Goal: Complete application form

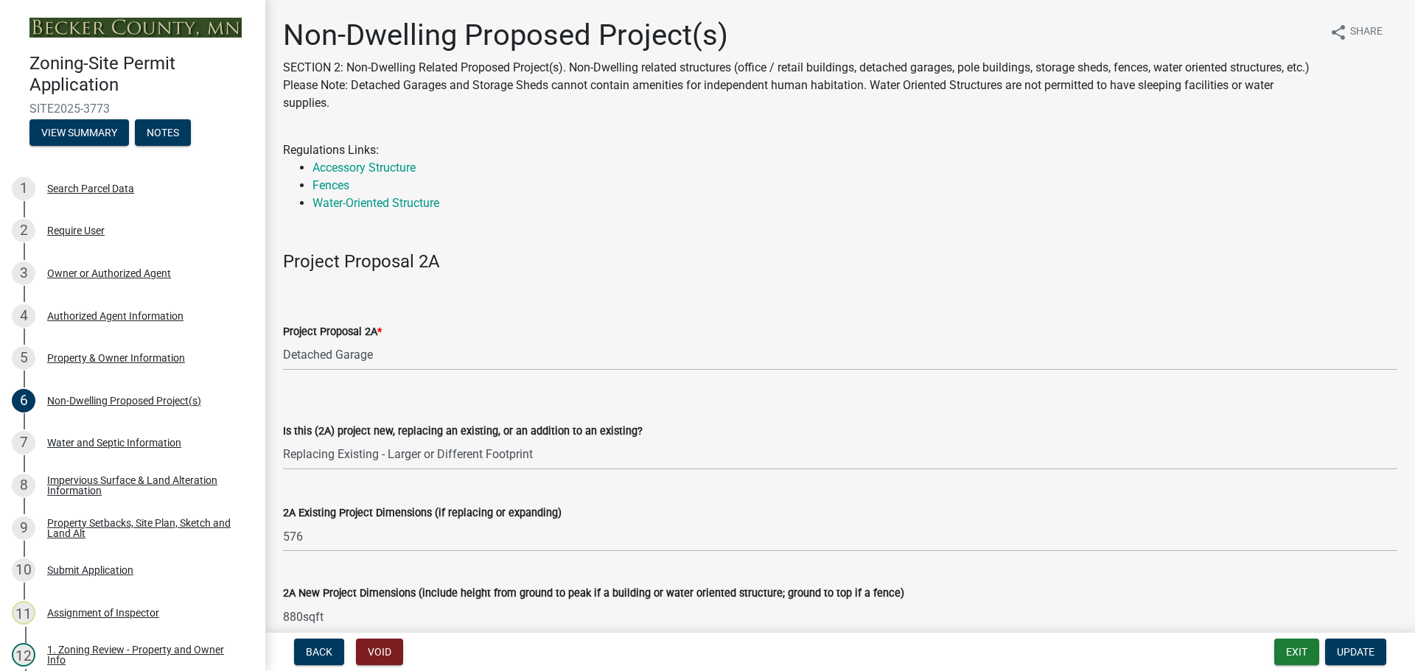
select select "273652f8-2357-47c0-90cc-77e373caeeb7"
select select "68d85482-c11a-4398-9267-999385c995bf"
select select "c901b724-8e9a-499b-811d-f72064c7192a"
select select "2f5256da-032f-4d83-a987-757f6ff4d08a"
select select "631cb132-8247-428e-8497-89422107eaf4"
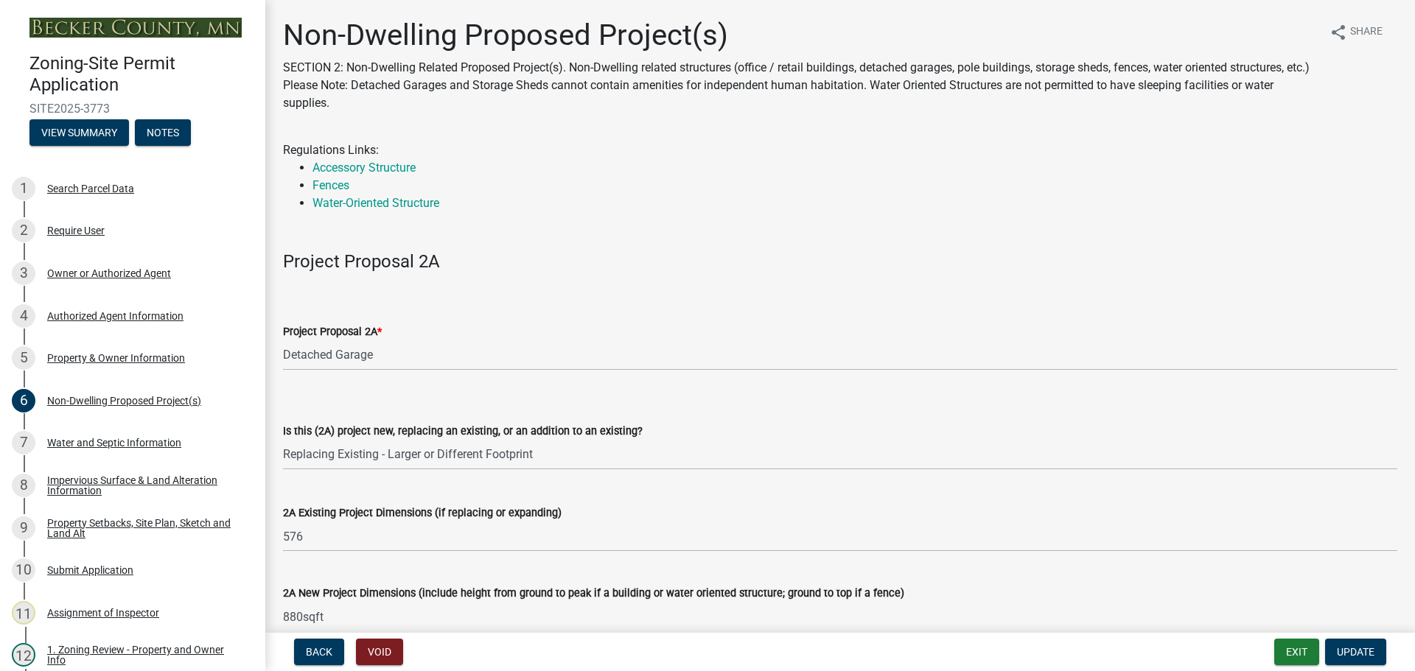
select select "00898f61-7ba8-49f3-9ca7-7e396e8a7c45"
select select "a9a8393f-3c28-47b8-b6d9-84c94641c3fc"
drag, startPoint x: 534, startPoint y: 391, endPoint x: 523, endPoint y: 236, distance: 155.2
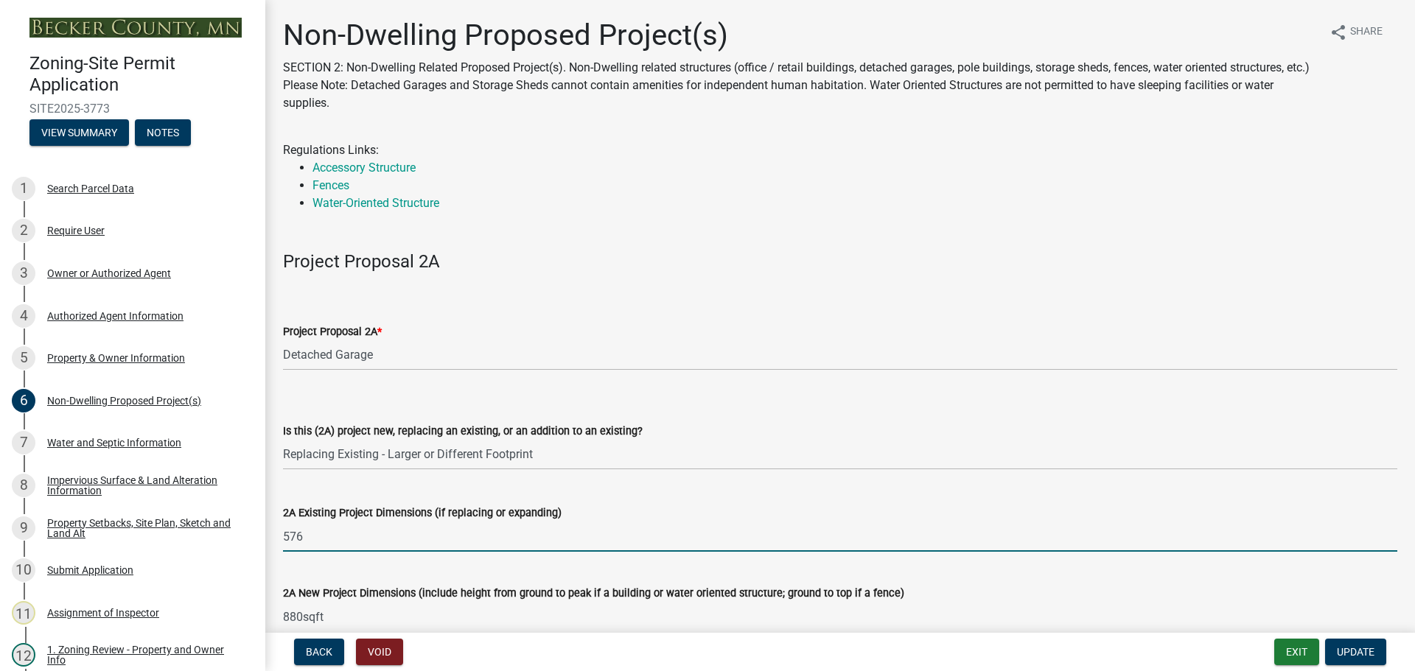
drag, startPoint x: 449, startPoint y: 534, endPoint x: 675, endPoint y: 392, distance: 267.2
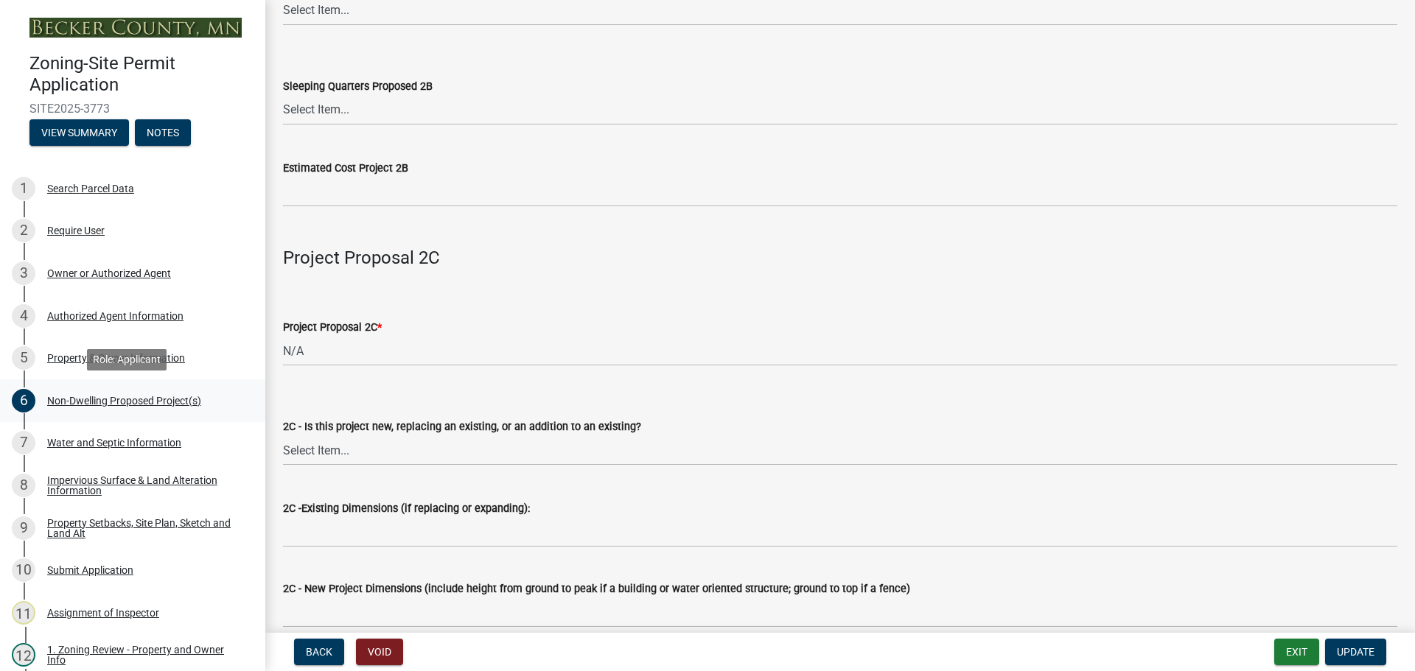
click at [127, 396] on div "Non-Dwelling Proposed Project(s)" at bounding box center [124, 401] width 154 height 10
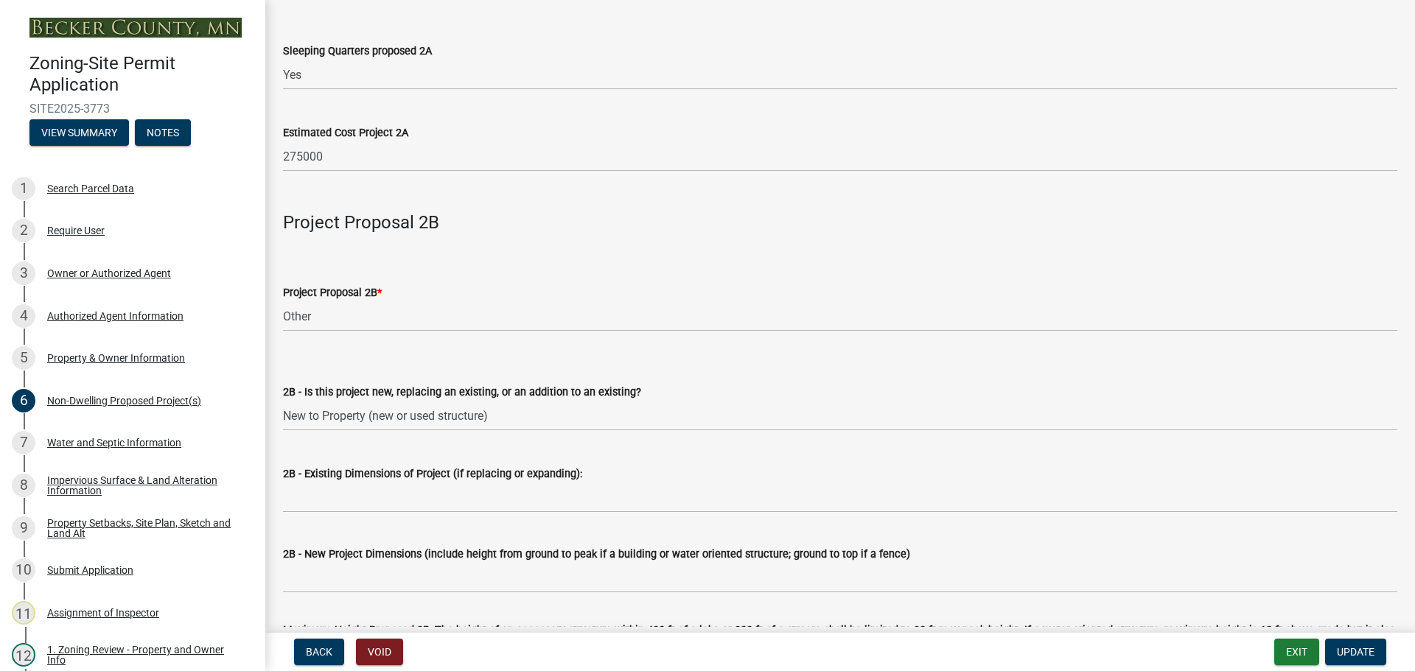
scroll to position [884, 0]
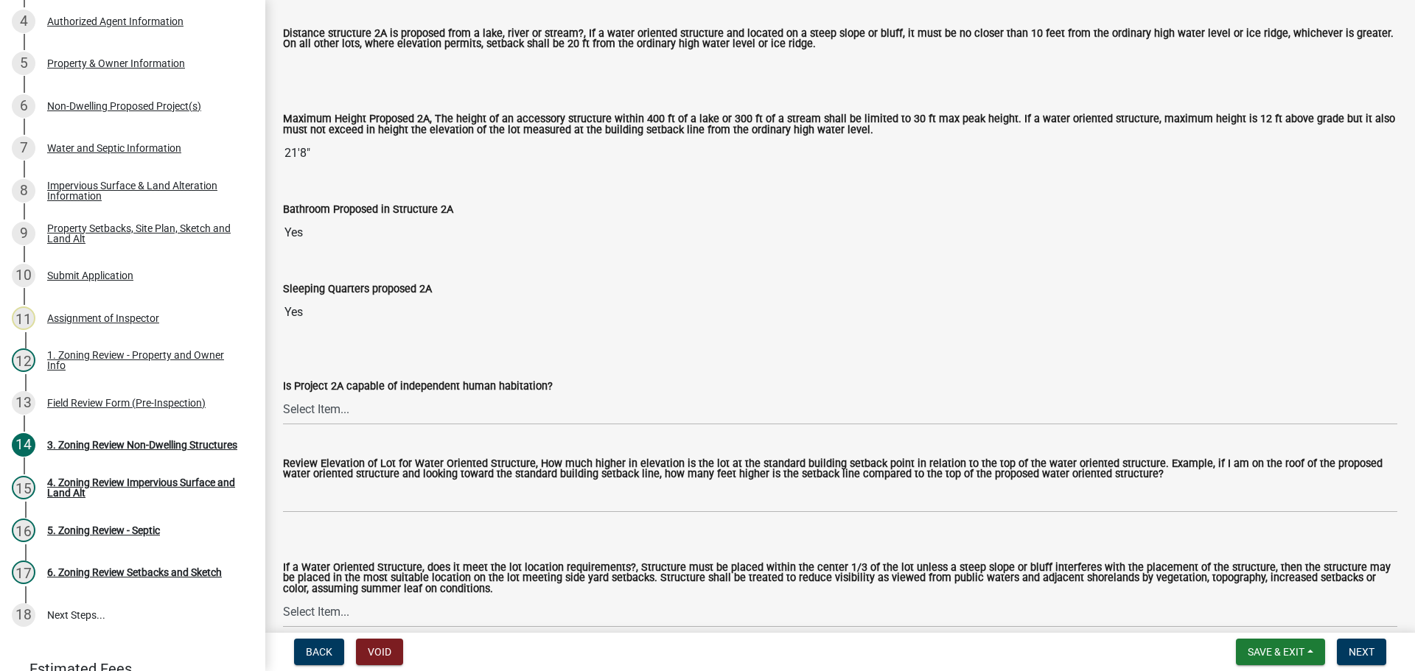
scroll to position [442, 0]
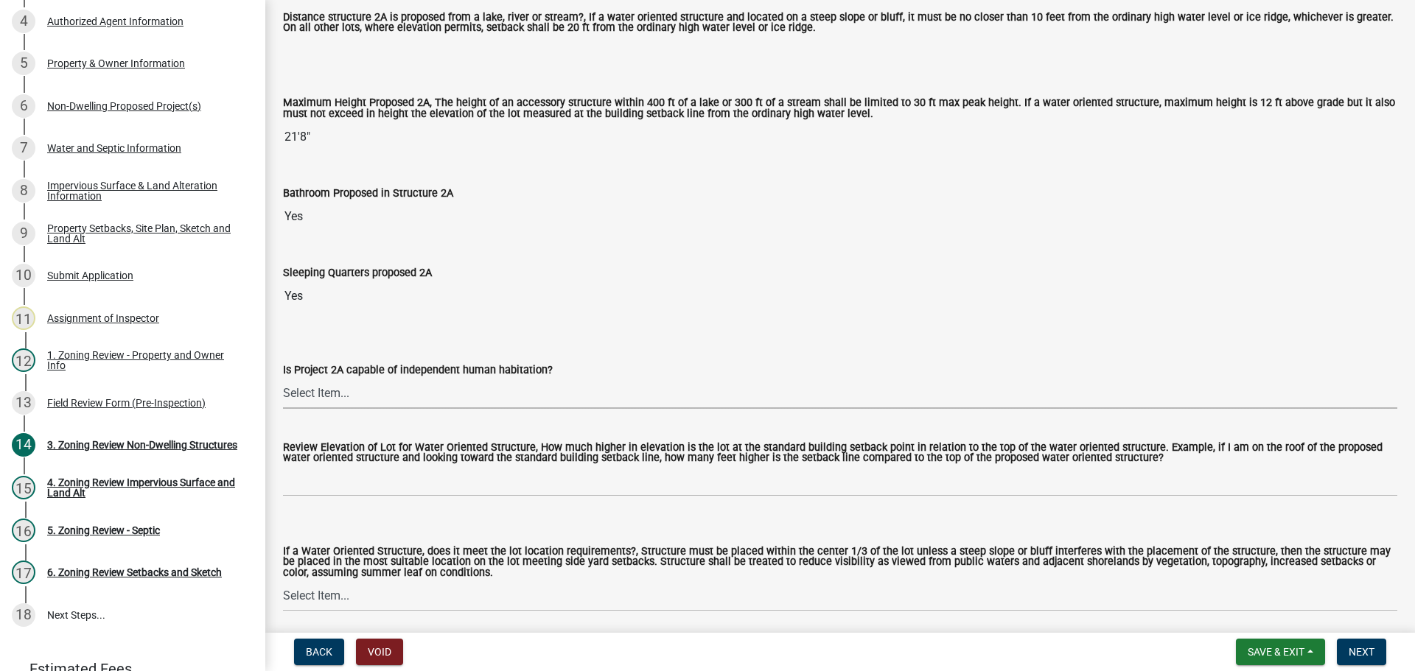
click at [374, 402] on select "Select Item... Yes No N/A" at bounding box center [840, 394] width 1114 height 30
click at [283, 380] on select "Select Item... Yes No N/A" at bounding box center [840, 394] width 1114 height 30
select select "a2f78424-5988-4589-b424-cc13c16731f5"
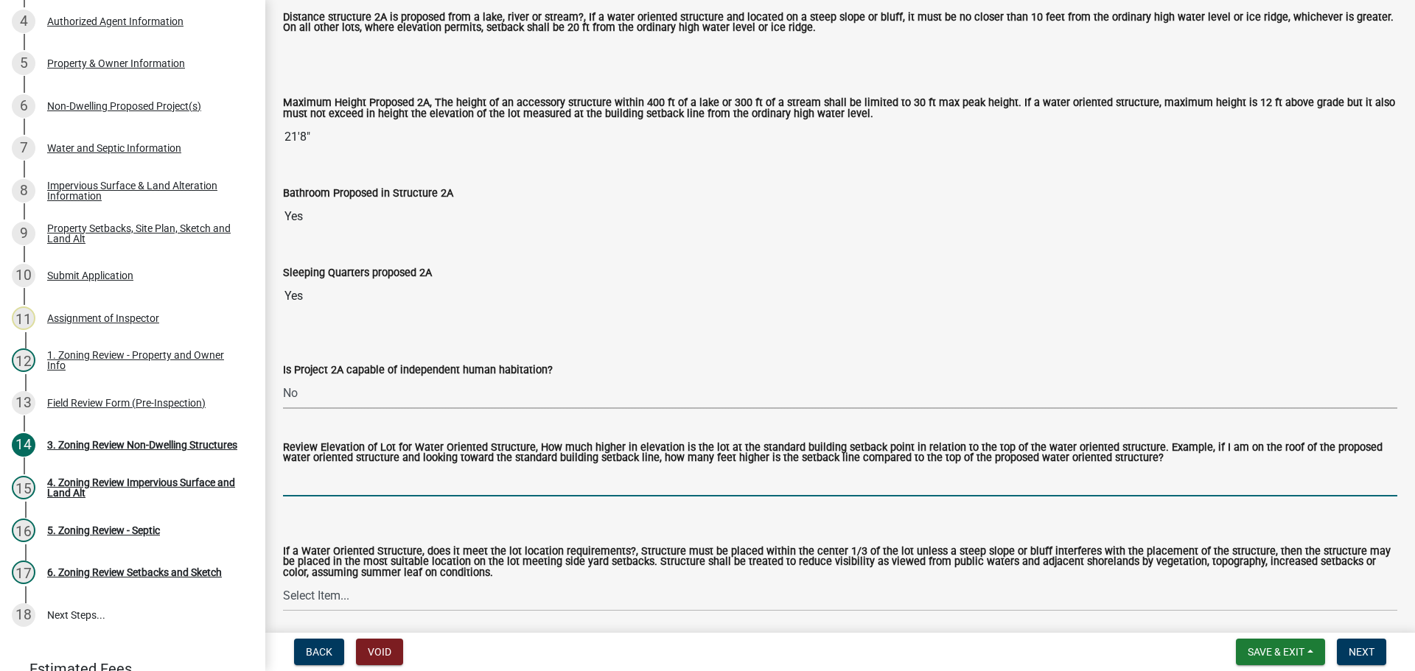
click at [364, 470] on input "Review Elevation of Lot for Water Oriented Structure, How much higher in elevat…" at bounding box center [840, 481] width 1114 height 30
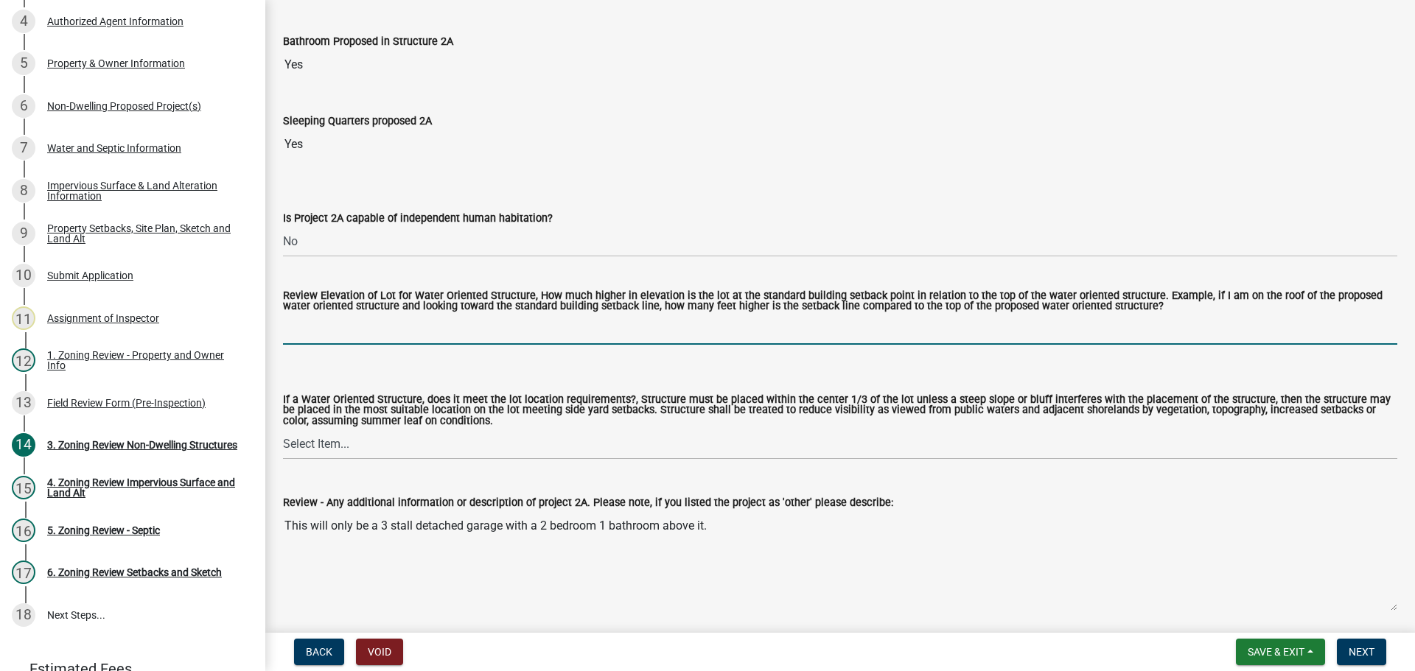
scroll to position [737, 0]
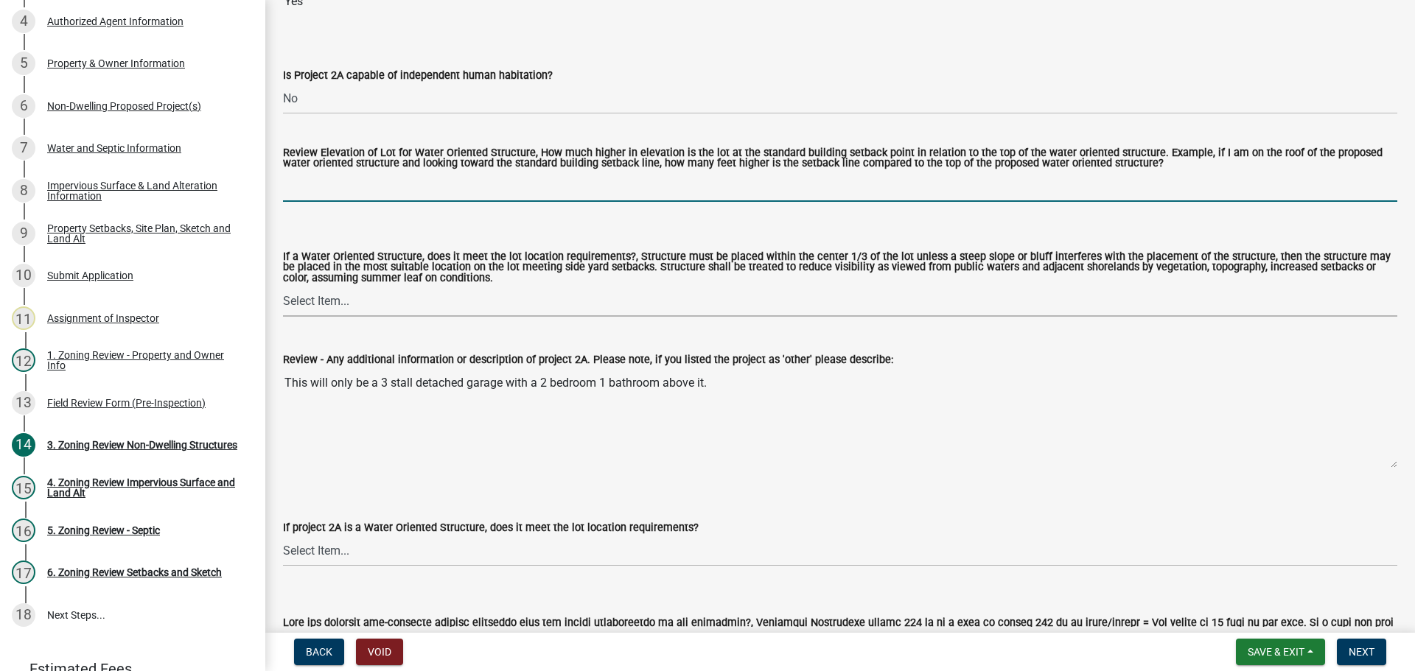
click at [355, 292] on select "Select Item... Not a Water Oriented Structure Yes No" at bounding box center [840, 302] width 1114 height 30
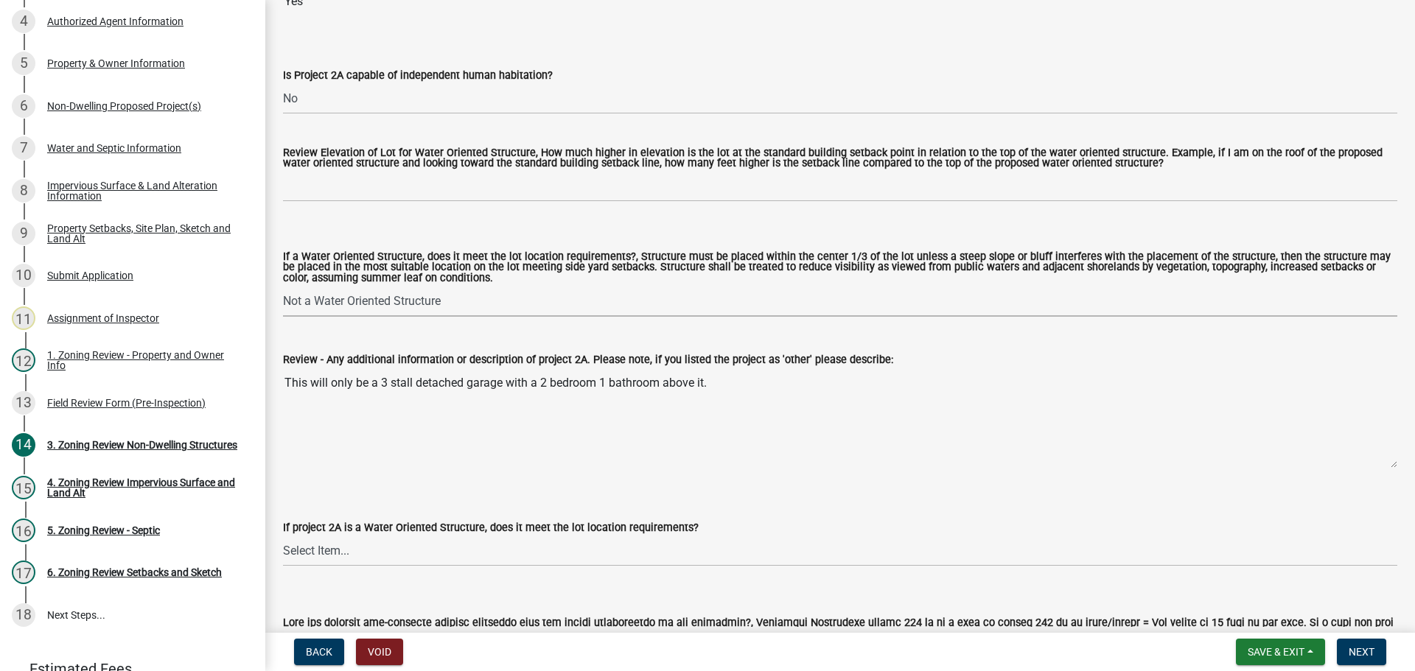
click at [283, 289] on select "Select Item... Not a Water Oriented Structure Yes No" at bounding box center [840, 302] width 1114 height 30
select select "5e5a1a43-a57c-433a-8128-35b9326238e3"
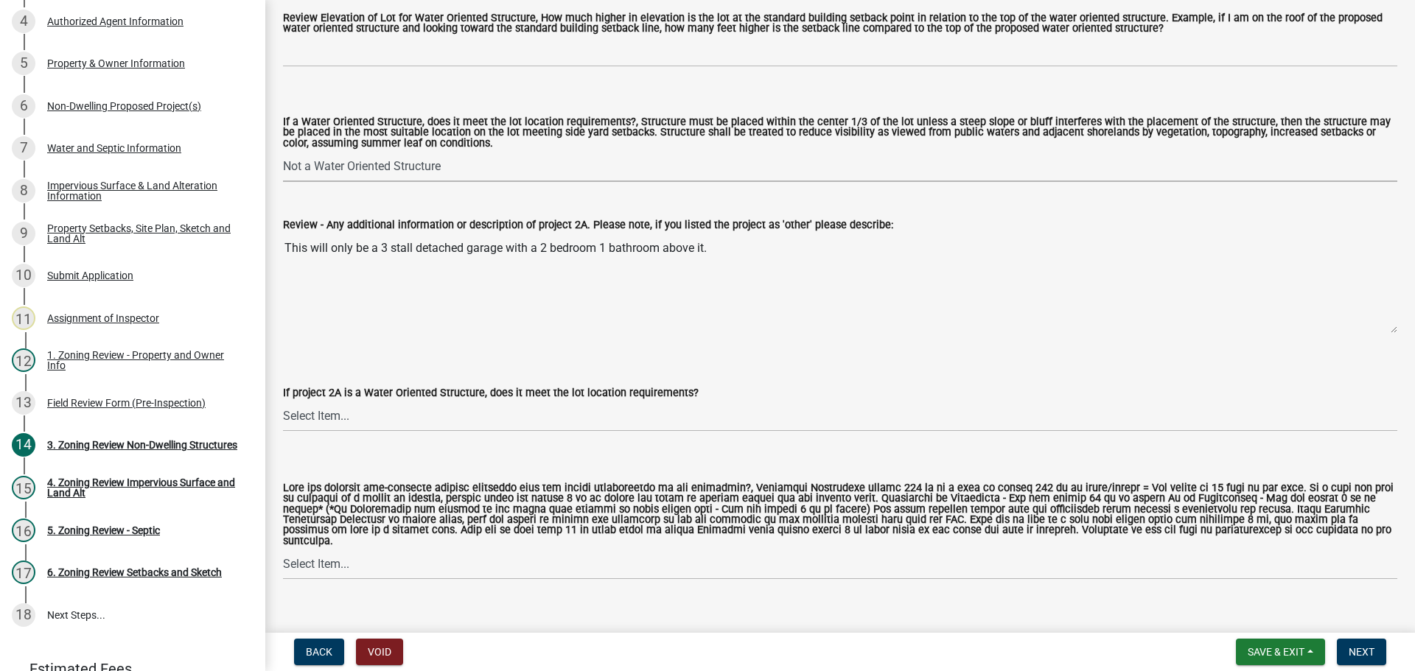
scroll to position [958, 0]
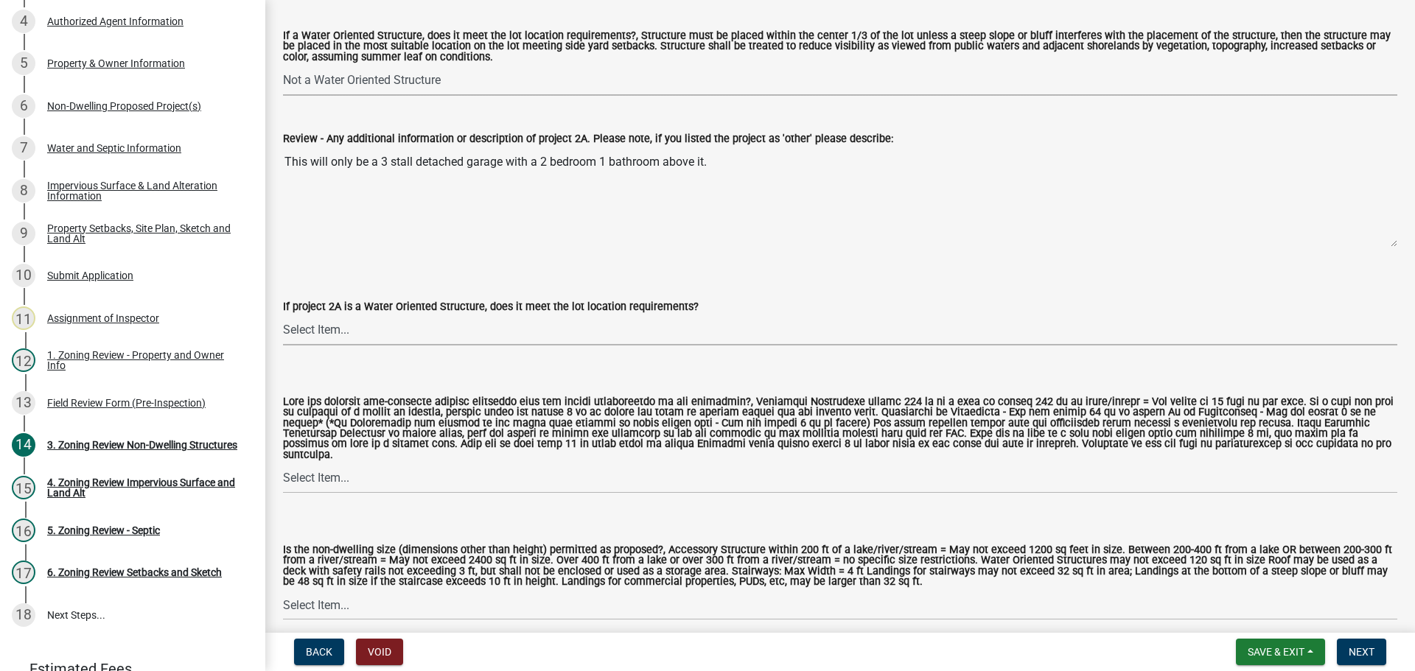
click at [353, 328] on select "Select Item... Not a water oriented structure Yes No" at bounding box center [840, 330] width 1114 height 30
click at [283, 318] on select "Select Item... Not a water oriented structure Yes No" at bounding box center [840, 330] width 1114 height 30
select select "223718f0-5ac7-44a0-9707-5d191da7cdfb"
click at [361, 464] on select "Select Item... Yes No N/A" at bounding box center [840, 479] width 1114 height 30
click at [283, 464] on select "Select Item... Yes No N/A" at bounding box center [840, 479] width 1114 height 30
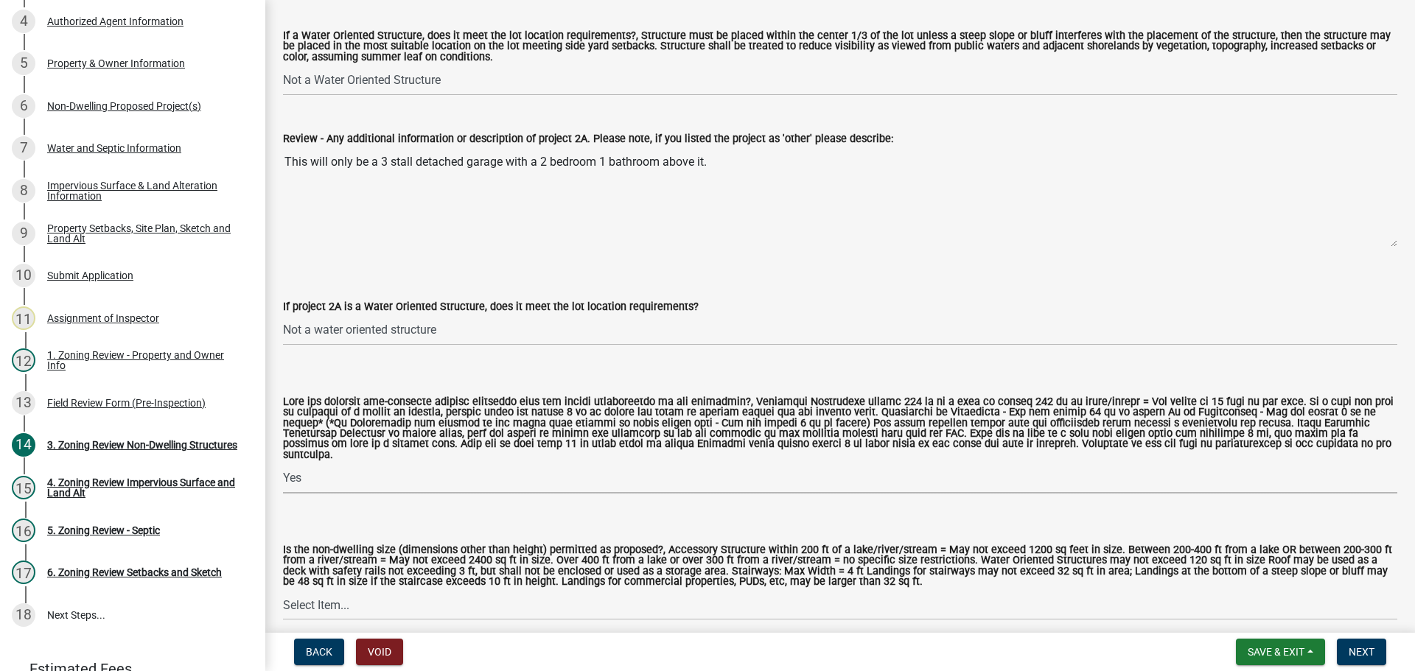
select select "11273f80-b661-4893-b6ee-de0b52aa8284"
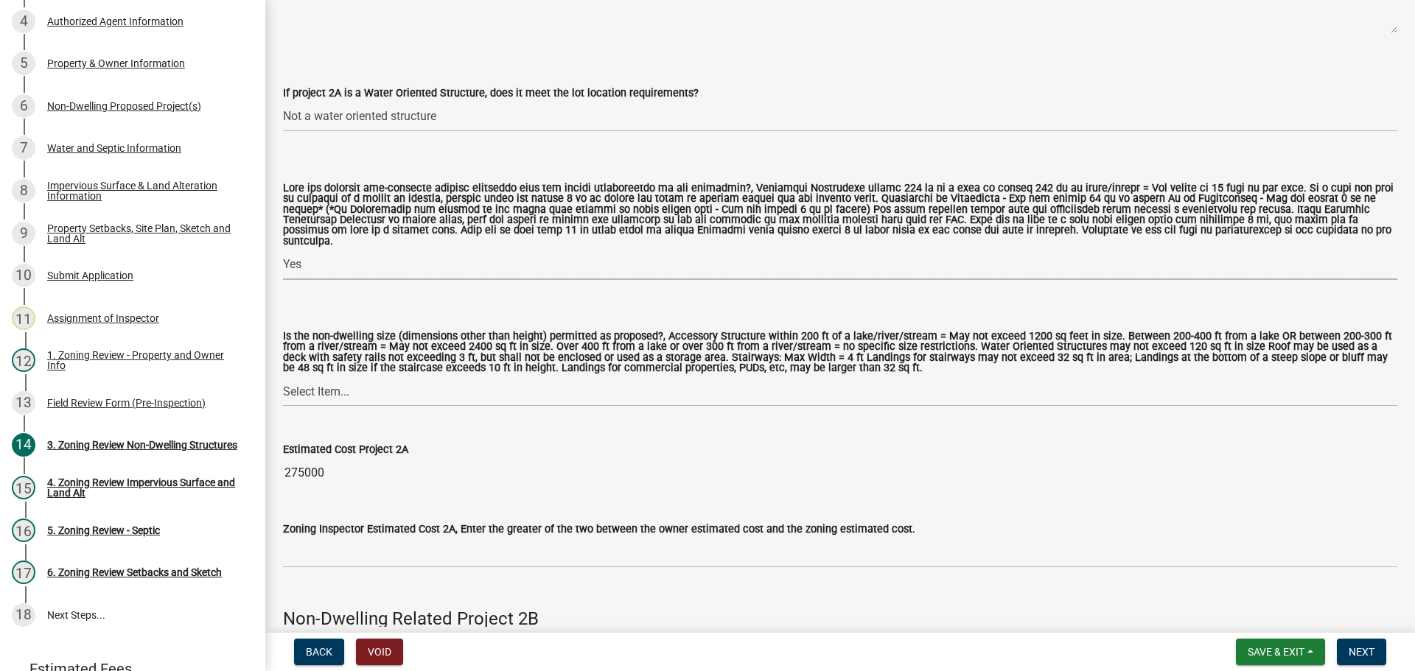
scroll to position [1253, 0]
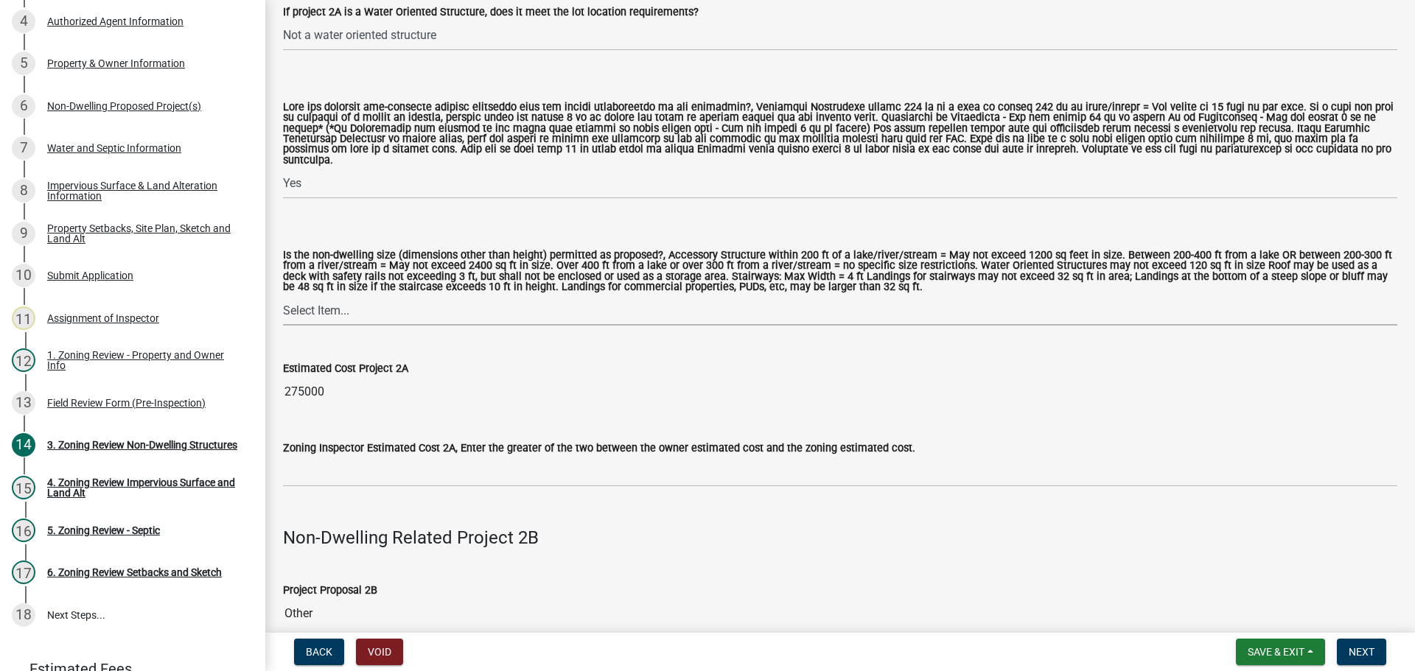
click at [371, 296] on select "Select Item... Yes No" at bounding box center [840, 311] width 1114 height 30
click at [283, 296] on select "Select Item... Yes No" at bounding box center [840, 311] width 1114 height 30
select select "08924a8d-620f-42ce-8de3-94388368b842"
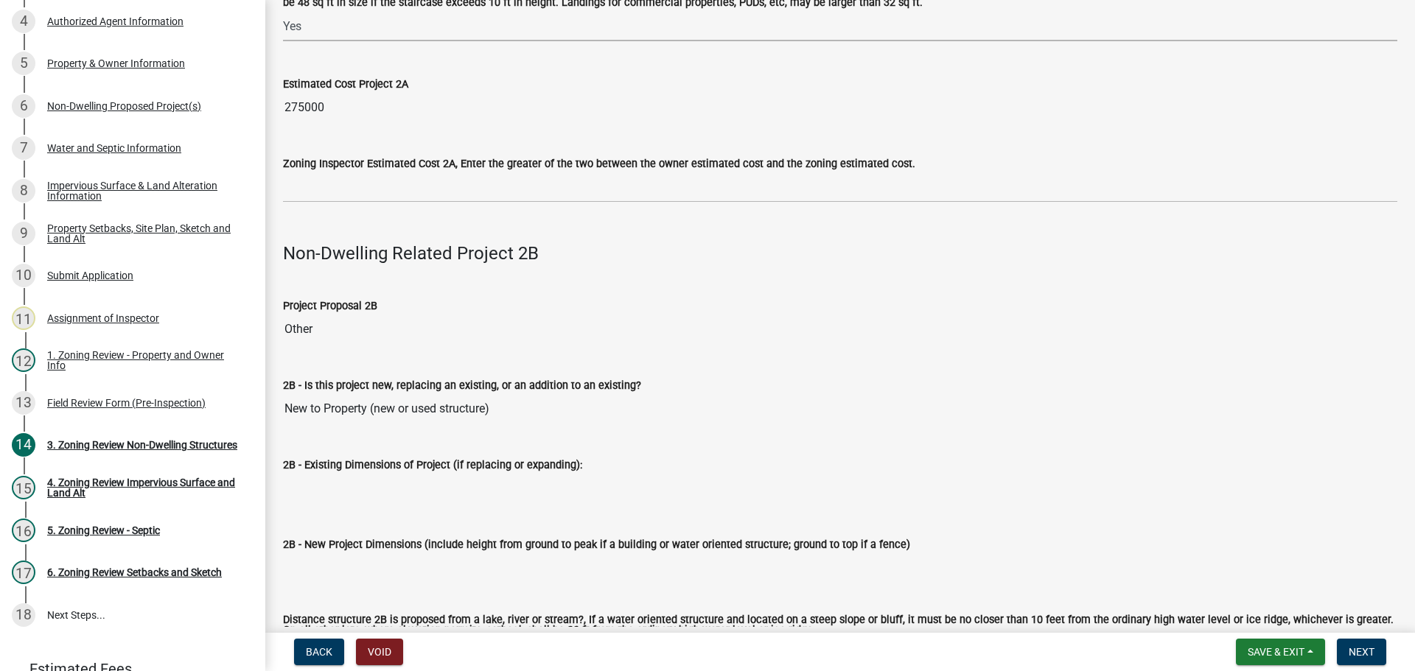
scroll to position [1548, 0]
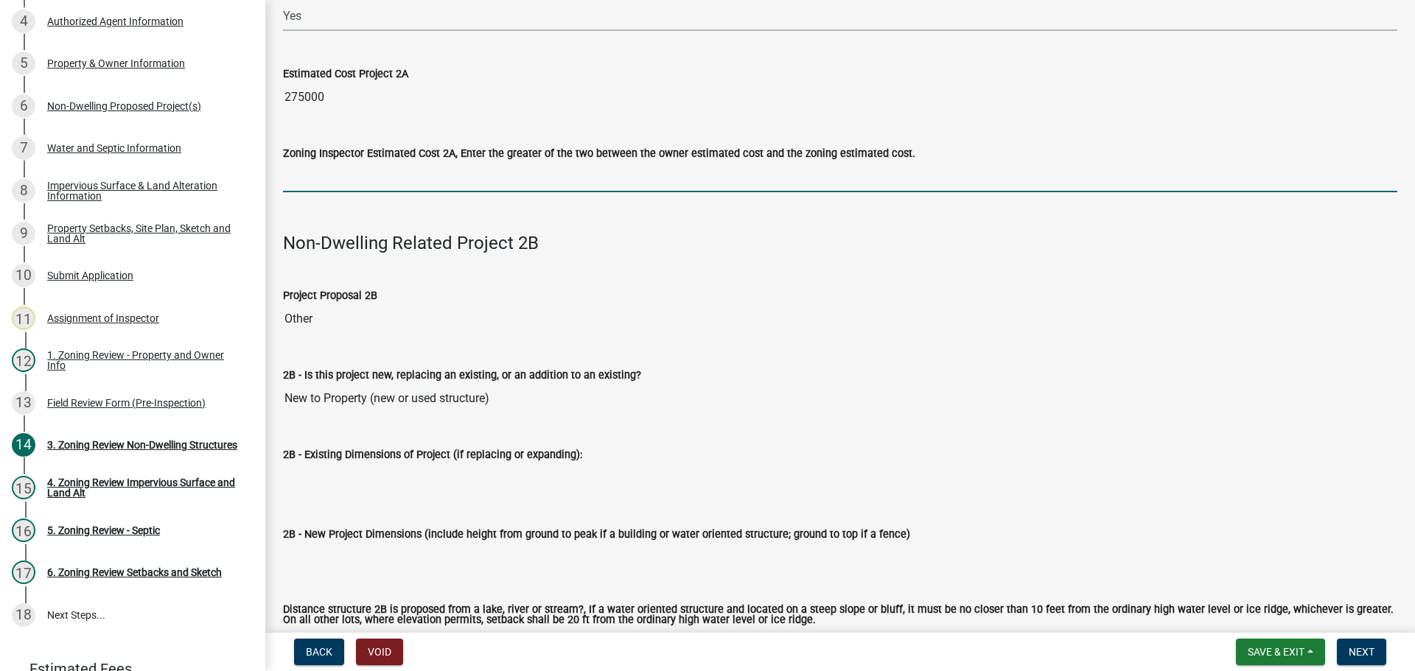
click at [368, 168] on input "text" at bounding box center [840, 177] width 1114 height 30
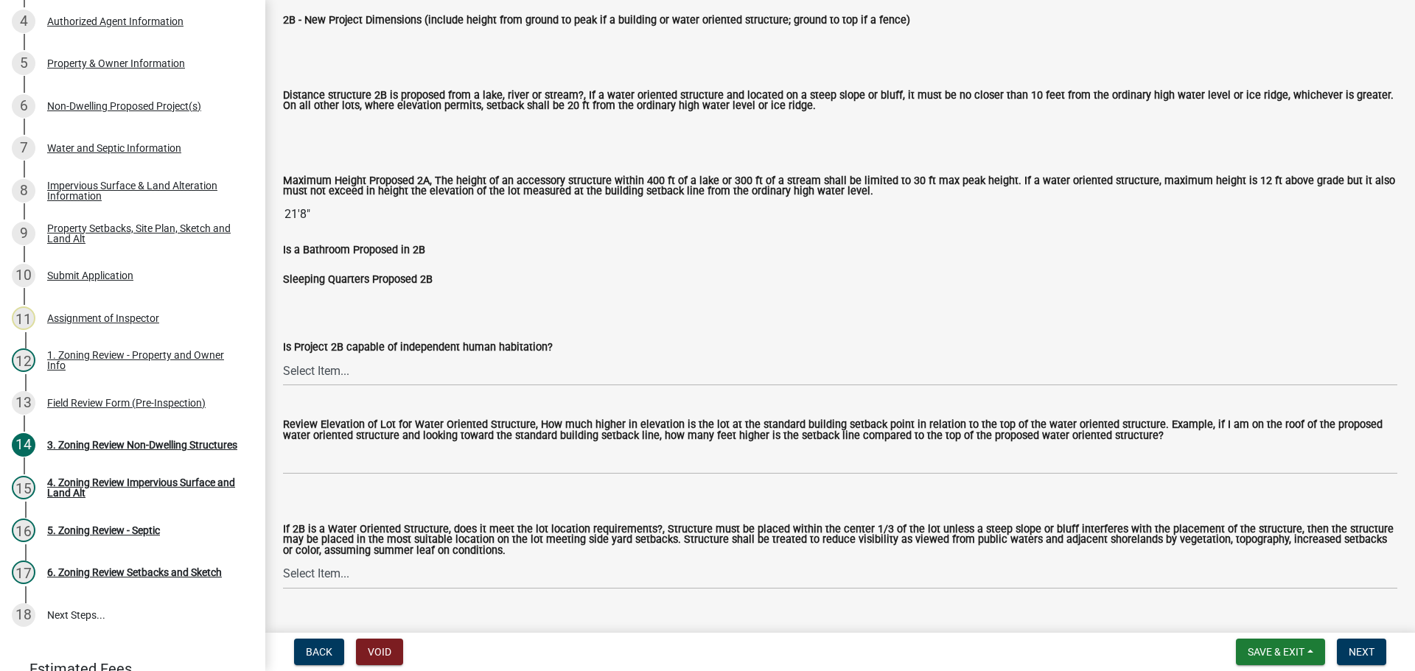
scroll to position [2063, 0]
type input "275000"
click at [370, 363] on select "Select Item... Yes No N/A" at bounding box center [840, 369] width 1114 height 30
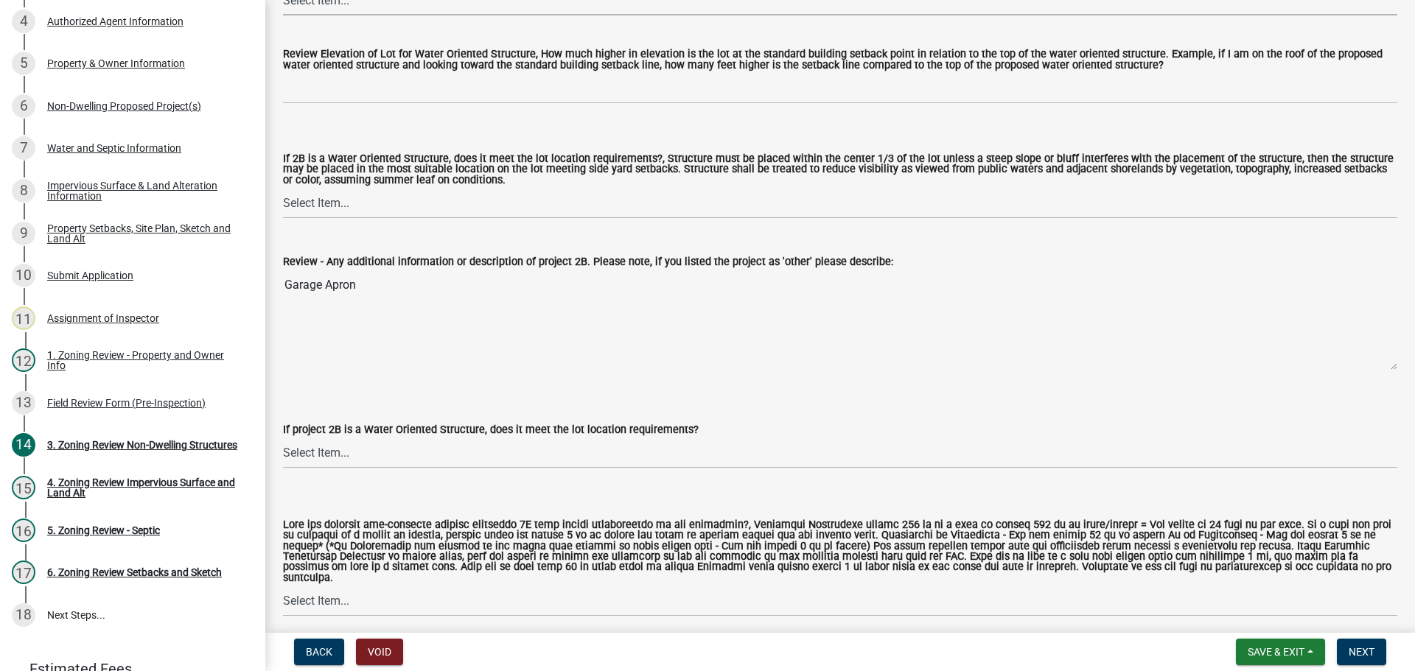
scroll to position [2432, 0]
click at [407, 282] on textarea "Garage Apron" at bounding box center [840, 321] width 1114 height 100
click at [411, 275] on textarea "Garage Apron" at bounding box center [840, 321] width 1114 height 100
click at [357, 284] on textarea "Garage Apron" at bounding box center [840, 321] width 1114 height 100
click at [136, 223] on div "Property Setbacks, Site Plan, Sketch and Land Alt" at bounding box center [144, 233] width 195 height 21
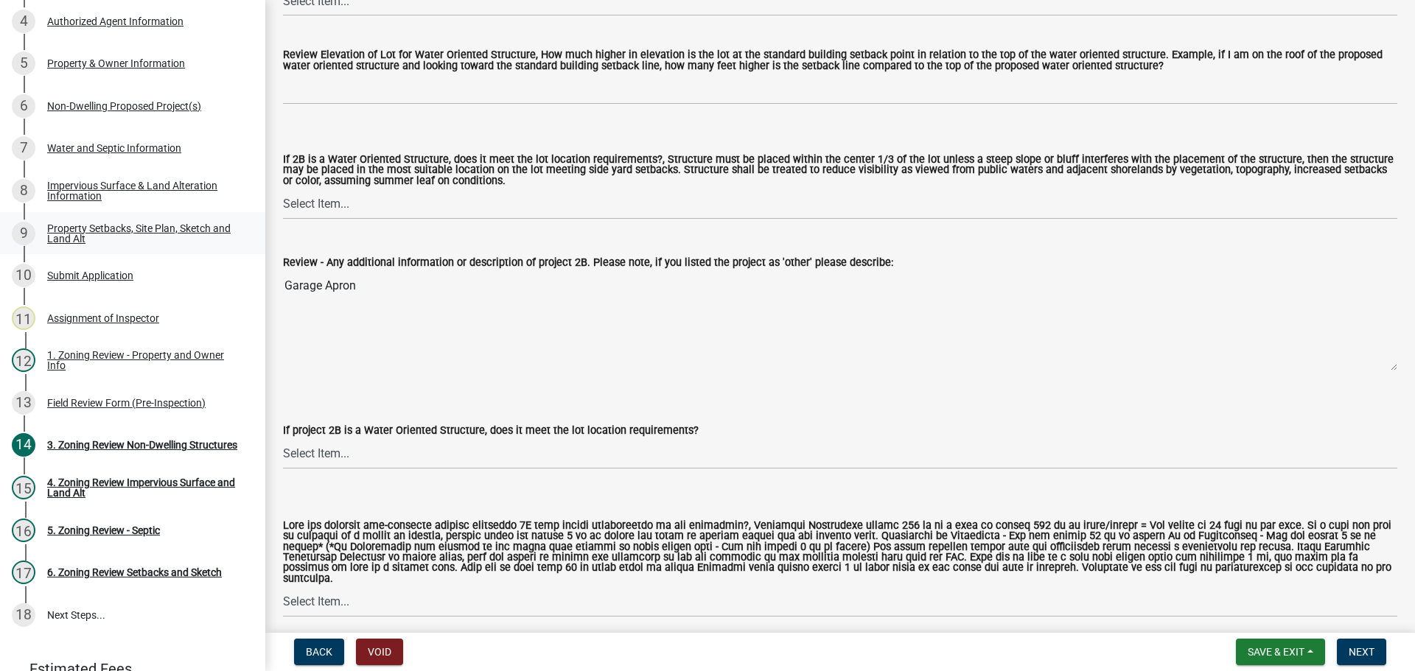
scroll to position [0, 0]
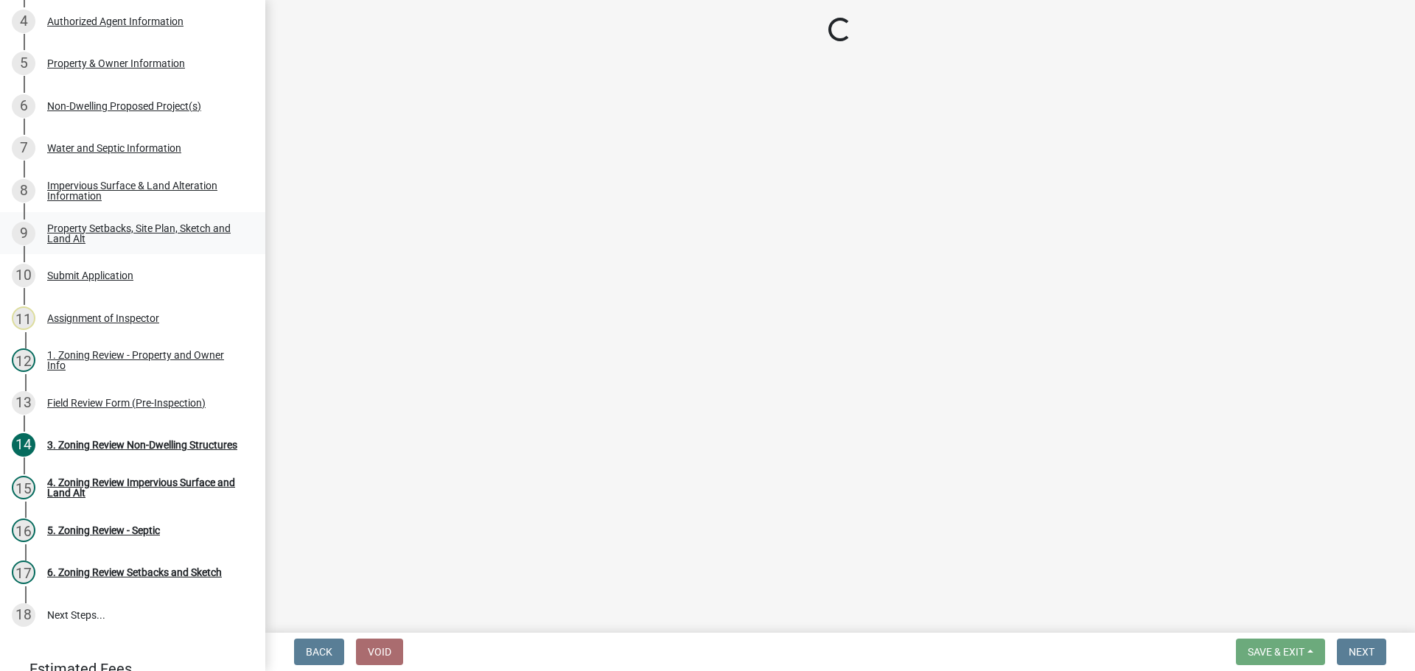
select select "7b13c63f-e699-4112-b373-98fbd28ec536"
select select "23d9b77f-888b-4fb8-92b8-bb321afa0fee"
select select "b56a4575-9846-47cf-8067-c59a4853da22"
select select "b9185151-7fec-488a-a719-f11a93338dbd"
select select "e8ab2dc3-aa3f-46f3-9b4a-37eb25ad84af"
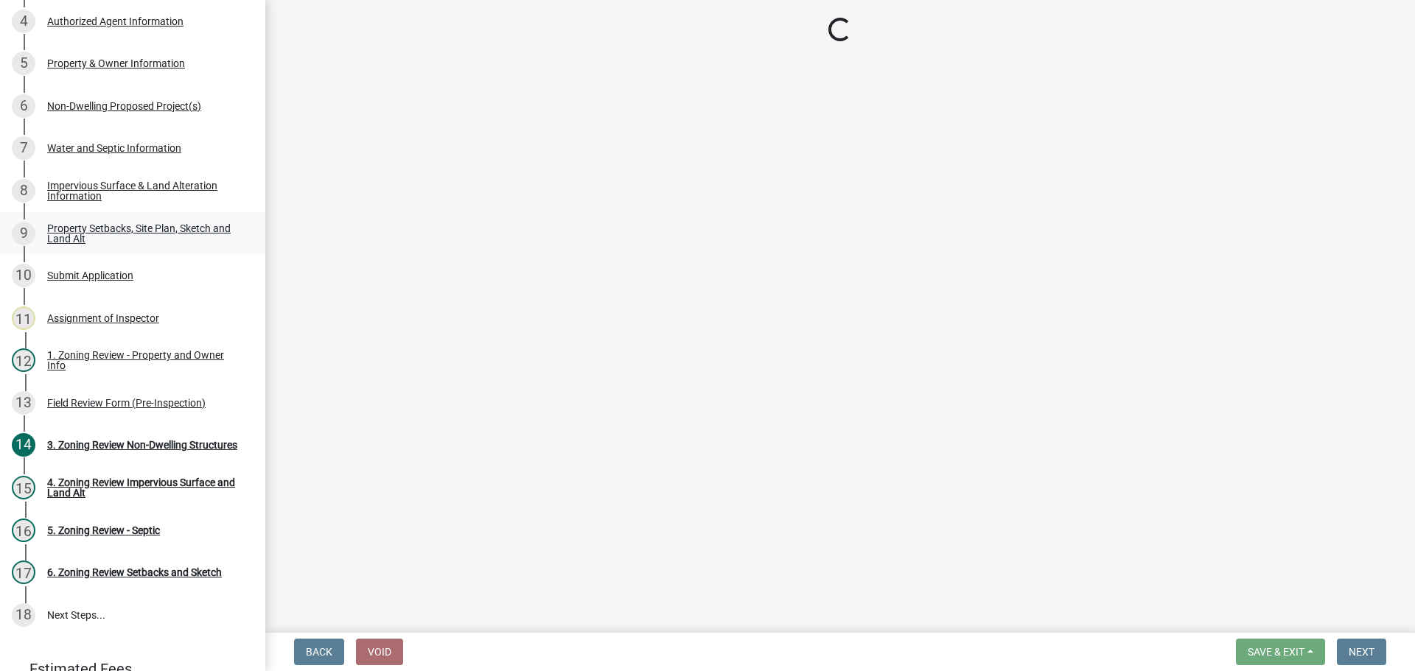
select select "b98836ba-4715-455d-97ab-be9a9df498a8"
select select "c8b8ea71-7088-4e87-a493-7bc88cc2835b"
select select "133211ff-91ce-4a0a-9235-b48a7e2069a0"
select select "19d13e65-c93d-443e-910a-7a17299544cc"
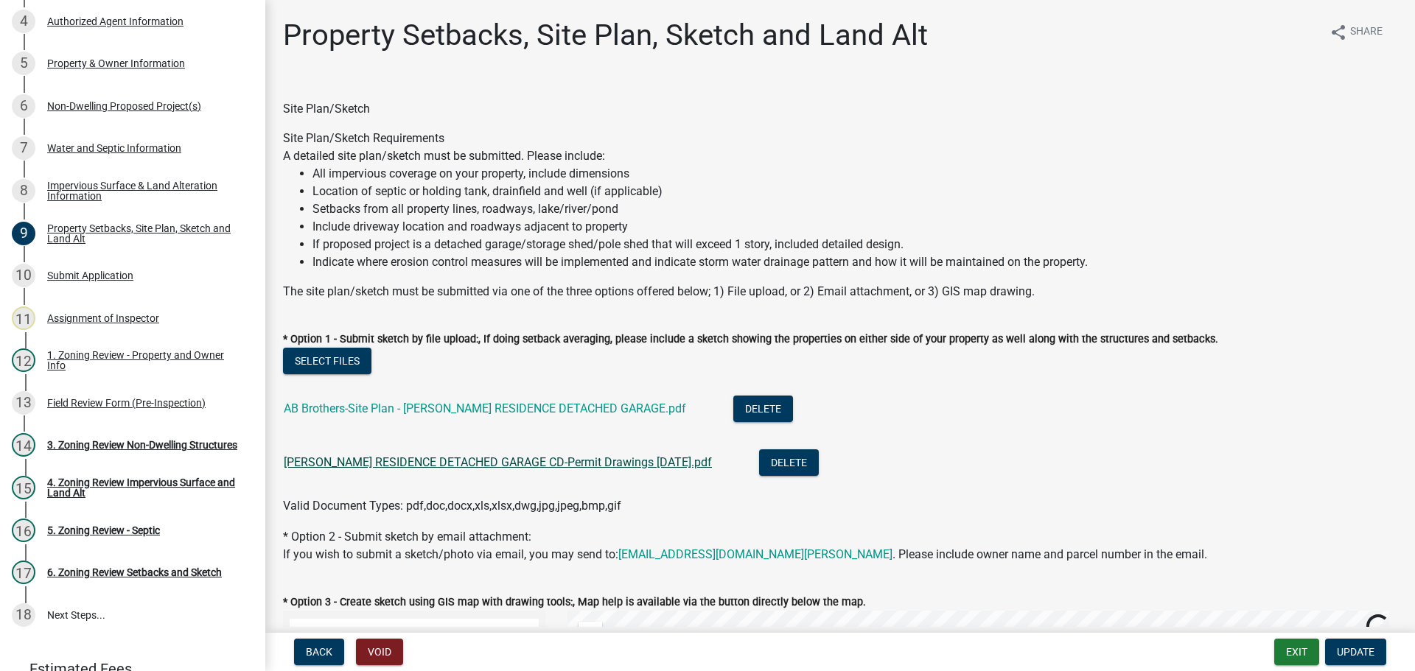
click at [361, 463] on link "AB Brothers-STEPHENS RESIDENCE DETACHED GARAGE CD-Permit Drawings 07-25-2025.pdf" at bounding box center [498, 462] width 428 height 14
click at [377, 410] on link "AB Brothers-Site Plan - STEPHENS RESIDENCE DETACHED GARAGE.pdf" at bounding box center [485, 409] width 402 height 14
click at [93, 191] on div "Impervious Surface & Land Alteration Information" at bounding box center [144, 191] width 195 height 21
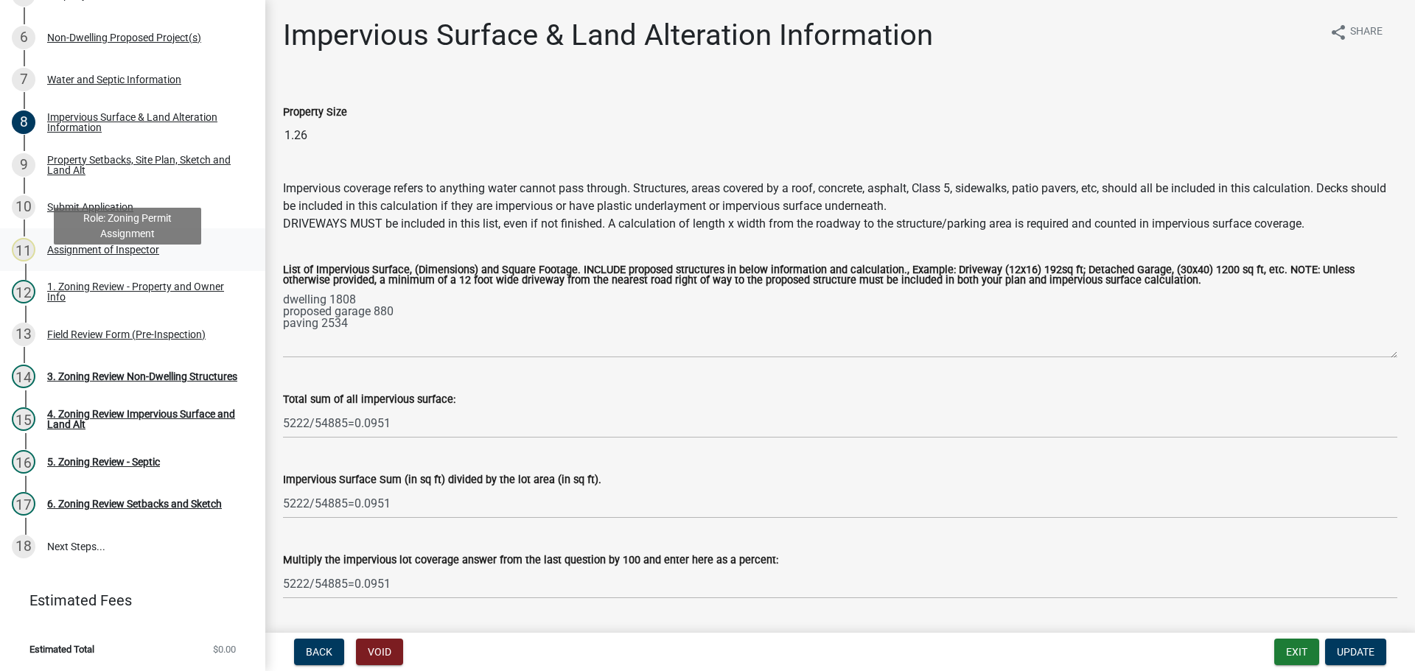
scroll to position [142, 0]
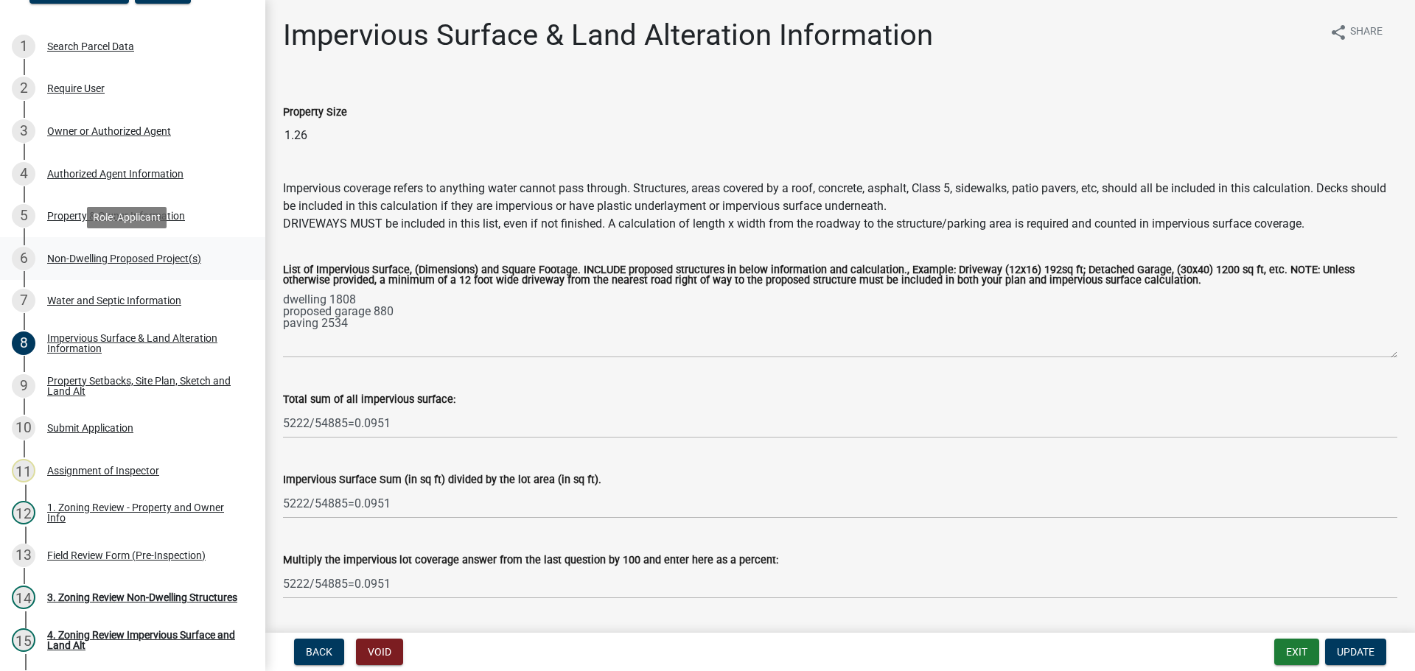
click at [147, 257] on div "Non-Dwelling Proposed Project(s)" at bounding box center [124, 259] width 154 height 10
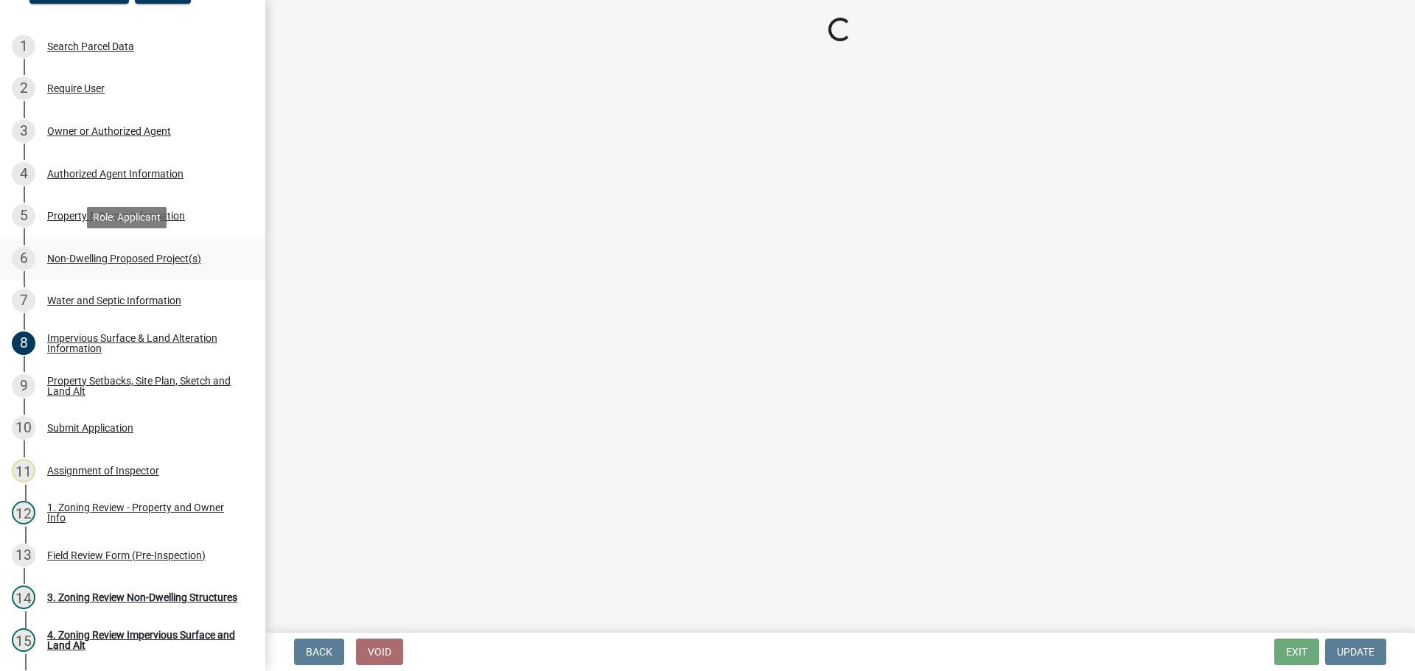
select select "273652f8-2357-47c0-90cc-77e373caeeb7"
select select "68d85482-c11a-4398-9267-999385c995bf"
select select "c901b724-8e9a-499b-811d-f72064c7192a"
select select "2f5256da-032f-4d83-a987-757f6ff4d08a"
select select "631cb132-8247-428e-8497-89422107eaf4"
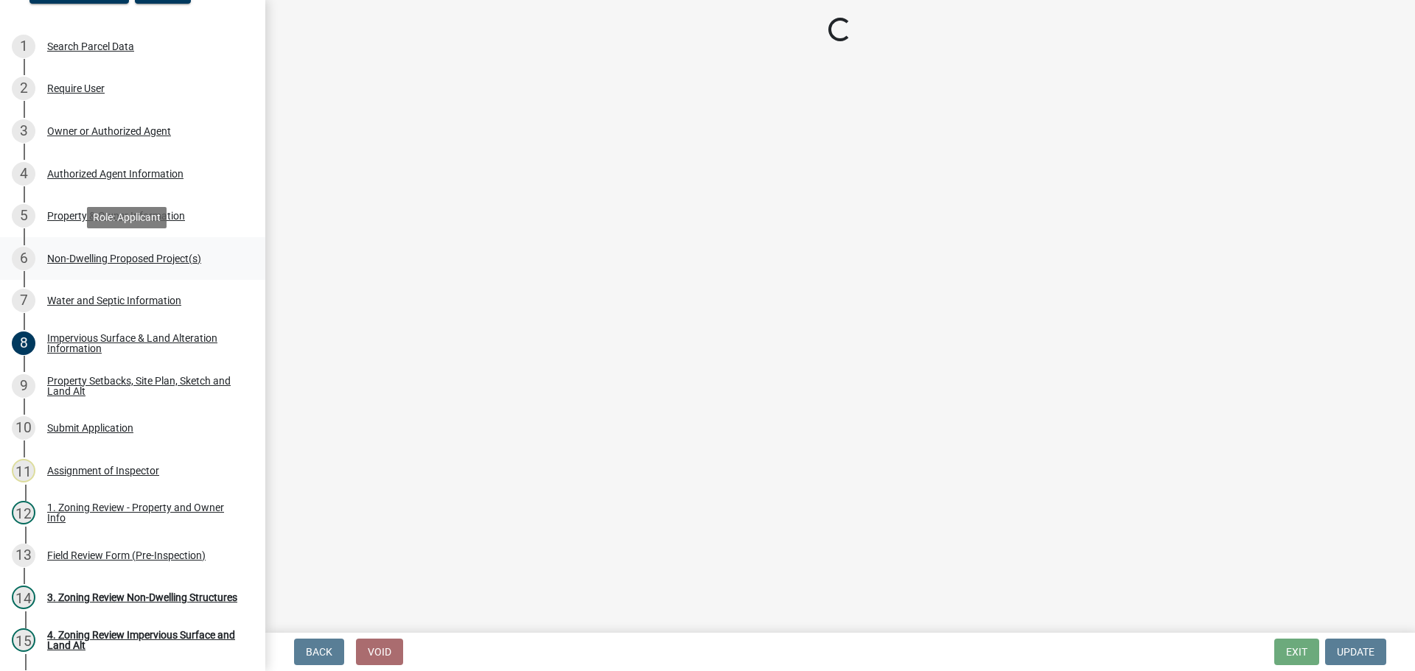
select select "00898f61-7ba8-49f3-9ca7-7e396e8a7c45"
select select "a9a8393f-3c28-47b8-b6d9-84c94641c3fc"
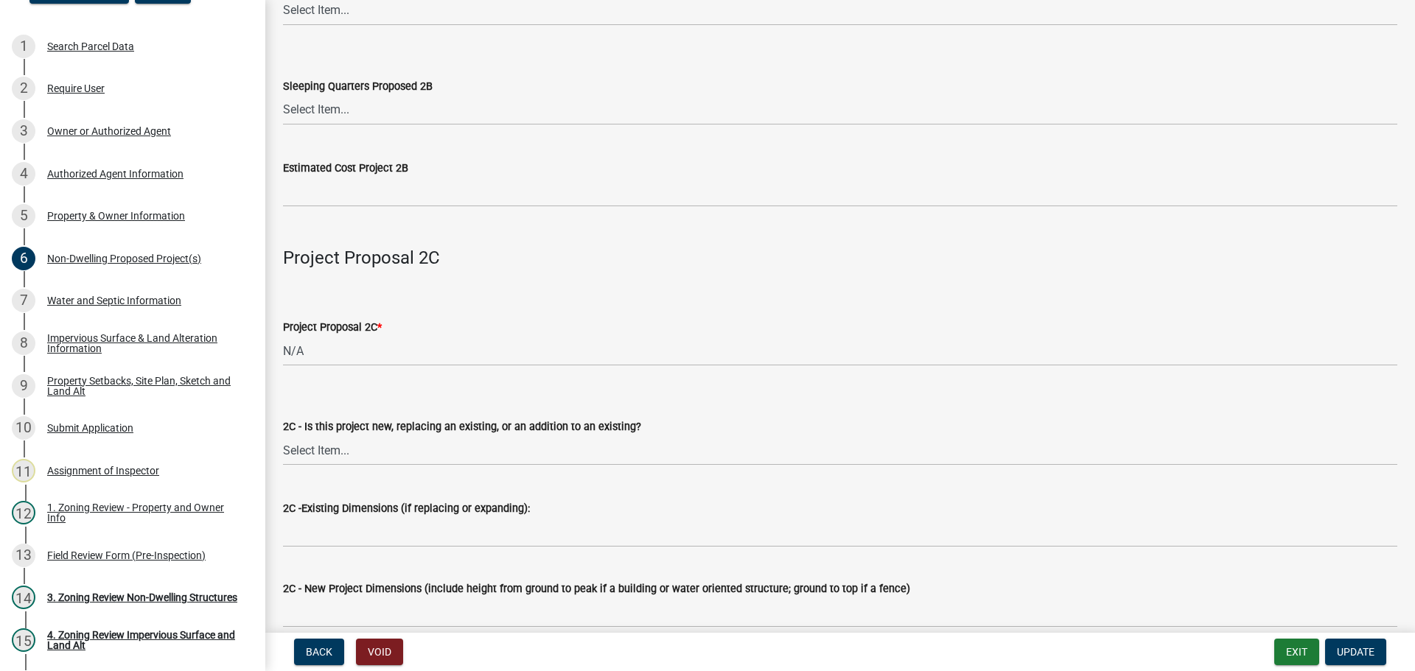
scroll to position [2285, 0]
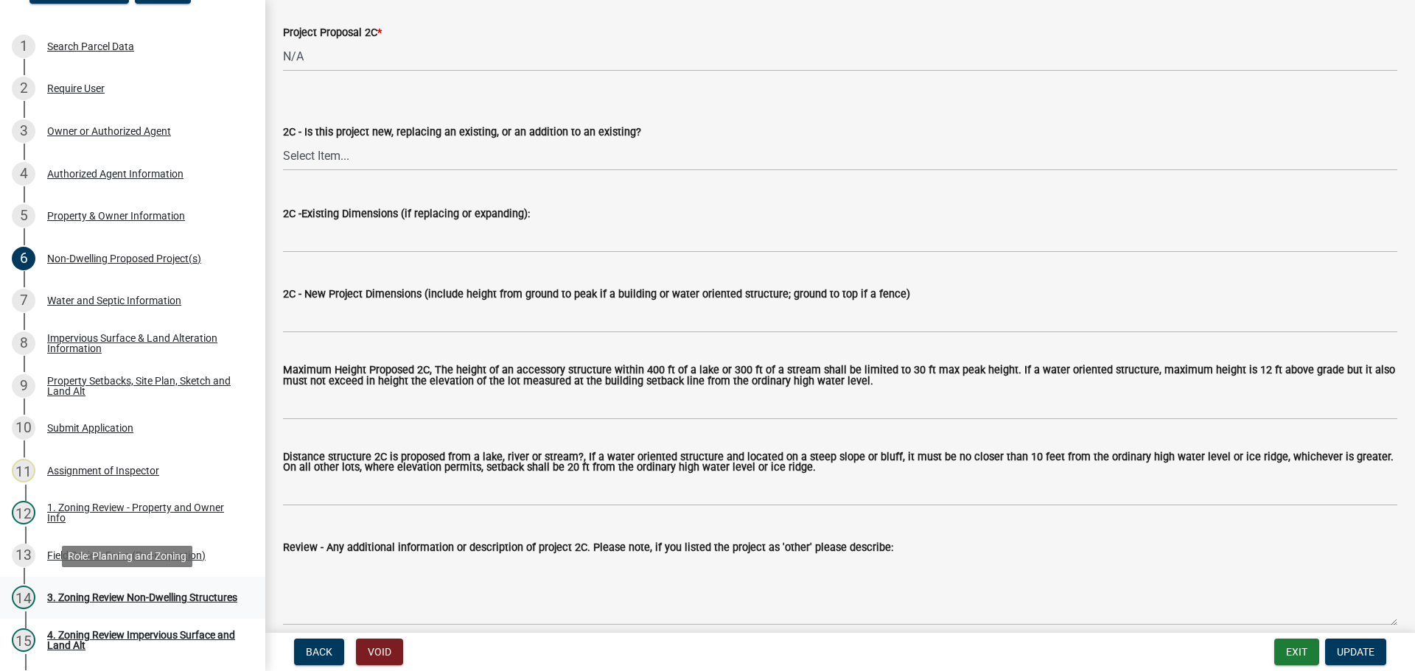
click at [107, 592] on div "3. Zoning Review Non-Dwelling Structures" at bounding box center [142, 597] width 190 height 10
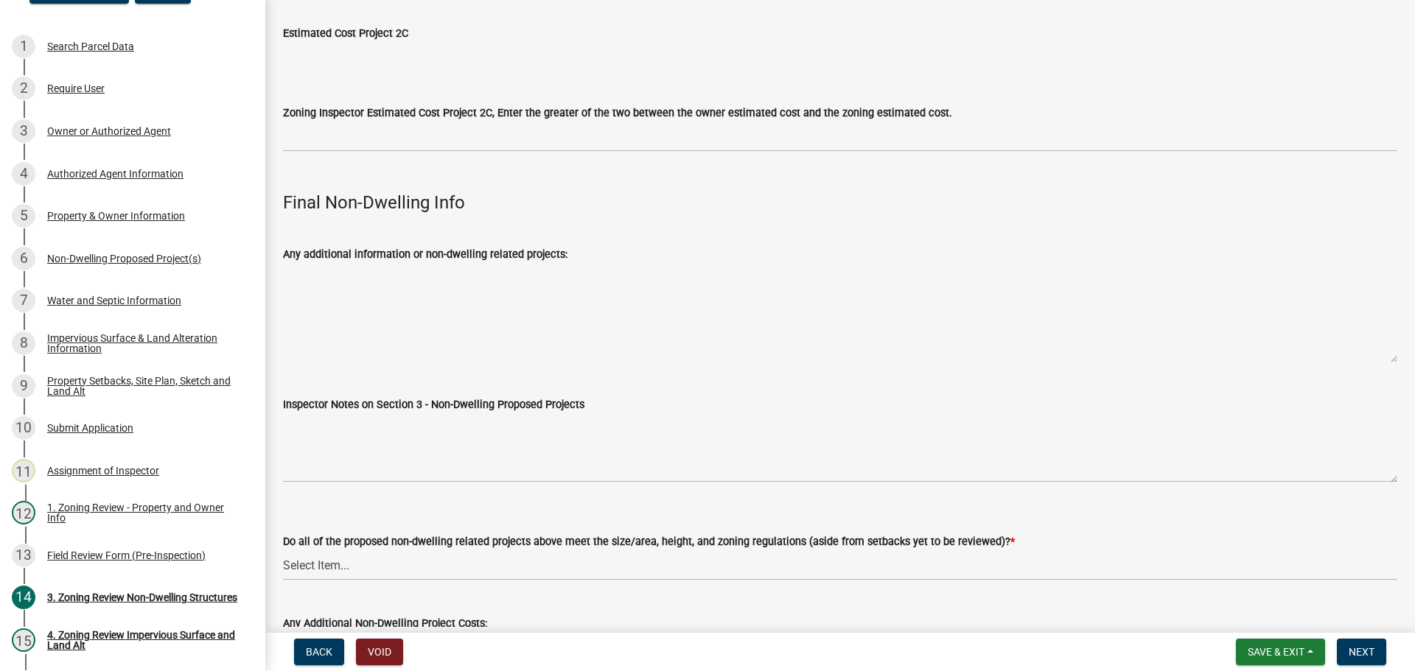
scroll to position [4901, 0]
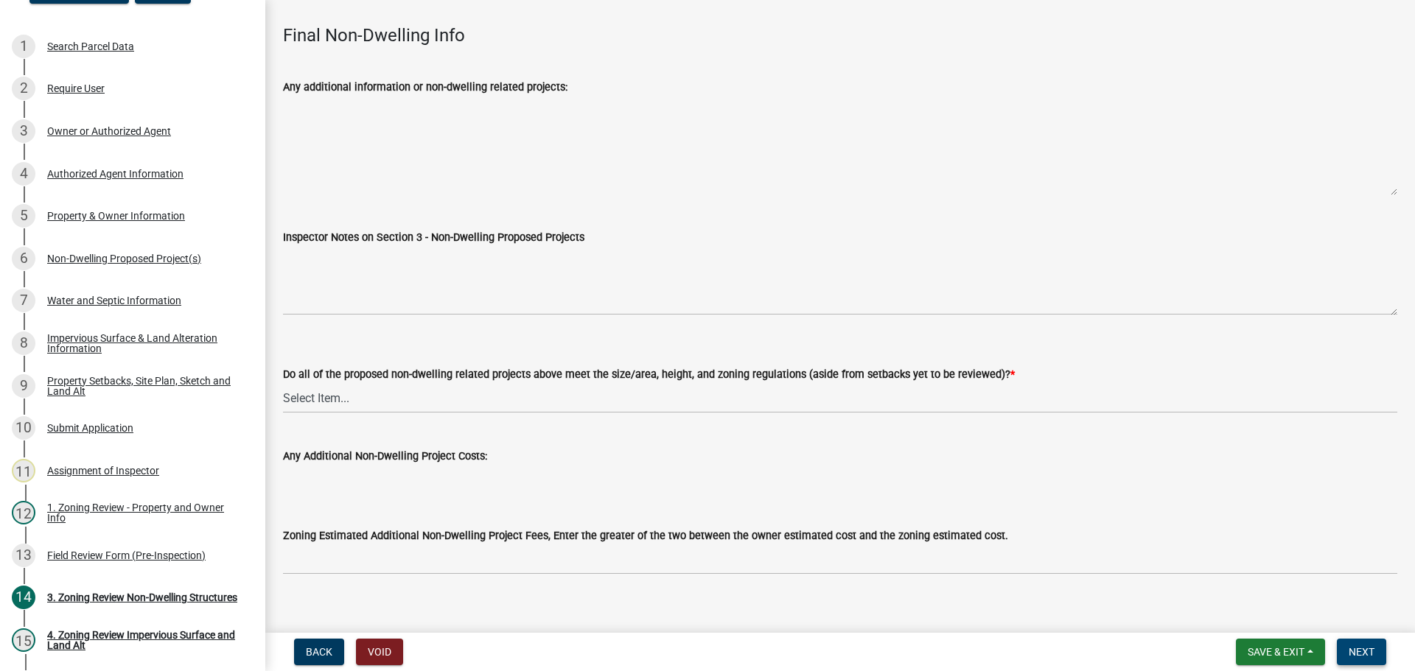
click at [1363, 660] on button "Next" at bounding box center [1361, 652] width 49 height 27
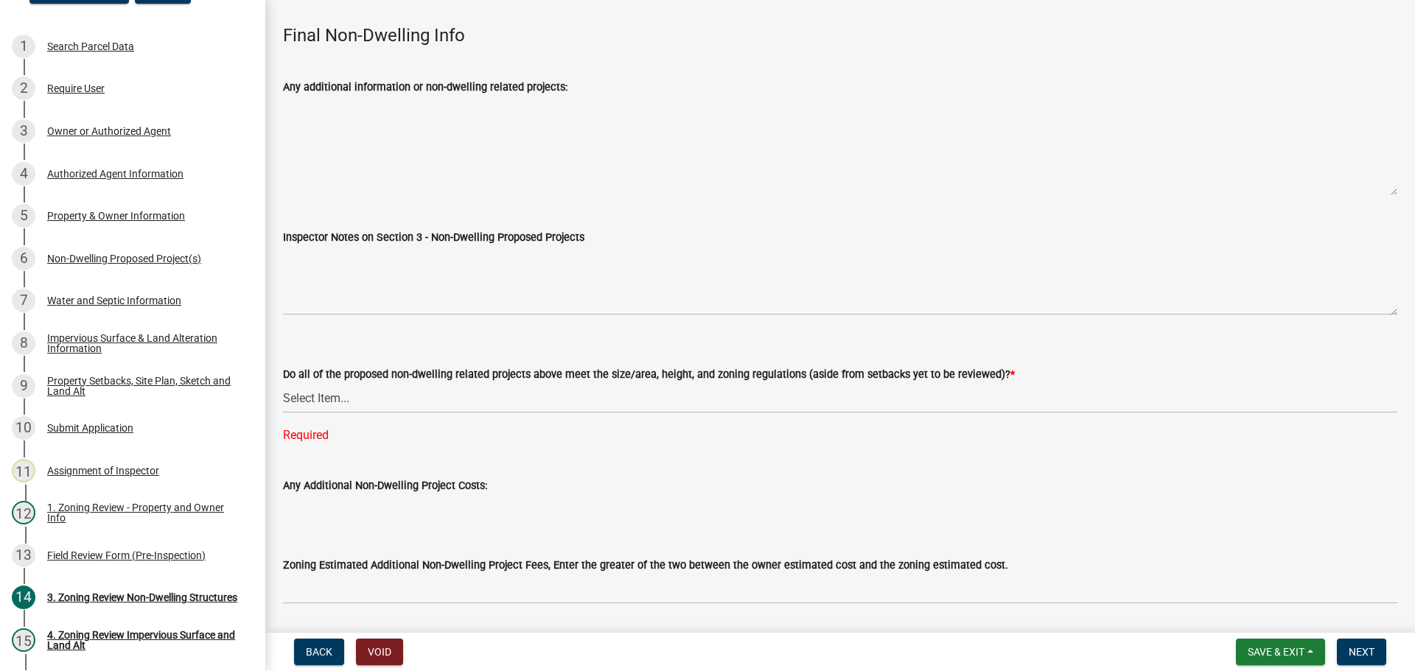
click at [607, 366] on div "Do all of the proposed non-dwelling related projects above meet the size/area, …" at bounding box center [840, 375] width 1114 height 18
click at [584, 389] on select "Select Item... Yes No N/A" at bounding box center [840, 398] width 1114 height 30
click at [283, 383] on select "Select Item... Yes No N/A" at bounding box center [840, 398] width 1114 height 30
select select "70869821-7738-4560-8d2e-4f353ca78bb3"
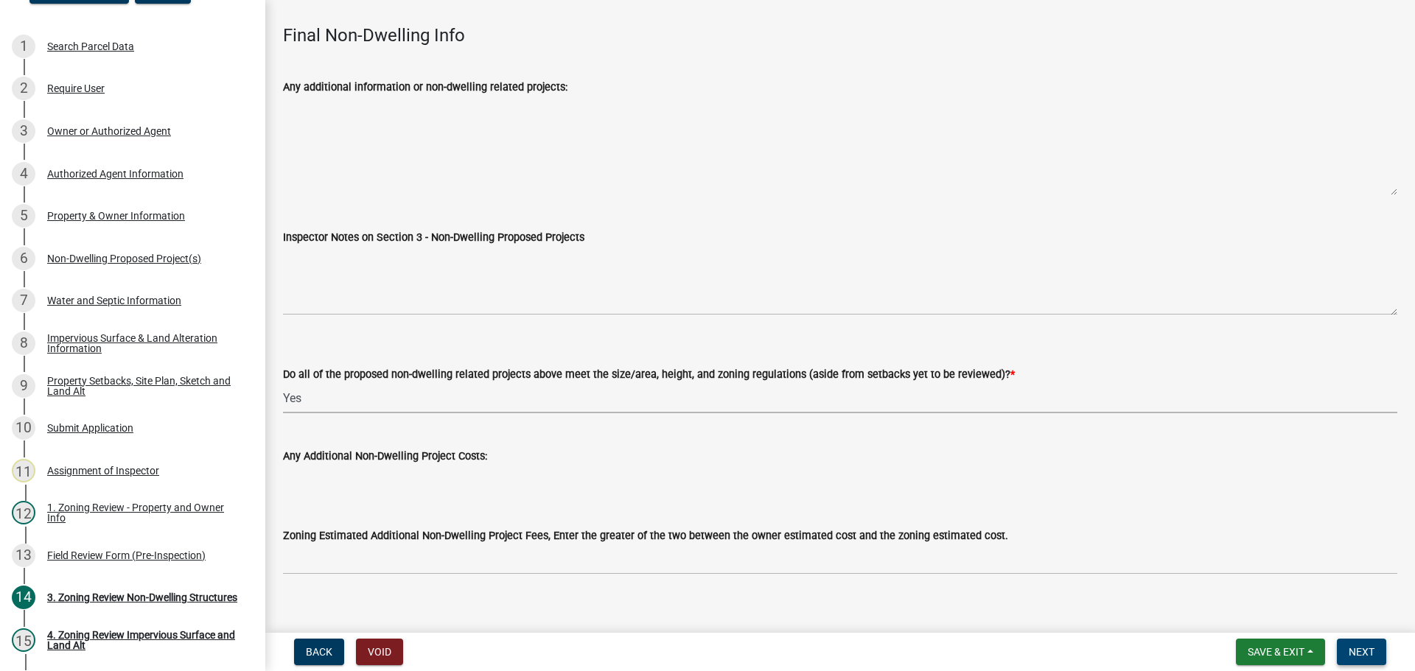
click at [1356, 654] on span "Next" at bounding box center [1362, 652] width 26 height 12
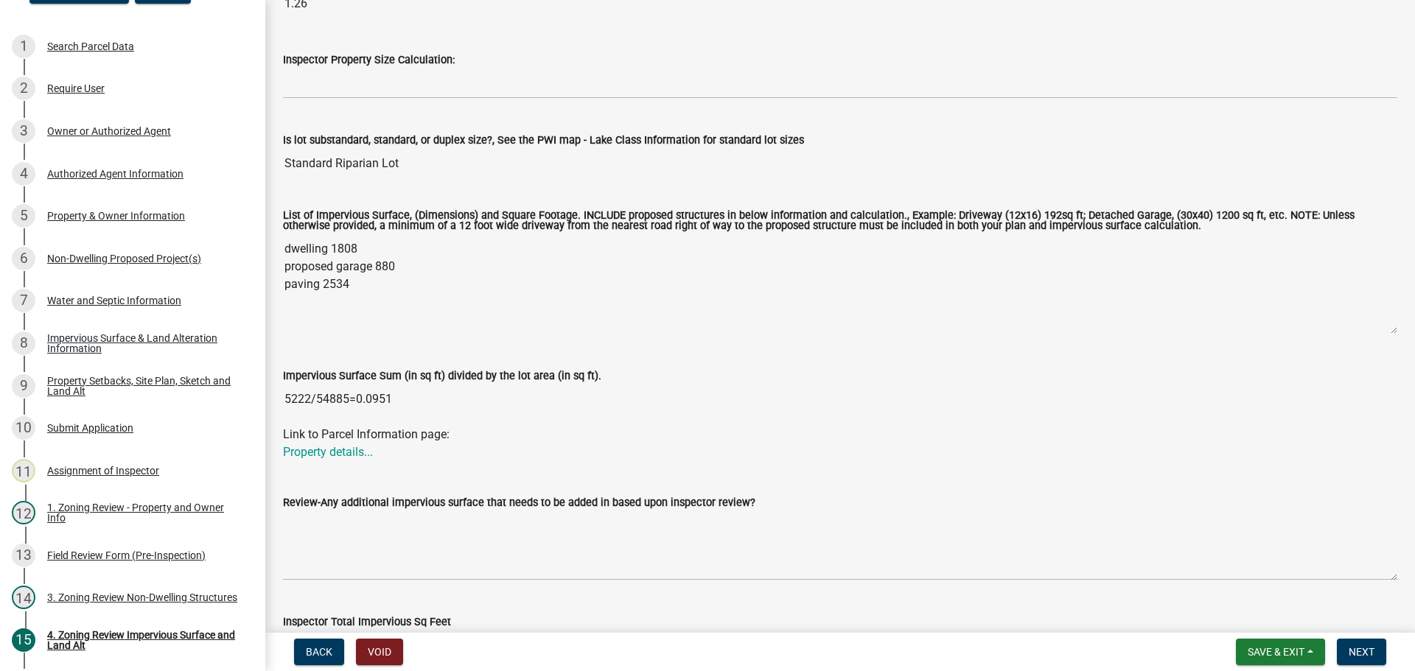
scroll to position [74, 0]
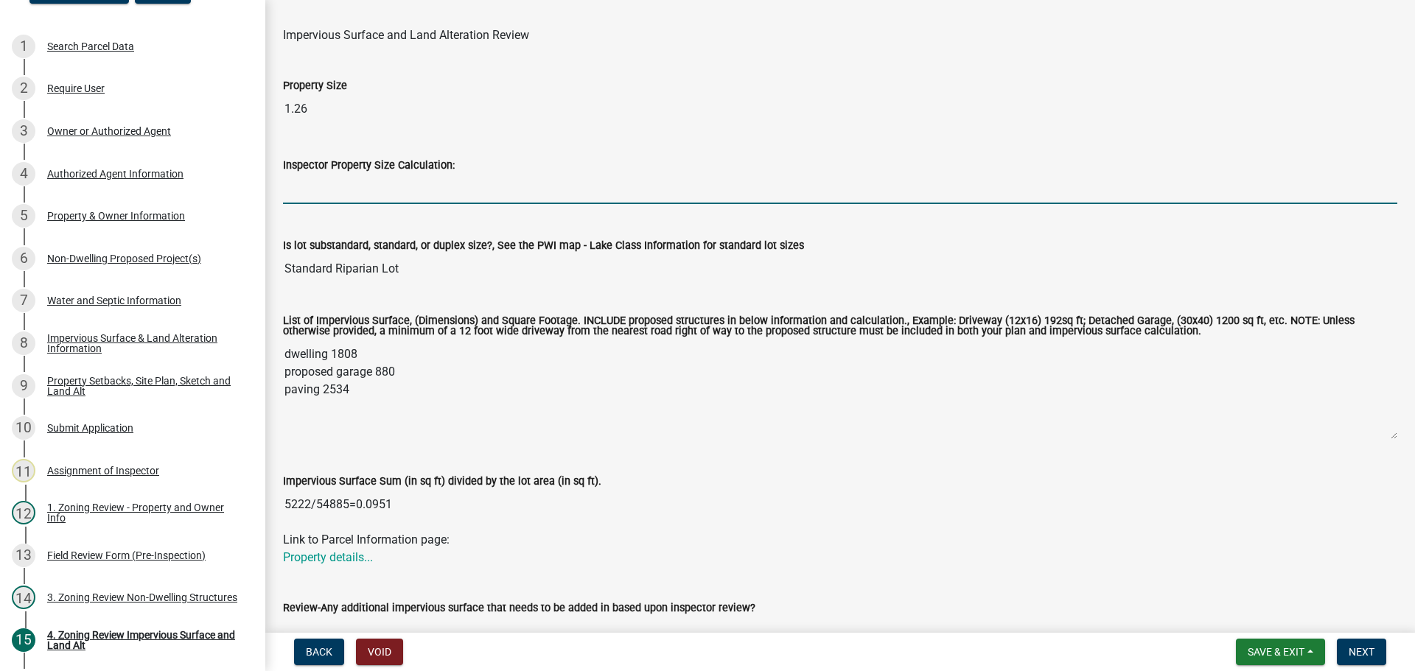
click at [546, 180] on input "Inspector Property Size Calculation:" at bounding box center [840, 189] width 1114 height 30
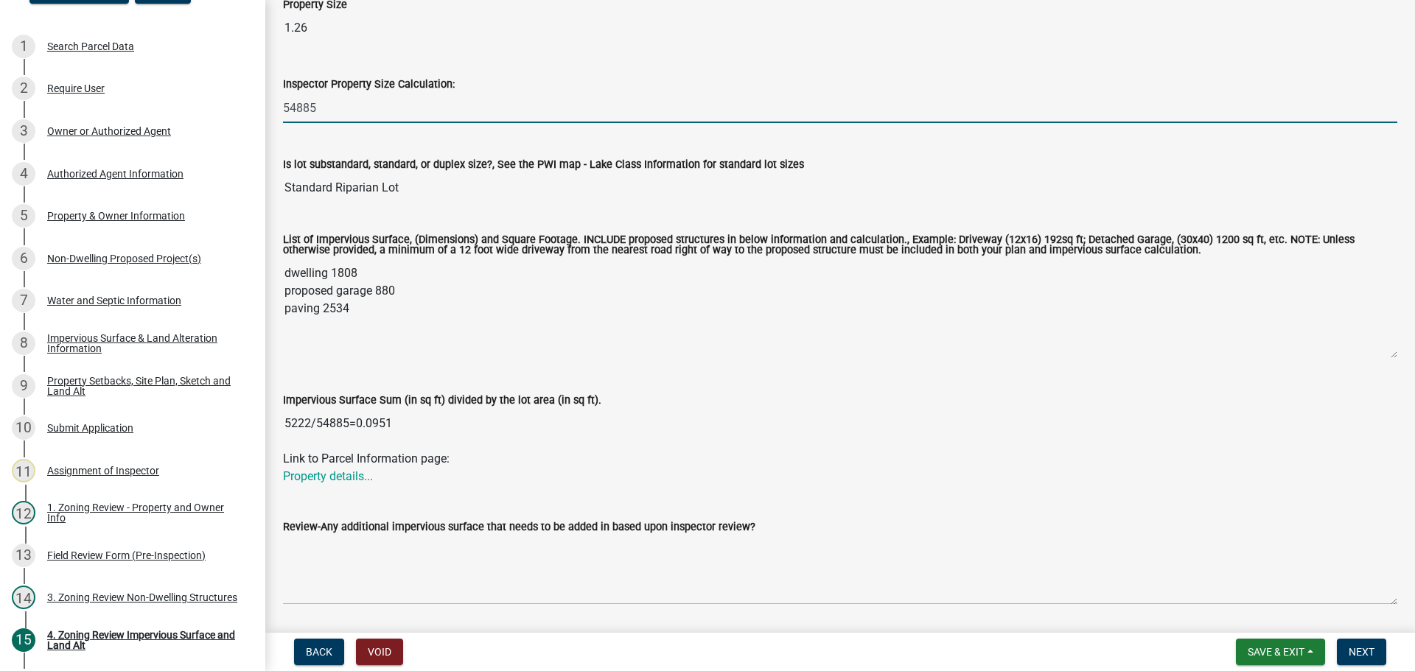
scroll to position [221, 0]
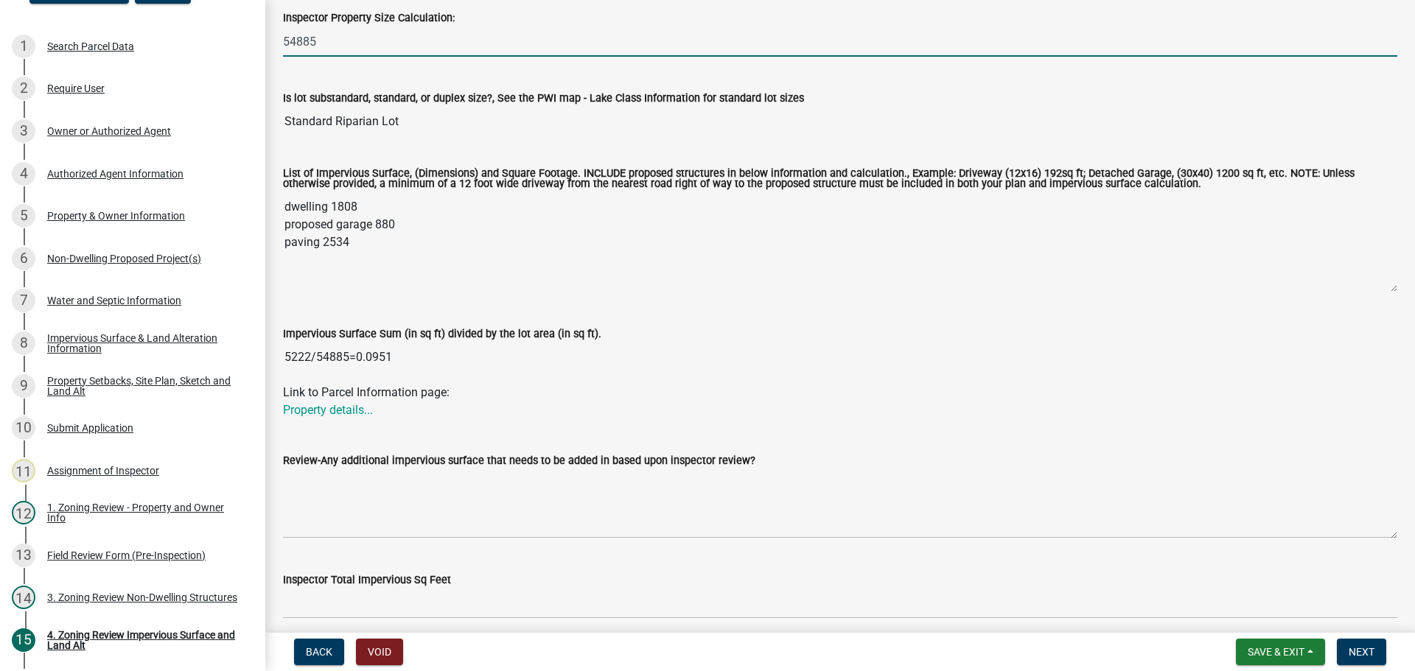
type input "54885"
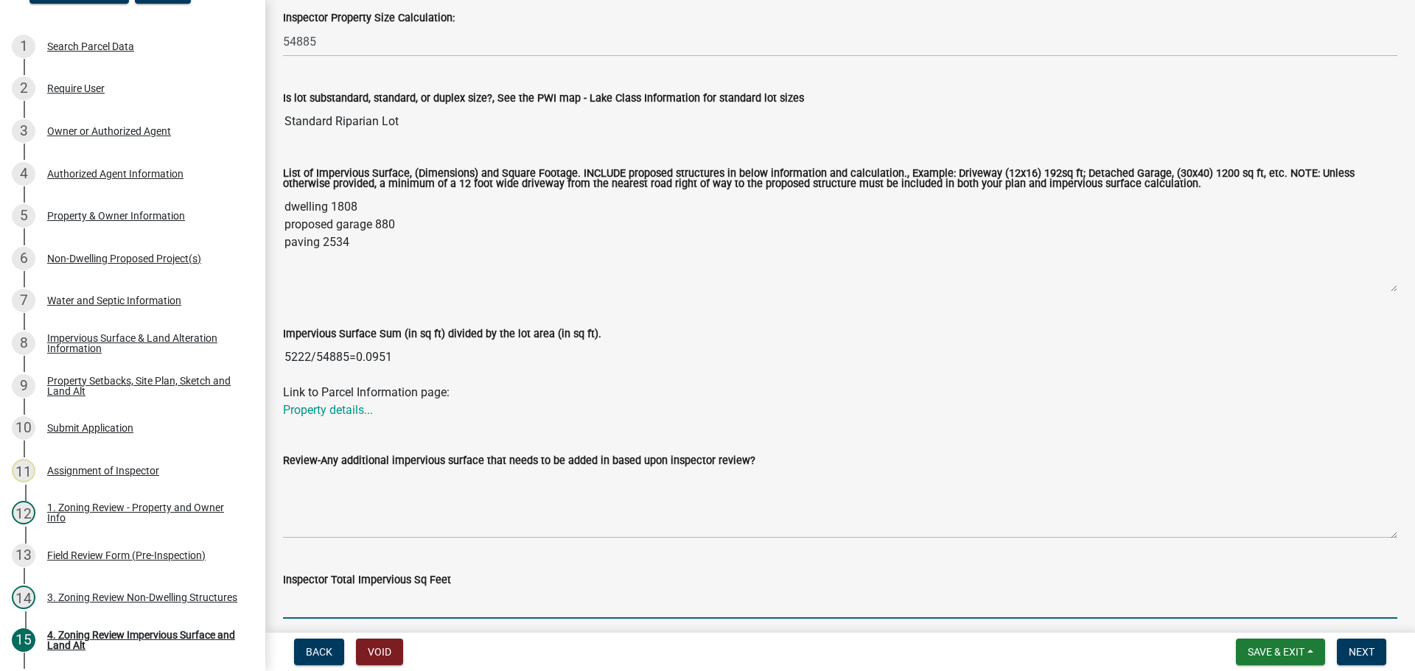
click at [379, 605] on input "Inspector Total Impervious Sq Feet" at bounding box center [840, 604] width 1114 height 30
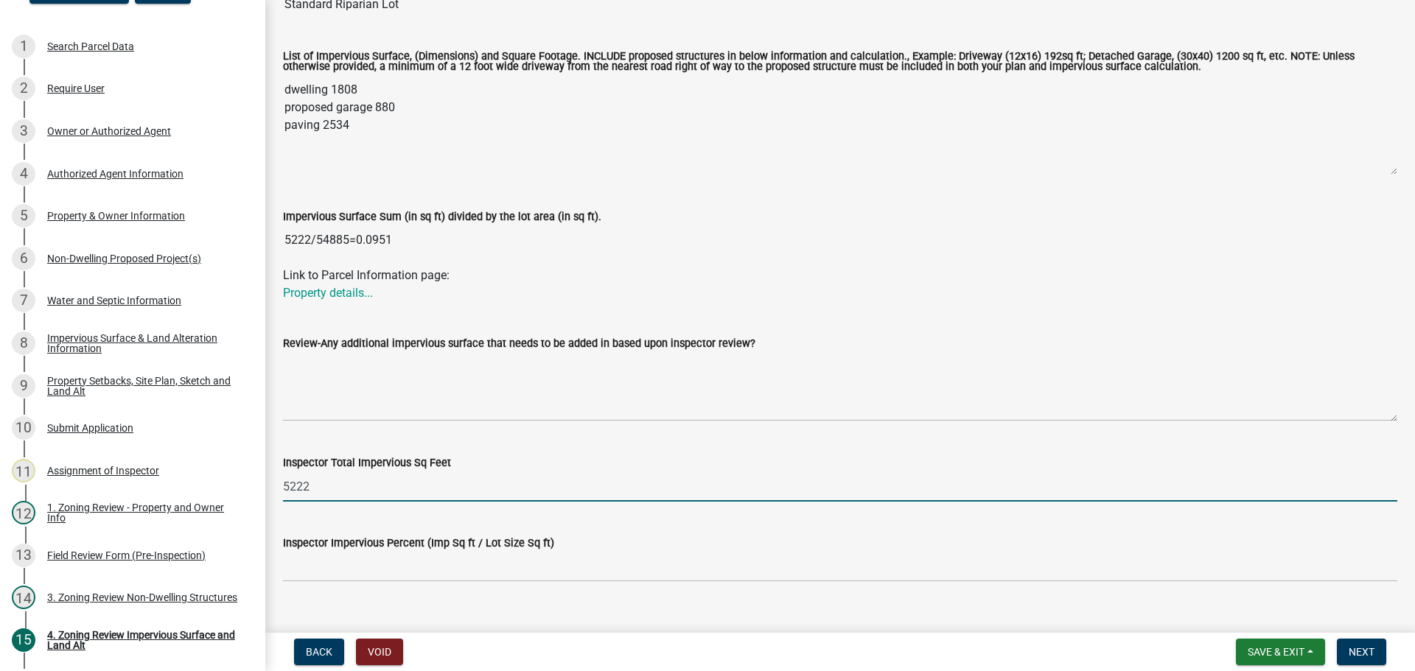
scroll to position [368, 0]
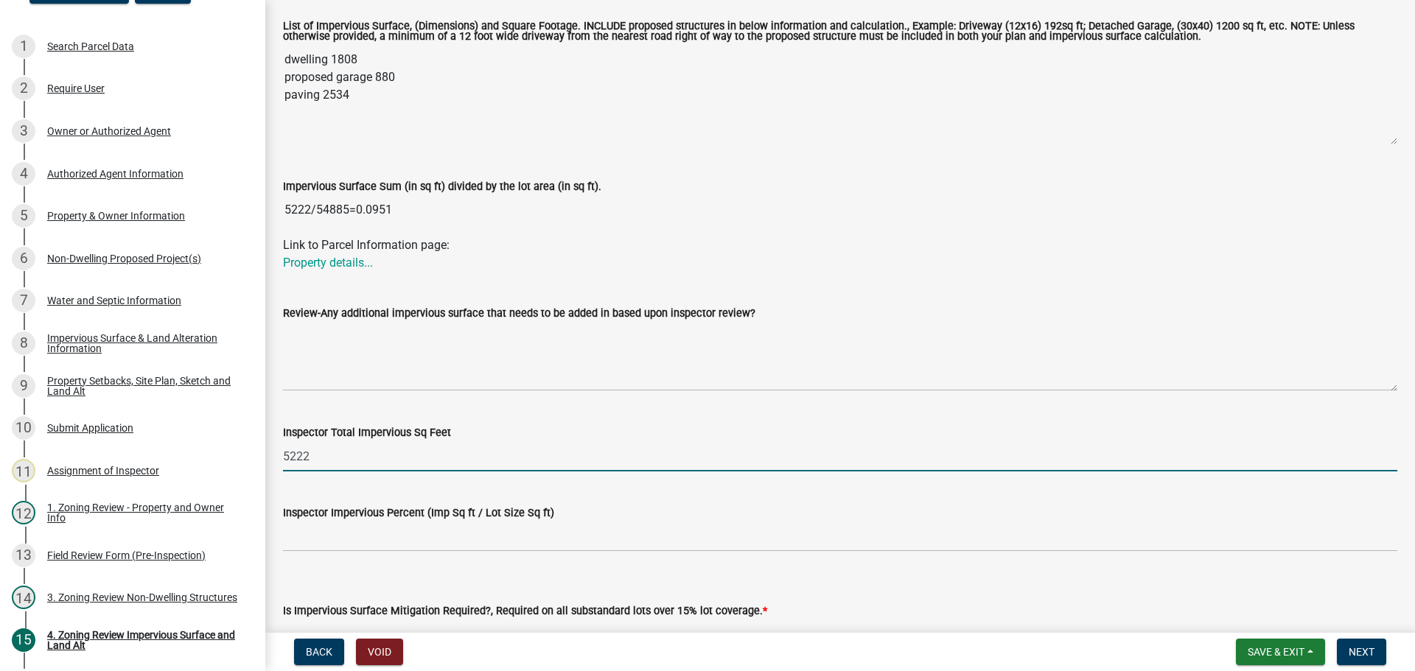
type input "5222"
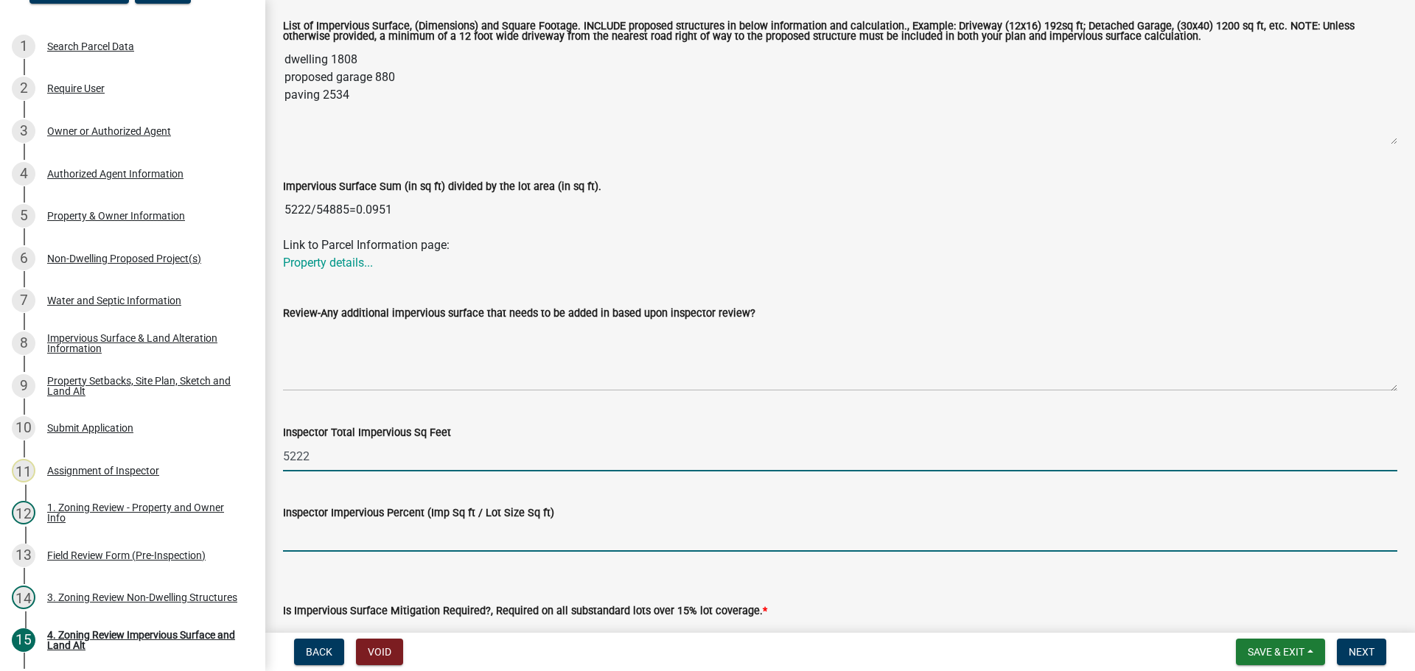
click at [361, 534] on input "Inspector Impervious Percent (Imp Sq ft / Lot Size Sq ft)" at bounding box center [840, 537] width 1114 height 30
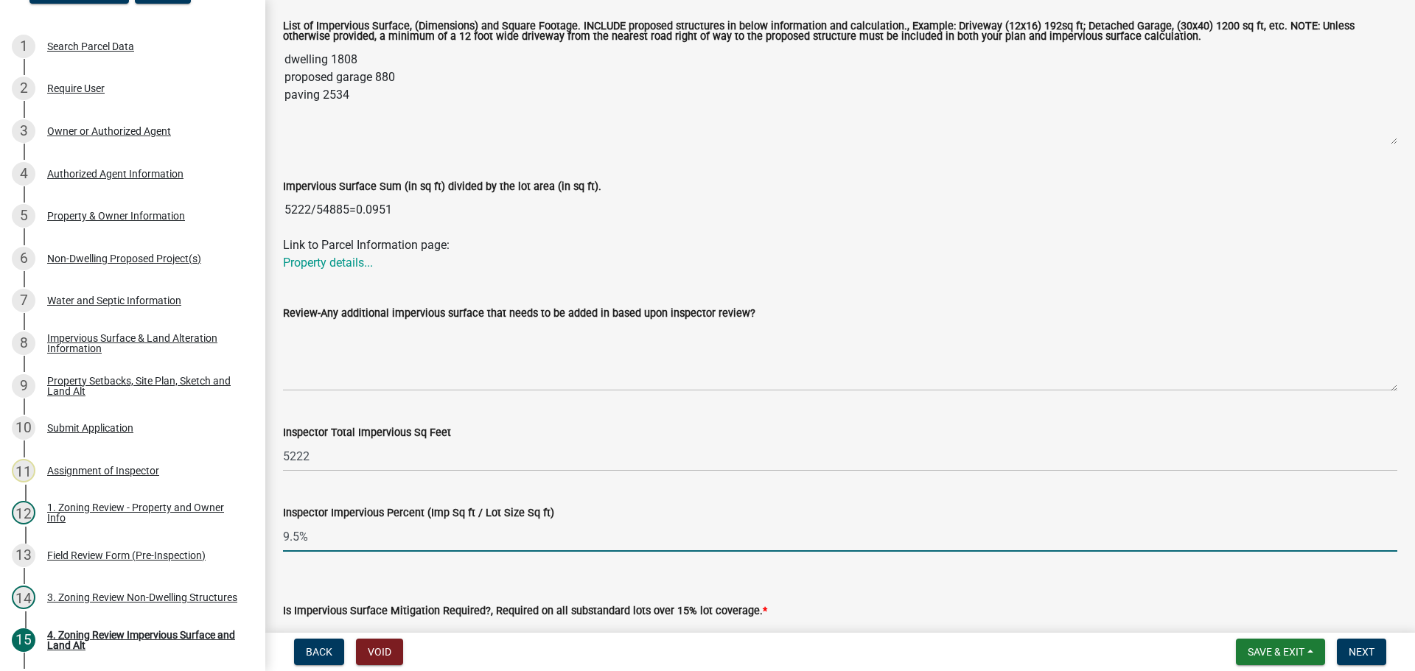
scroll to position [463, 0]
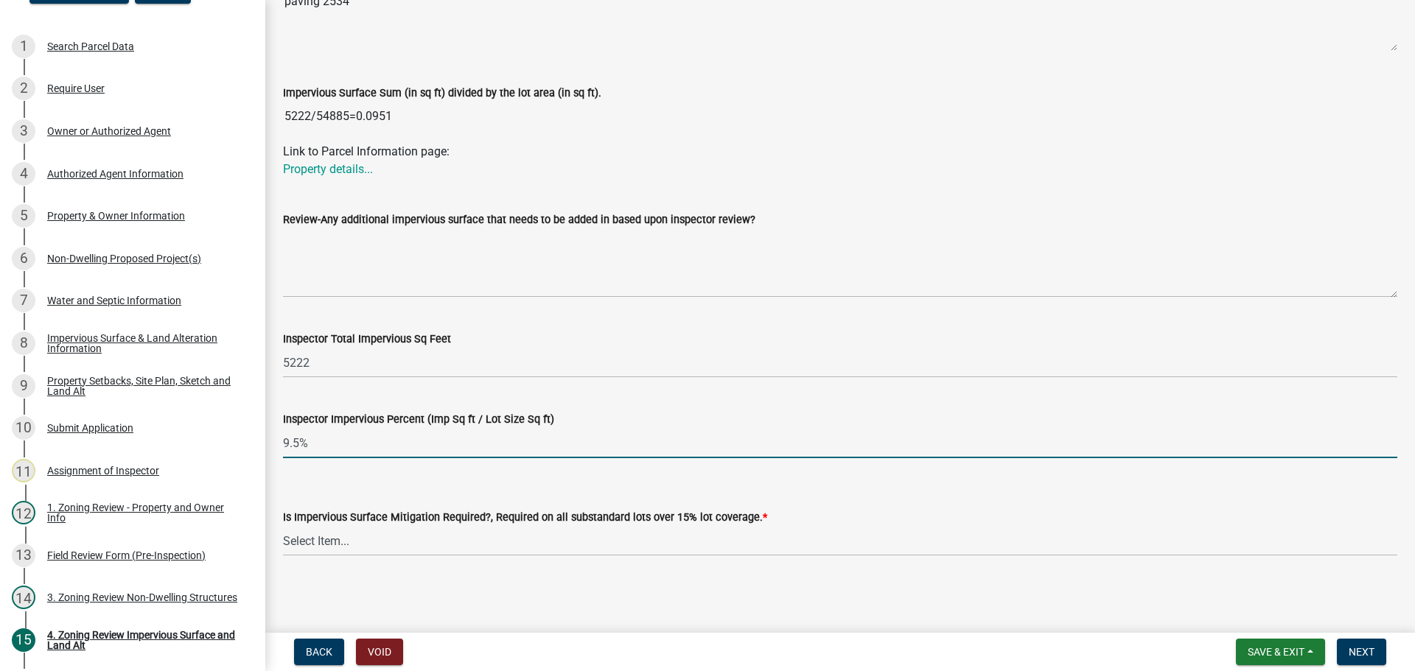
type input "9.5%"
drag, startPoint x: 408, startPoint y: 539, endPoint x: 401, endPoint y: 549, distance: 11.7
click at [408, 539] on select "Select Item... Yes- Over 15% substandard lot coverage No N/A" at bounding box center [840, 541] width 1114 height 30
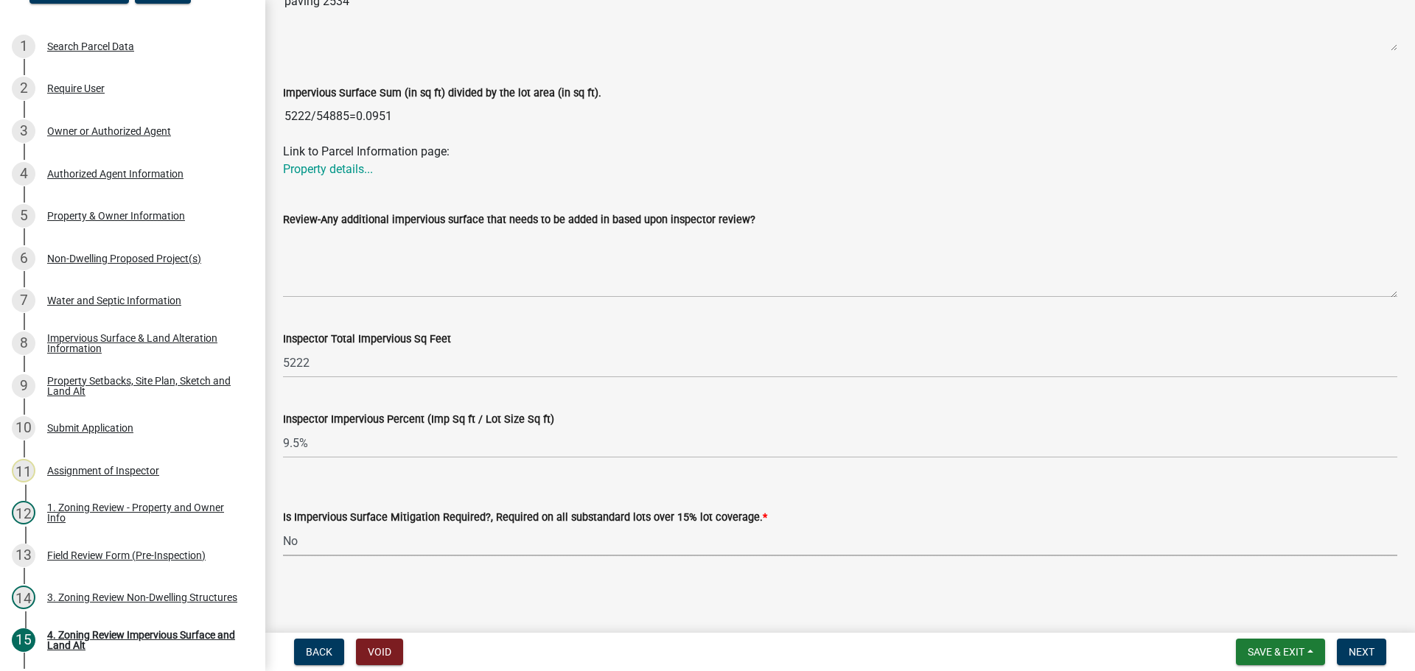
click at [283, 526] on select "Select Item... Yes- Over 15% substandard lot coverage No N/A" at bounding box center [840, 541] width 1114 height 30
select select "e01e6f83-540c-4684-94c6-de0fe38ded07"
click at [1344, 646] on button "Next" at bounding box center [1361, 652] width 49 height 27
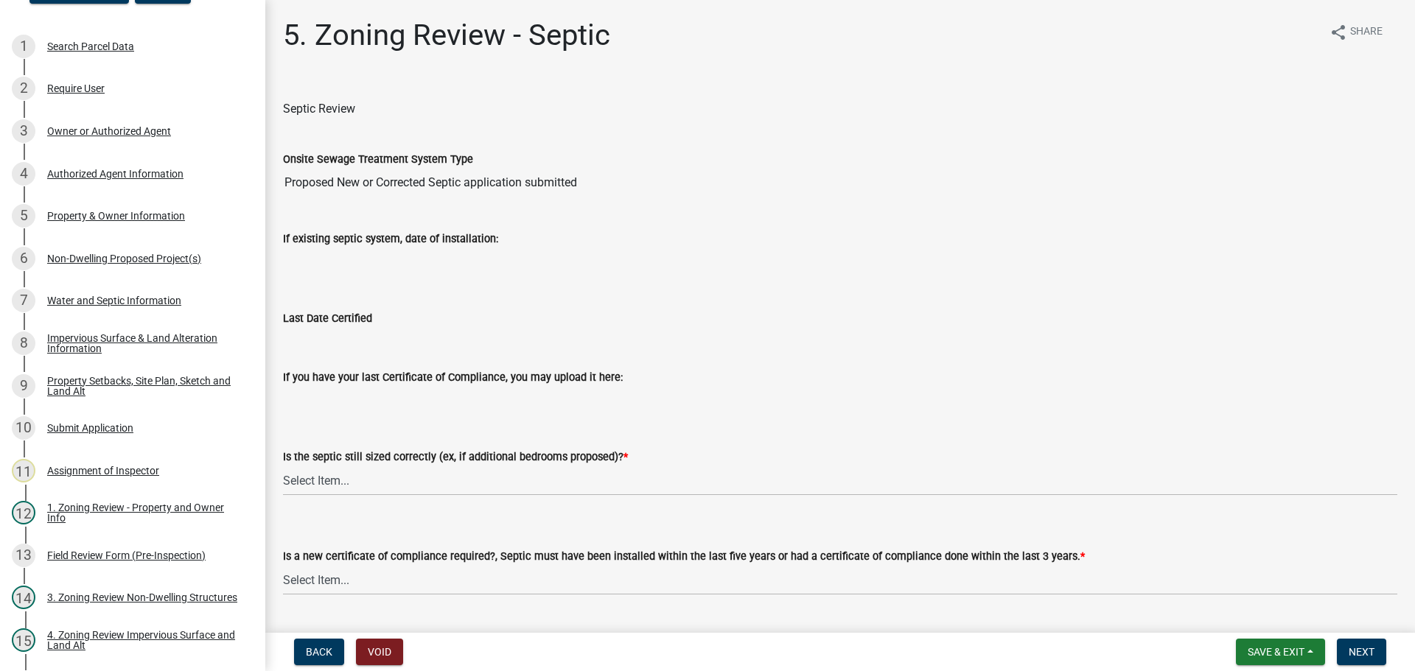
scroll to position [158, 0]
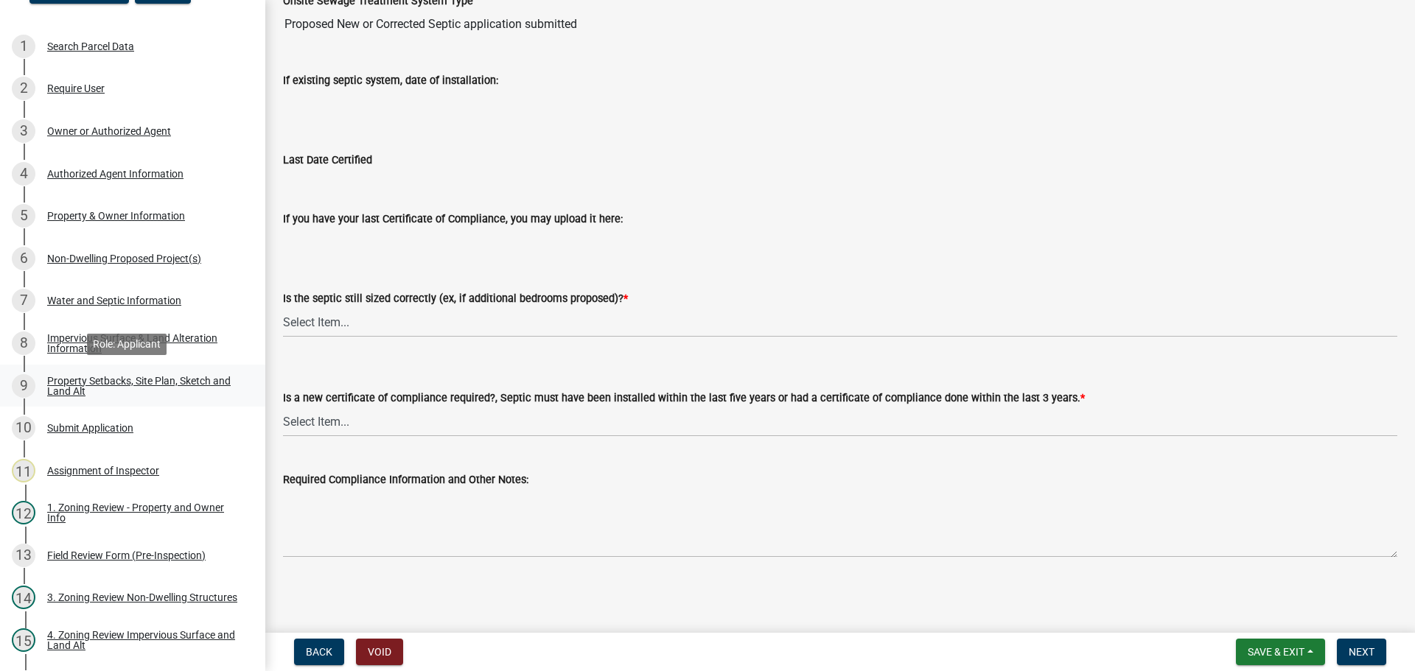
click at [155, 377] on div "Property Setbacks, Site Plan, Sketch and Land Alt" at bounding box center [144, 386] width 195 height 21
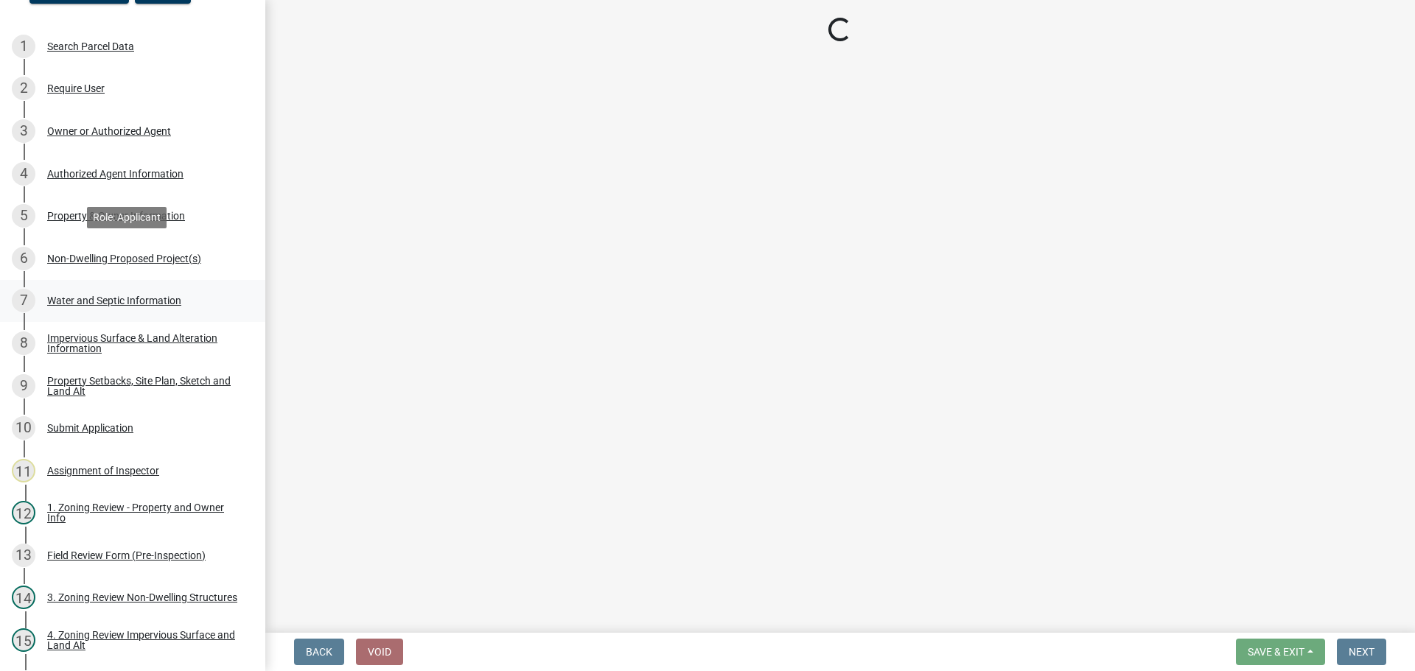
select select "7b13c63f-e699-4112-b373-98fbd28ec536"
select select "23d9b77f-888b-4fb8-92b8-bb321afa0fee"
select select "b56a4575-9846-47cf-8067-c59a4853da22"
select select "b9185151-7fec-488a-a719-f11a93338dbd"
select select "e8ab2dc3-aa3f-46f3-9b4a-37eb25ad84af"
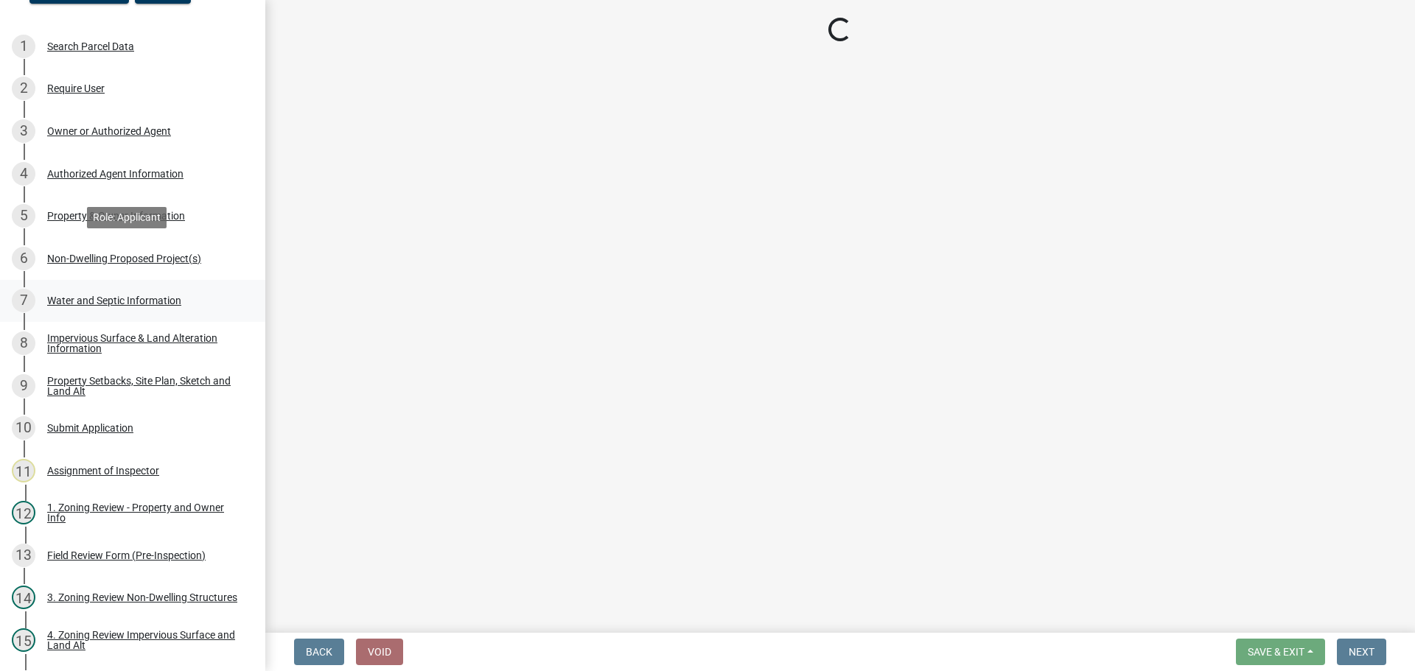
select select "b98836ba-4715-455d-97ab-be9a9df498a8"
select select "c8b8ea71-7088-4e87-a493-7bc88cc2835b"
select select "133211ff-91ce-4a0a-9235-b48a7e2069a0"
select select "19d13e65-c93d-443e-910a-7a17299544cc"
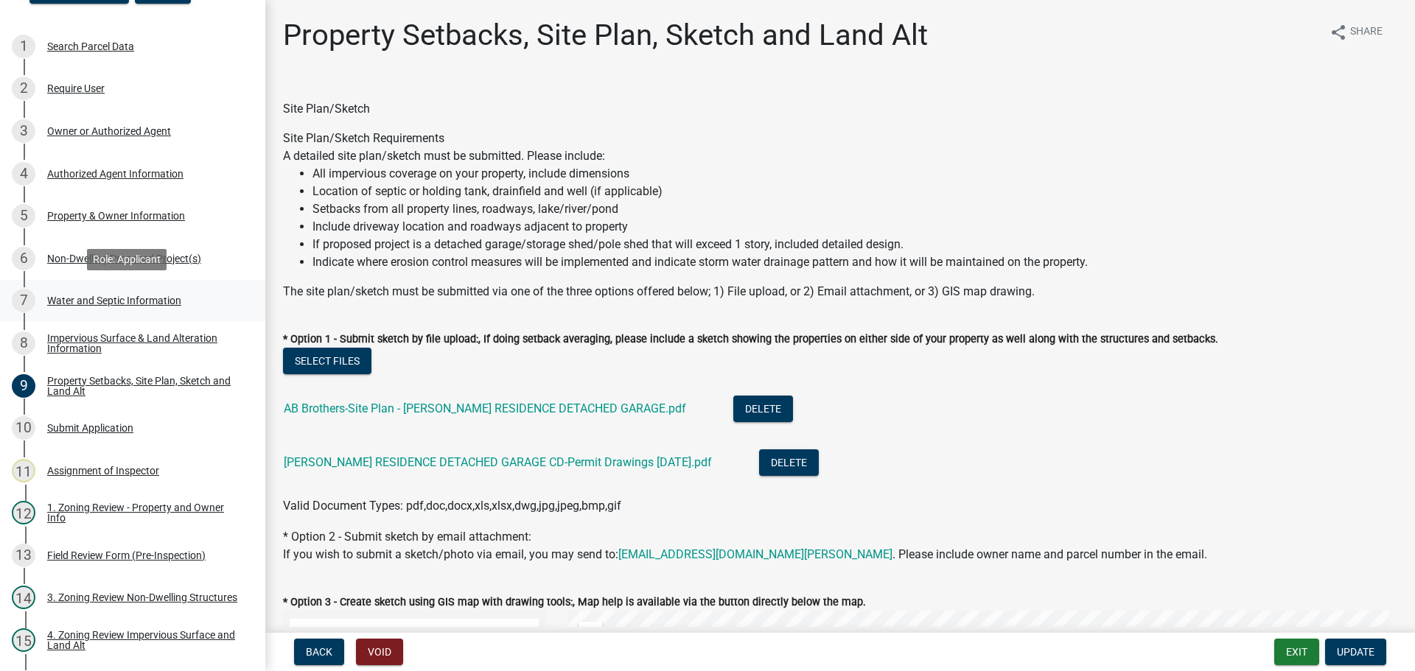
click at [127, 296] on div "Water and Septic Information" at bounding box center [114, 301] width 134 height 10
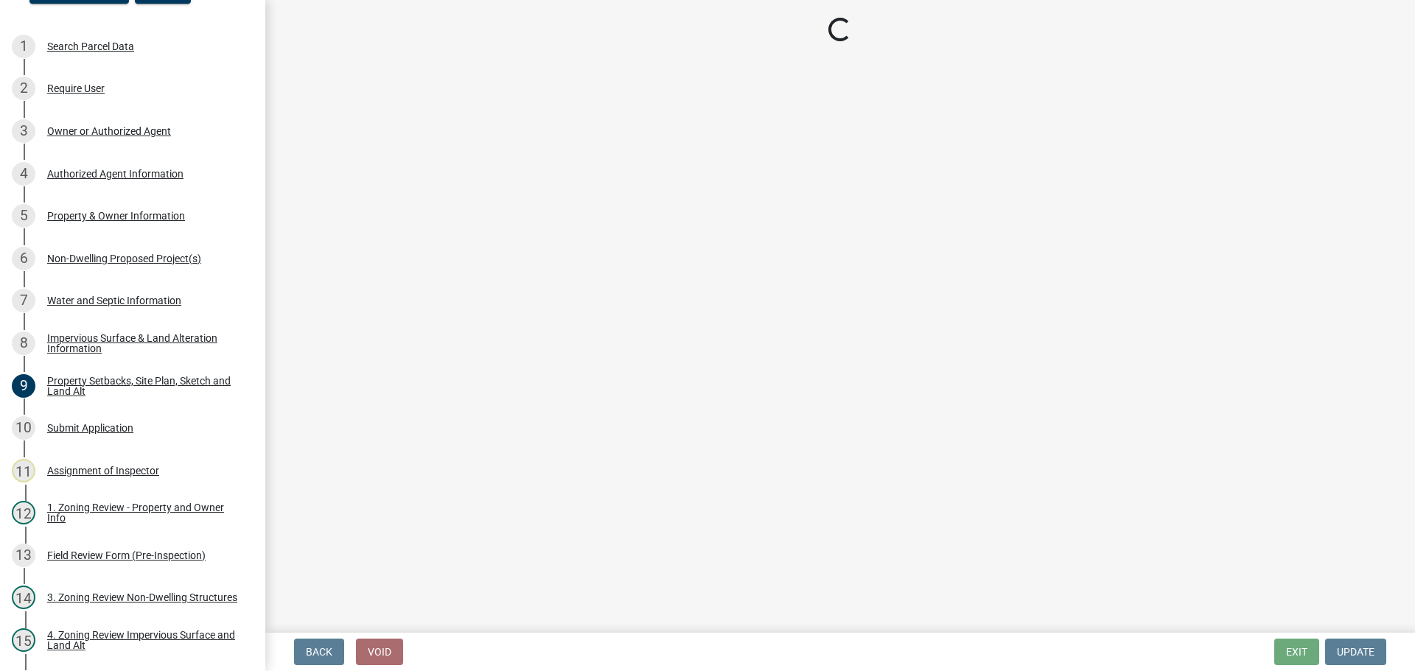
select select "9c51a48b-0bee-4836-8d5c-beab6e77ad2a"
select select "4828487e-2007-429b-991d-671fae0459c9"
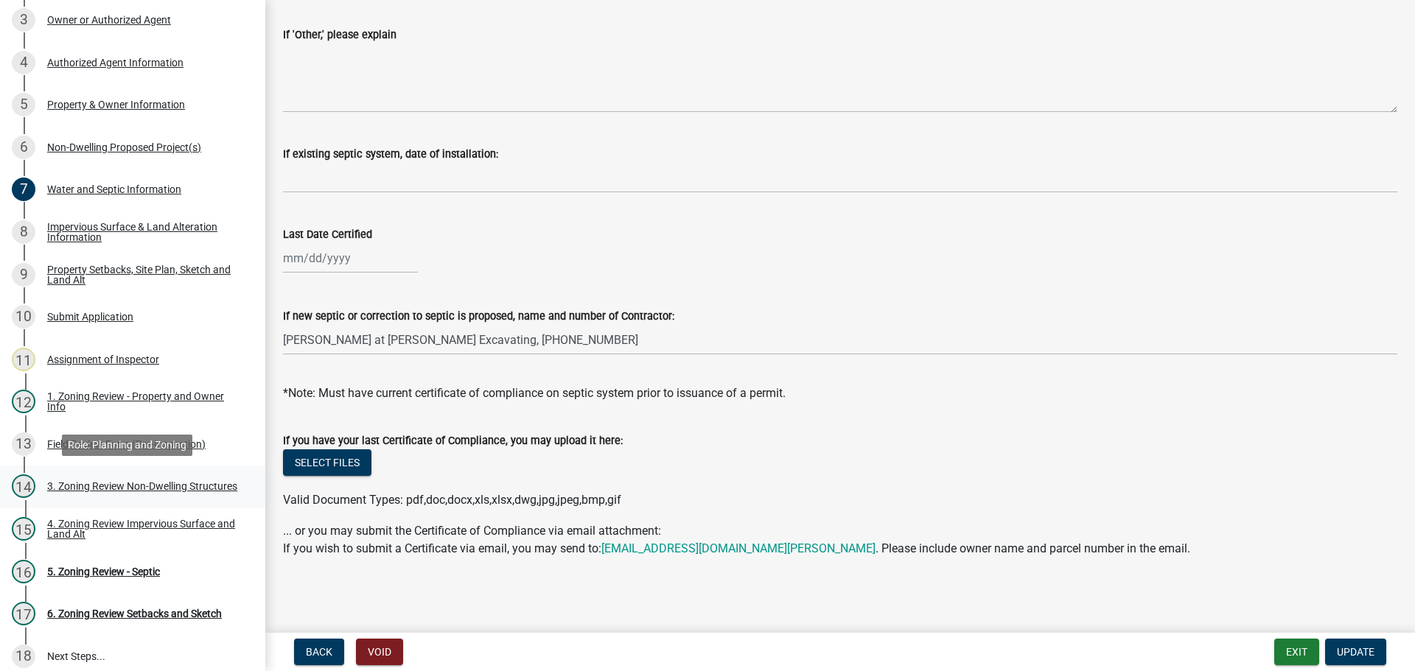
scroll to position [363, 0]
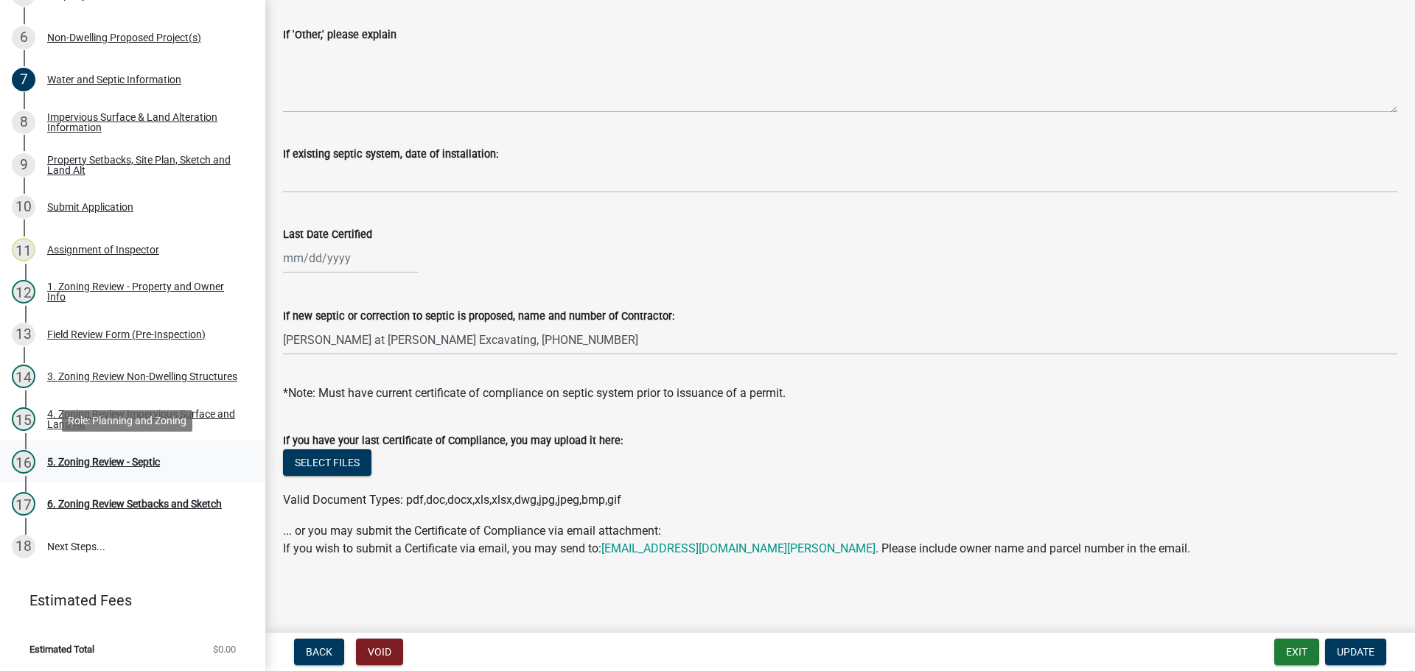
click at [141, 467] on div "16 5. Zoning Review - Septic" at bounding box center [127, 462] width 230 height 24
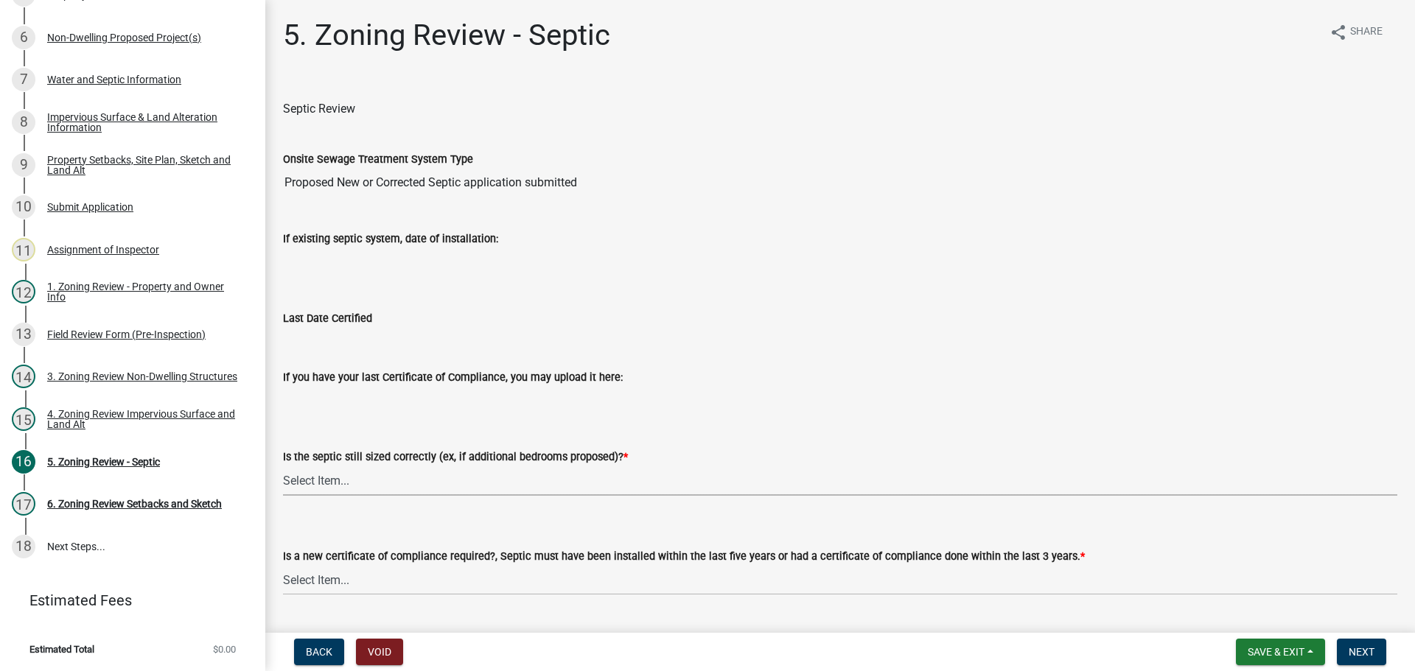
click at [374, 488] on select "Select Item... Yes No N/A" at bounding box center [840, 481] width 1114 height 30
click at [283, 466] on select "Select Item... Yes No N/A" at bounding box center [840, 481] width 1114 height 30
select select "ffe0288f-179d-446d-9dfb-ee21a688edc6"
click at [391, 579] on select "Select Item... Yes No" at bounding box center [840, 580] width 1114 height 30
click at [283, 565] on select "Select Item... Yes No" at bounding box center [840, 580] width 1114 height 30
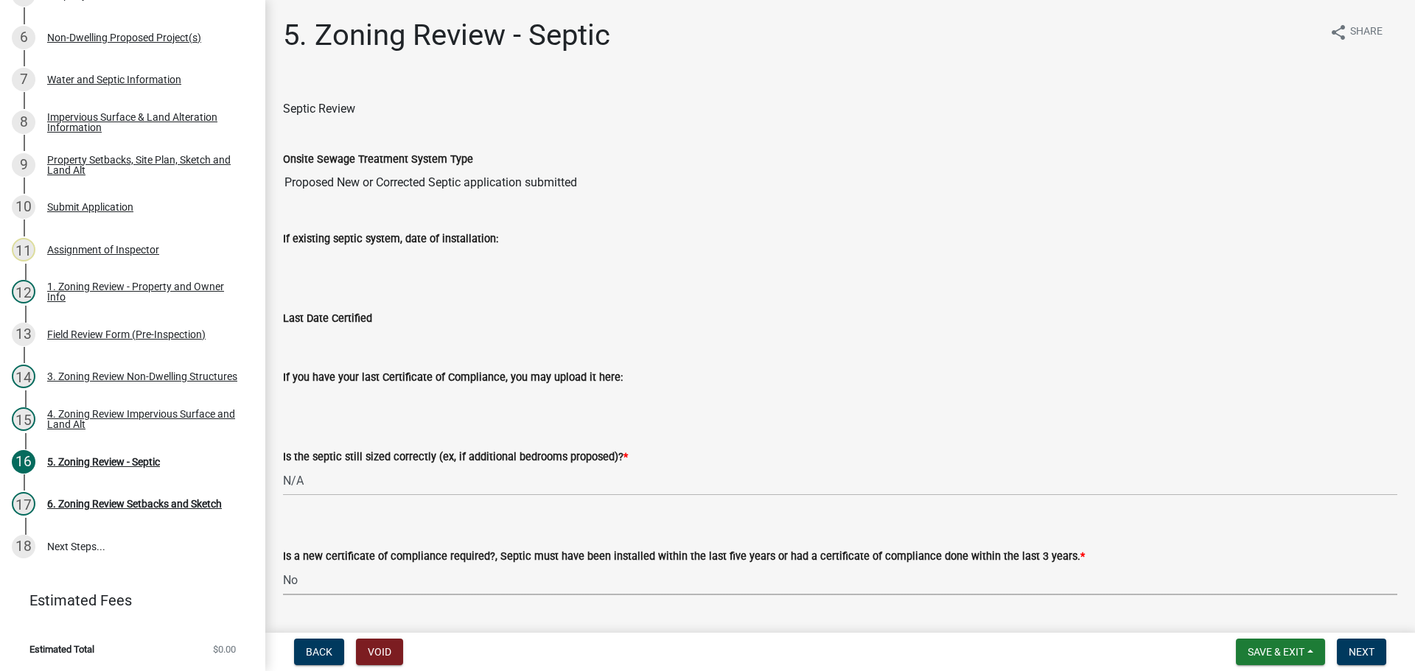
select select "2fd537d7-74b1-4ff9-a84c-837cf5598f43"
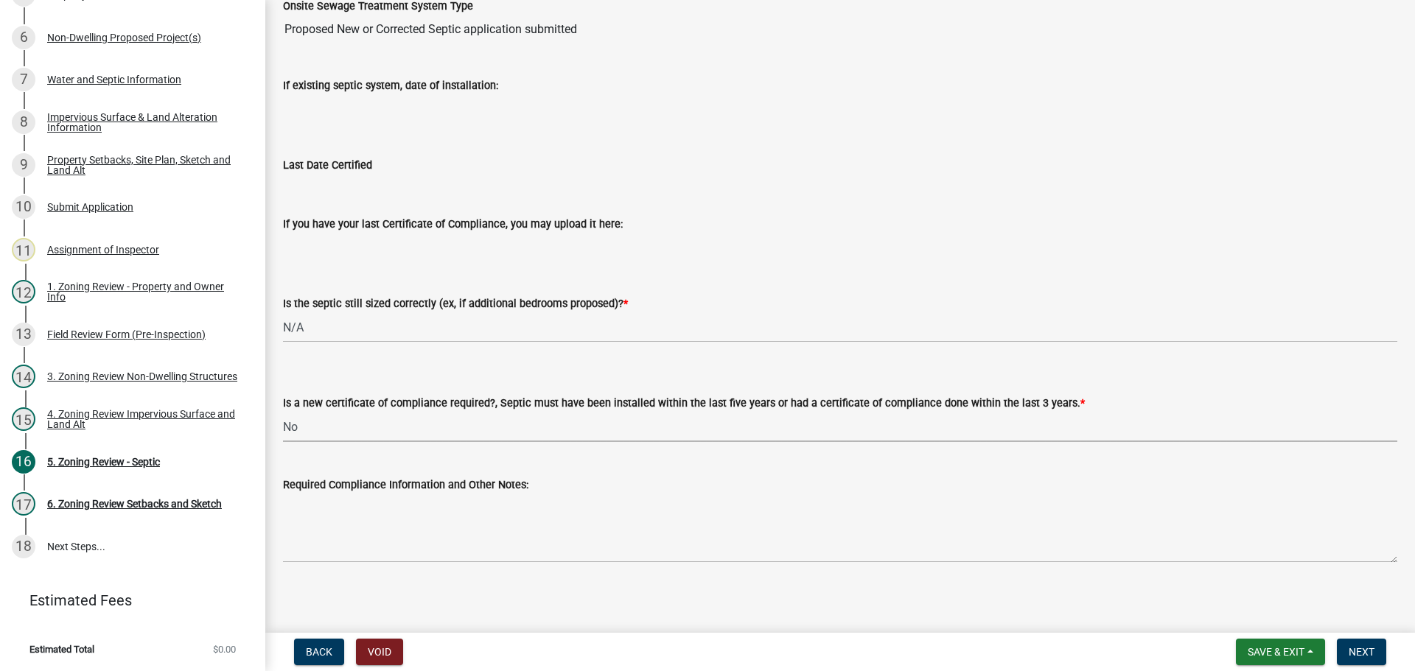
scroll to position [158, 0]
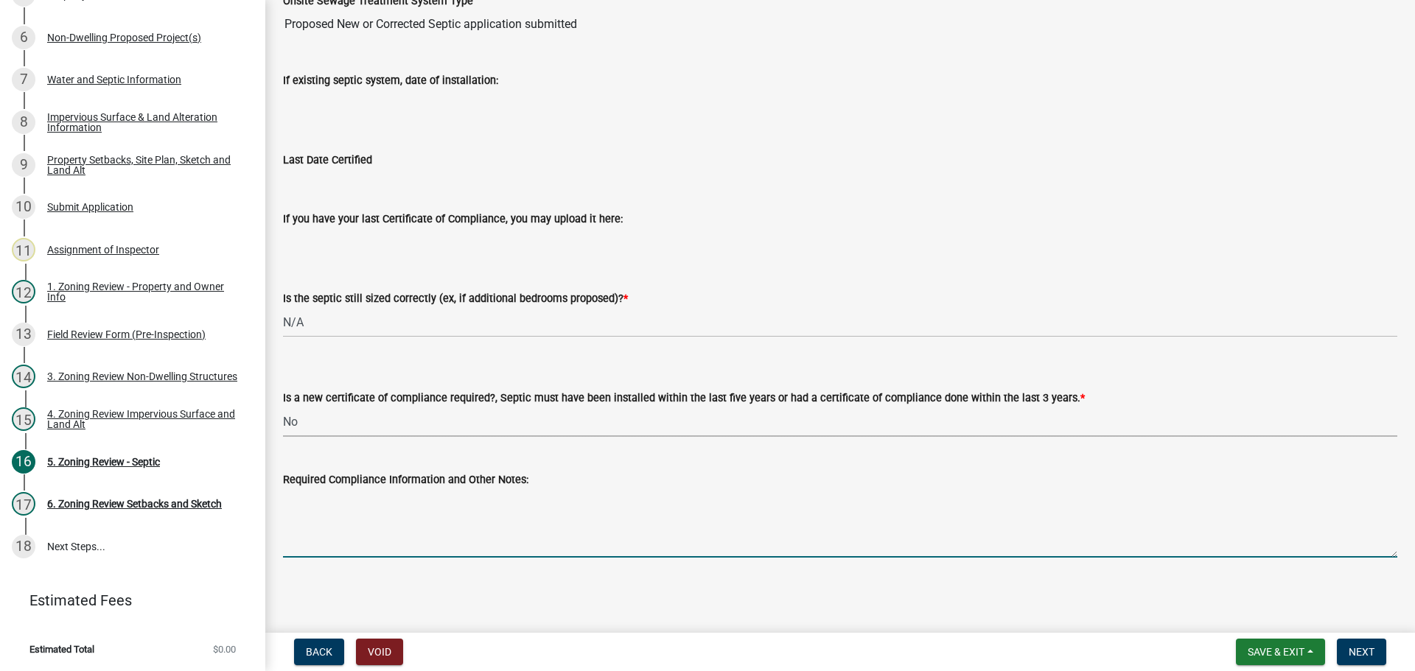
click at [418, 514] on textarea "Required Compliance Information and Other Notes:" at bounding box center [840, 523] width 1114 height 69
paste textarea "Renner Excavating (Rick Renner) Audubon, MN (218) 439-3514"
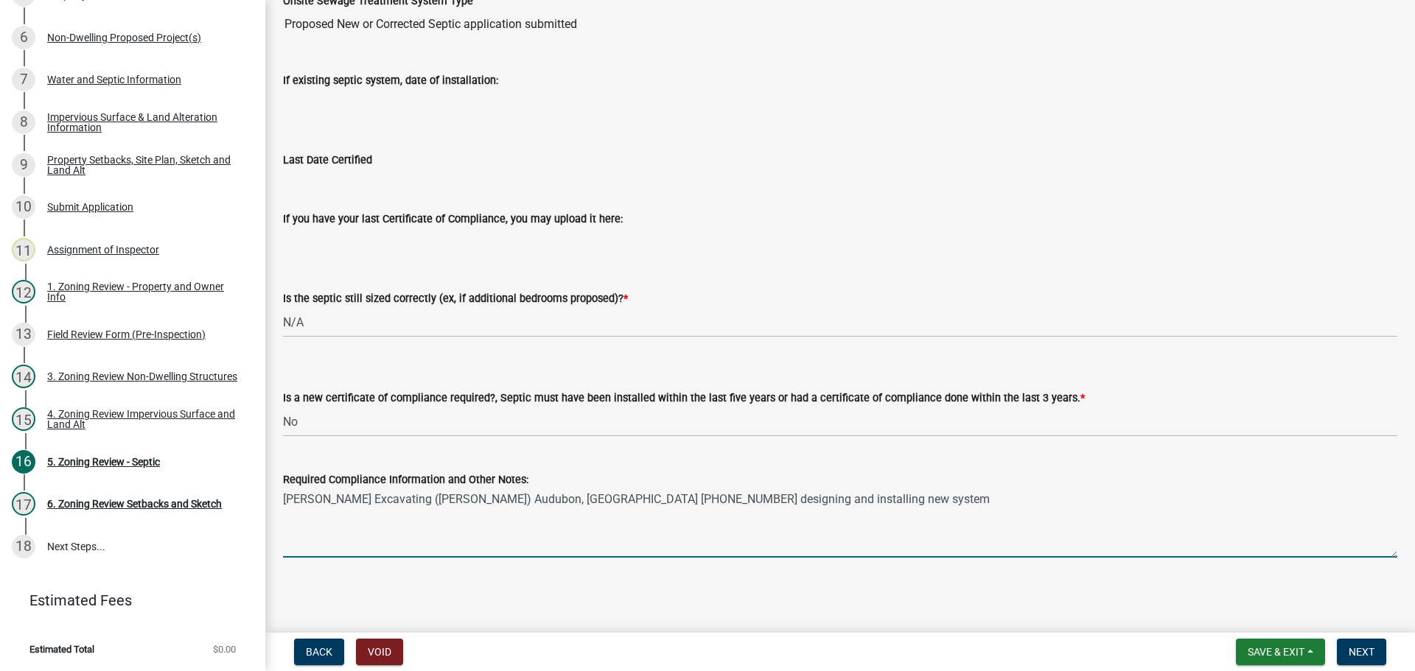
type textarea "Renner Excavating (Rick Renner) Audubon, MN (218) 439-3514 designing and instal…"
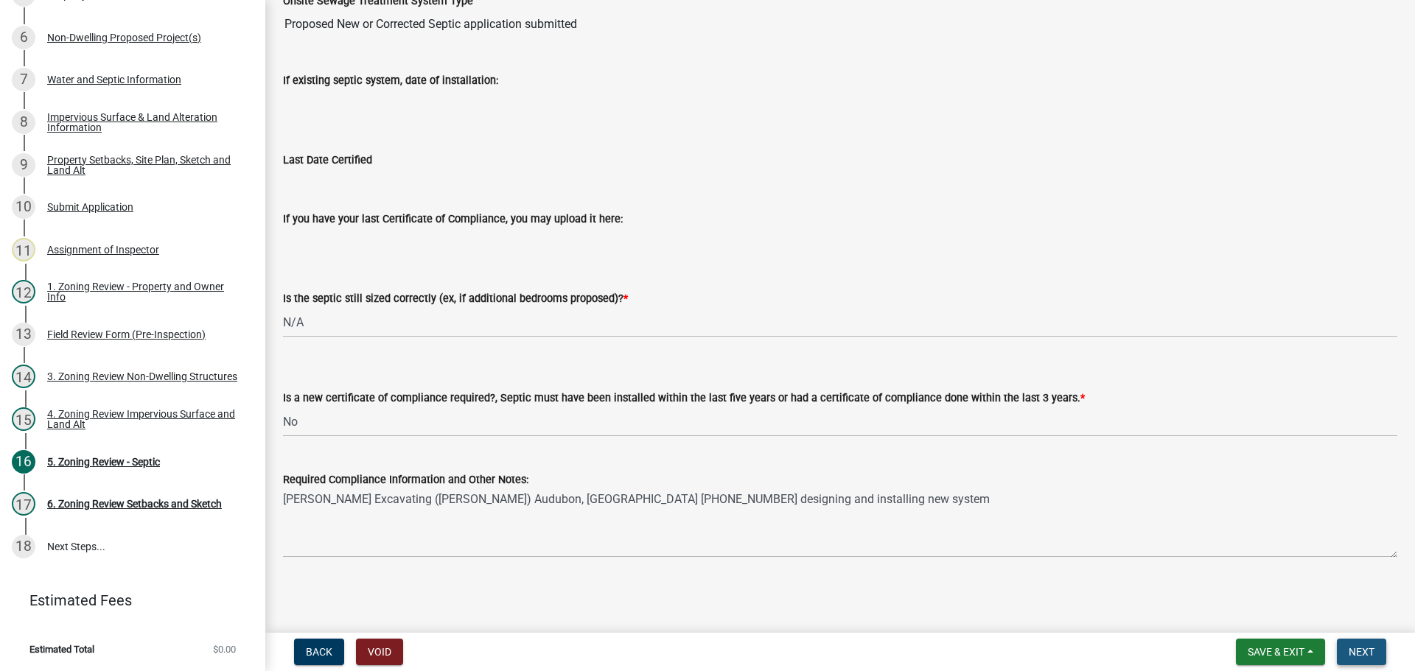
click at [1373, 650] on span "Next" at bounding box center [1362, 652] width 26 height 12
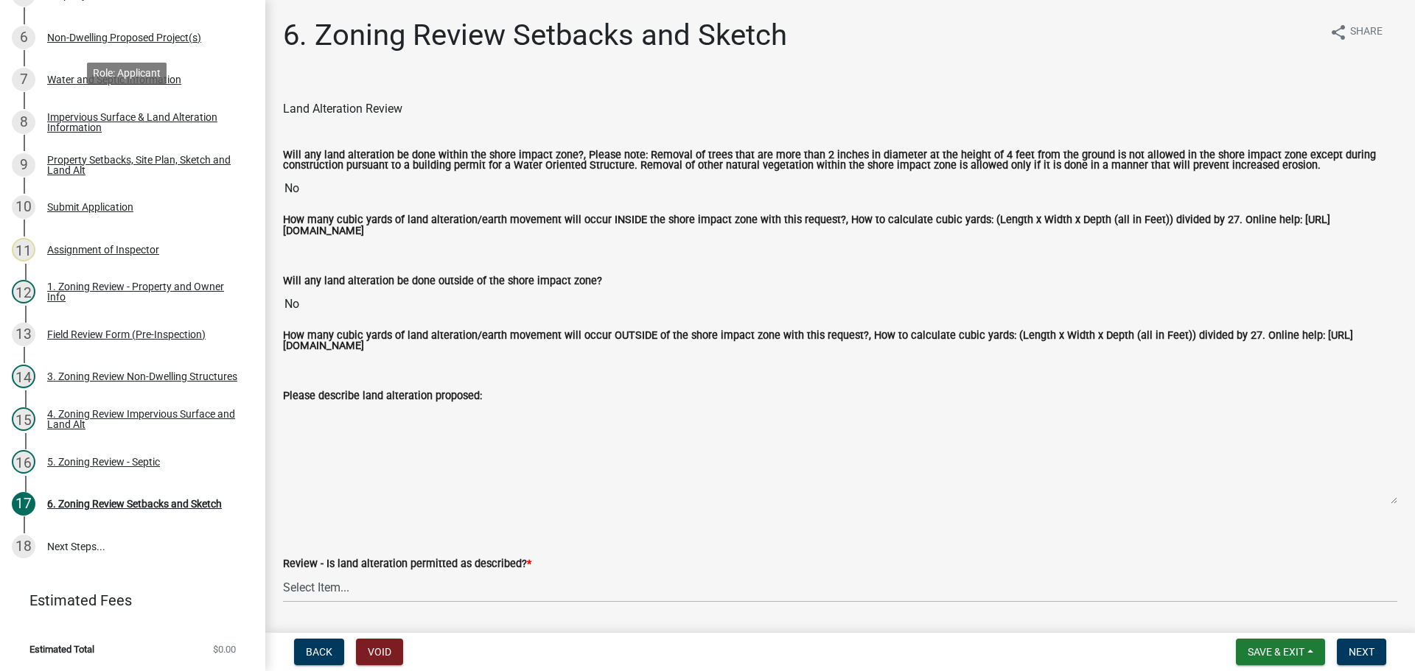
scroll to position [0, 0]
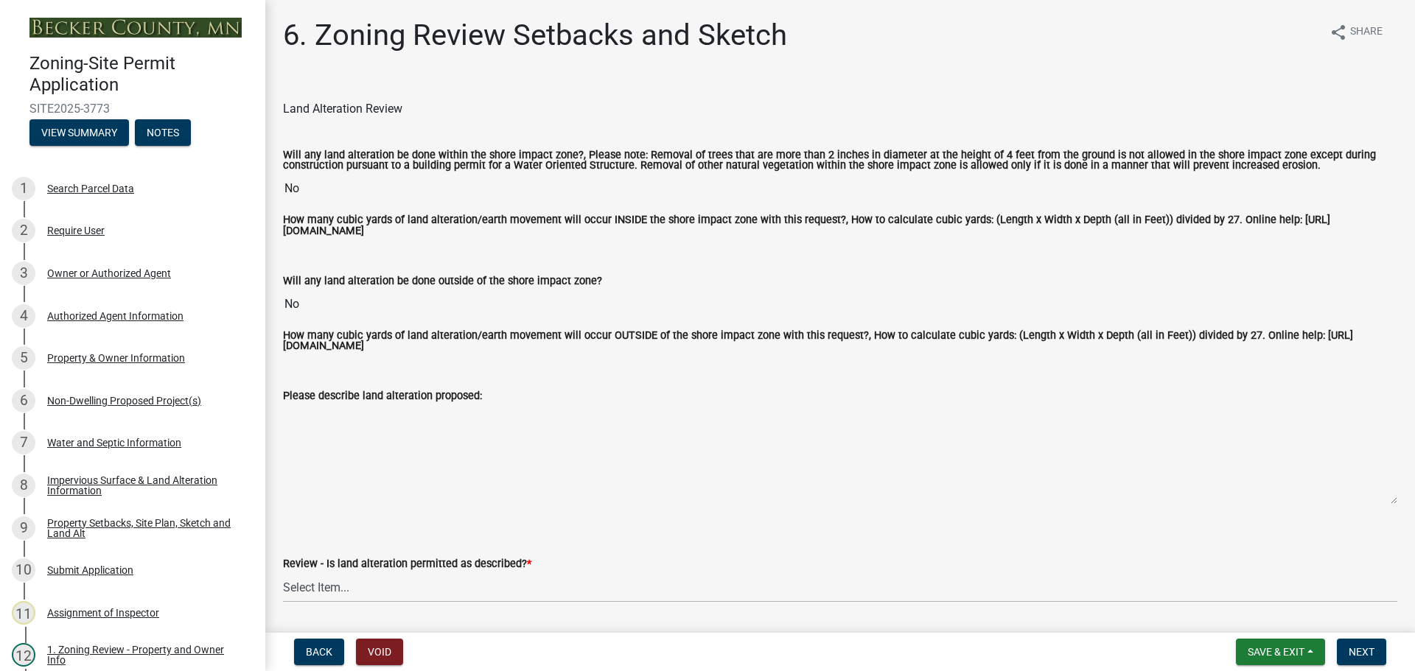
drag, startPoint x: 151, startPoint y: 303, endPoint x: 88, endPoint y: 79, distance: 232.6
click at [102, 348] on div "5 Property & Owner Information" at bounding box center [127, 358] width 230 height 24
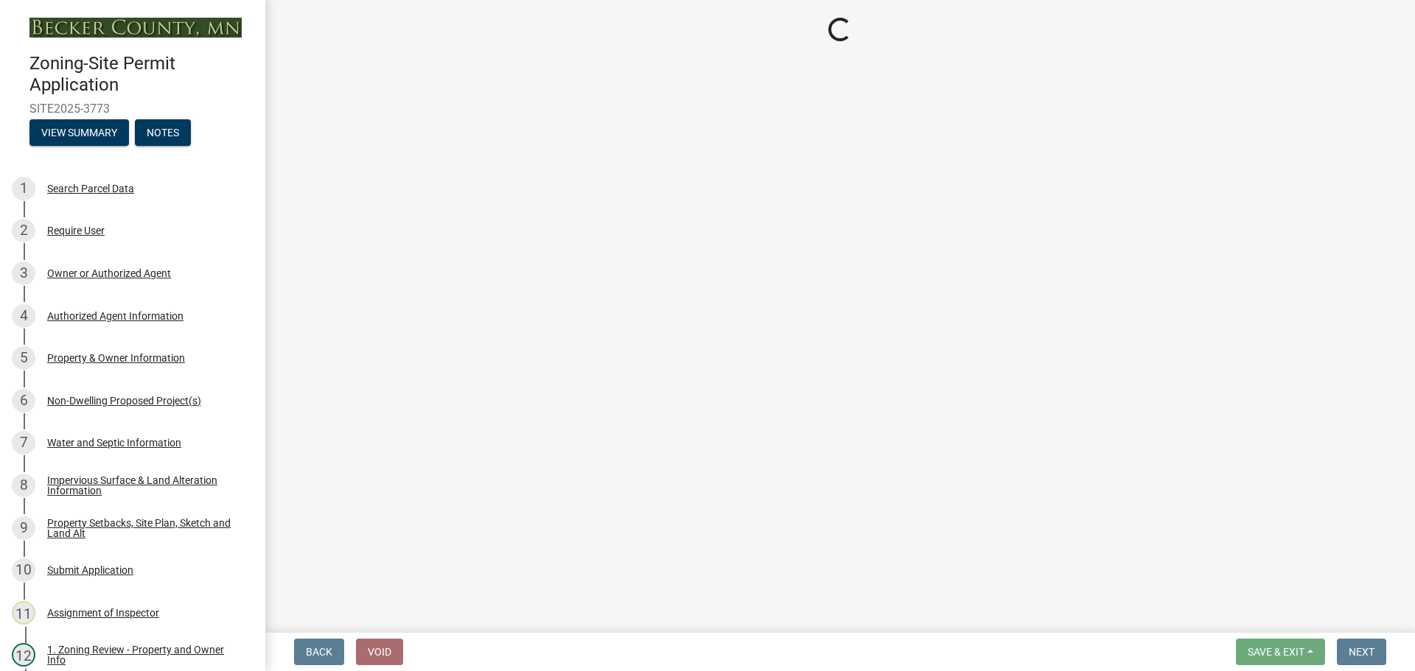
select select "2da4ad59-79e4-4897-a878-b9bb9cb10a27"
select select "9bce286e-d536-49ff-bab3-4b7d67f0814c"
select select "fcf6d223-6c57-4dc5-b63a-a94704169022"
select select "5a5634ed-f11e-4c7b-90e1-096e6cfd17b9"
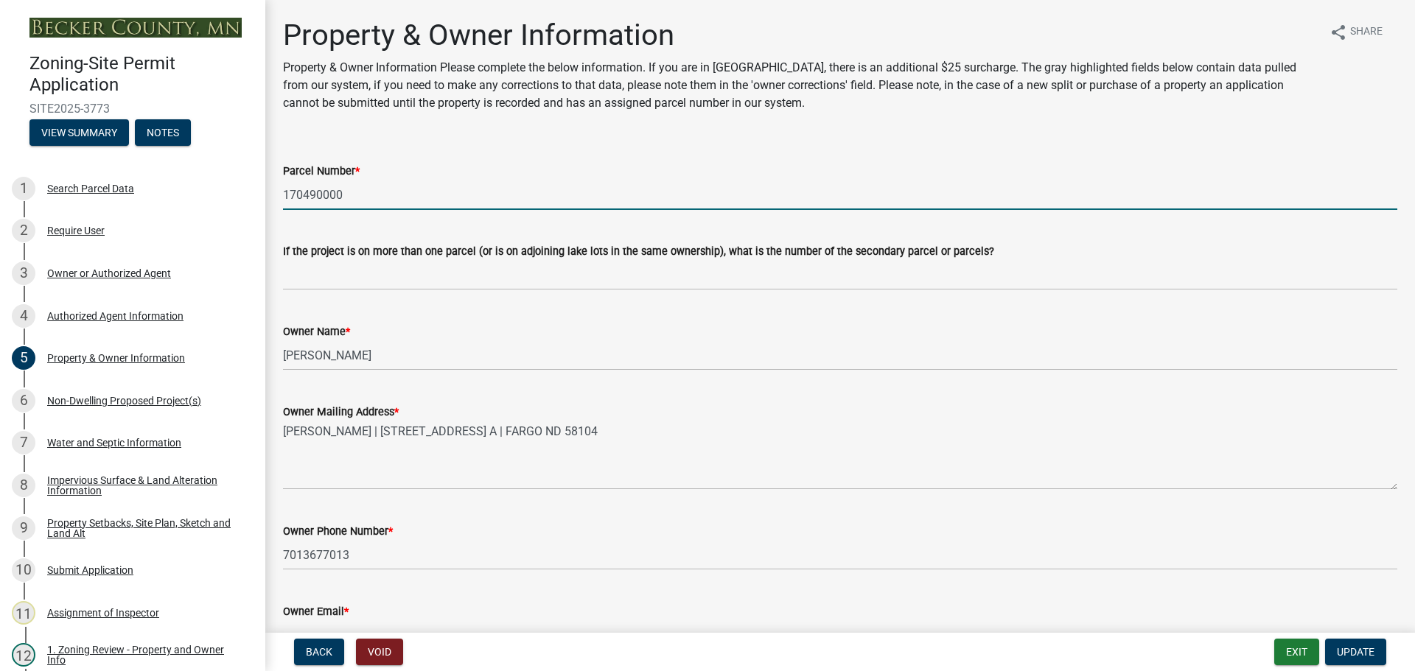
click at [324, 193] on input "170490000" at bounding box center [840, 195] width 1114 height 30
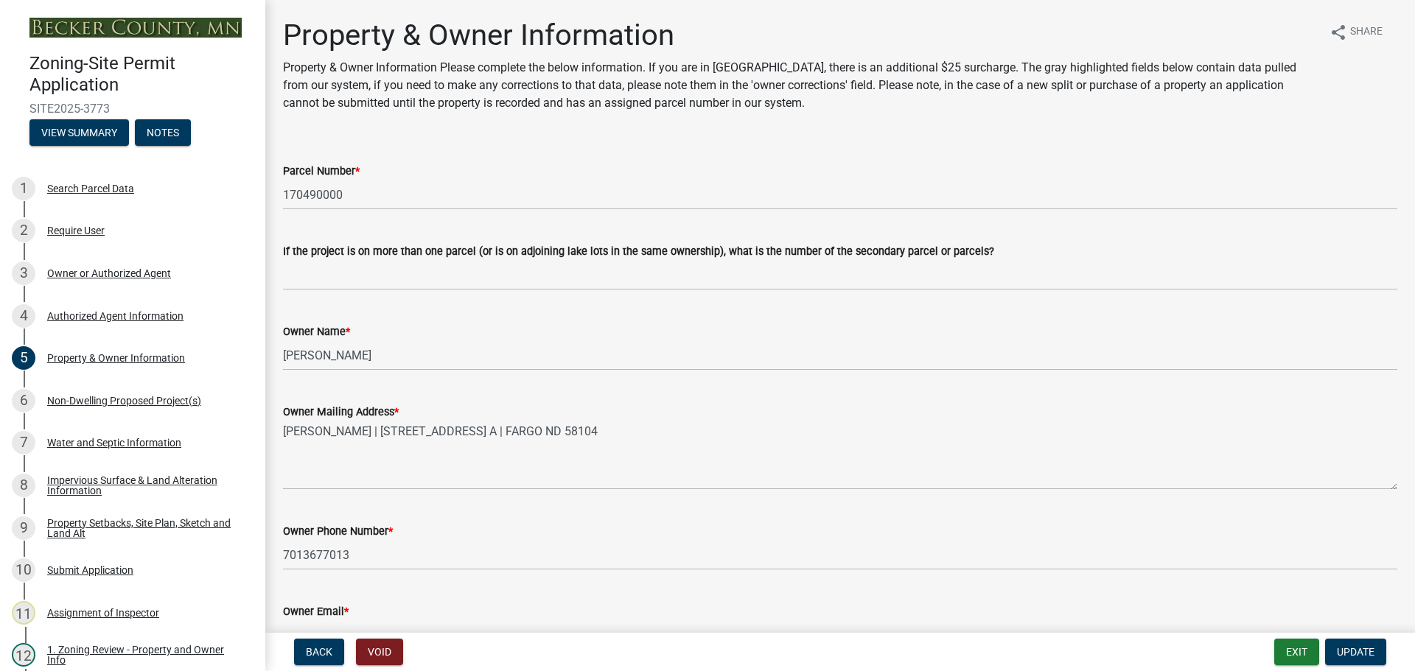
click at [467, 307] on div "Owner Name * GREGORY STEPHENS" at bounding box center [840, 336] width 1114 height 69
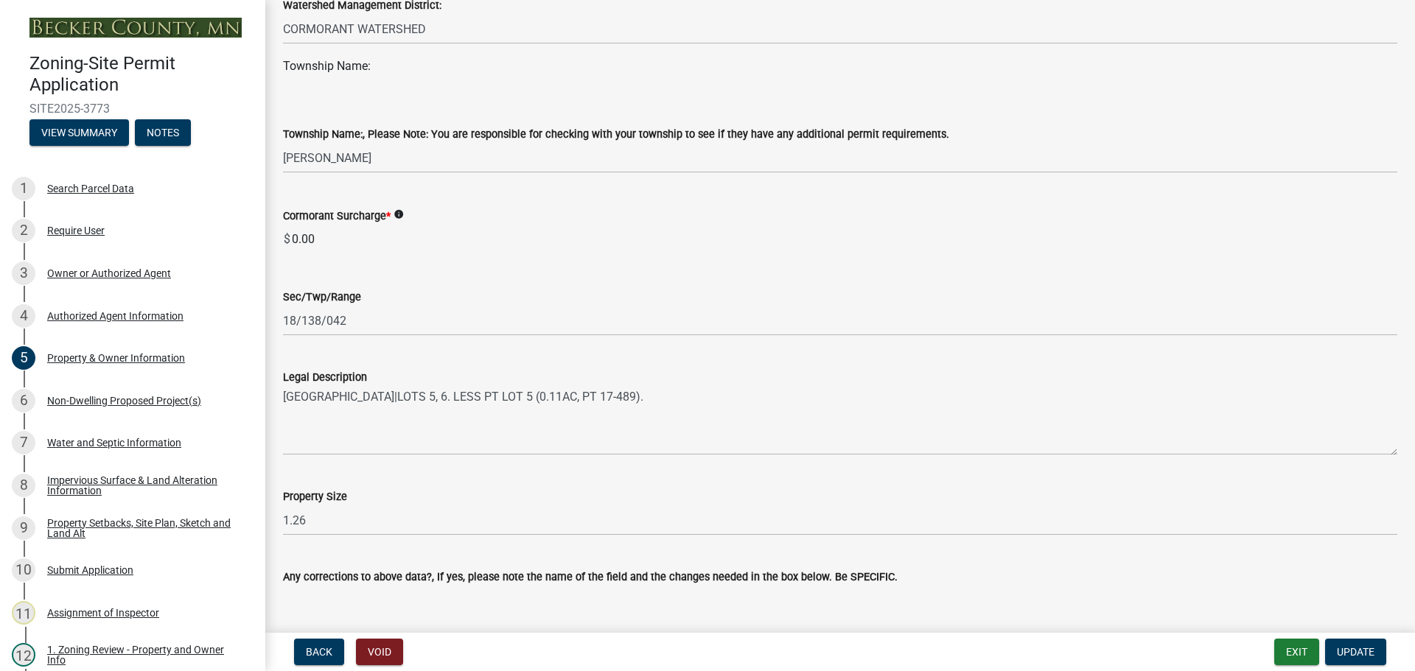
scroll to position [1320, 0]
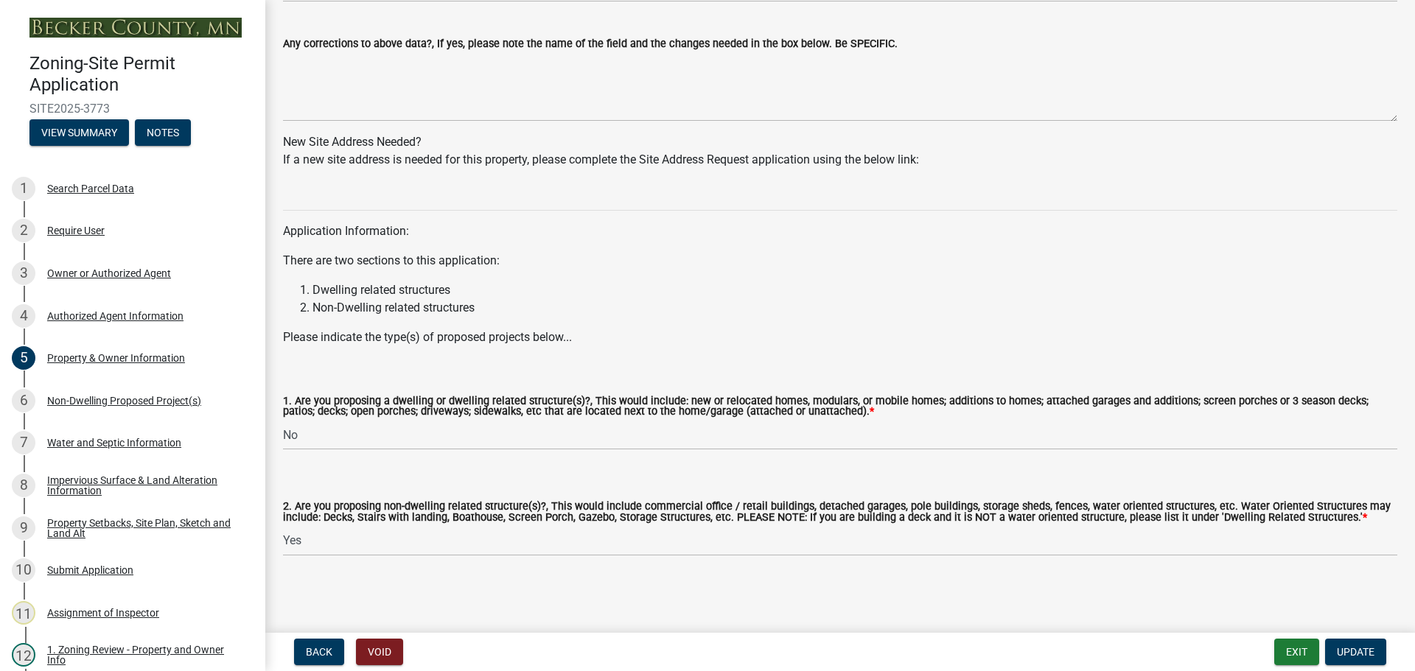
drag, startPoint x: 525, startPoint y: 230, endPoint x: 514, endPoint y: 359, distance: 129.5
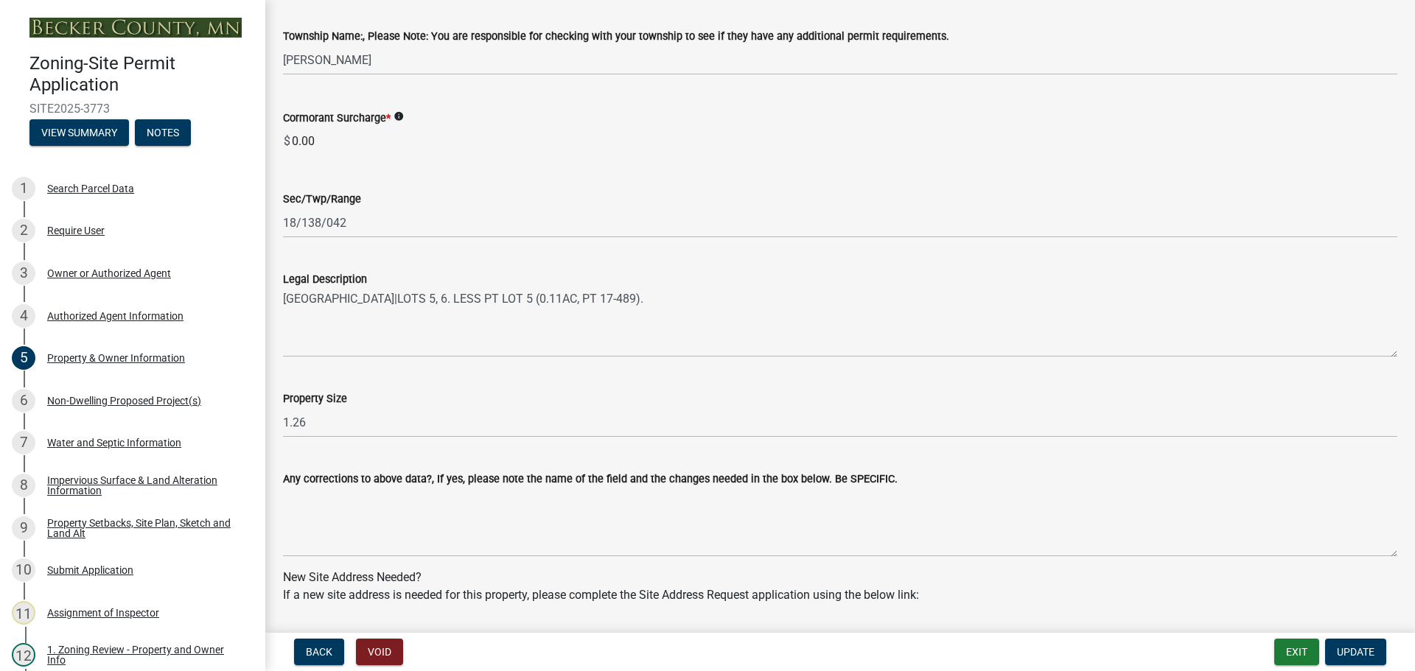
scroll to position [0, 0]
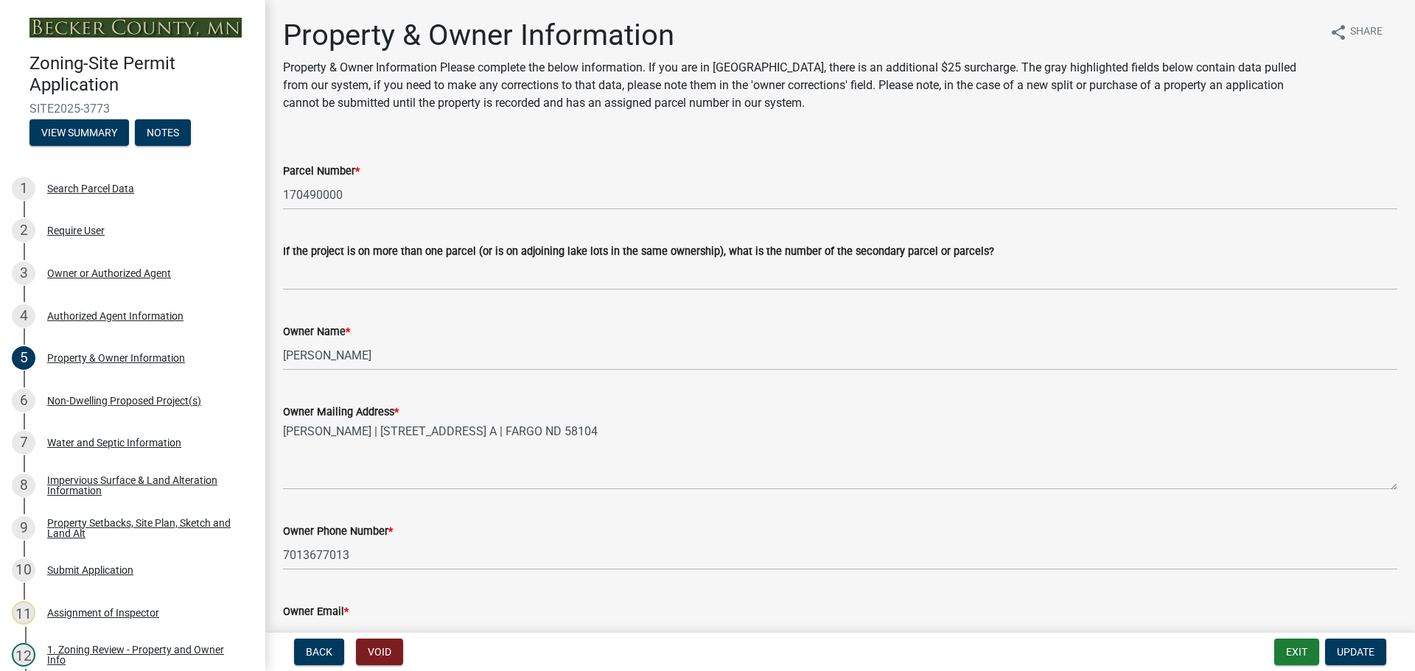
drag, startPoint x: 489, startPoint y: 465, endPoint x: 433, endPoint y: 284, distance: 189.0
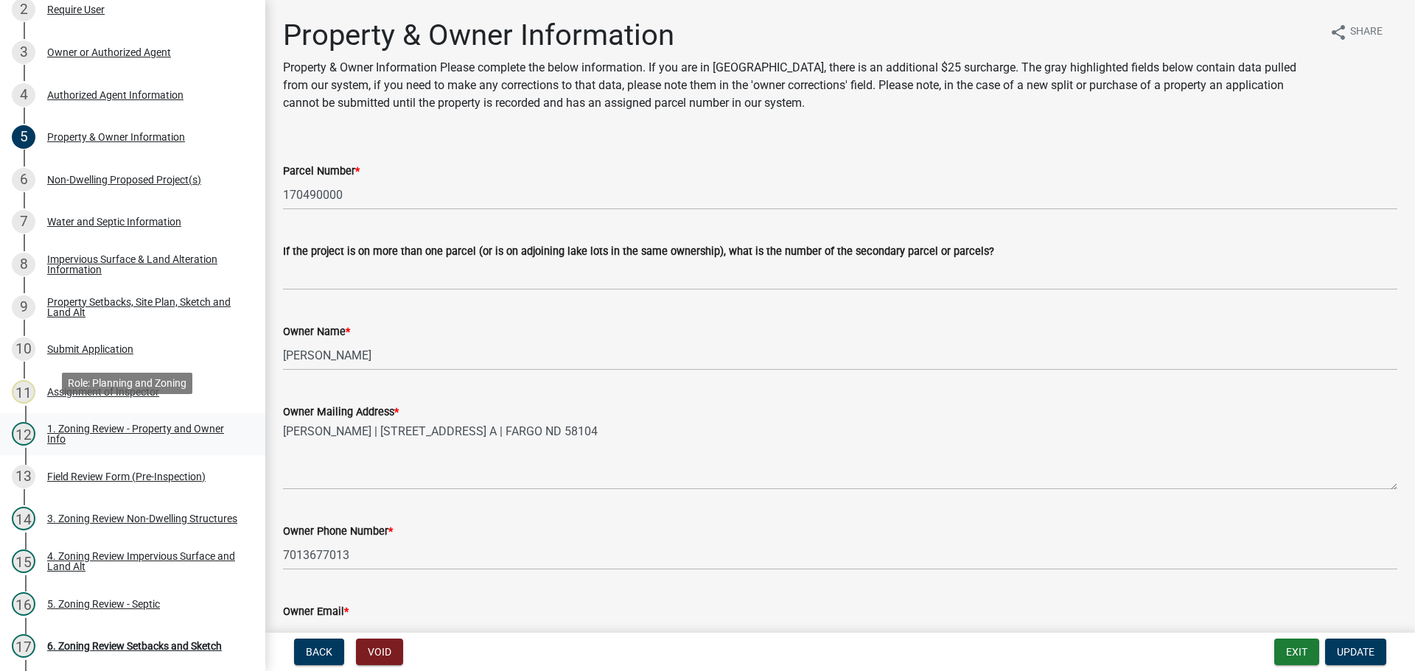
scroll to position [363, 0]
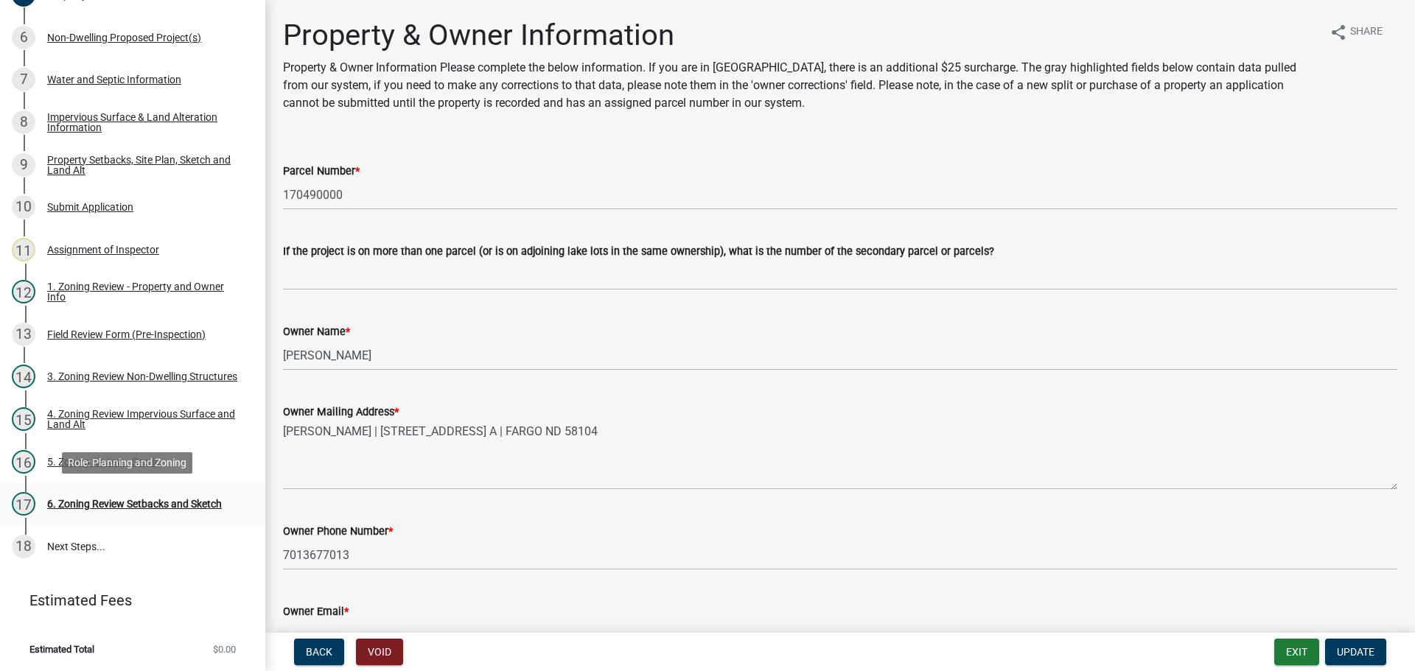
click at [191, 503] on div "6. Zoning Review Setbacks and Sketch" at bounding box center [134, 504] width 175 height 10
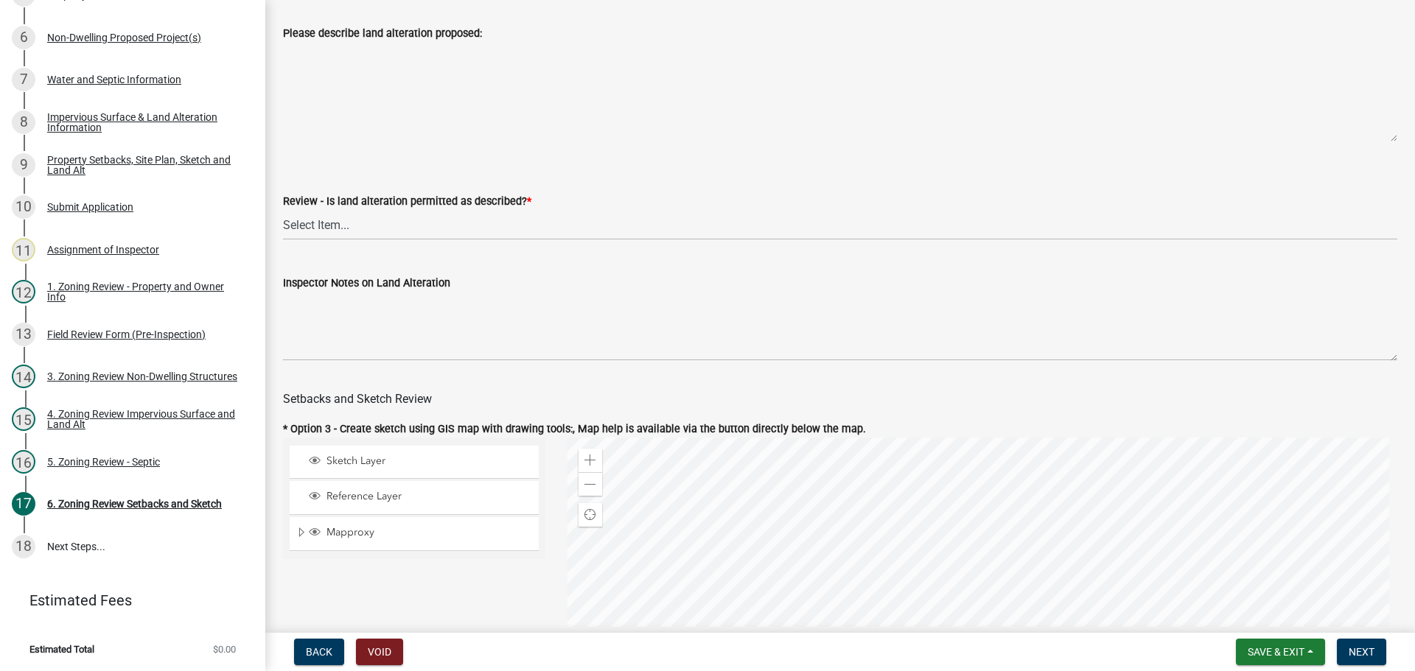
scroll to position [368, 0]
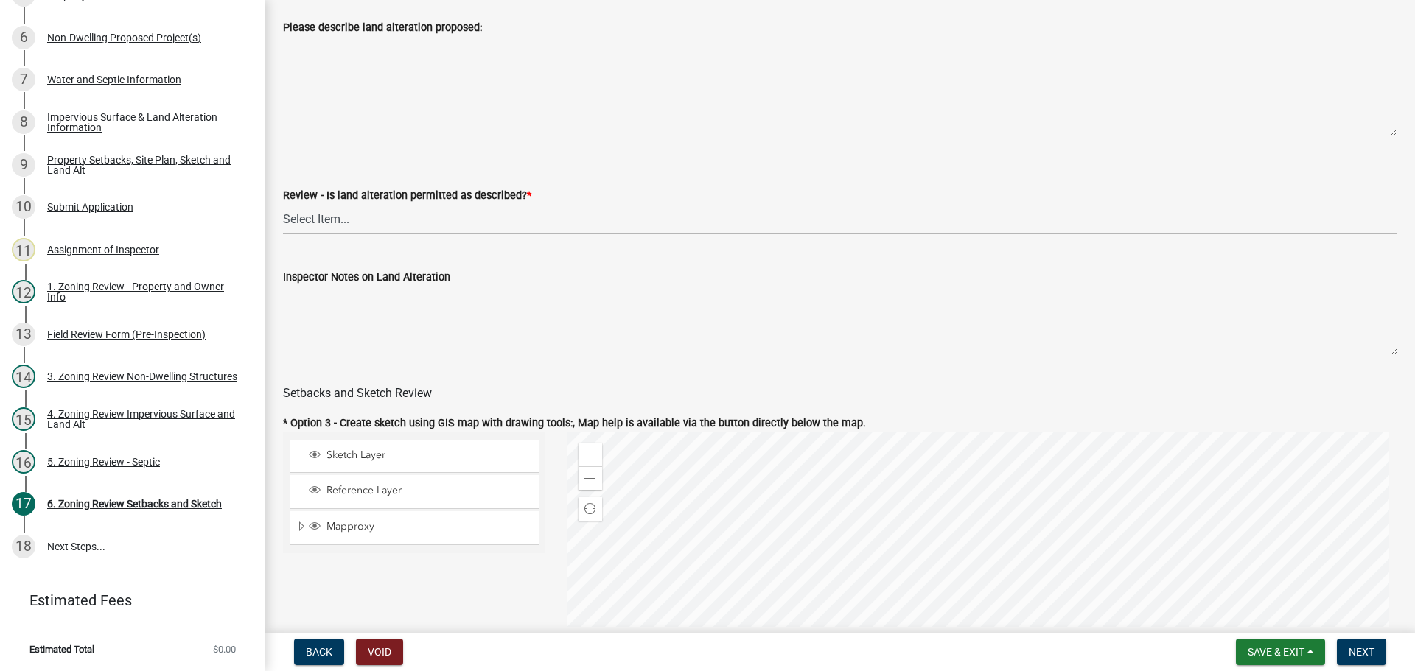
click at [405, 212] on select "Select Item... Yes No N/A" at bounding box center [840, 219] width 1114 height 30
click at [283, 206] on select "Select Item... Yes No N/A" at bounding box center [840, 219] width 1114 height 30
click at [384, 217] on select "Select Item... Yes No N/A" at bounding box center [840, 219] width 1114 height 30
click at [283, 206] on select "Select Item... Yes No N/A" at bounding box center [840, 219] width 1114 height 30
select select "67532522-cdd9-4b58-8c28-493a46ddf41b"
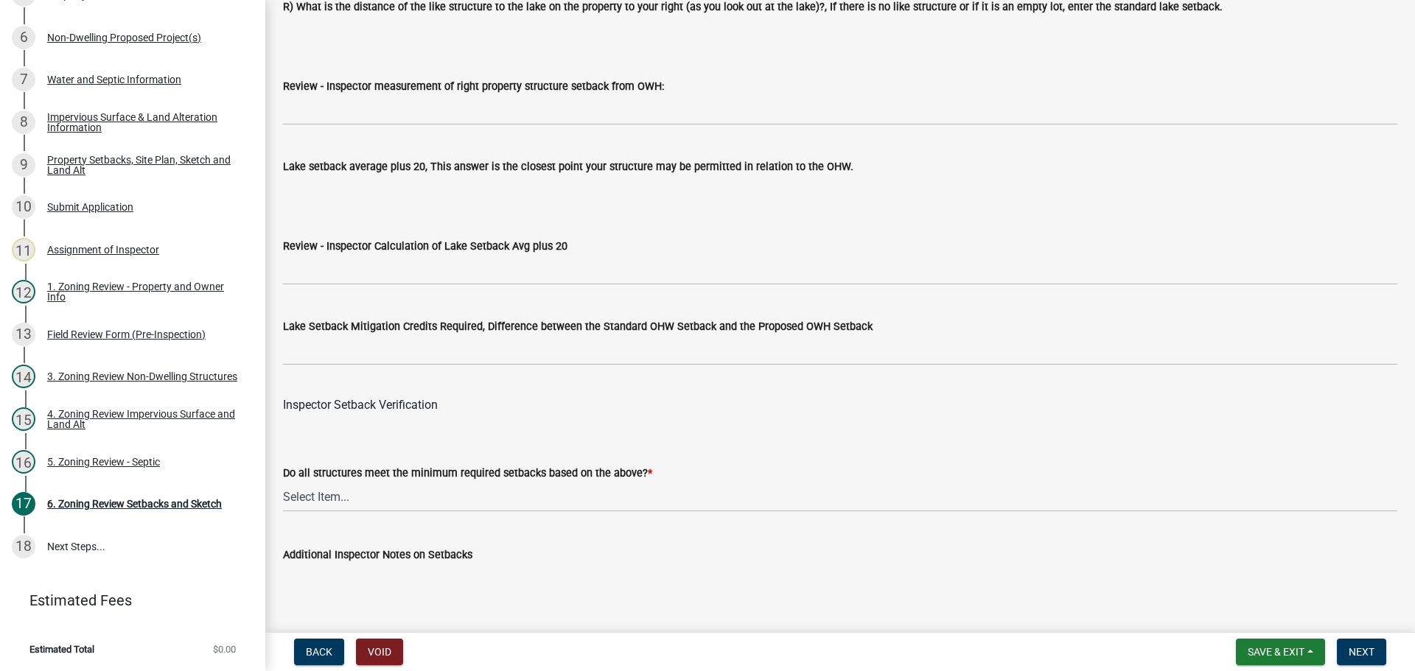
scroll to position [4495, 0]
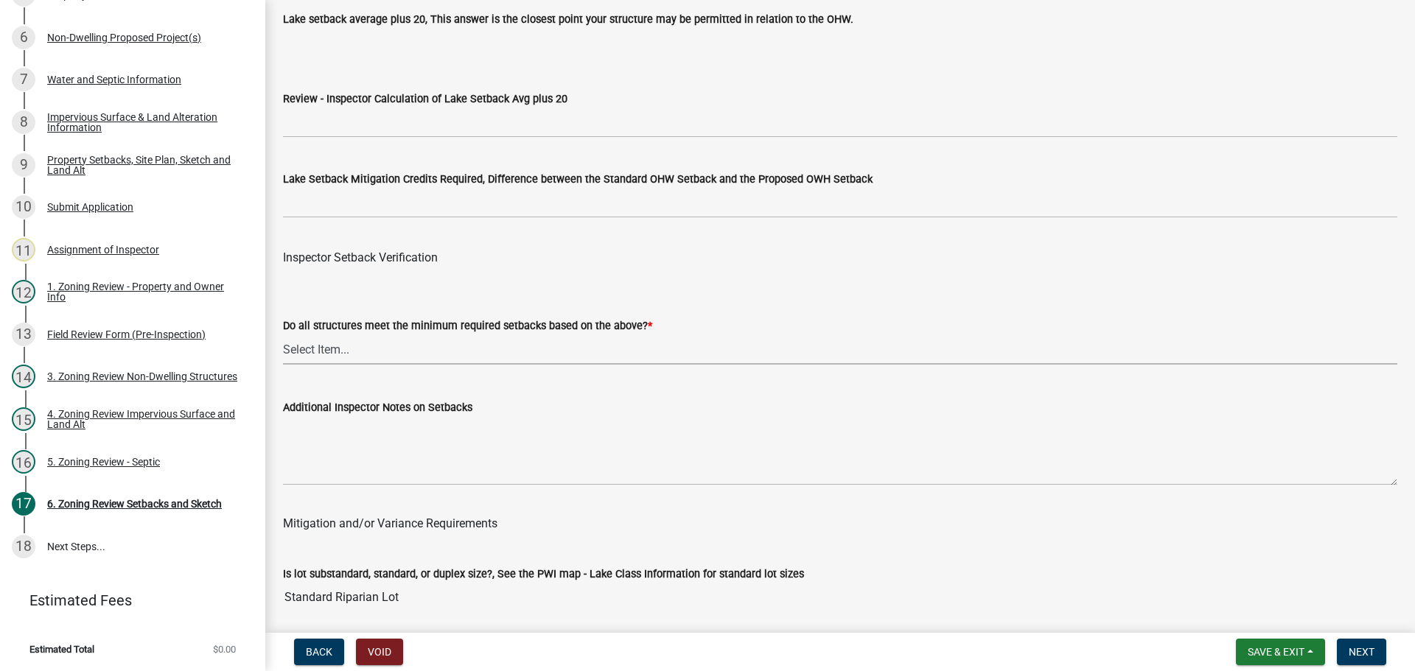
click at [380, 354] on select "Select Item... Yes No" at bounding box center [840, 350] width 1114 height 30
click at [283, 338] on select "Select Item... Yes No" at bounding box center [840, 350] width 1114 height 30
select select "1355ee8a-8cf1-4796-8594-a9df27e9dfb0"
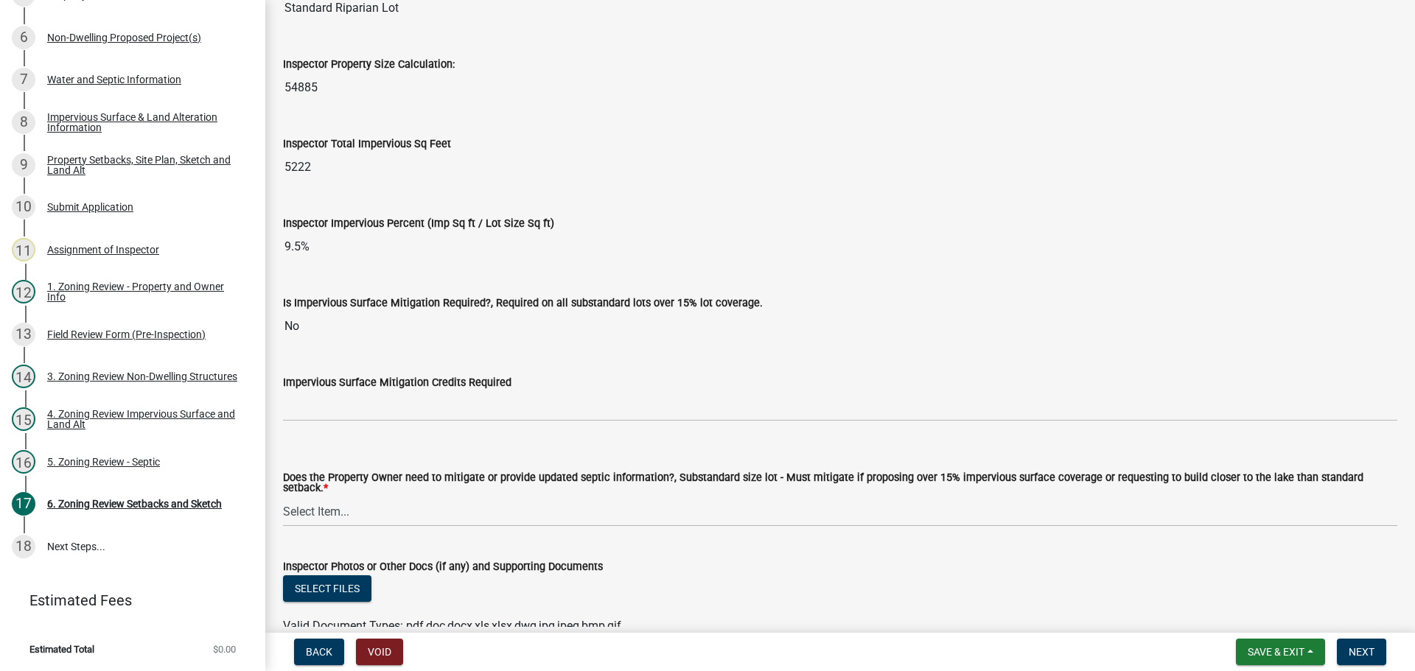
scroll to position [5159, 0]
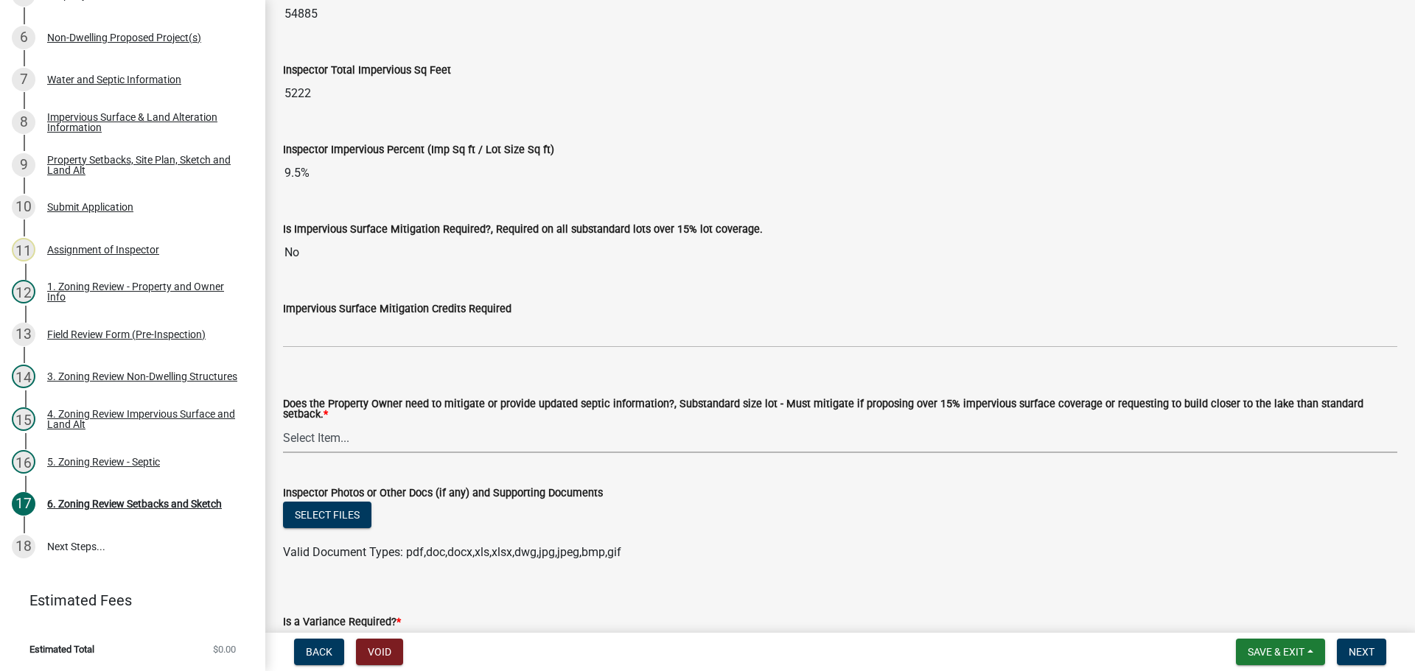
click at [364, 435] on select "Select Item... No Mitigation or additional Septic Information is required Septi…" at bounding box center [840, 438] width 1114 height 30
click at [283, 423] on select "Select Item... No Mitigation or additional Septic Information is required Septi…" at bounding box center [840, 438] width 1114 height 30
select select "90ee664a-1dc2-440e-be2c-90a87c157e77"
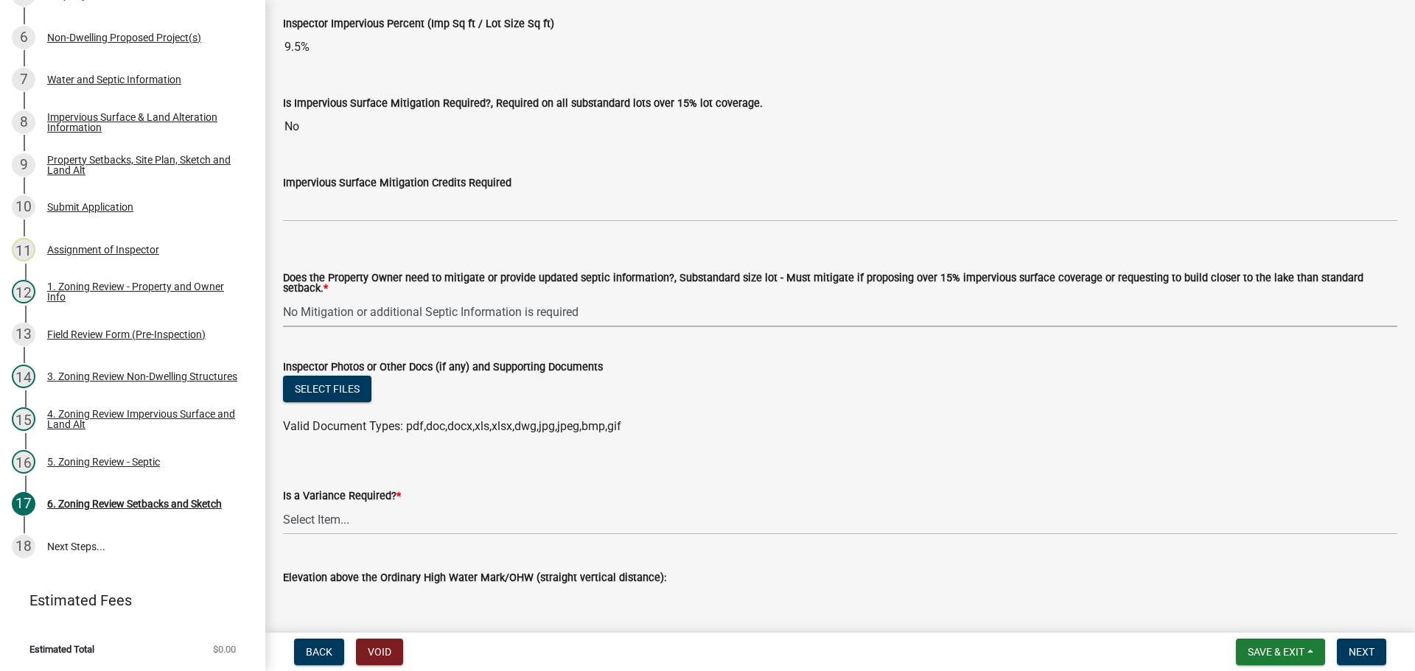
scroll to position [5306, 0]
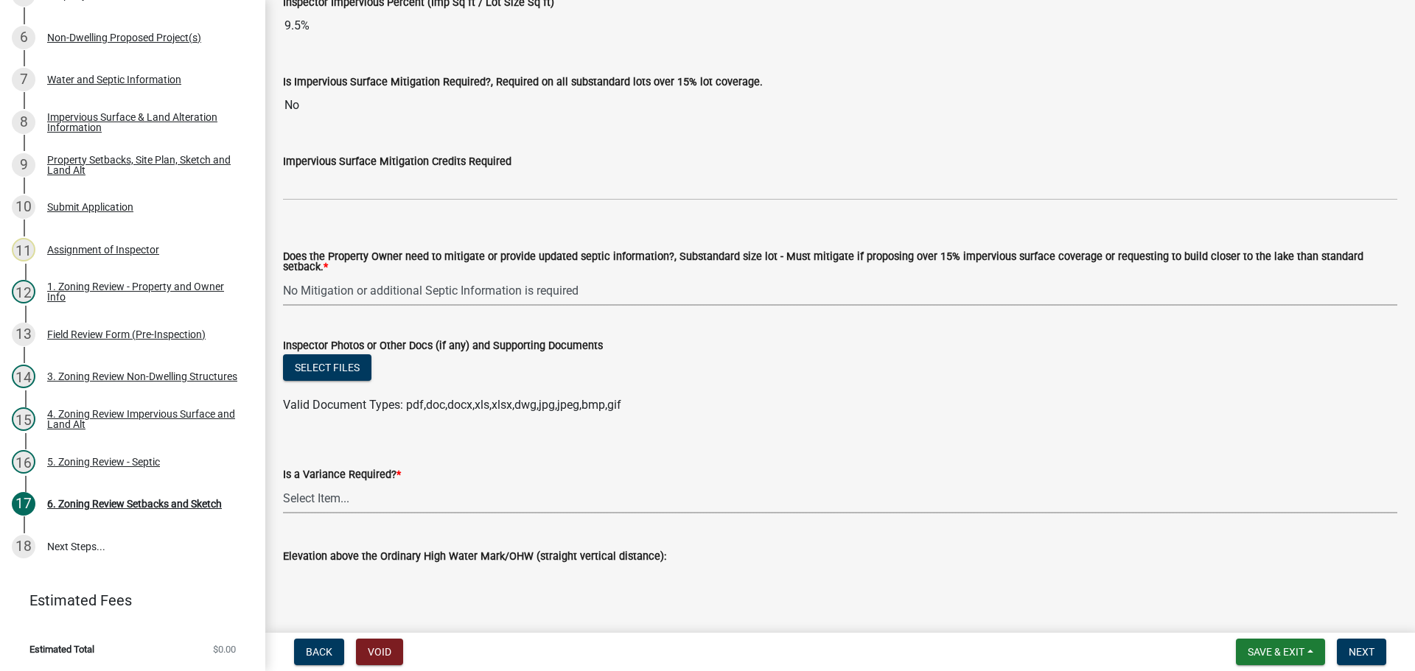
click at [360, 487] on select "Select Item... Yes No" at bounding box center [840, 498] width 1114 height 30
click at [283, 483] on select "Select Item... Yes No" at bounding box center [840, 498] width 1114 height 30
select select "f2187563-aefa-492e-adce-9c256a51e9d2"
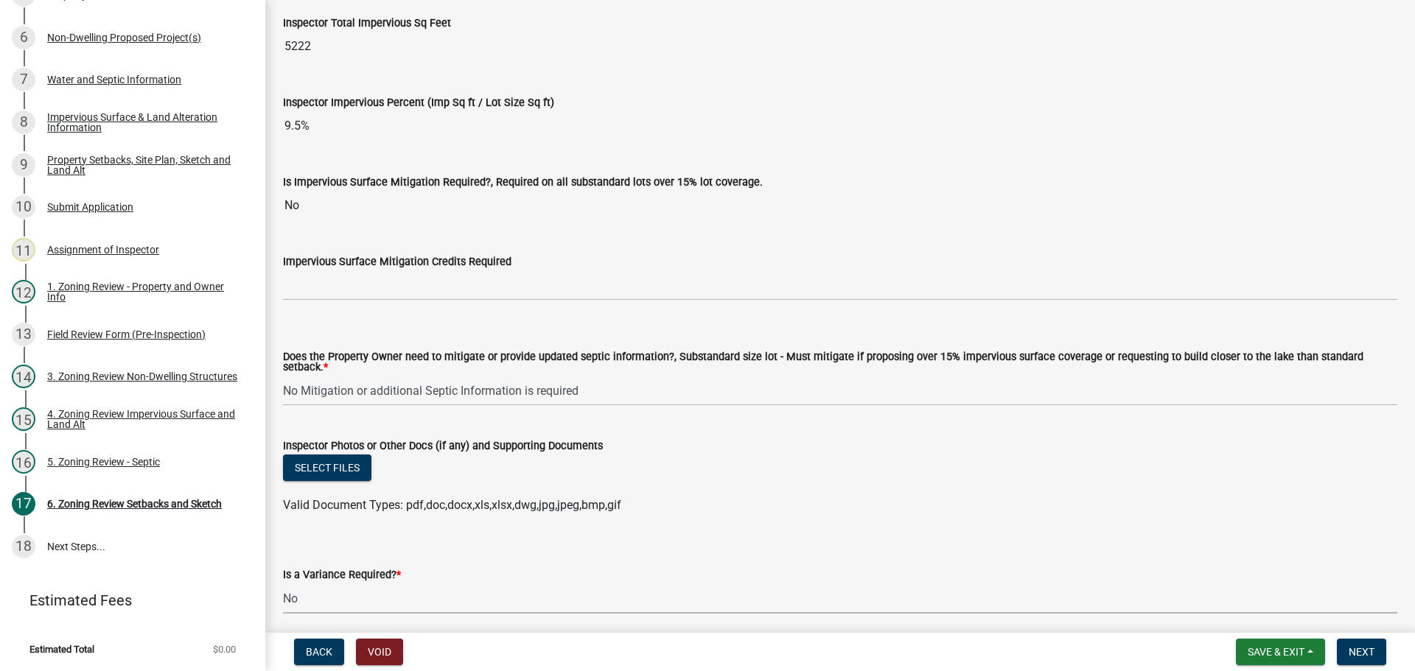
scroll to position [5232, 0]
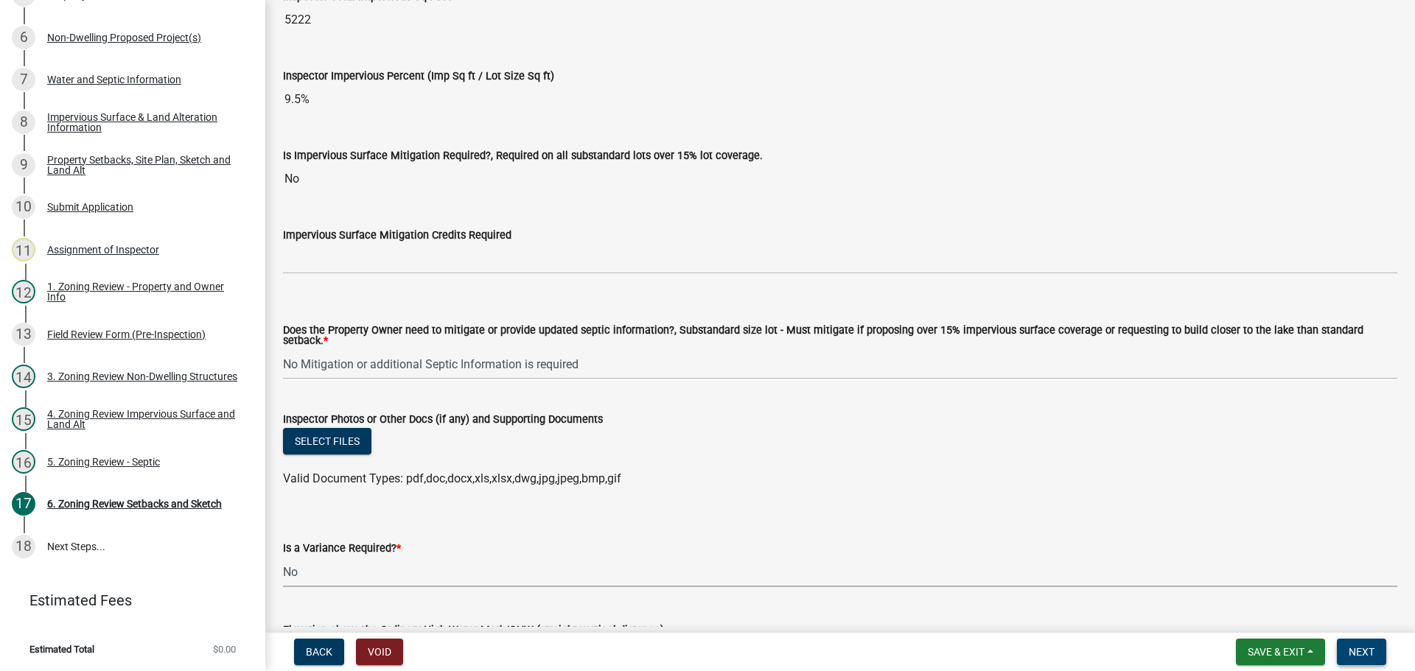
click at [1347, 660] on button "Next" at bounding box center [1361, 652] width 49 height 27
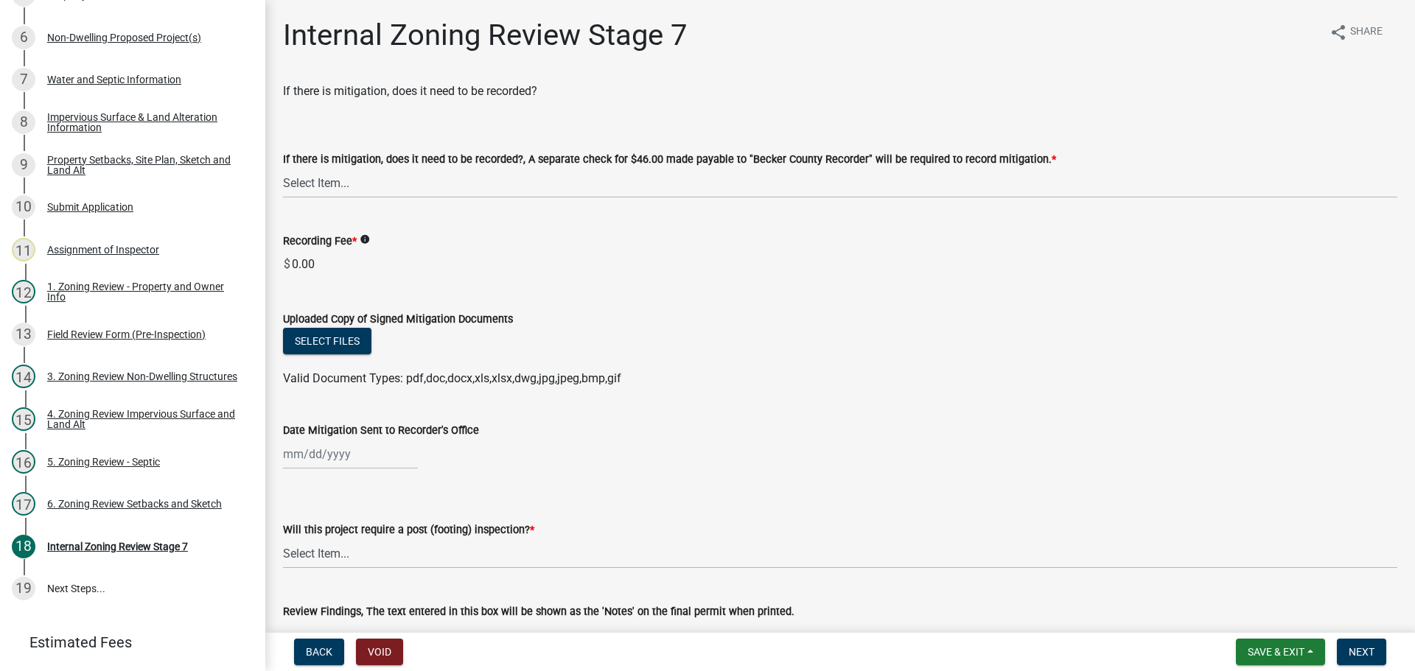
scroll to position [405, 0]
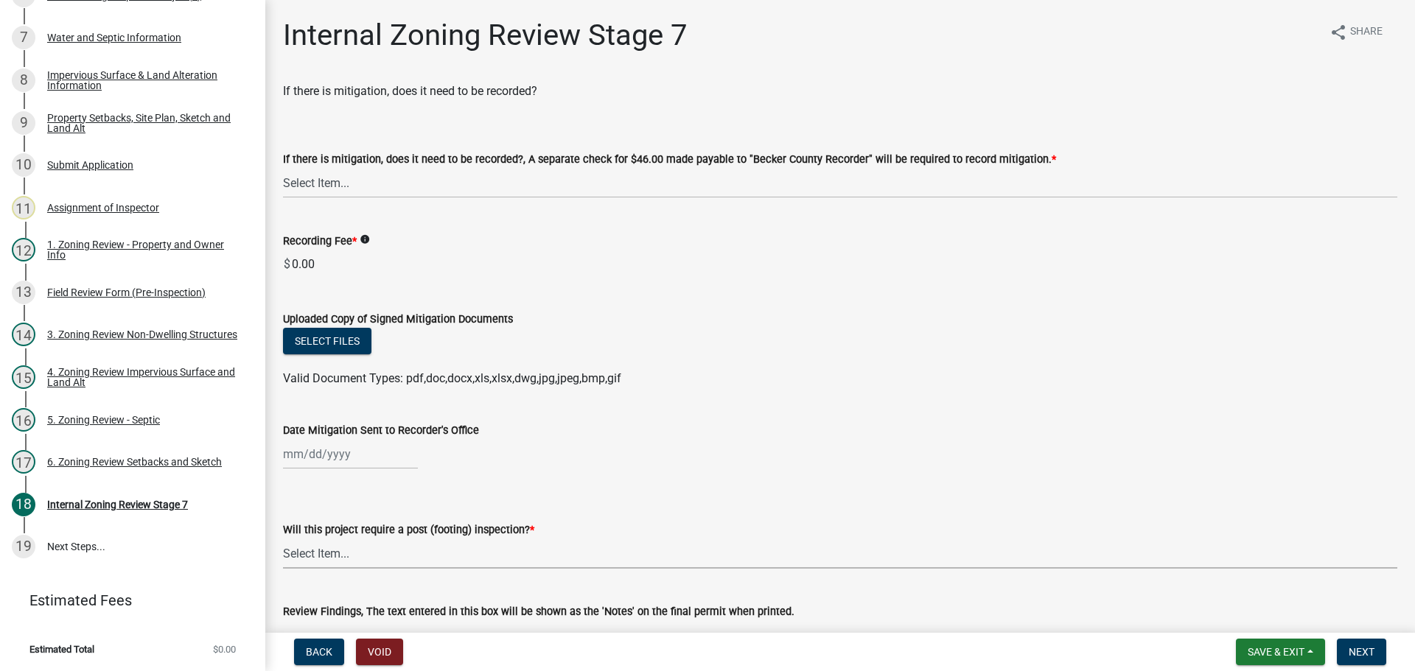
click at [538, 539] on select "Select Item... No Yes" at bounding box center [840, 554] width 1114 height 30
click at [283, 539] on select "Select Item... No Yes" at bounding box center [840, 554] width 1114 height 30
select select "74b00539-a6f1-4ef6-a890-a22a5fa5fedf"
drag, startPoint x: 343, startPoint y: 186, endPoint x: 343, endPoint y: 194, distance: 8.1
click at [343, 186] on select "Select Item... Yes No N/A" at bounding box center [840, 183] width 1114 height 30
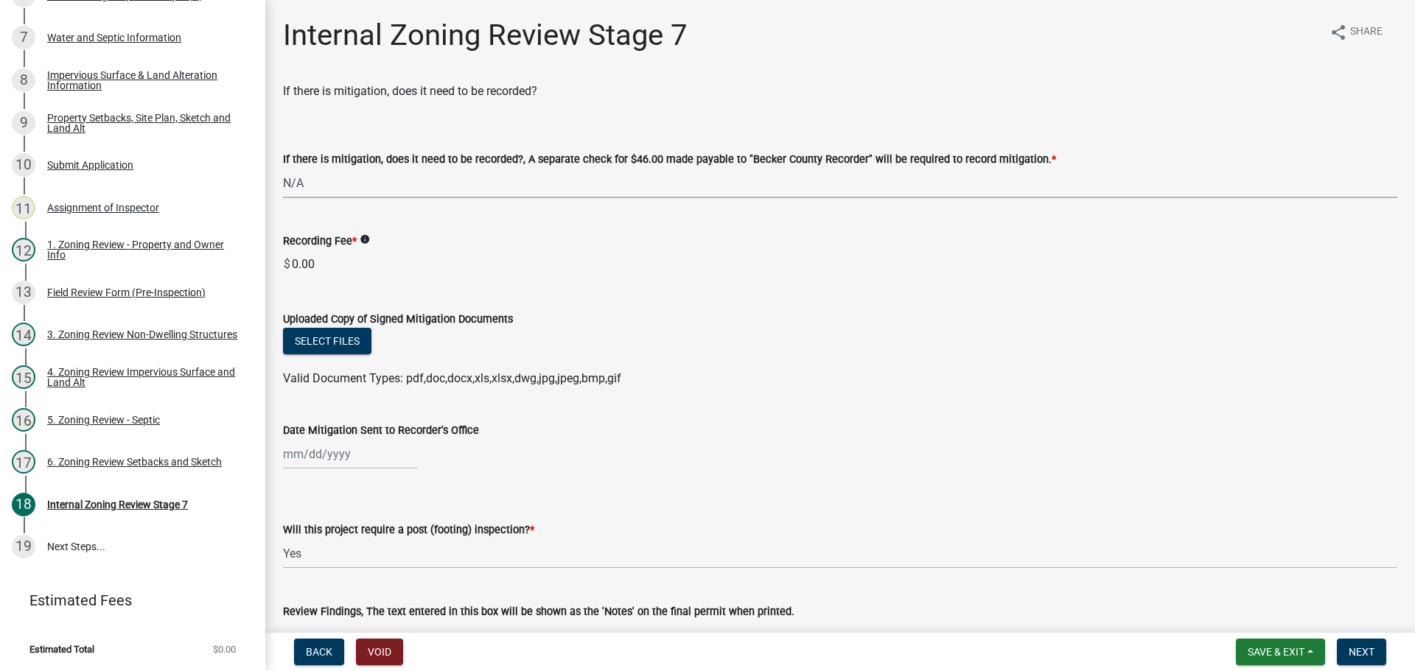
click at [283, 168] on select "Select Item... Yes No N/A" at bounding box center [840, 183] width 1114 height 30
select select "e59fcb53-d9ed-466f-8c3e-33bb35216820"
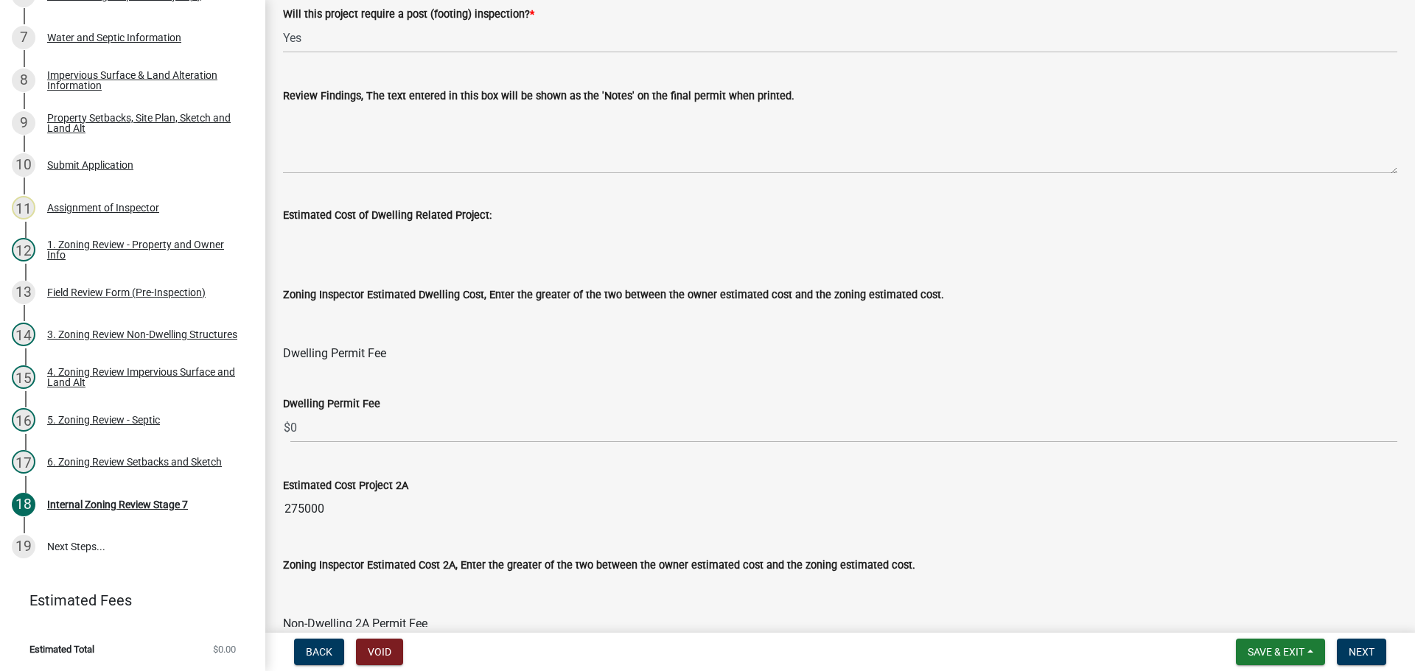
scroll to position [571, 0]
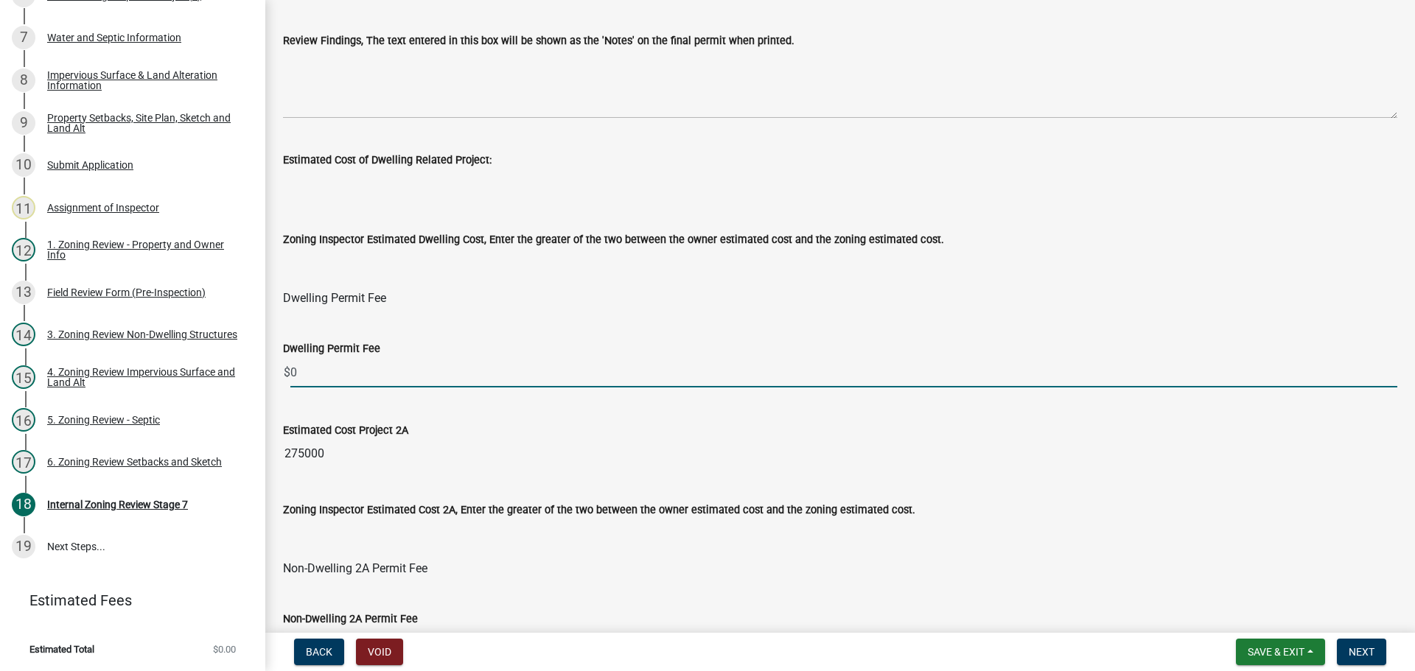
click at [366, 371] on input "0" at bounding box center [843, 372] width 1107 height 30
type input "8"
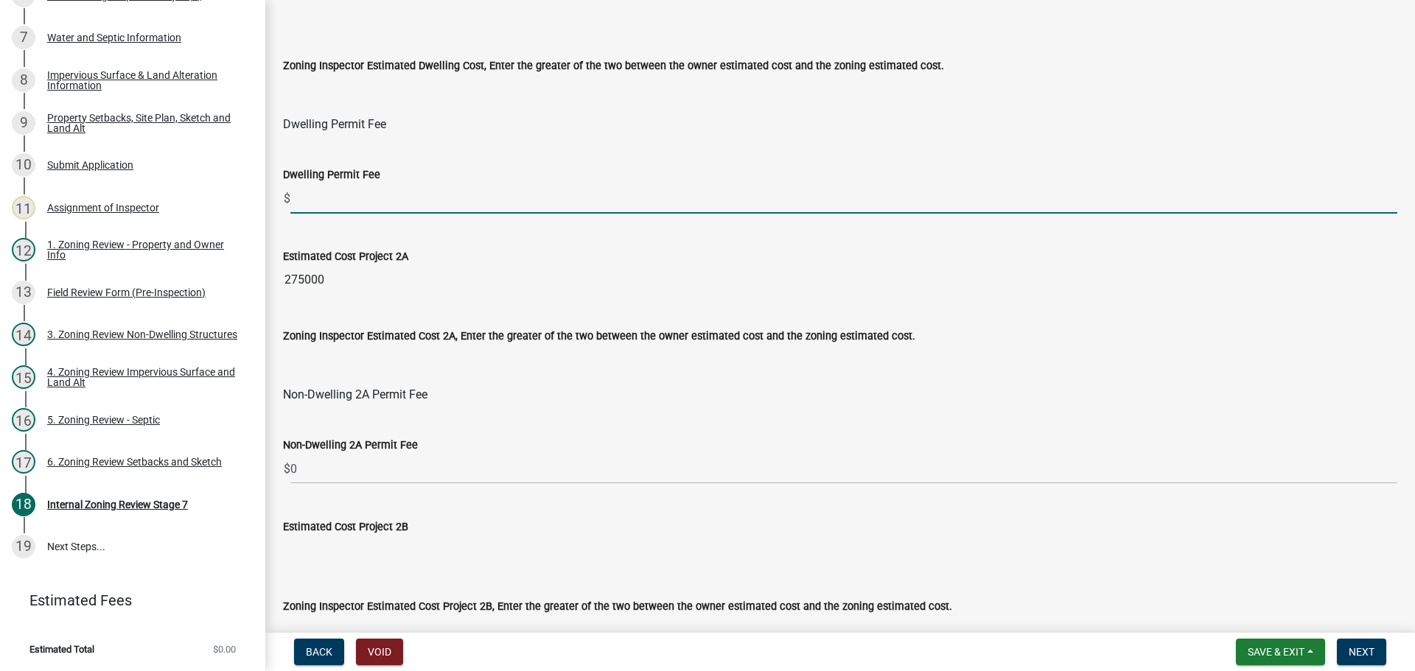
scroll to position [792, 0]
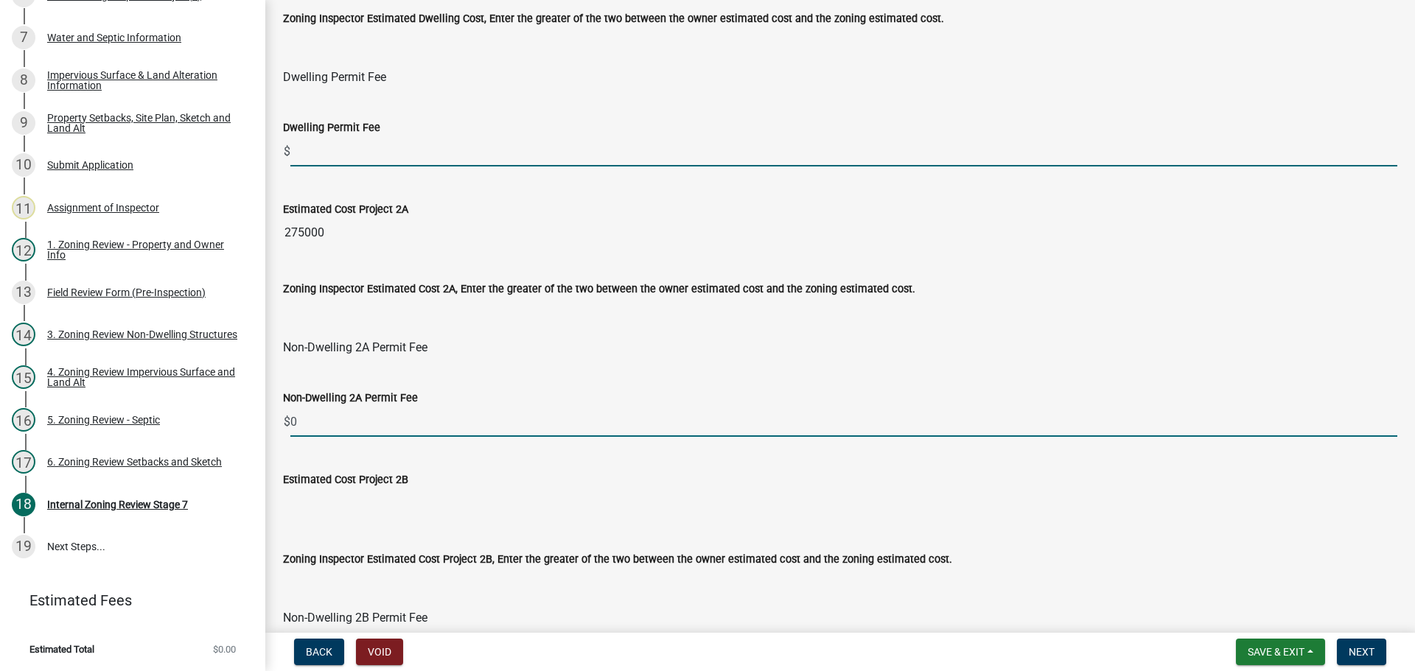
click at [343, 428] on wm-data-entity-input-list "If there is mitigation, does it need to be recorded? If there is mitigation, do…" at bounding box center [840, 425] width 1114 height 2270
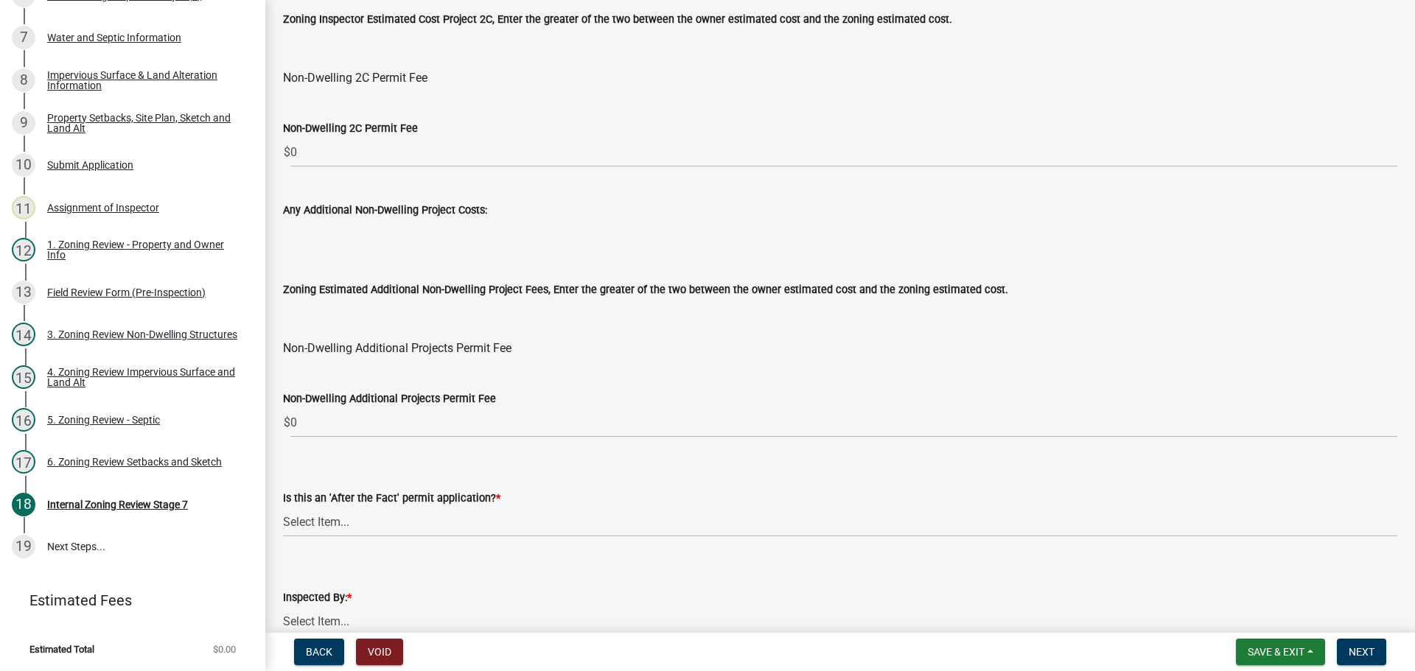
scroll to position [1783, 0]
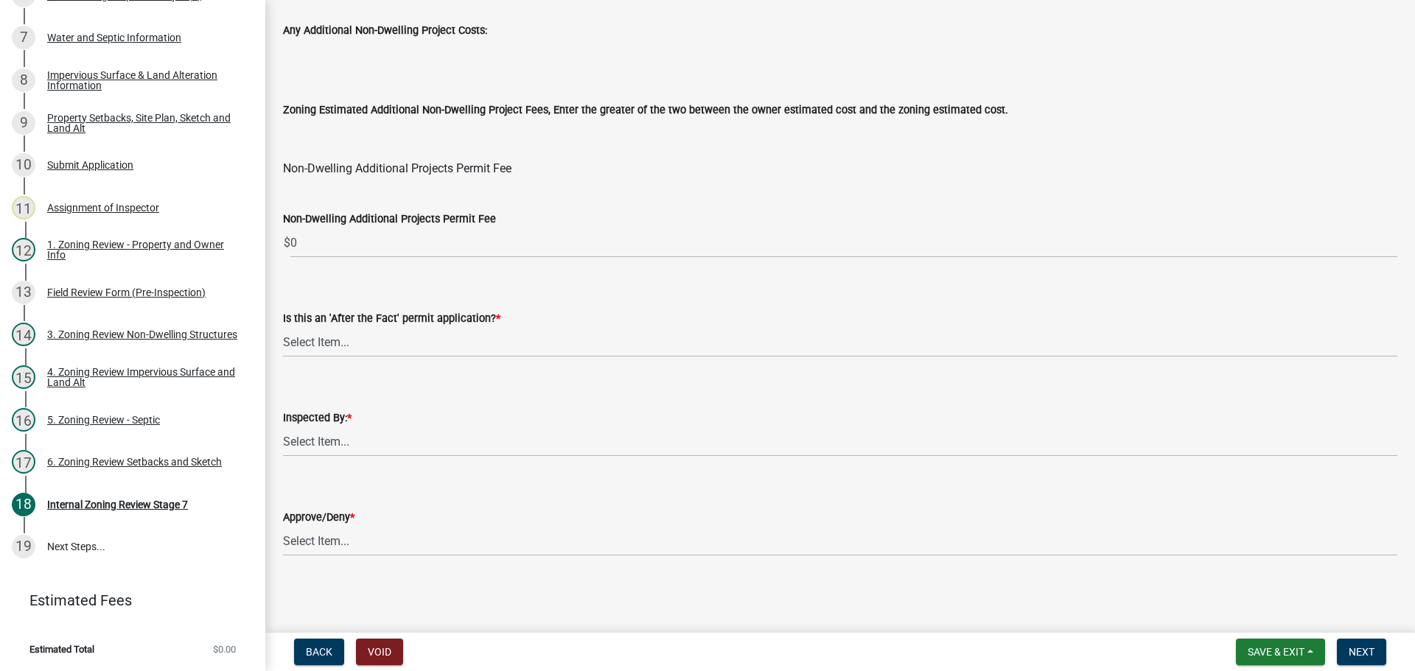
type input "885"
click at [357, 337] on select "Select Item... No Yes" at bounding box center [840, 342] width 1114 height 30
click at [283, 327] on select "Select Item... No Yes" at bounding box center [840, 342] width 1114 height 30
select select "bbe3a6c5-1893-4527-8578-ada07a3b8ea5"
click at [349, 437] on select "Select Item... Jeff Rusness Kyle Vareberg Nicole Bradbury Susan Rockwell Tyler …" at bounding box center [840, 442] width 1114 height 30
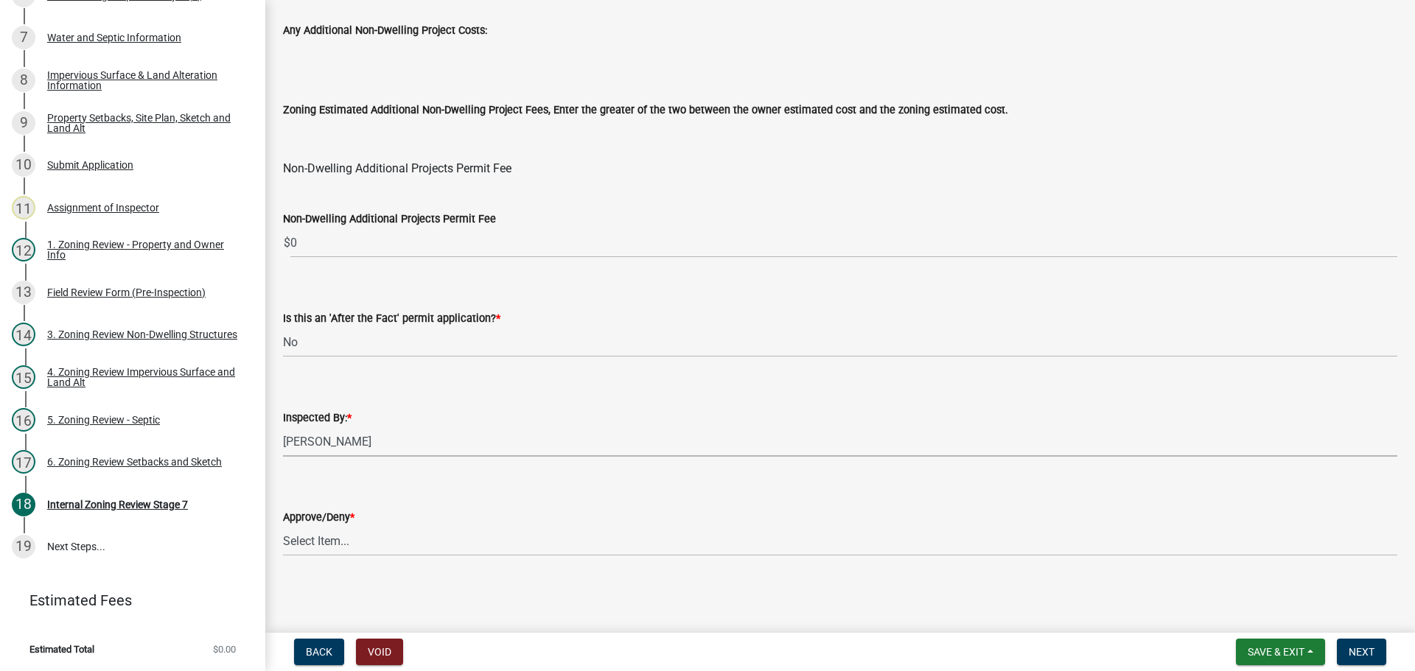
click at [283, 427] on select "Select Item... Jeff Rusness Kyle Vareberg Nicole Bradbury Susan Rockwell Tyler …" at bounding box center [840, 442] width 1114 height 30
select select "c0b6e50c-983d-48c1-a910-e8bd43c13b77"
click at [328, 536] on select "Select Item... Approve Deny" at bounding box center [840, 541] width 1114 height 30
click at [283, 526] on select "Select Item... Approve Deny" at bounding box center [840, 541] width 1114 height 30
select select "97c9e5a4-d35f-4903-ad68-b764687ac9e9"
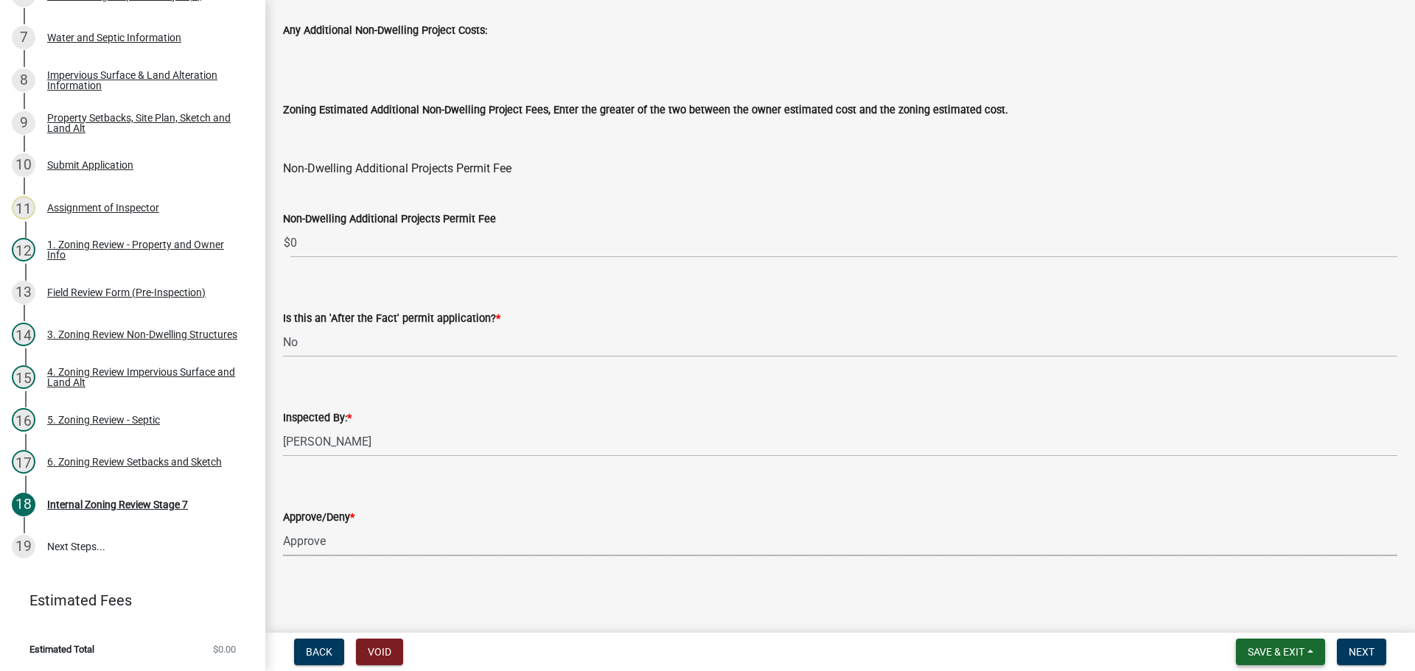
click at [1290, 653] on span "Save & Exit" at bounding box center [1276, 652] width 57 height 12
click at [1262, 592] on button "Save" at bounding box center [1266, 578] width 118 height 35
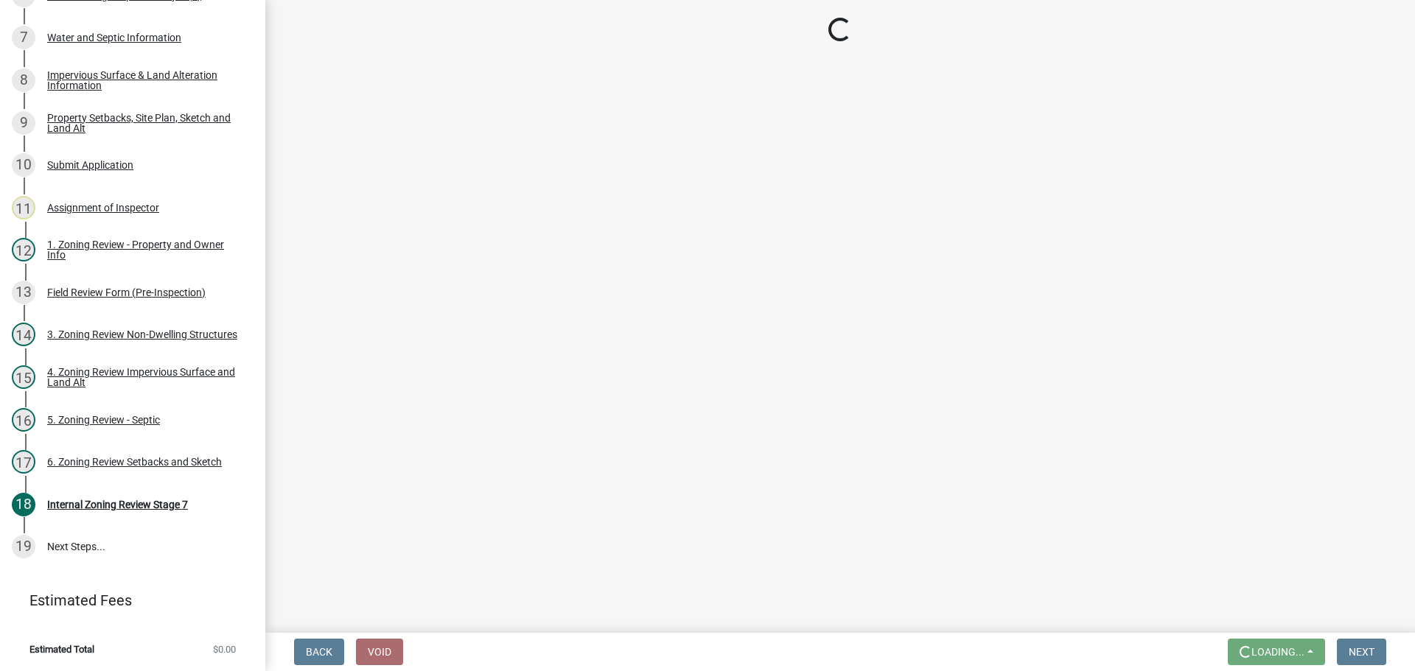
scroll to position [0, 0]
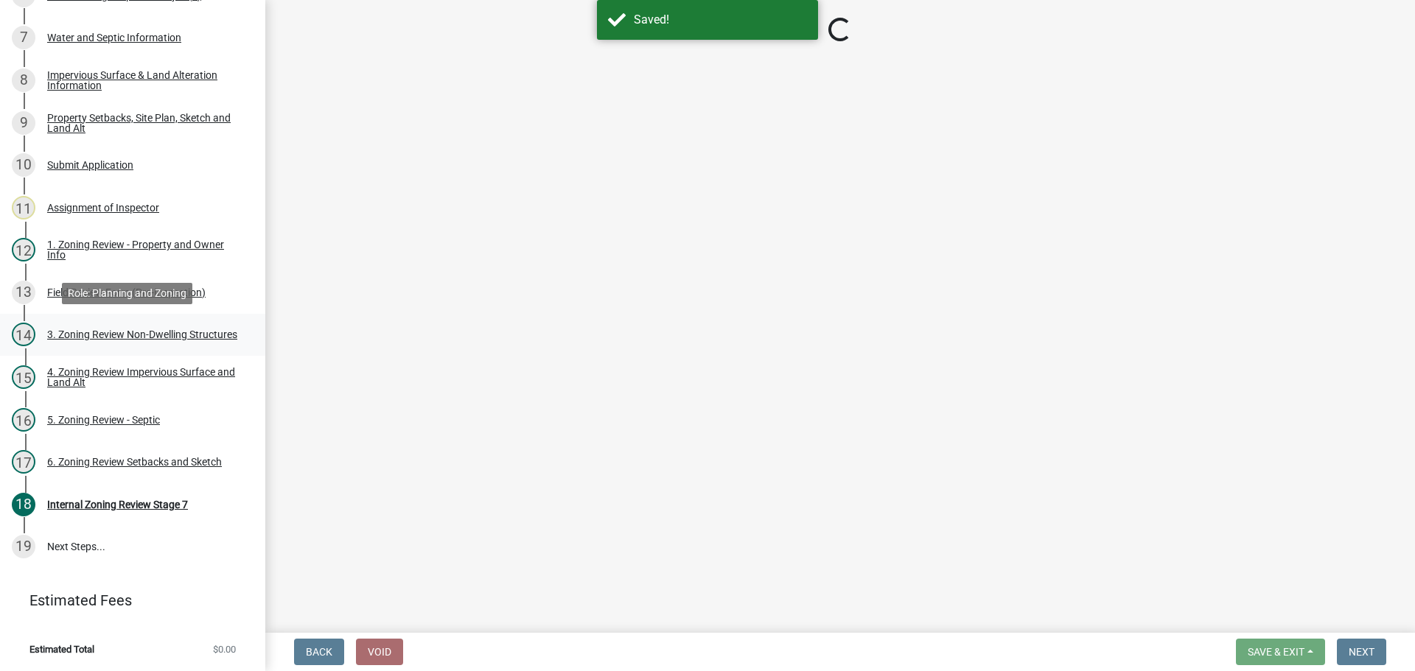
select select "e59fcb53-d9ed-466f-8c3e-33bb35216820"
select select "74b00539-a6f1-4ef6-a890-a22a5fa5fedf"
select select "bbe3a6c5-1893-4527-8578-ada07a3b8ea5"
select select "c0b6e50c-983d-48c1-a910-e8bd43c13b77"
select select "97c9e5a4-d35f-4903-ad68-b764687ac9e9"
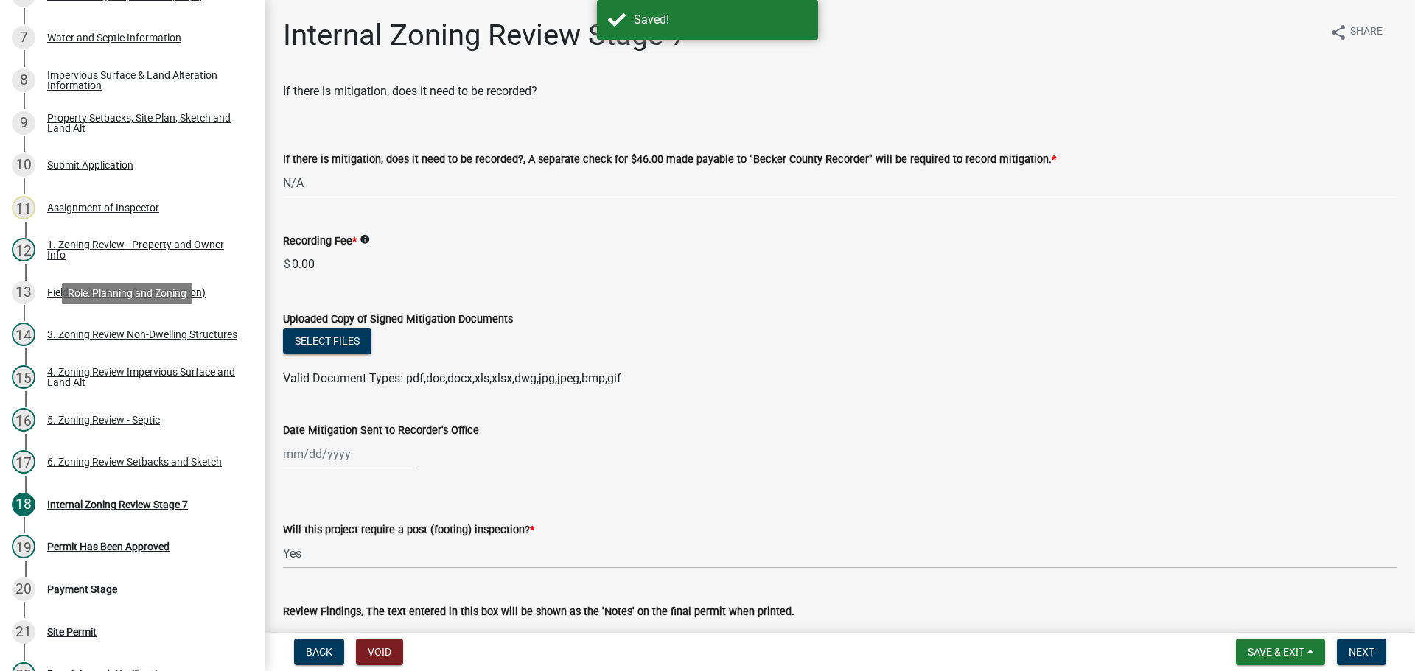
scroll to position [576, 0]
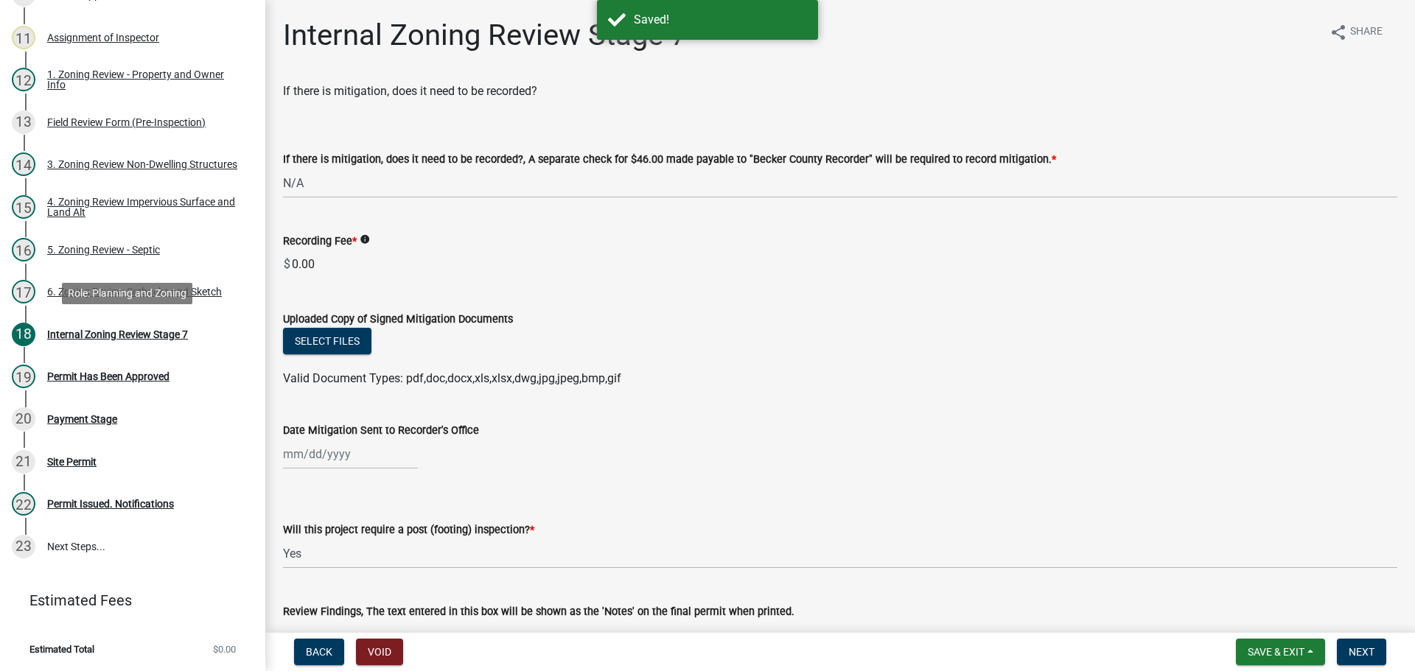
click at [137, 329] on div "Internal Zoning Review Stage 7" at bounding box center [117, 334] width 141 height 10
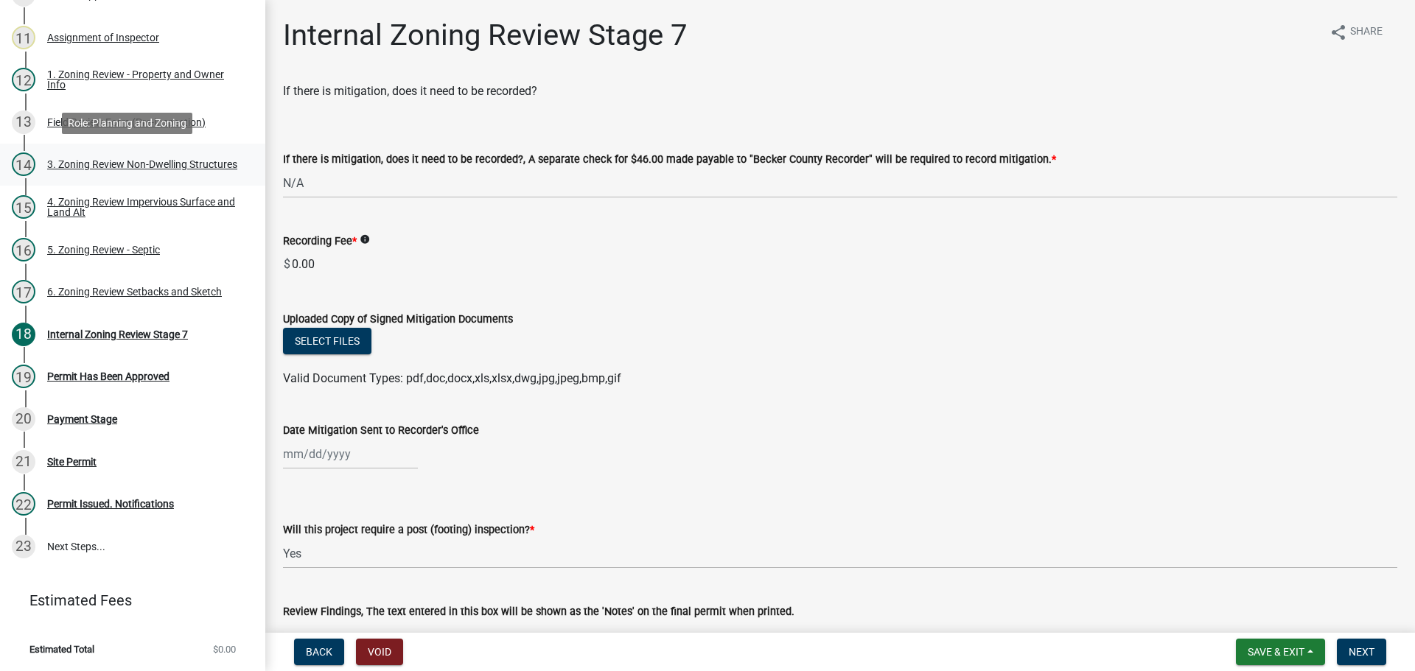
click at [139, 159] on div "3. Zoning Review Non-Dwelling Structures" at bounding box center [142, 164] width 190 height 10
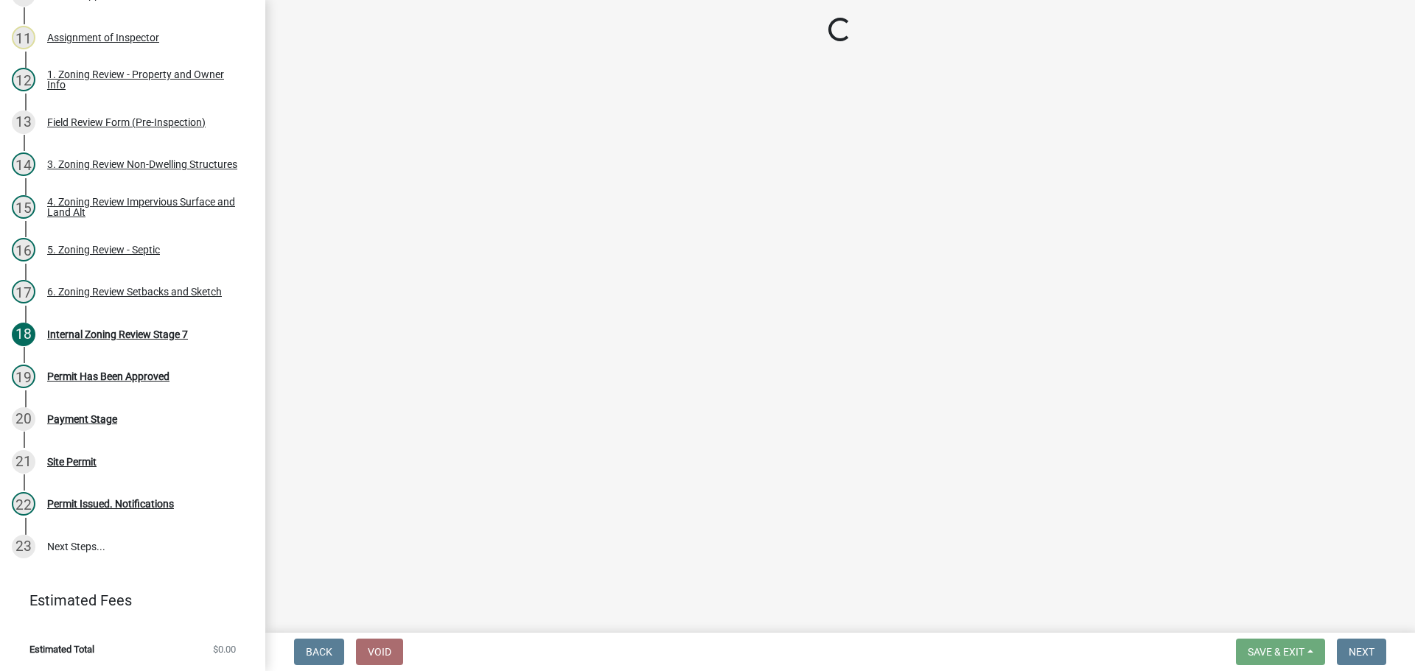
select select "70869821-7738-4560-8d2e-4f353ca78bb3"
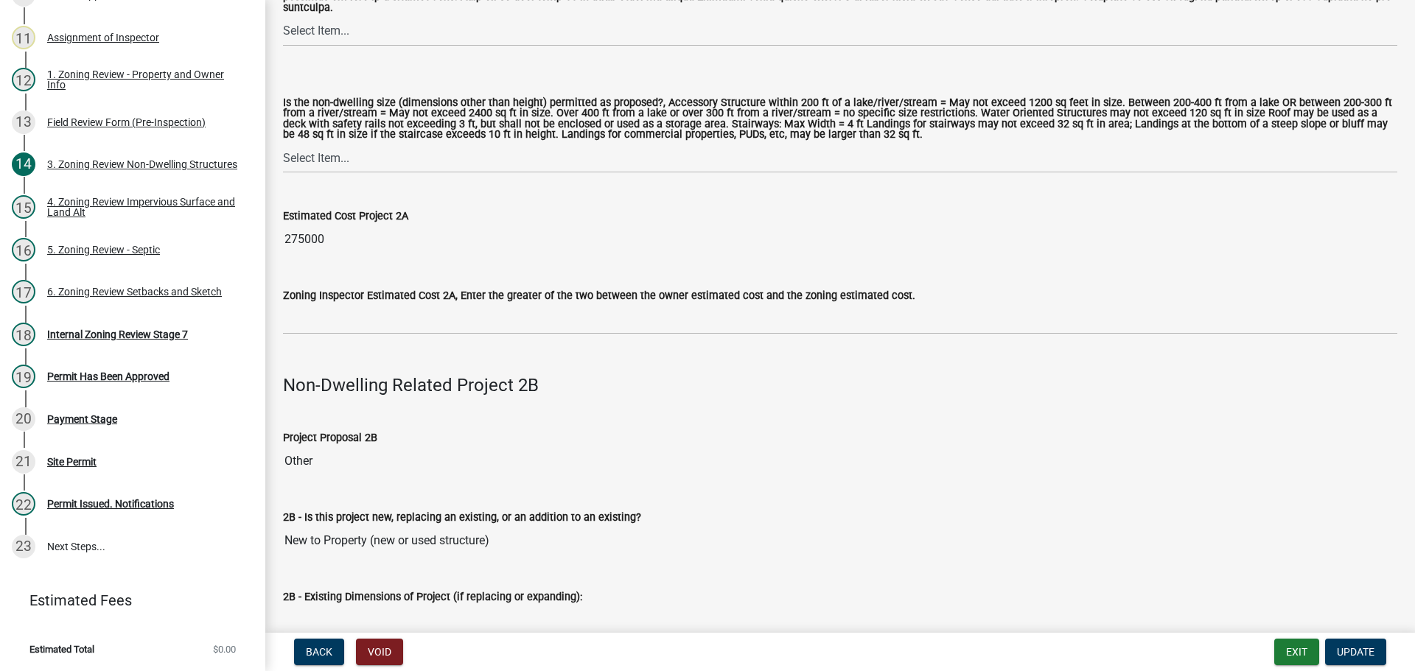
scroll to position [1400, 0]
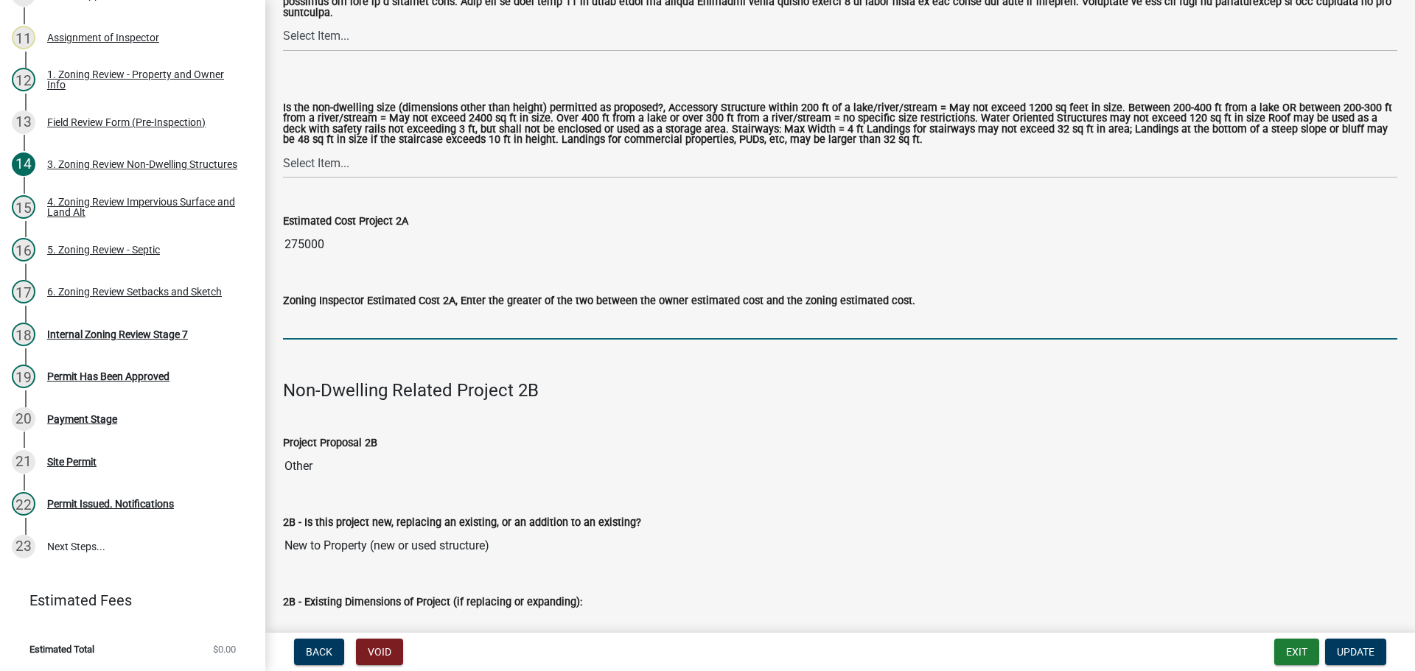
click at [321, 310] on input "text" at bounding box center [840, 325] width 1114 height 30
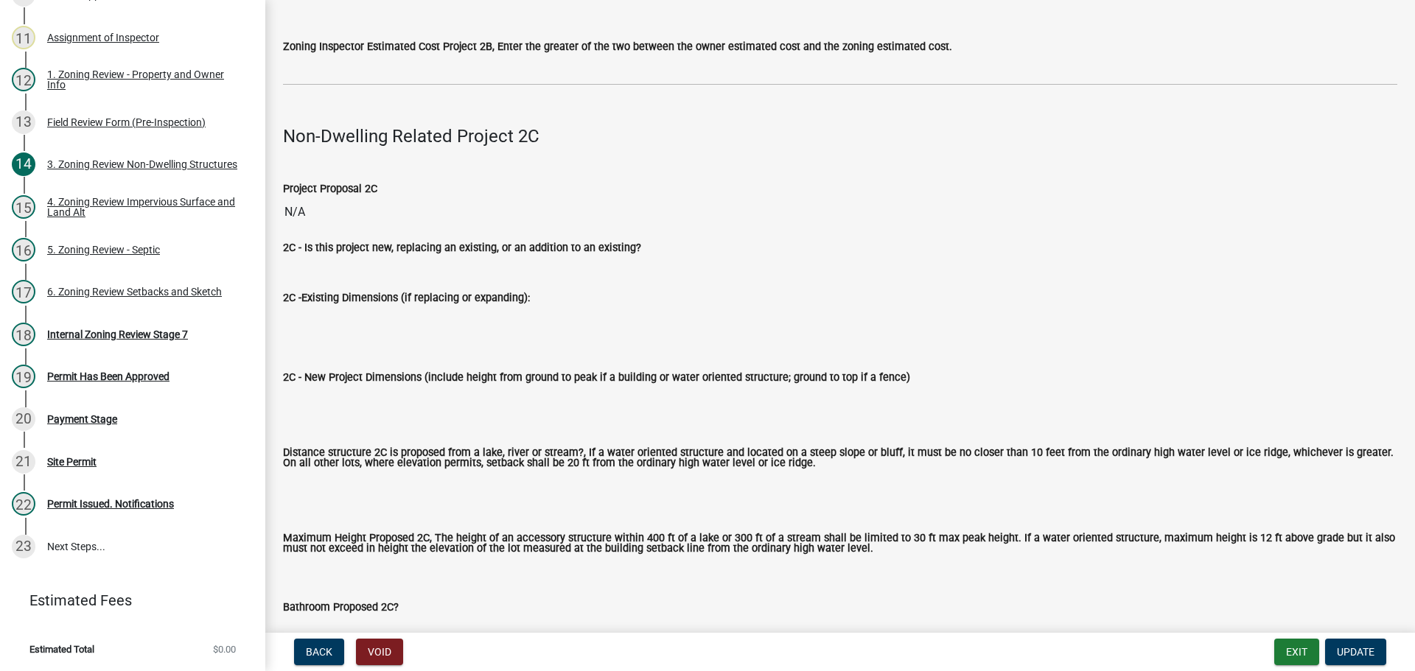
scroll to position [3390, 0]
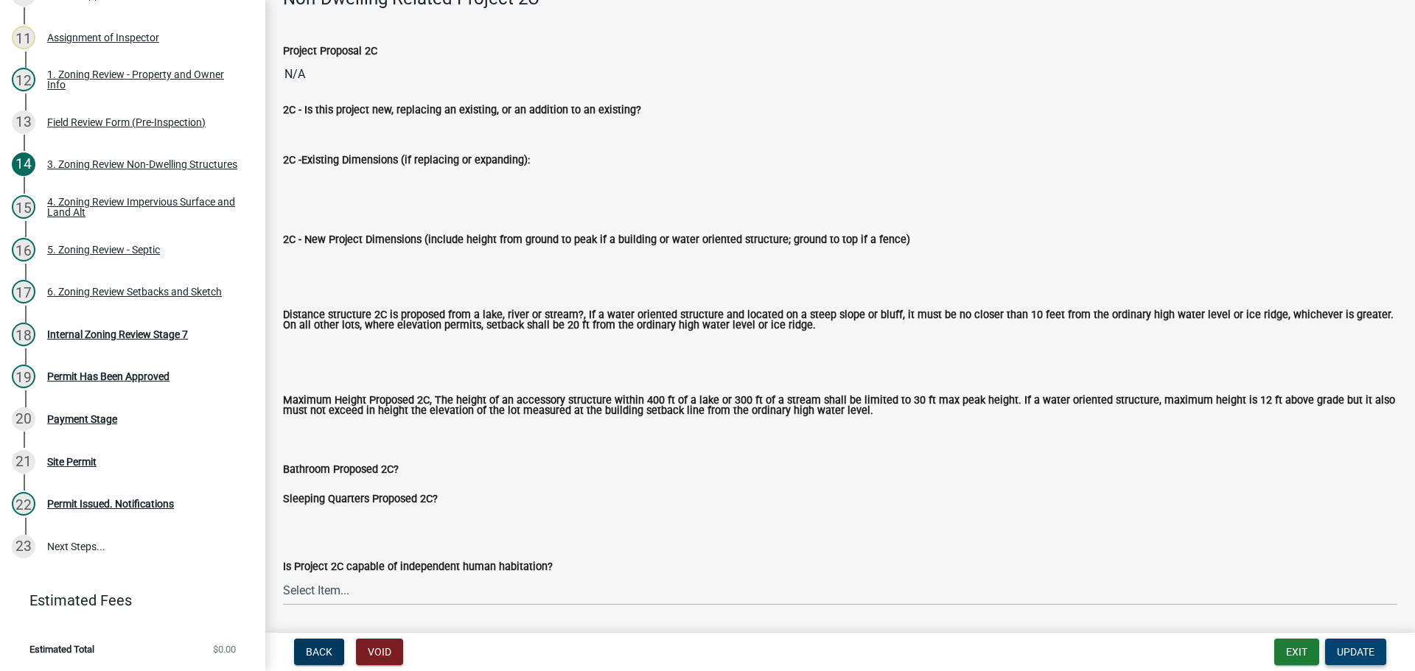
type input "275000"
click at [1375, 651] on button "Update" at bounding box center [1355, 652] width 61 height 27
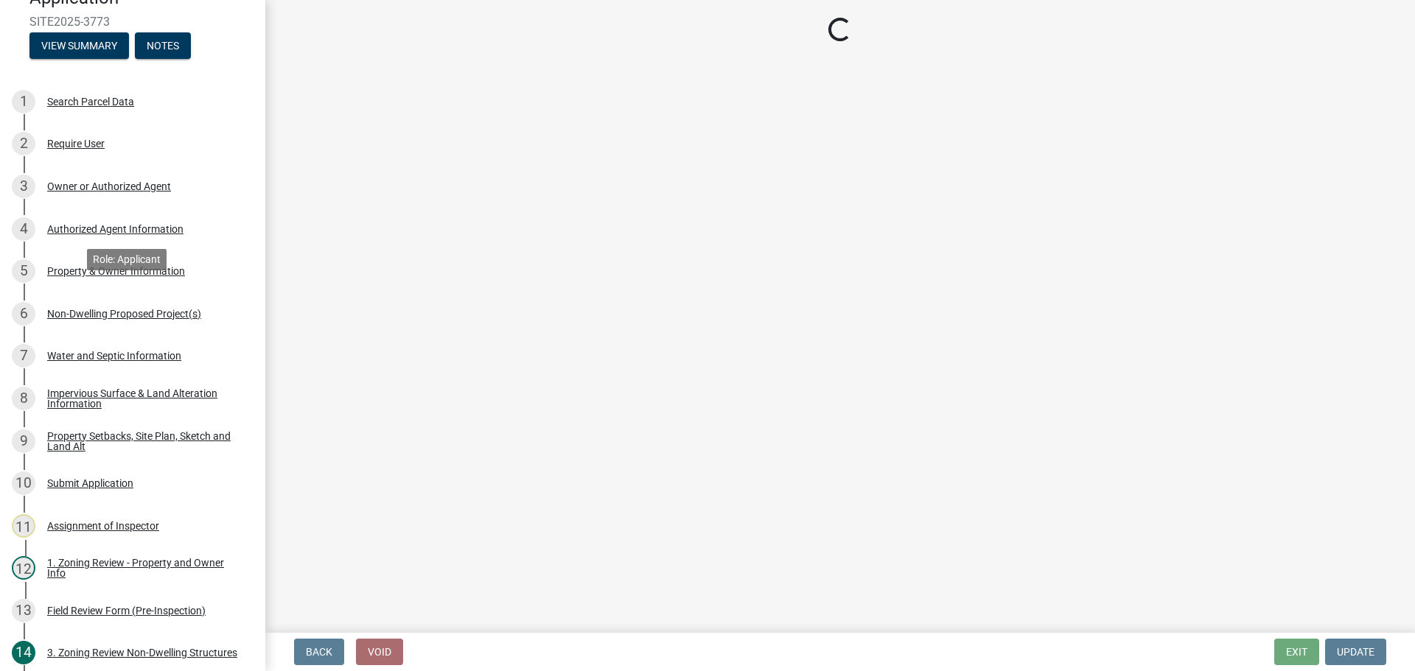
scroll to position [60, 0]
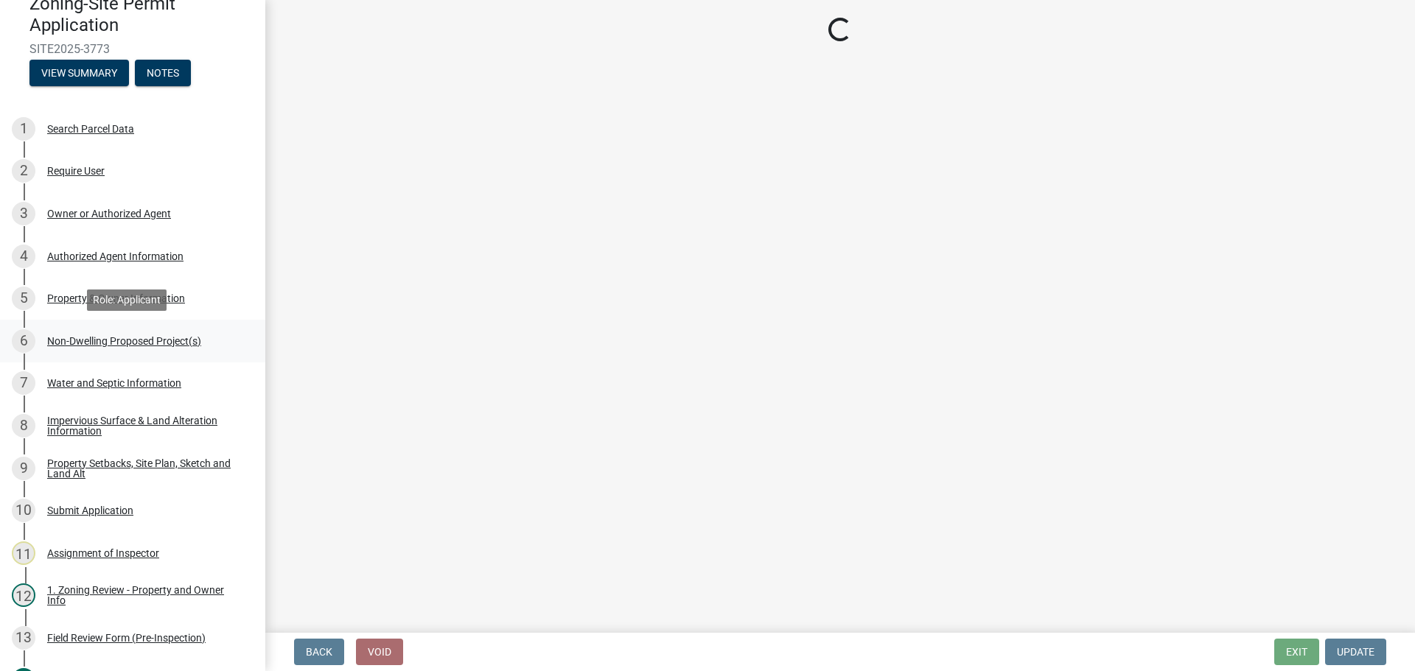
select select "e59fcb53-d9ed-466f-8c3e-33bb35216820"
select select "74b00539-a6f1-4ef6-a890-a22a5fa5fedf"
select select "bbe3a6c5-1893-4527-8578-ada07a3b8ea5"
select select "c0b6e50c-983d-48c1-a910-e8bd43c13b77"
select select "97c9e5a4-d35f-4903-ad68-b764687ac9e9"
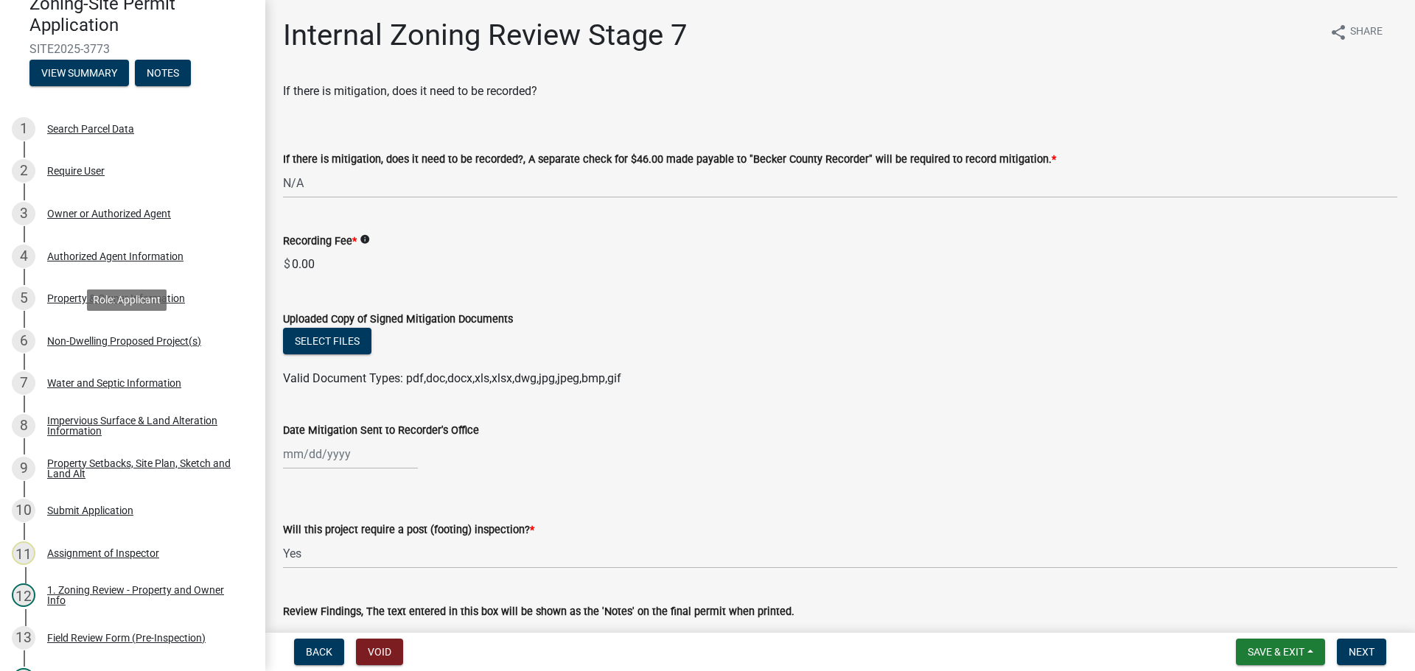
click at [125, 332] on div "6 Non-Dwelling Proposed Project(s)" at bounding box center [127, 341] width 230 height 24
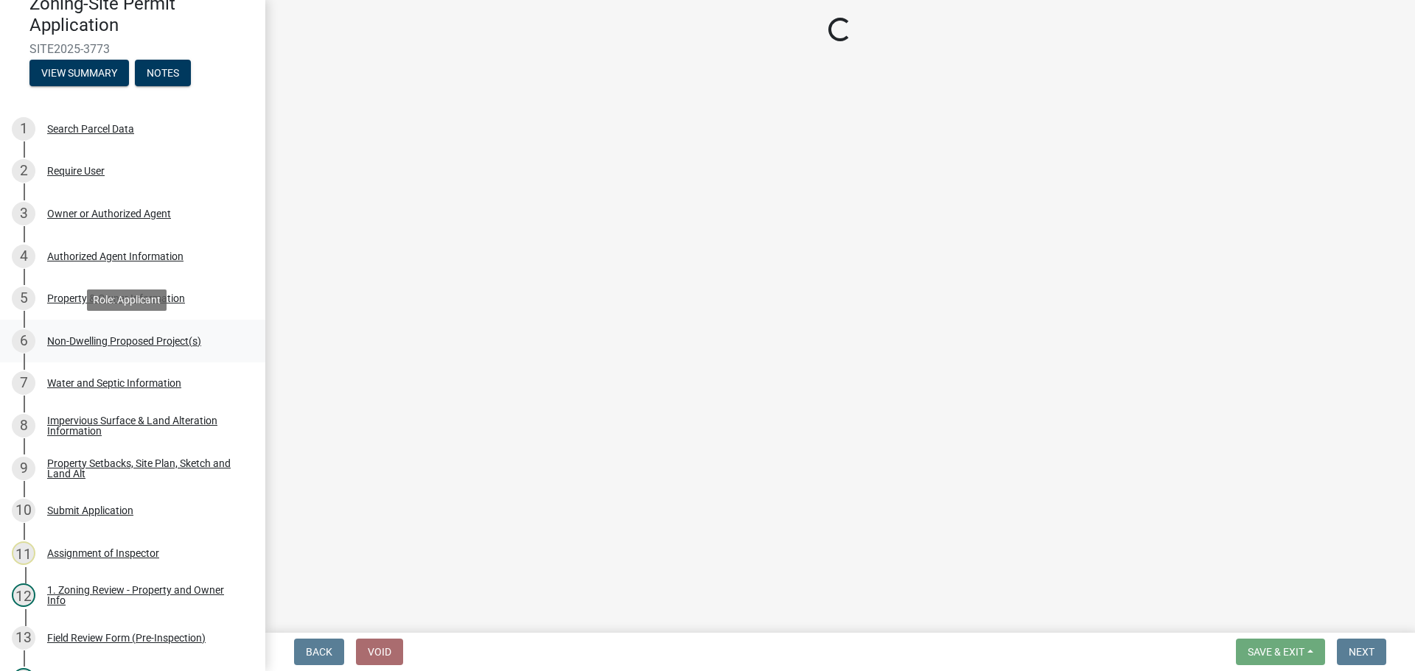
select select "273652f8-2357-47c0-90cc-77e373caeeb7"
select select "68d85482-c11a-4398-9267-999385c995bf"
select select "c901b724-8e9a-499b-811d-f72064c7192a"
select select "2f5256da-032f-4d83-a987-757f6ff4d08a"
select select "631cb132-8247-428e-8497-89422107eaf4"
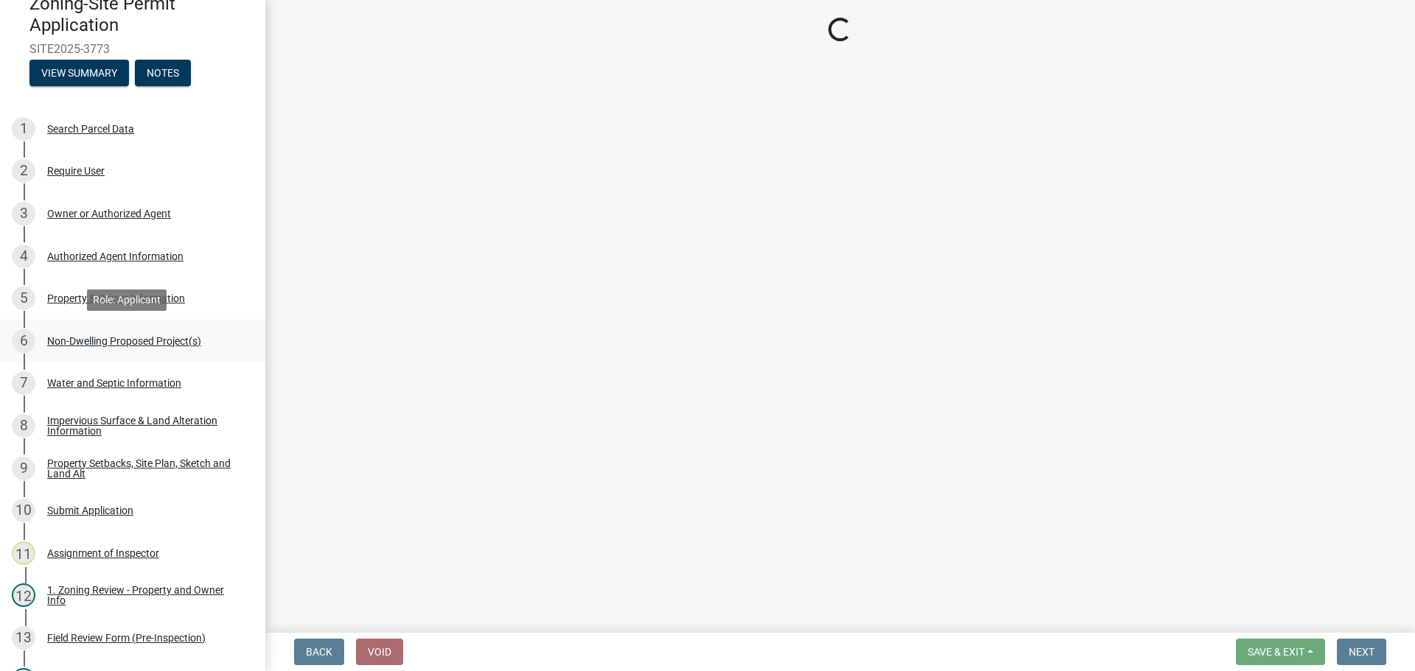
select select "00898f61-7ba8-49f3-9ca7-7e396e8a7c45"
select select "a9a8393f-3c28-47b8-b6d9-84c94641c3fc"
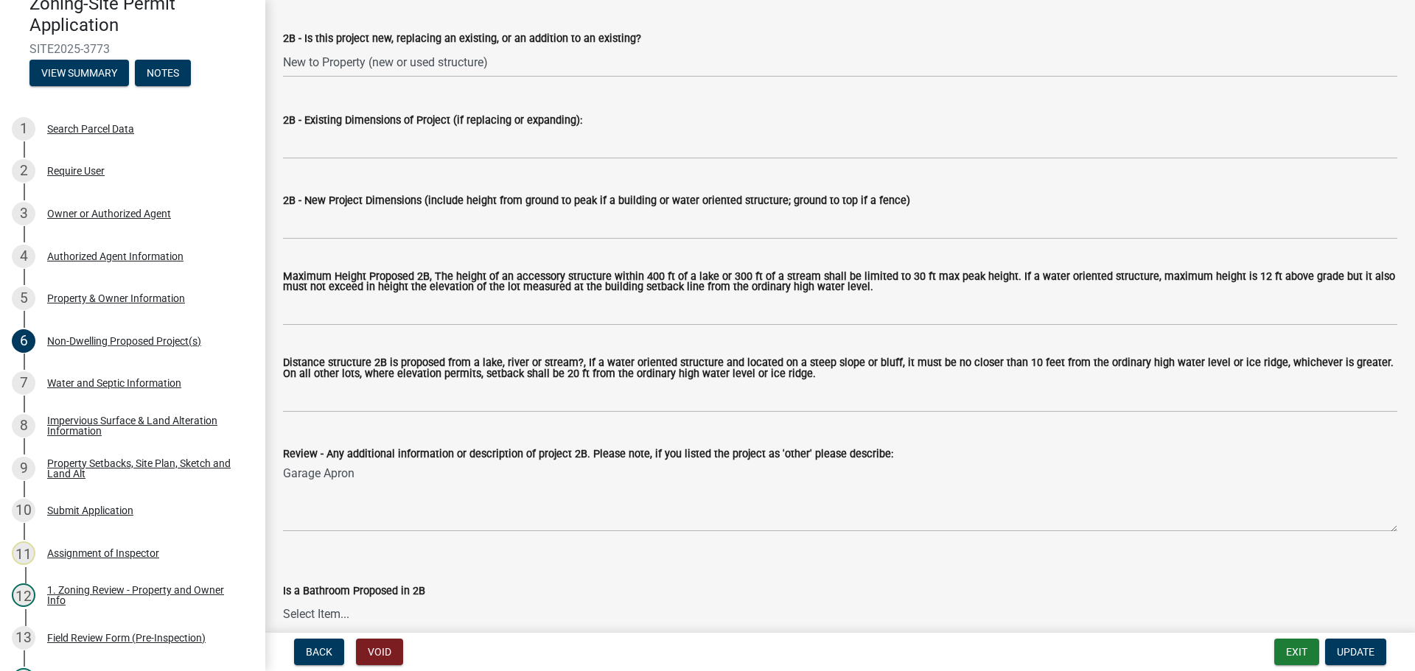
scroll to position [1548, 0]
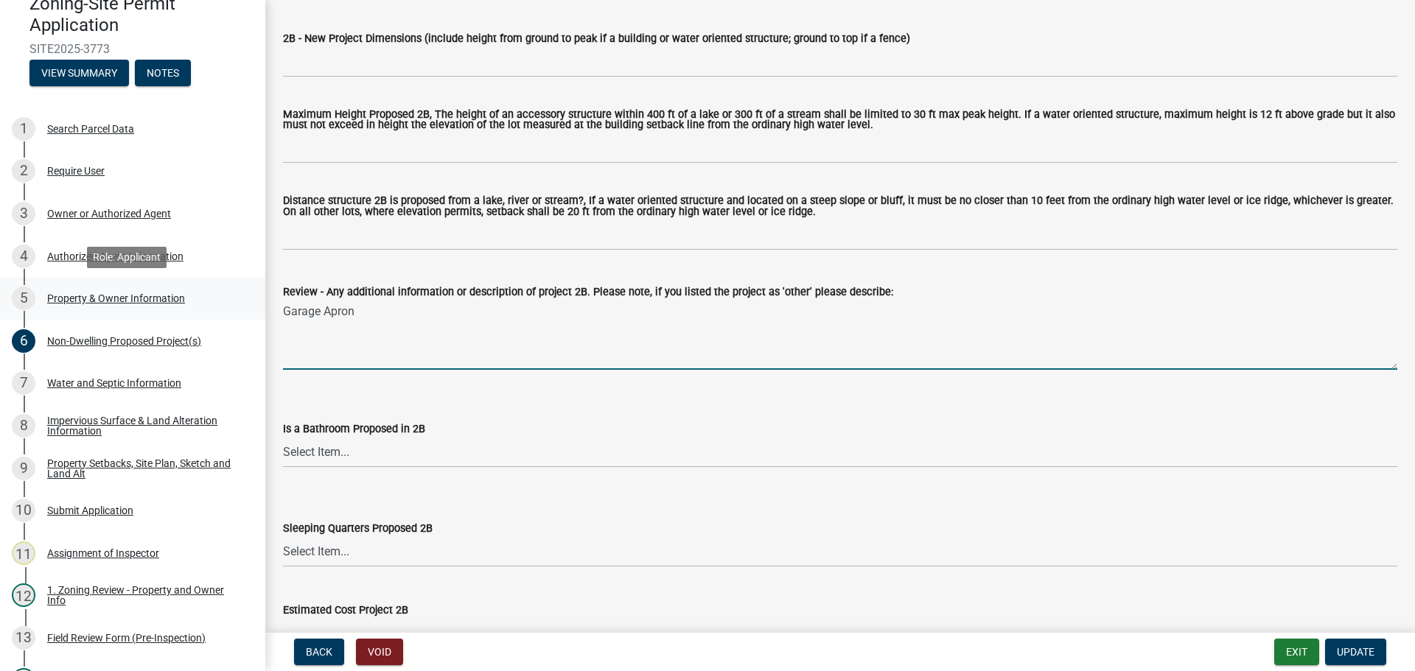
drag, startPoint x: 376, startPoint y: 316, endPoint x: 237, endPoint y: 301, distance: 140.1
click at [237, 301] on div "Zoning-Site Permit Application SITE2025-3773 View Summary Notes 1 Search Parcel…" at bounding box center [707, 335] width 1415 height 671
click at [1350, 643] on button "Update" at bounding box center [1355, 652] width 61 height 27
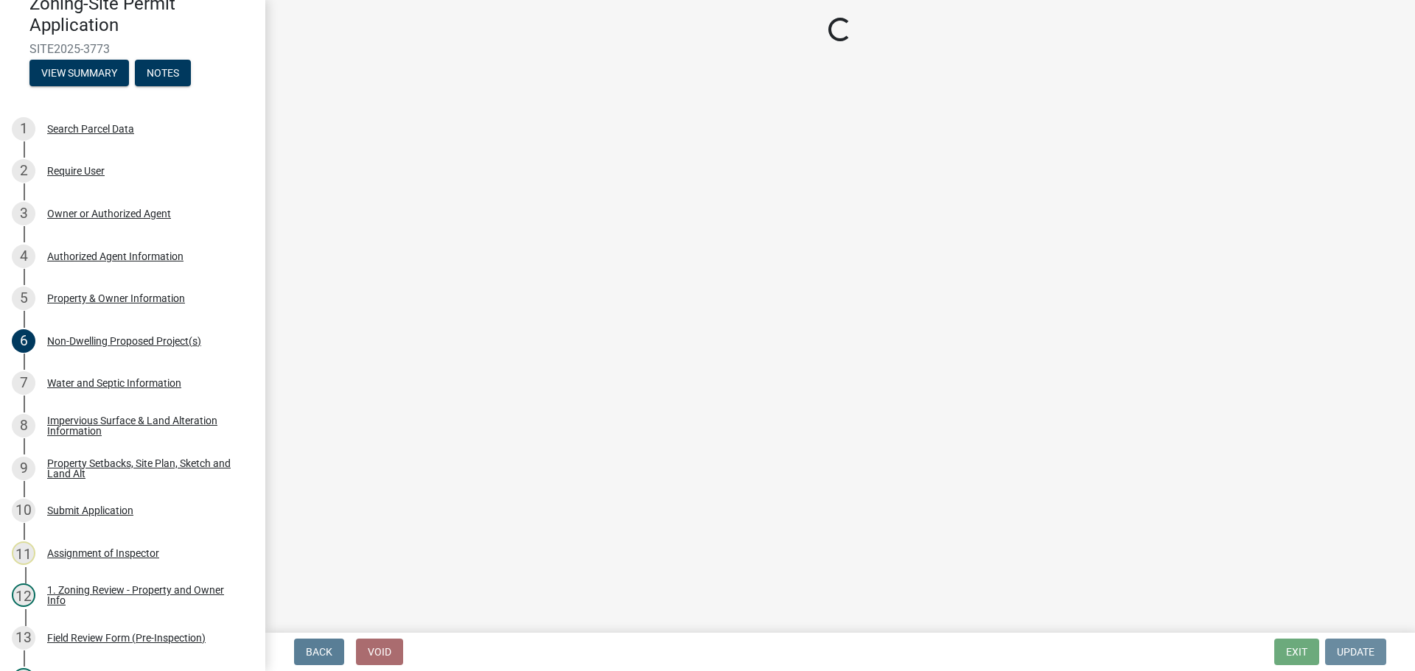
scroll to position [0, 0]
select select "e59fcb53-d9ed-466f-8c3e-33bb35216820"
select select "74b00539-a6f1-4ef6-a890-a22a5fa5fedf"
select select "bbe3a6c5-1893-4527-8578-ada07a3b8ea5"
select select "c0b6e50c-983d-48c1-a910-e8bd43c13b77"
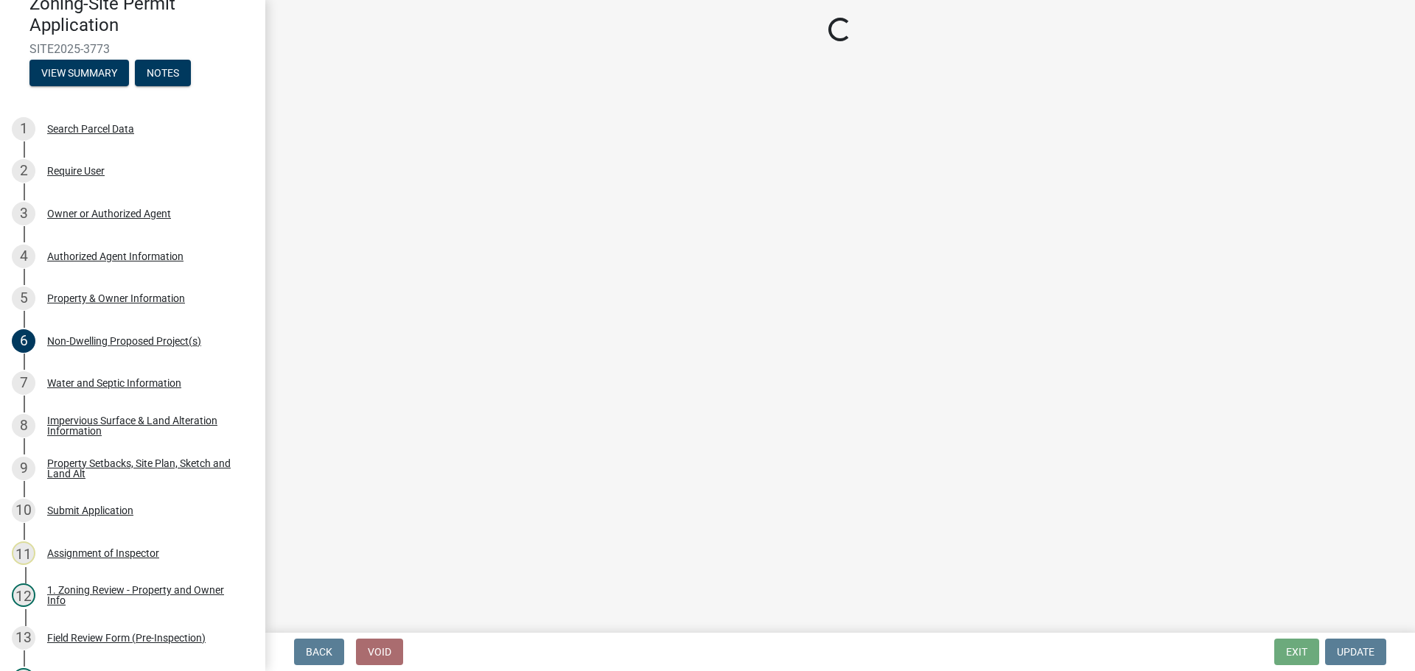
select select "97c9e5a4-d35f-4903-ad68-b764687ac9e9"
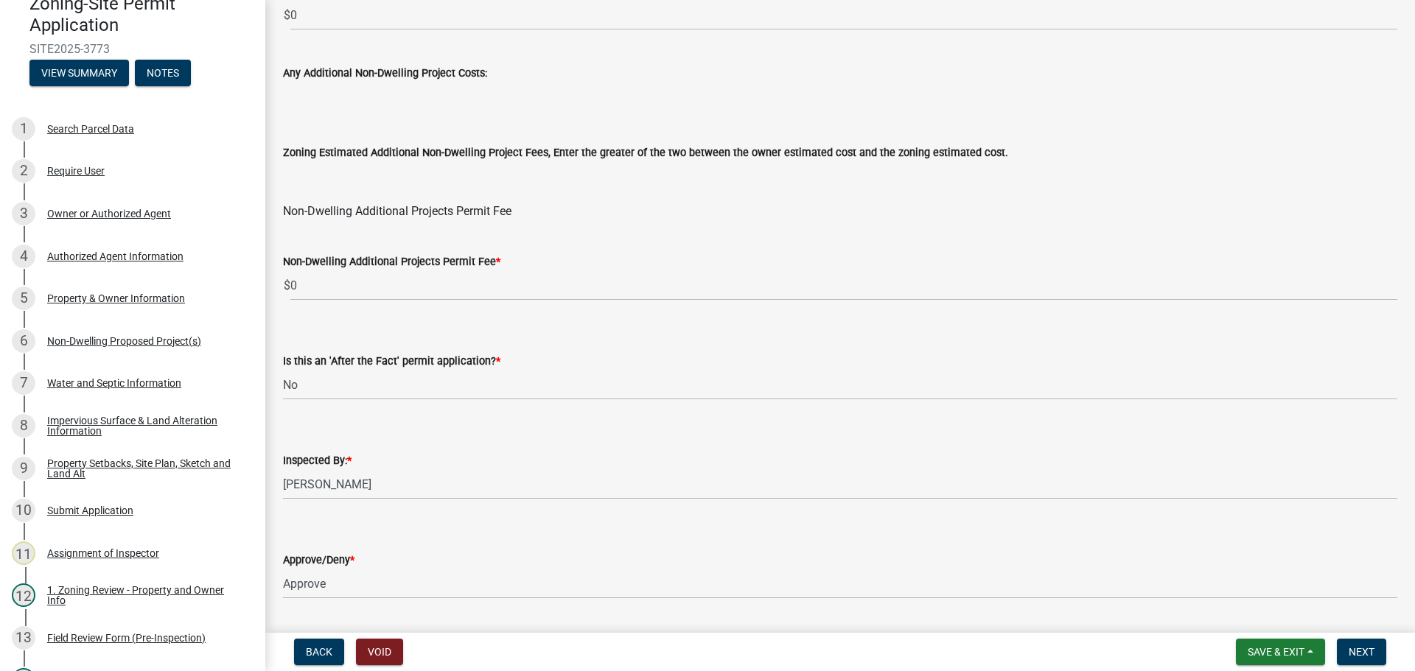
scroll to position [1783, 0]
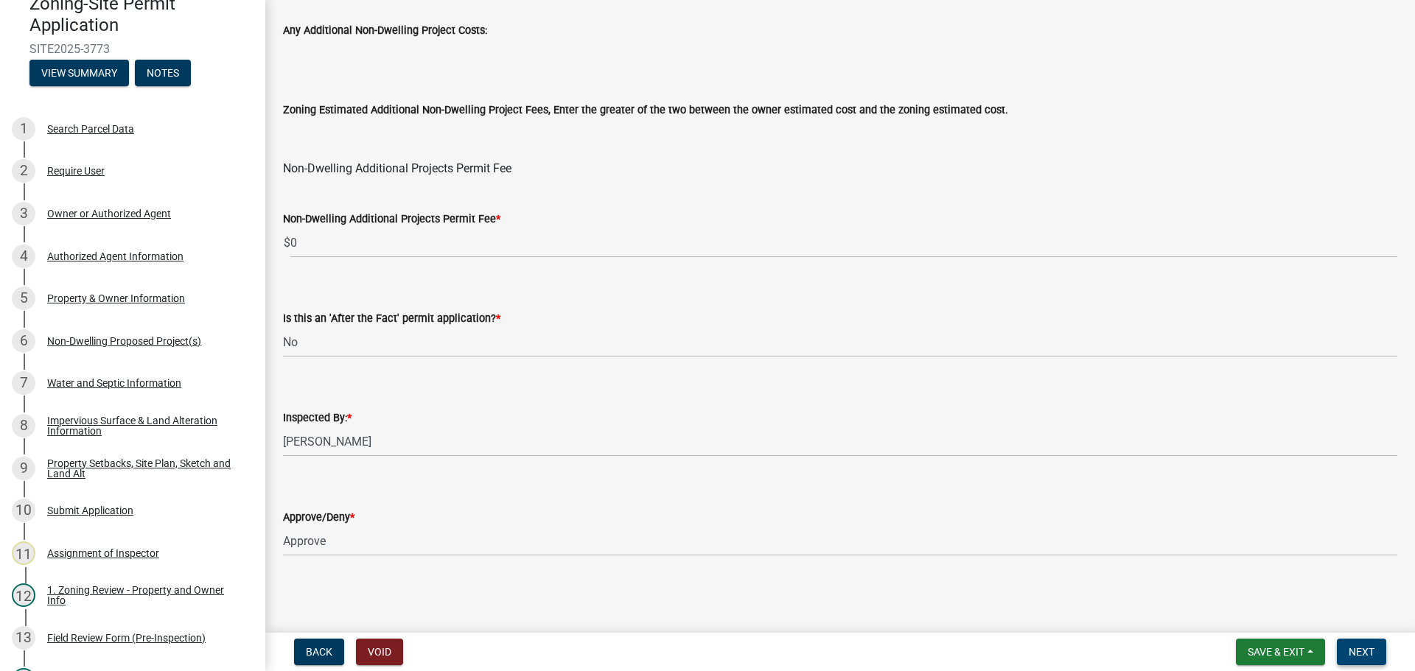
click at [1362, 663] on button "Next" at bounding box center [1361, 652] width 49 height 27
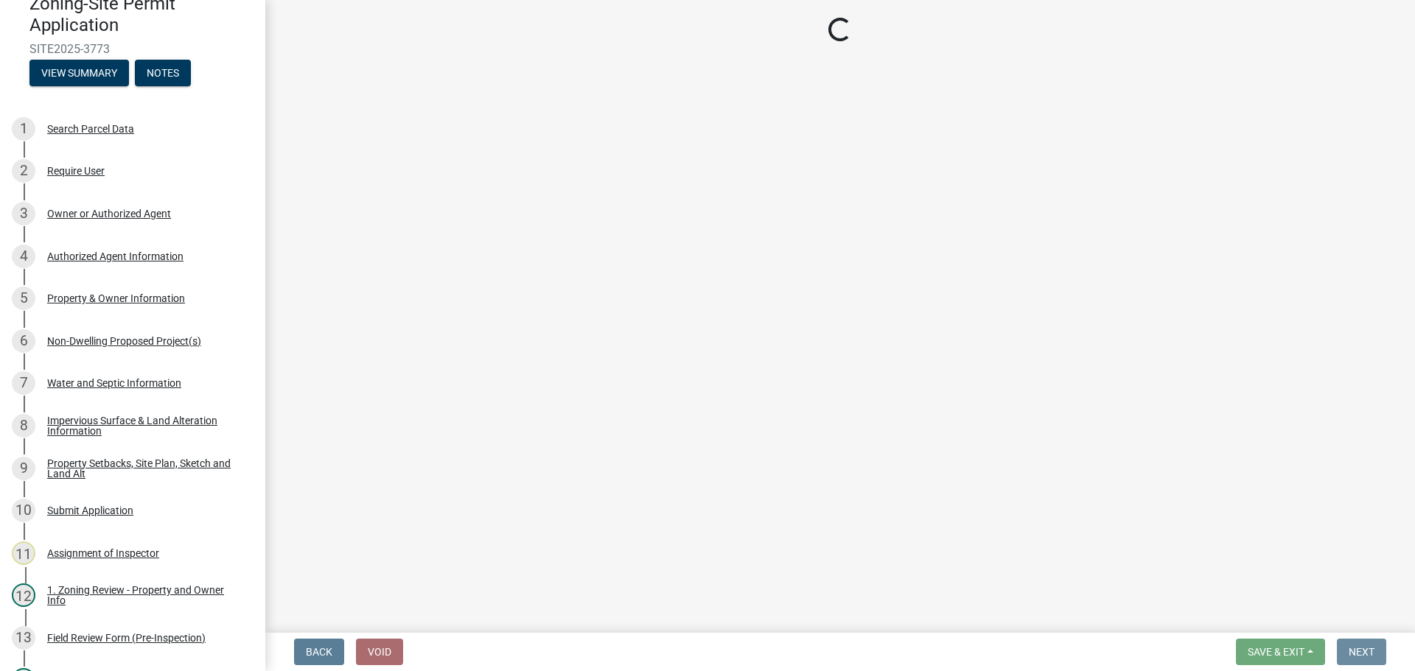
scroll to position [0, 0]
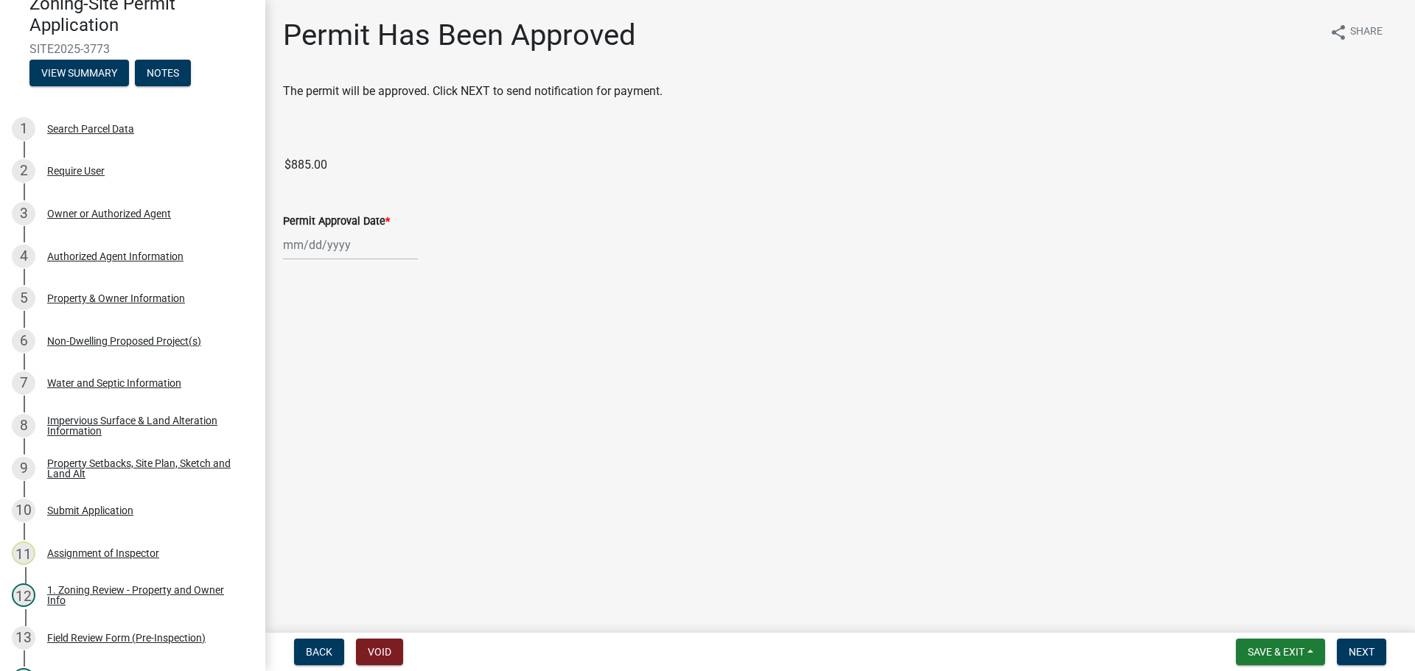
click at [346, 251] on div at bounding box center [350, 245] width 135 height 30
select select "8"
select select "2025"
click at [756, 195] on div "Permit Approval Date * Jan Feb Mar Apr May Jun Jul Aug Sep Oct Nov Dec 1525 152…" at bounding box center [840, 226] width 1114 height 69
click at [79, 217] on div "Owner or Authorized Agent" at bounding box center [109, 214] width 124 height 10
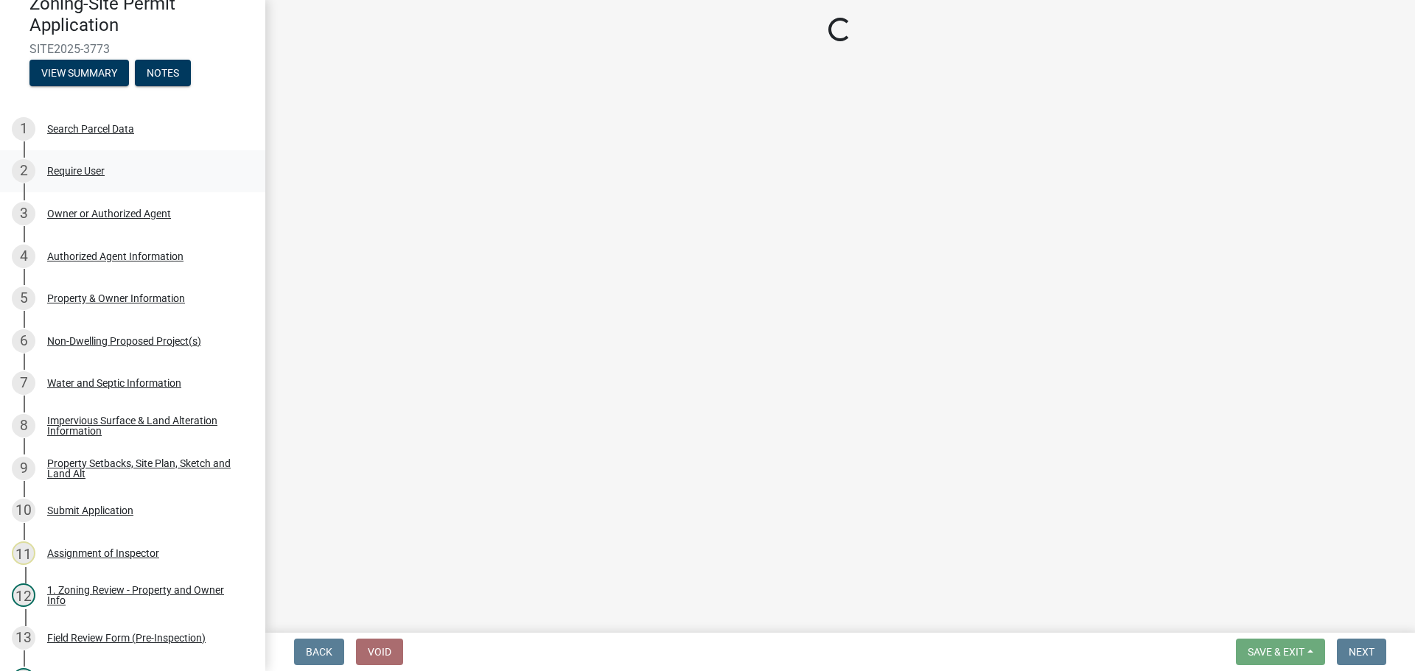
select select "059d621c-7166-4fbc-97da-2eca626821a9"
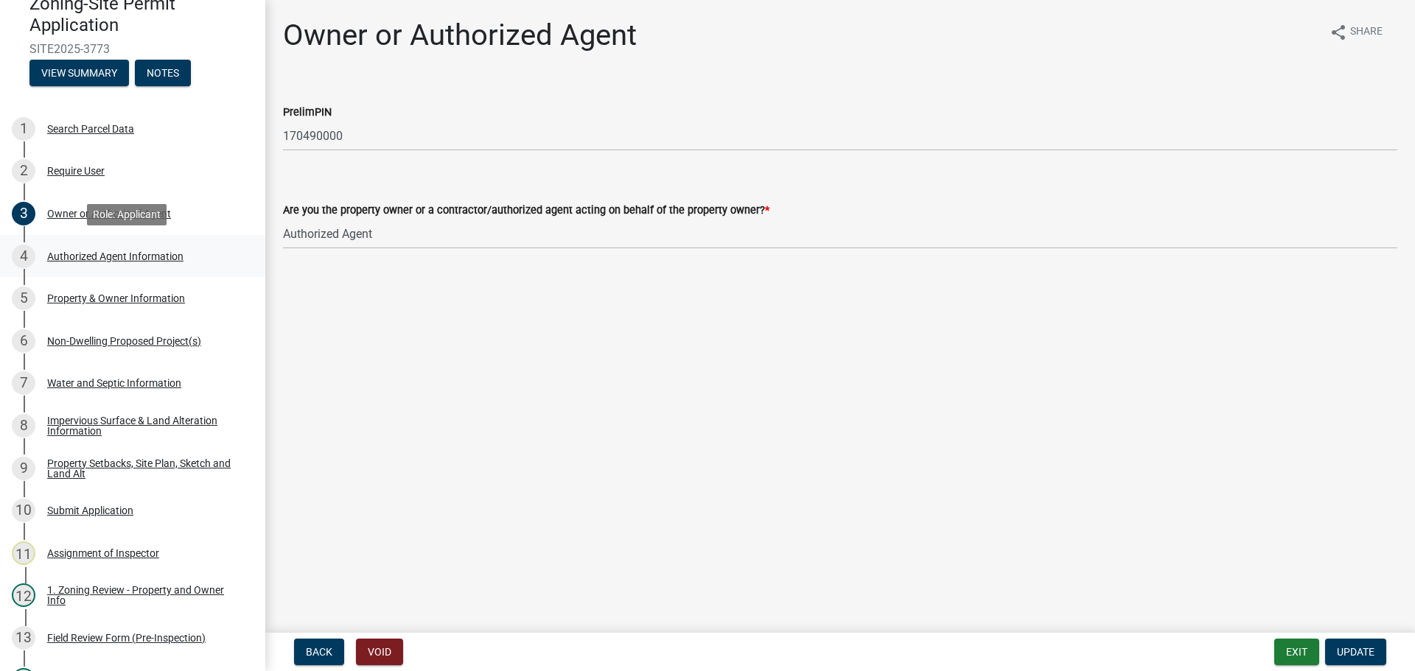
click at [99, 260] on div "Authorized Agent Information" at bounding box center [115, 256] width 136 height 10
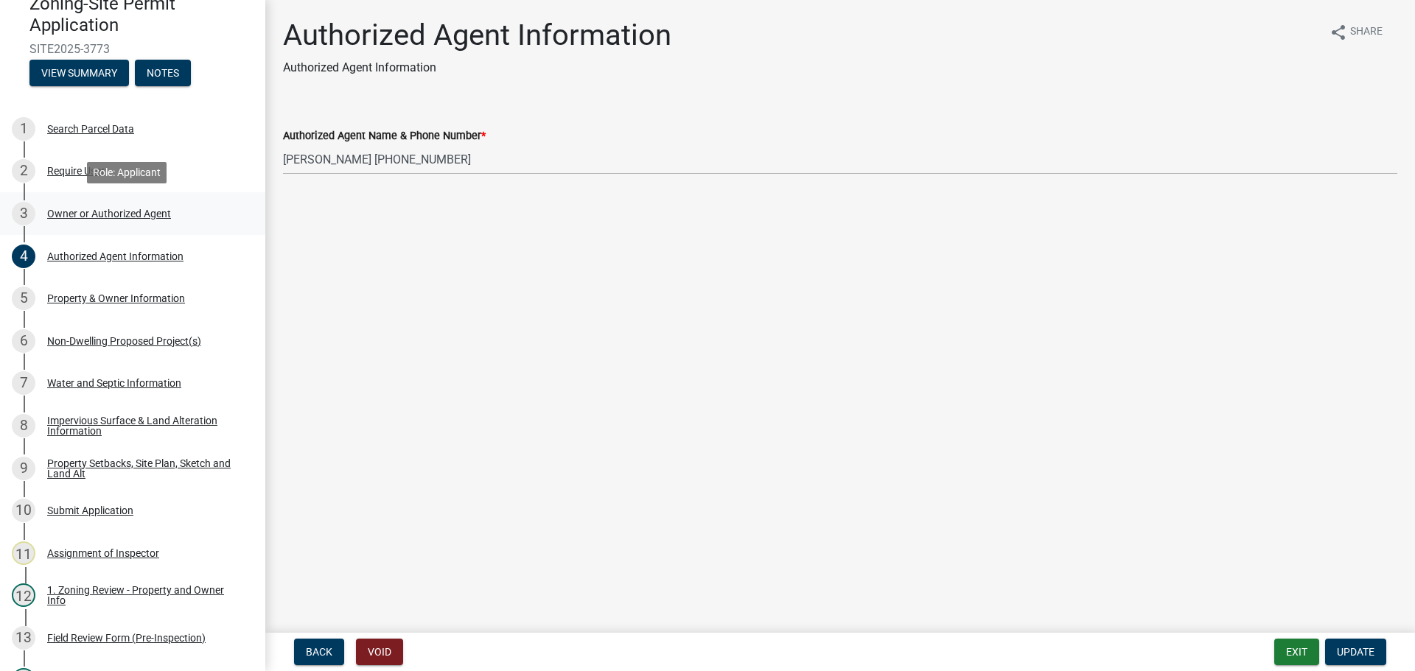
click at [130, 214] on div "Owner or Authorized Agent" at bounding box center [109, 214] width 124 height 10
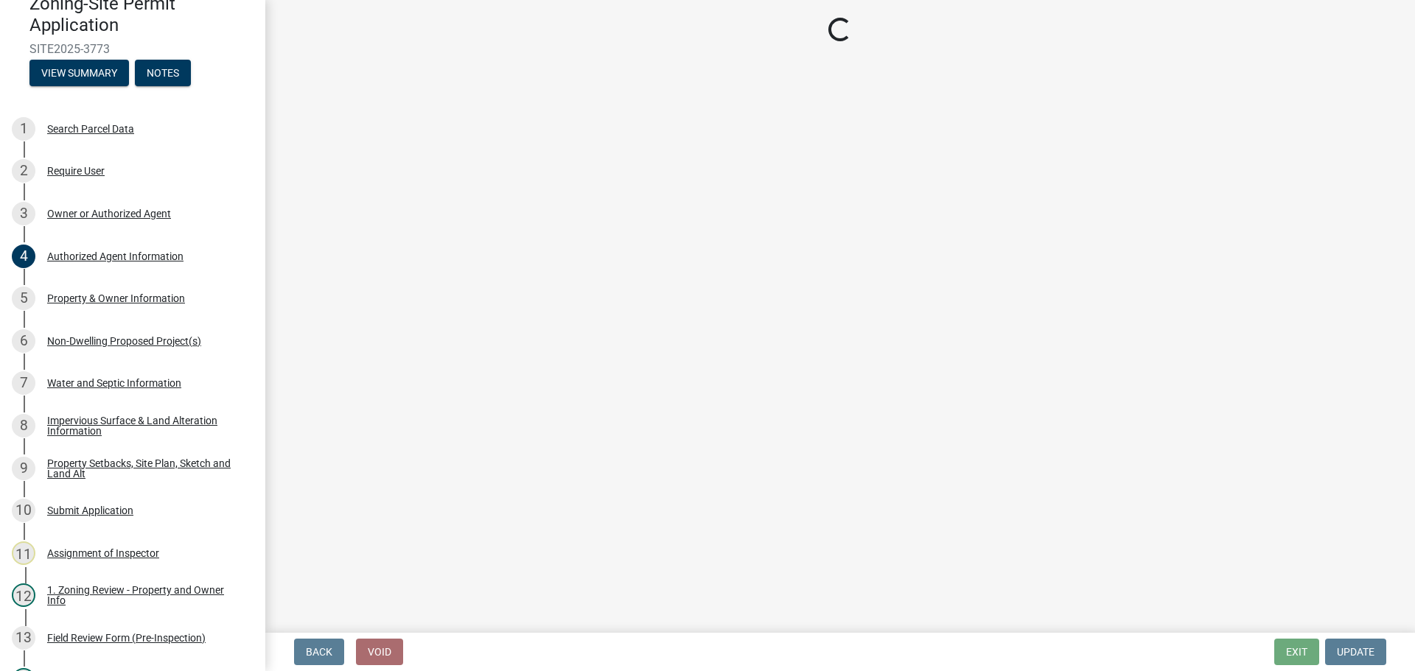
select select "059d621c-7166-4fbc-97da-2eca626821a9"
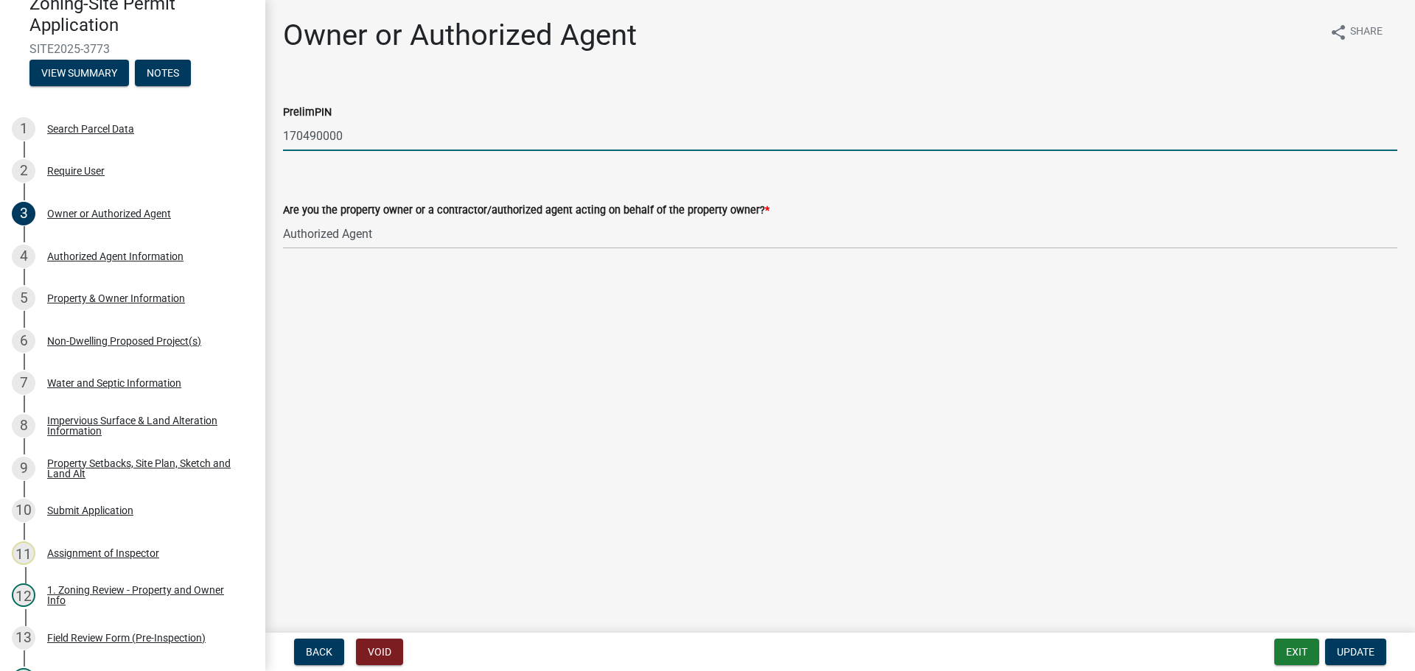
click at [324, 141] on input "170490000" at bounding box center [840, 136] width 1114 height 30
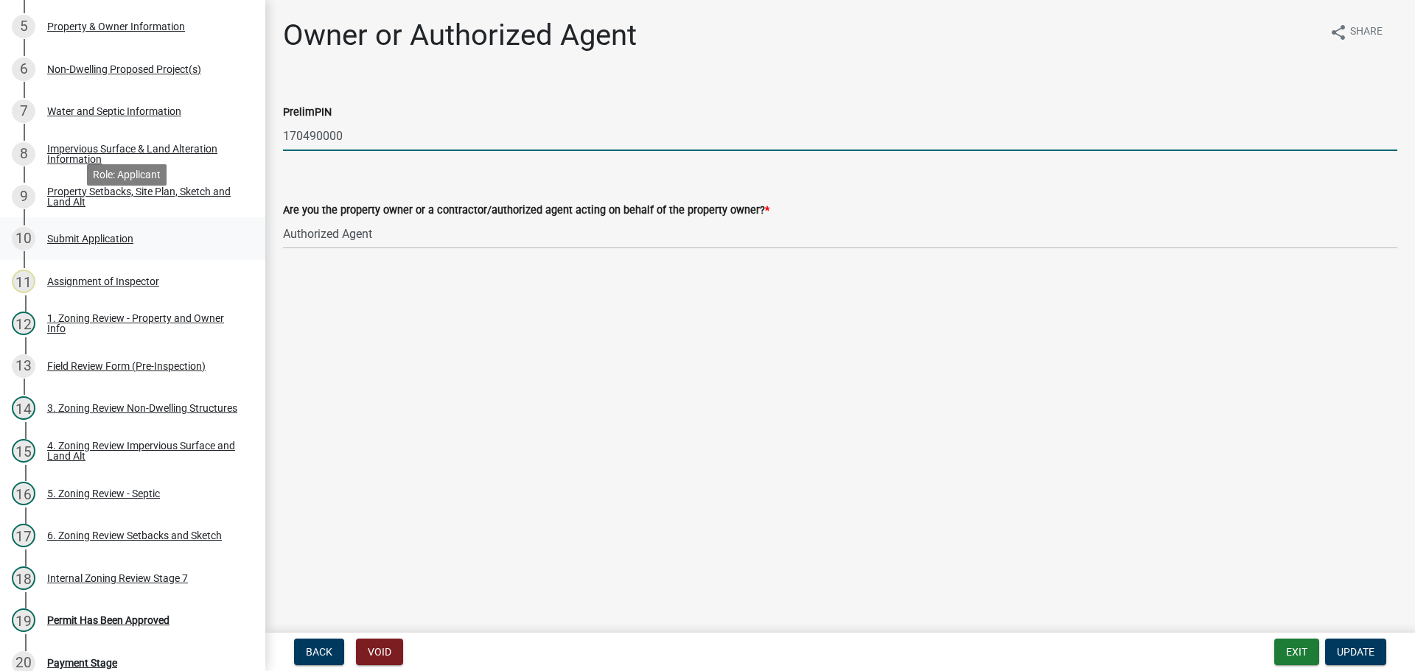
scroll to position [354, 0]
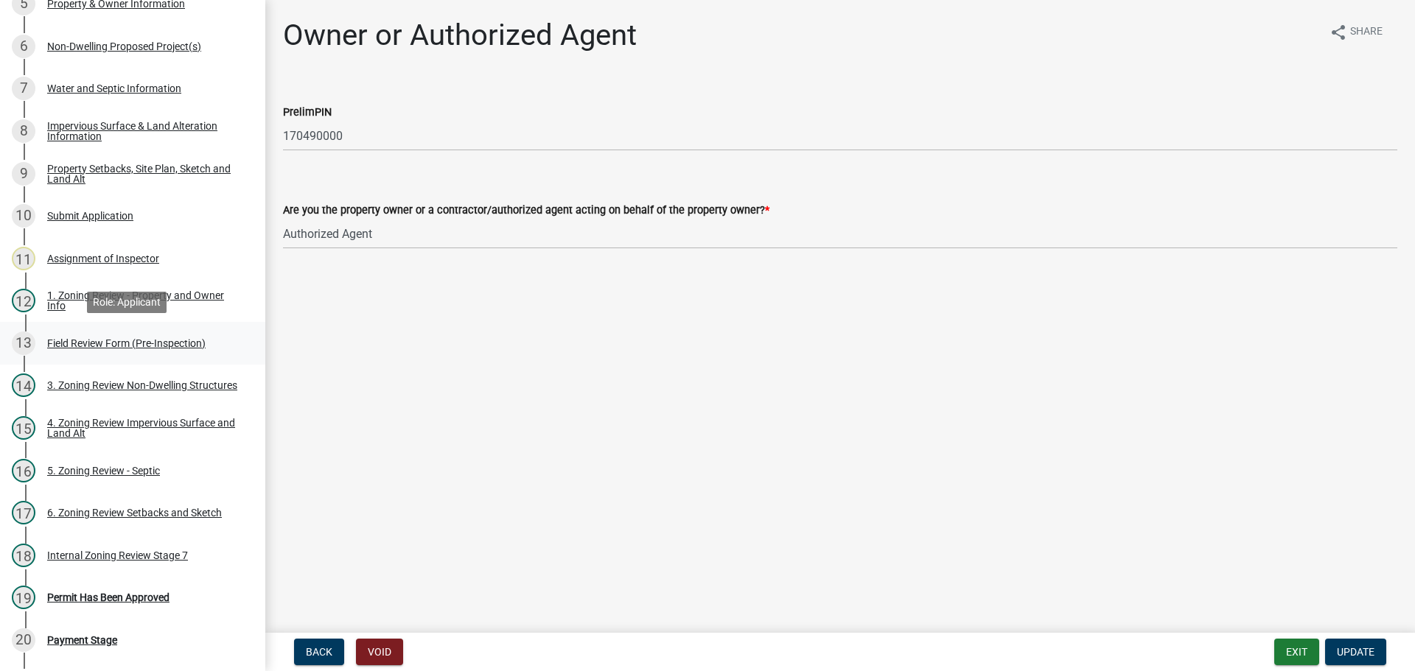
click at [121, 345] on div "Field Review Form (Pre-Inspection)" at bounding box center [126, 343] width 158 height 10
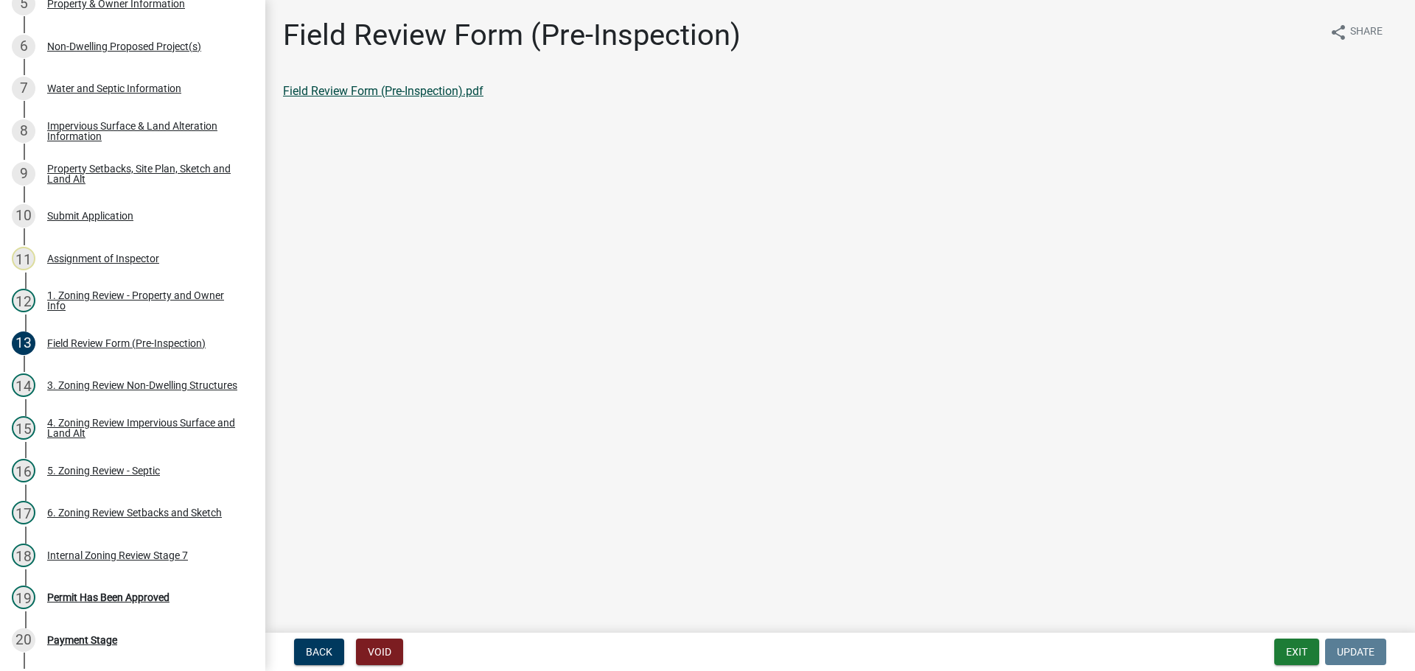
click at [329, 87] on link "Field Review Form (Pre-Inspection).pdf" at bounding box center [383, 91] width 200 height 14
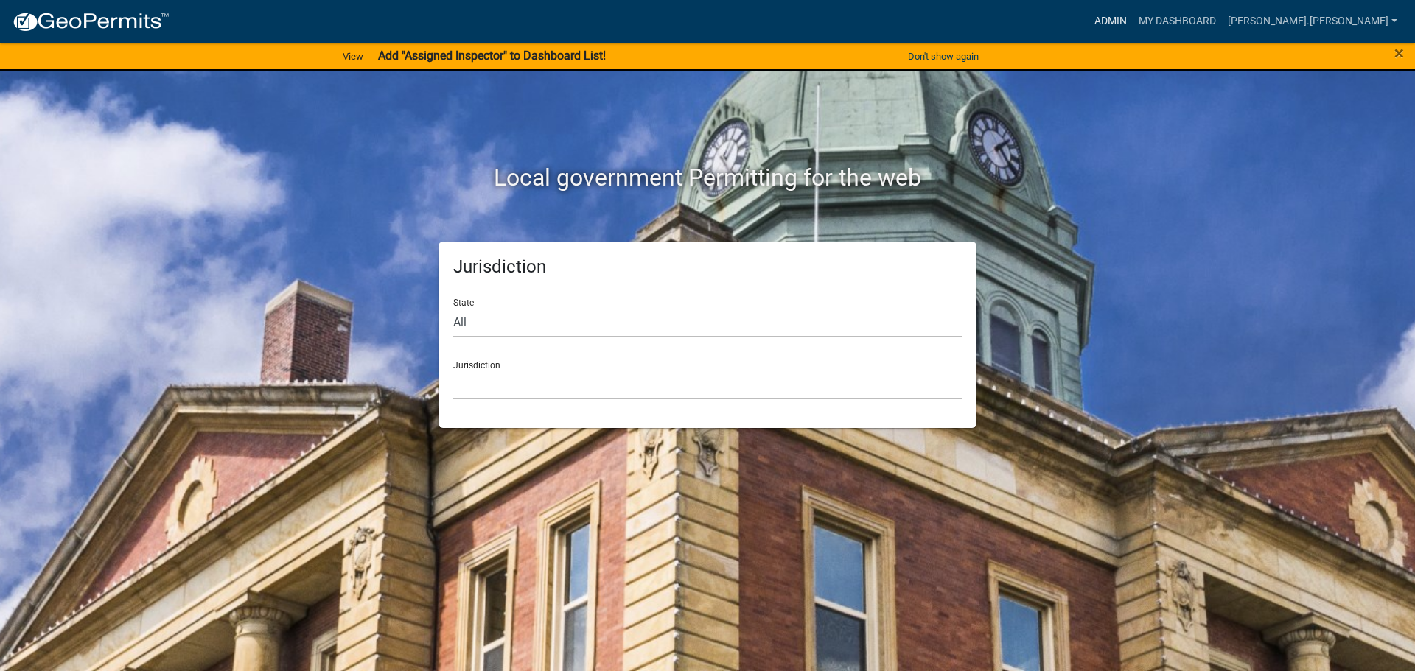
click at [1133, 18] on link "Admin" at bounding box center [1110, 21] width 44 height 28
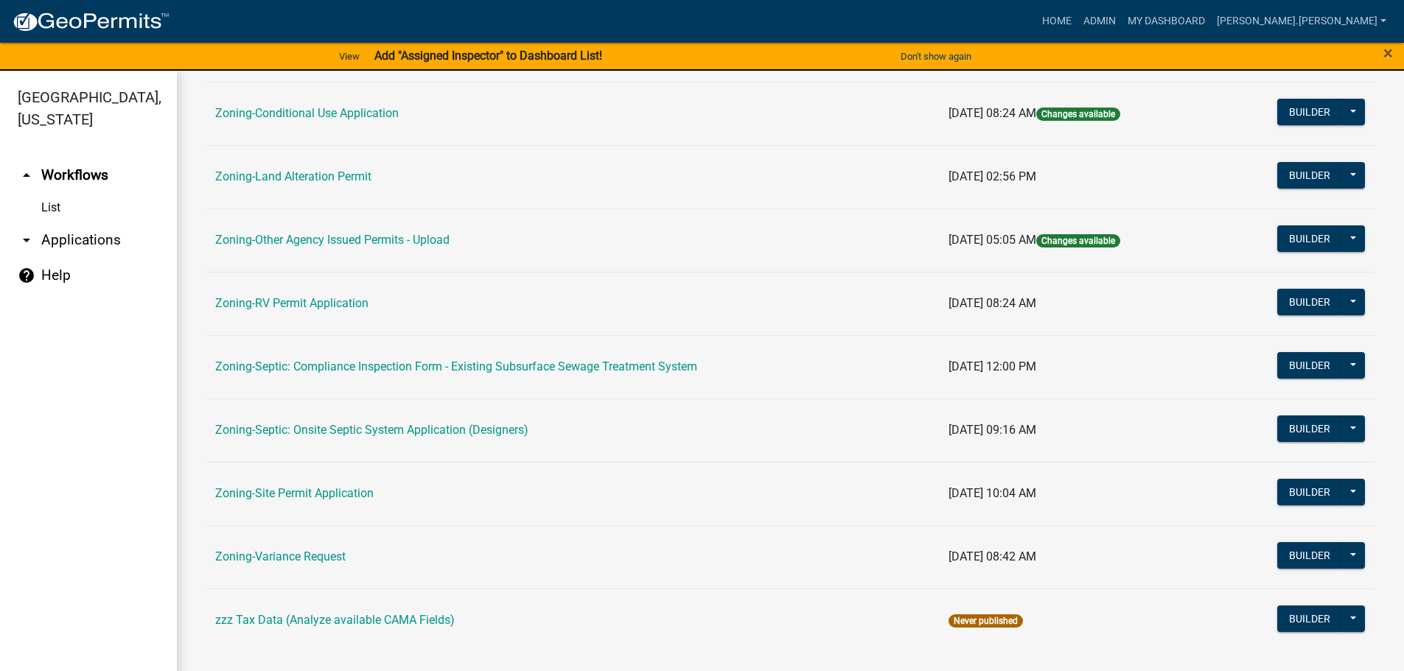
scroll to position [459, 0]
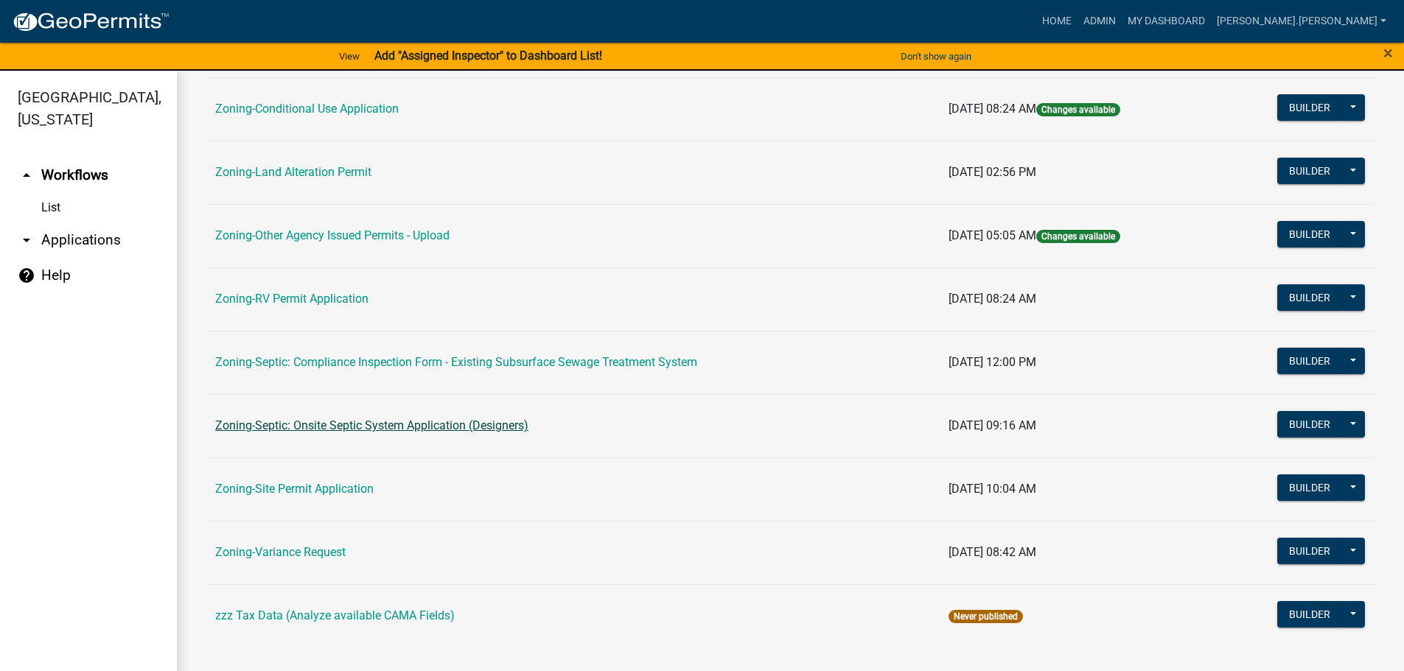
click at [389, 427] on link "Zoning-Septic: Onsite Septic System Application (Designers)" at bounding box center [371, 426] width 313 height 14
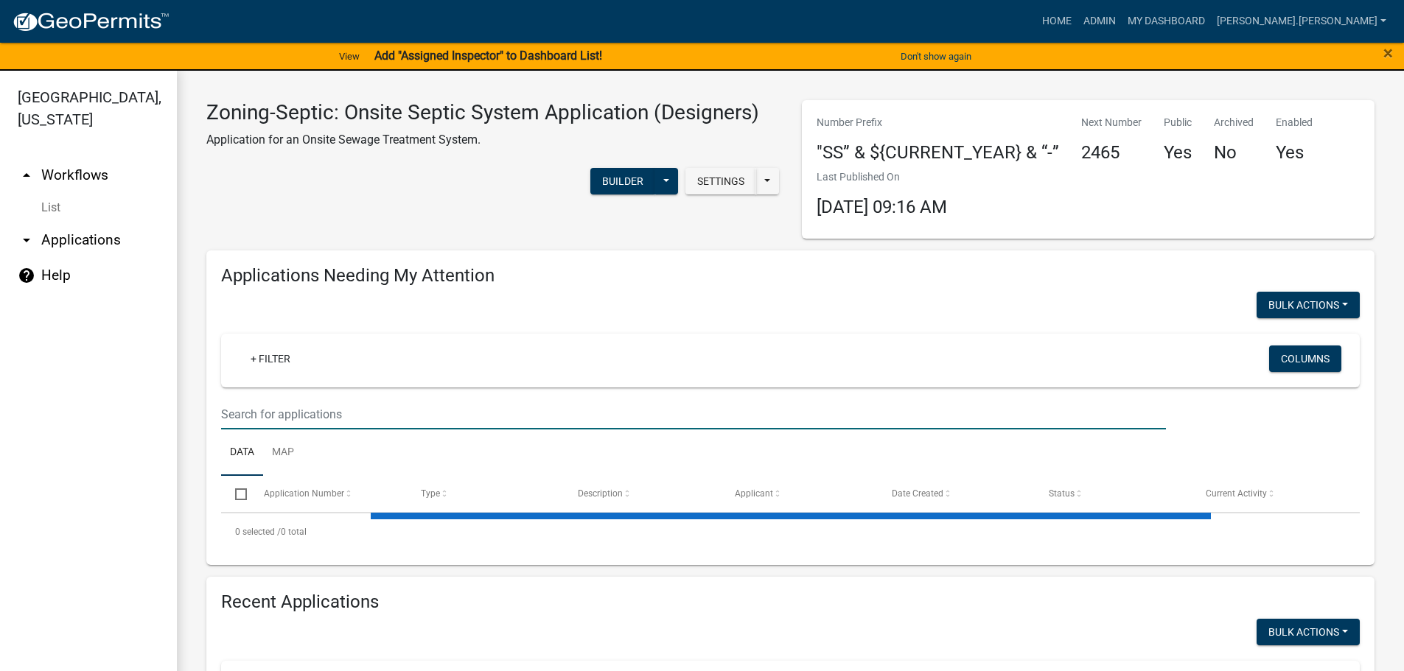
click at [438, 412] on input "text" at bounding box center [693, 414] width 945 height 30
paste input "170490000"
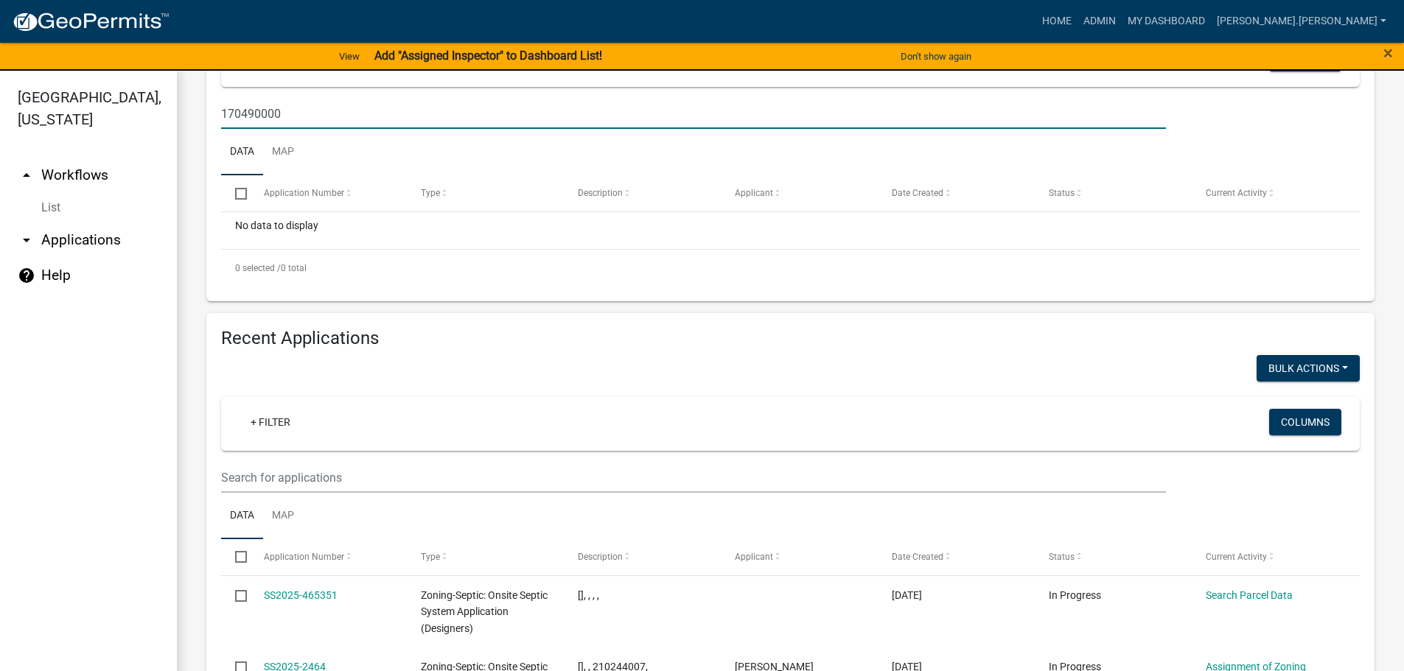
scroll to position [295, 0]
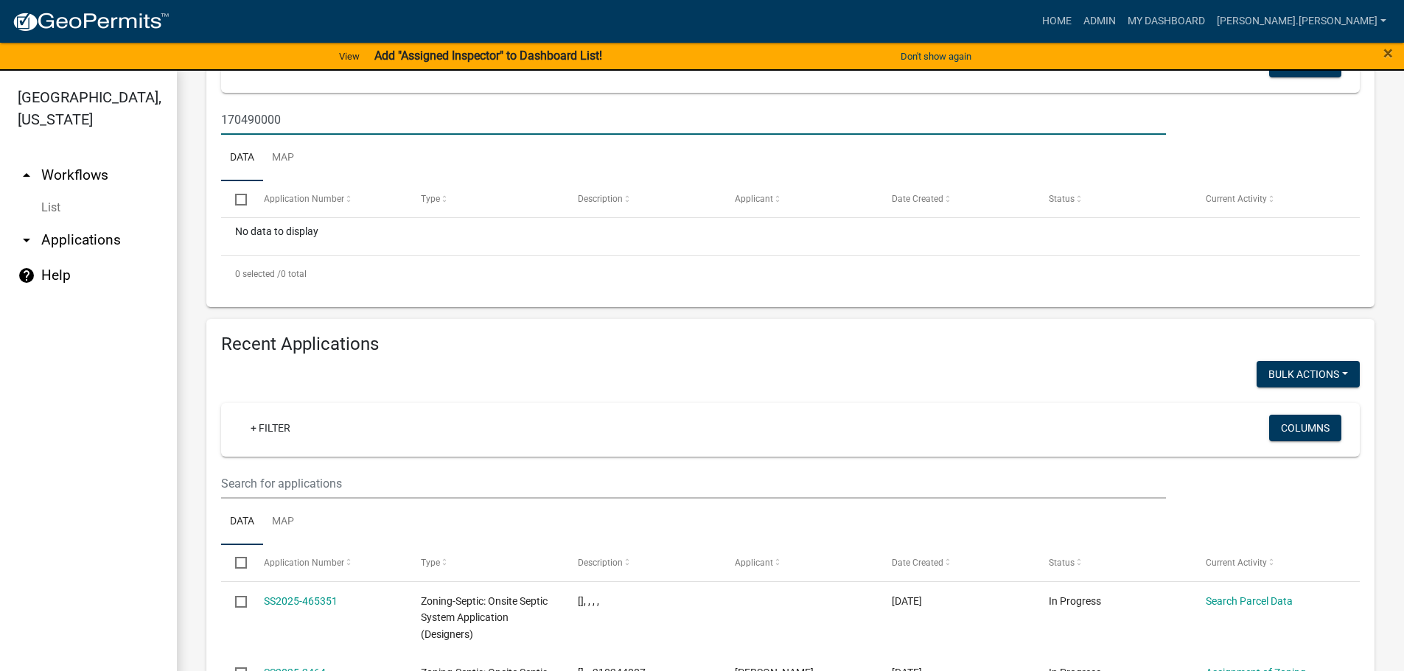
type input "170490000"
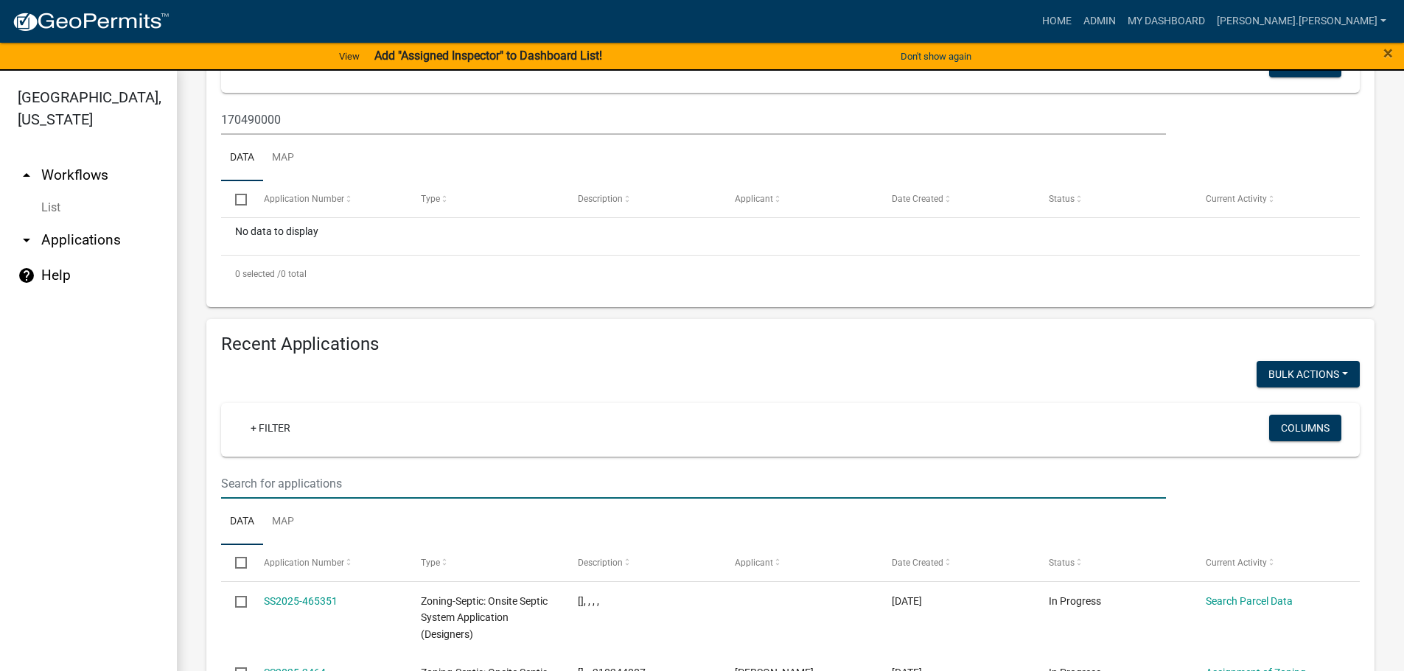
click at [443, 474] on input "text" at bounding box center [693, 484] width 945 height 30
paste input "170490000"
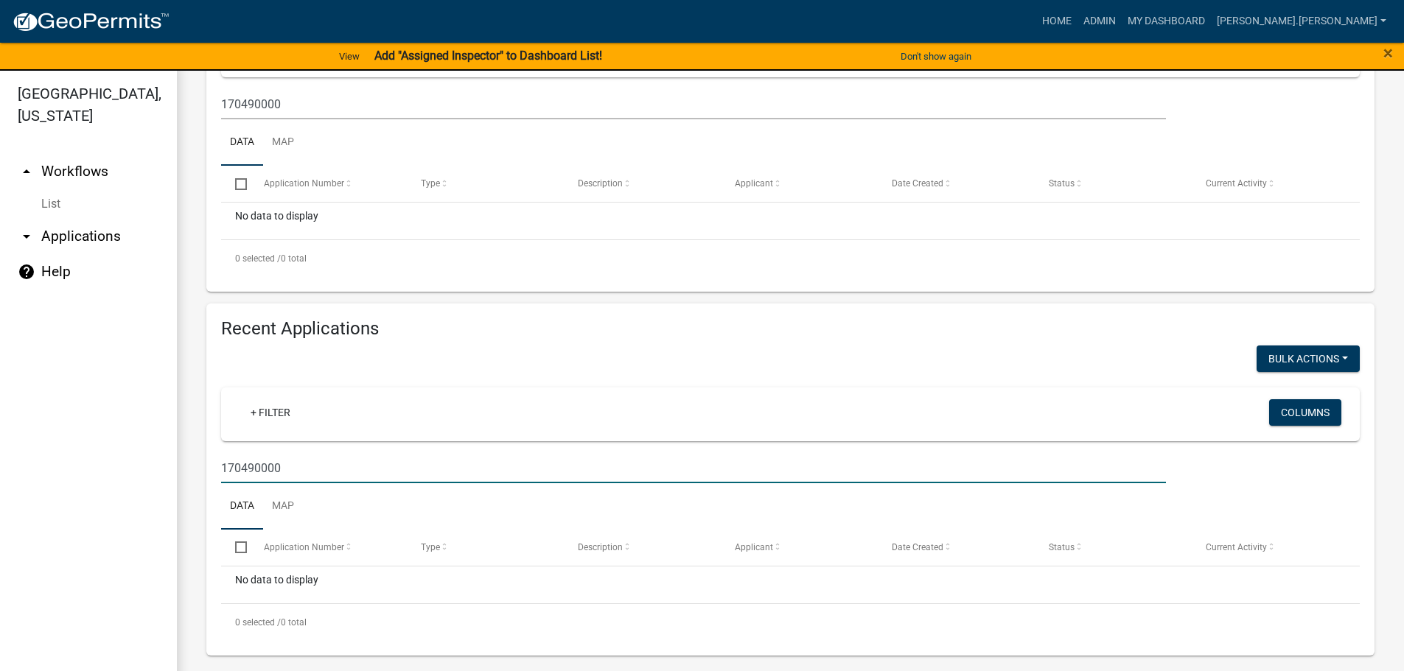
scroll to position [0, 0]
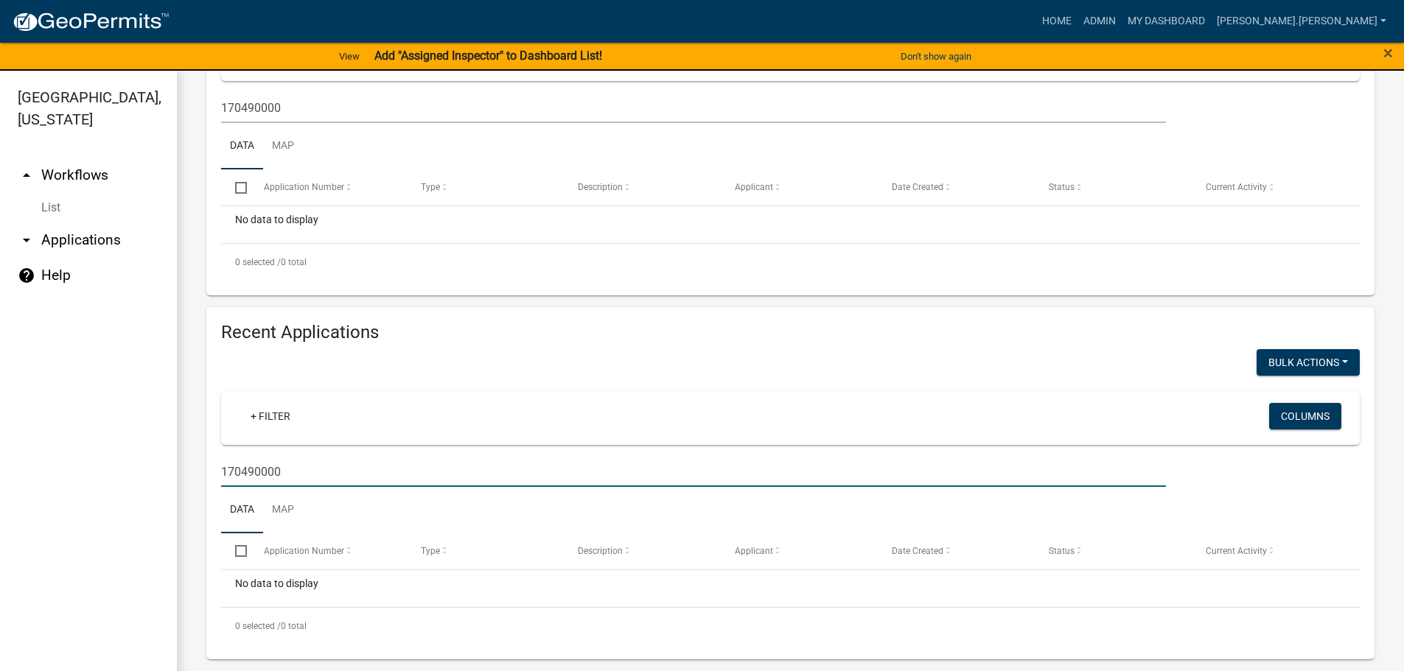
type input "170490000"
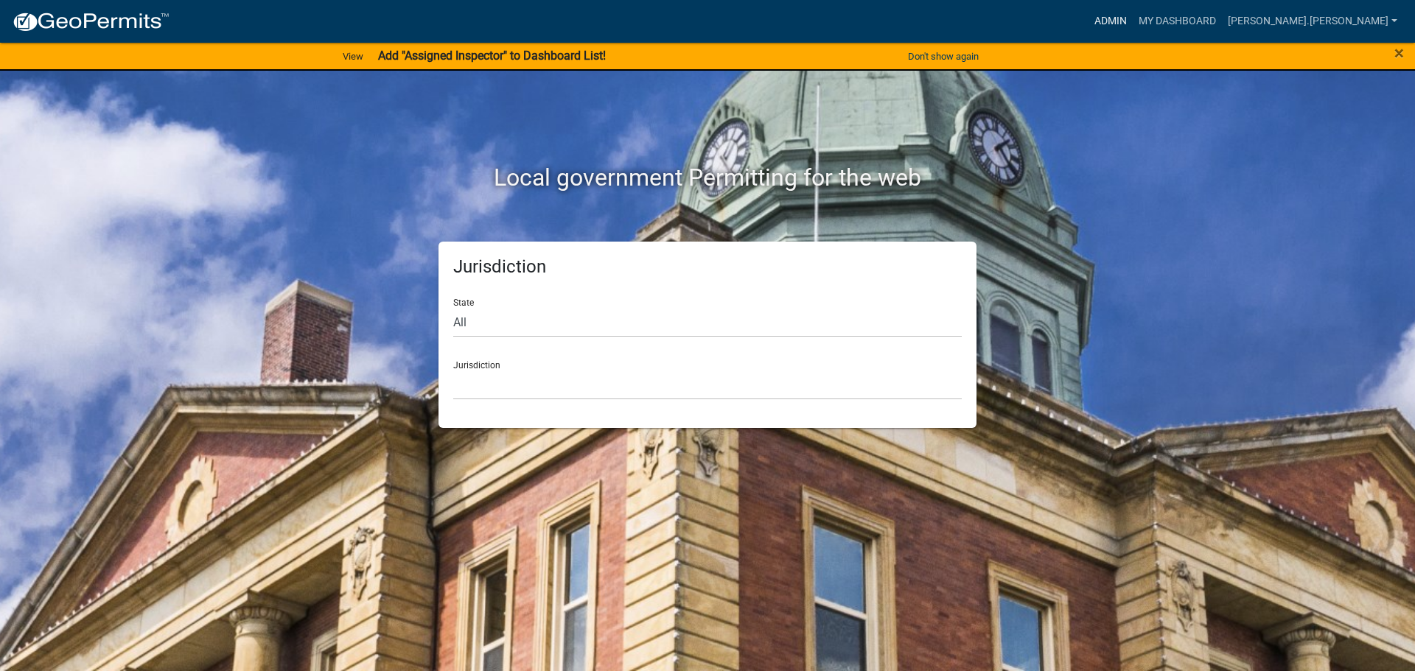
click at [1133, 18] on link "Admin" at bounding box center [1110, 21] width 44 height 28
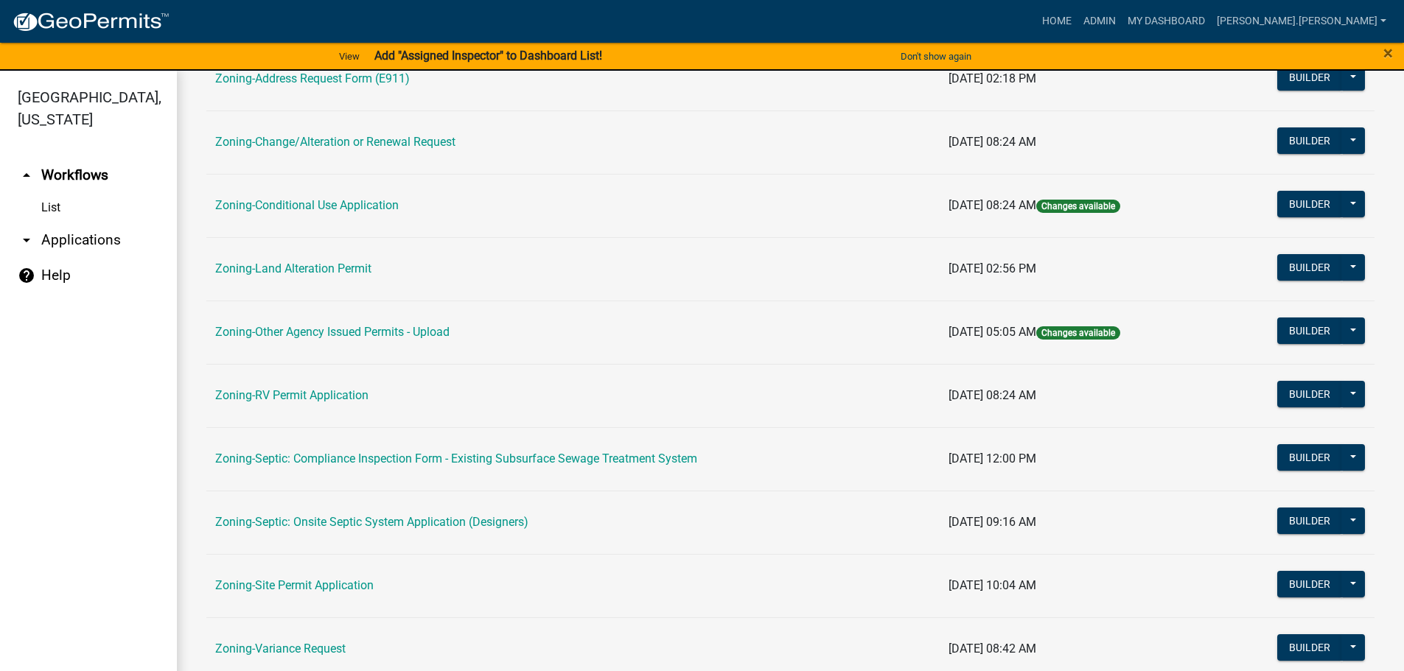
scroll to position [368, 0]
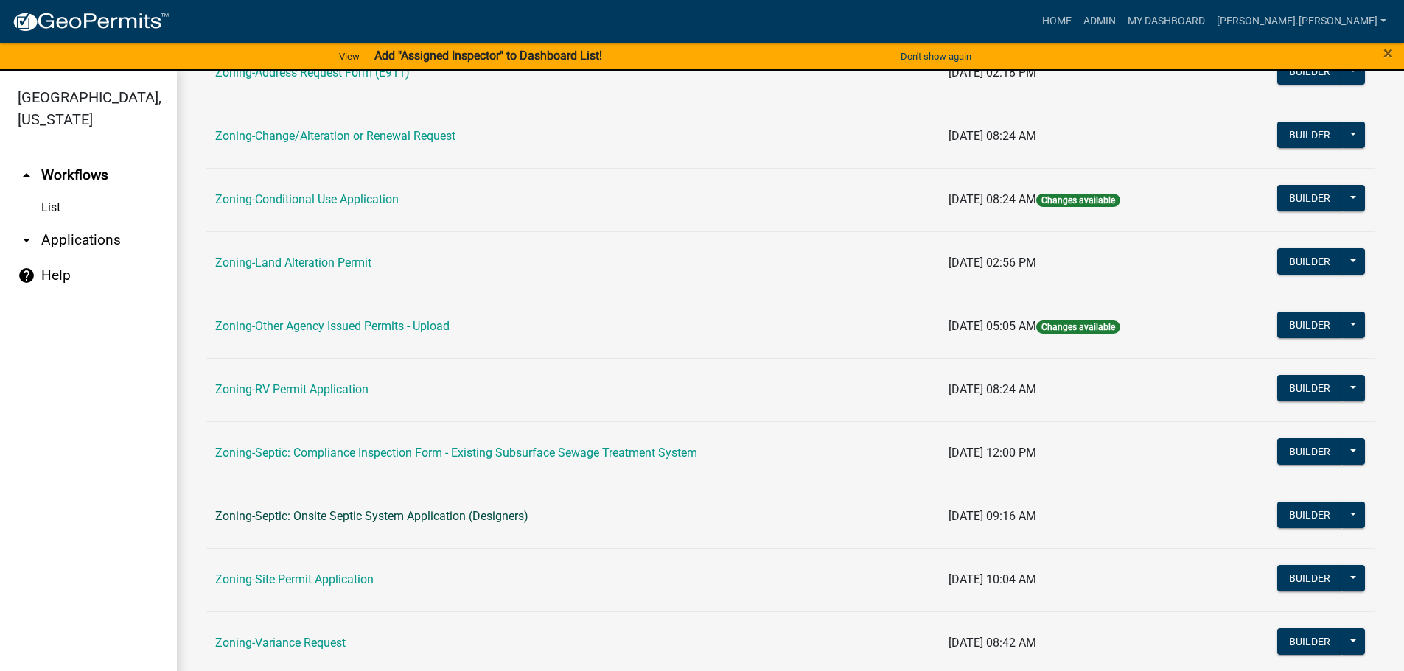
click at [323, 520] on link "Zoning-Septic: Onsite Septic System Application (Designers)" at bounding box center [371, 516] width 313 height 14
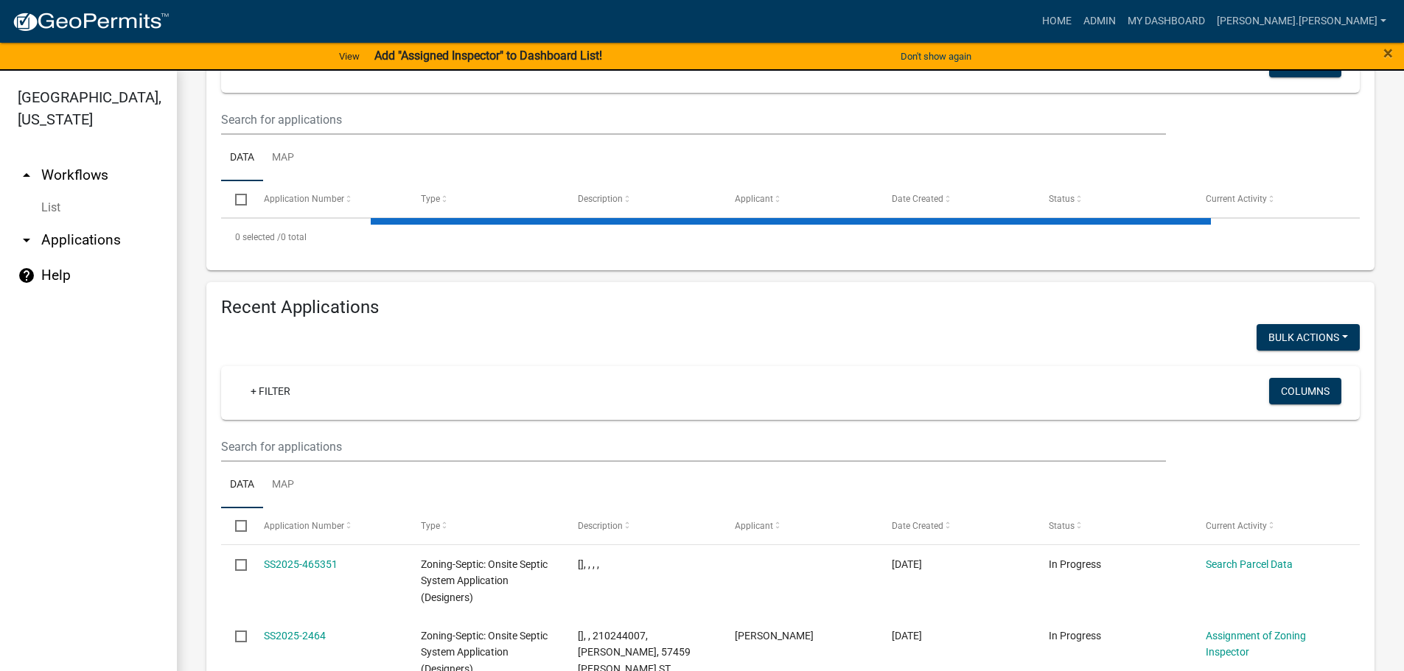
scroll to position [590, 0]
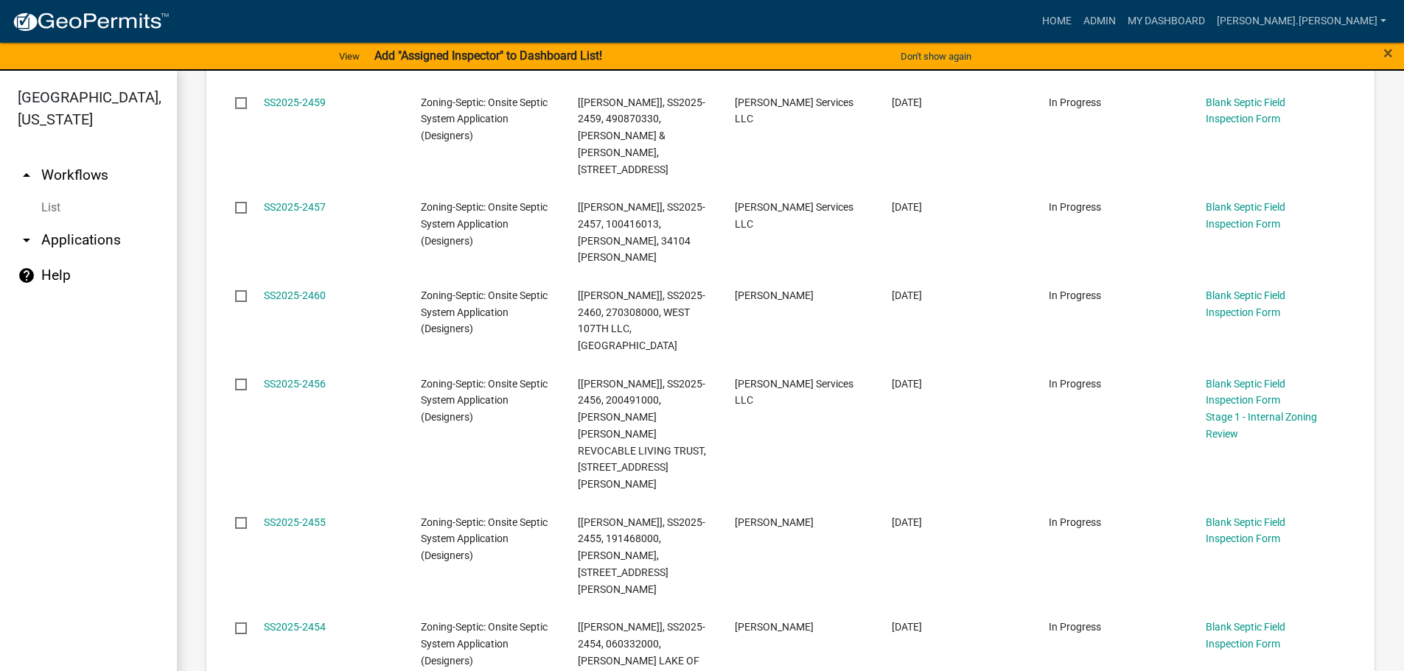
scroll to position [1539, 0]
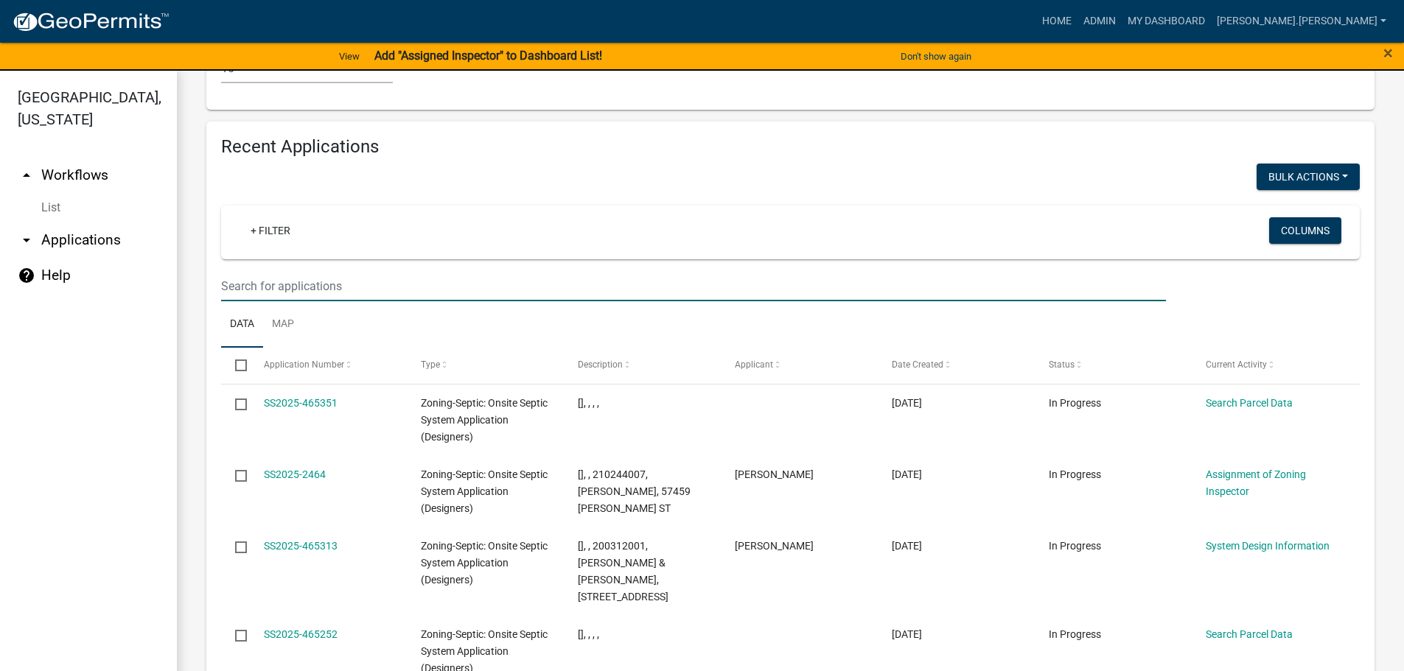
paste input "180380516"
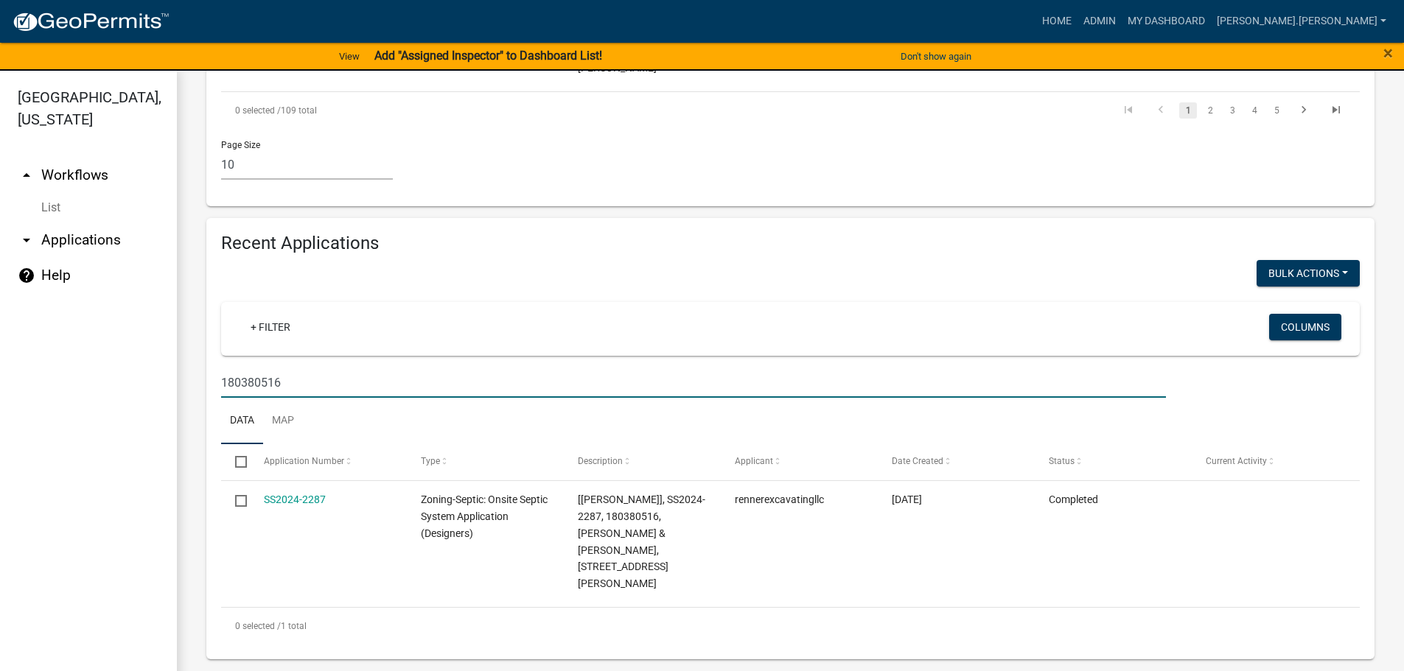
scroll to position [1293, 0]
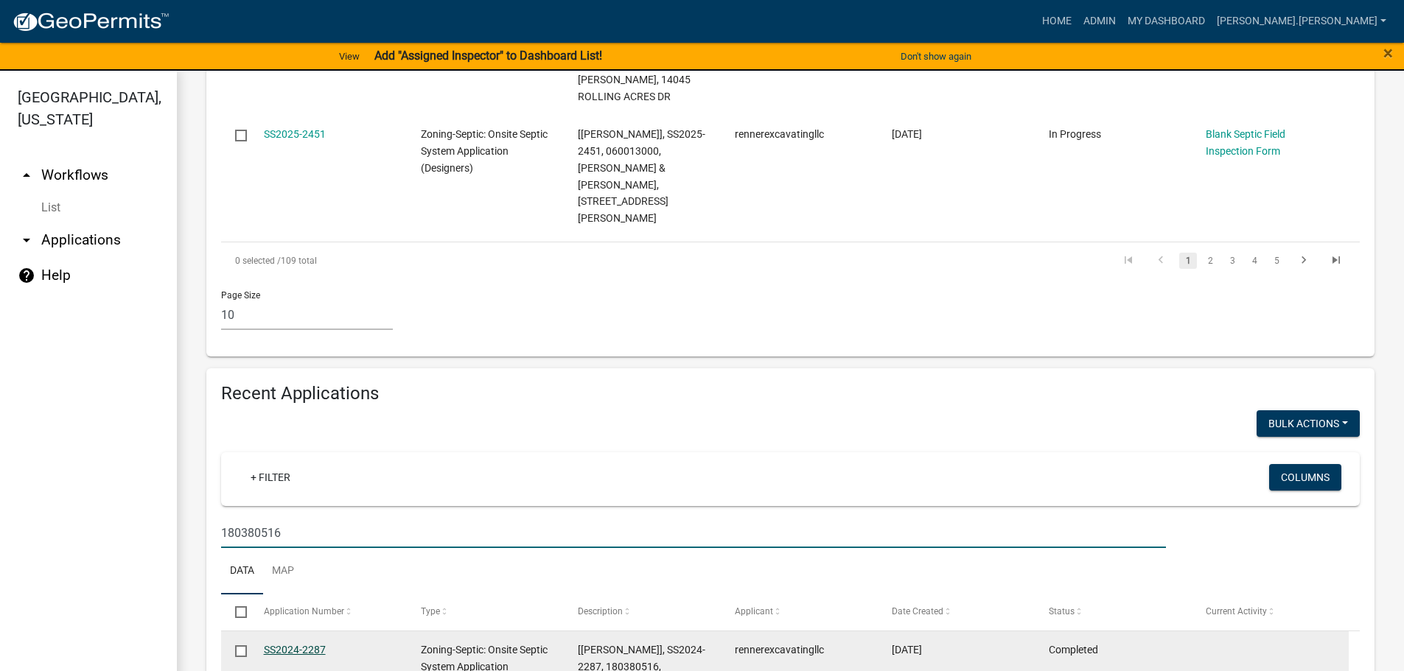
type input "180380516"
click at [293, 644] on link "SS2024-2287" at bounding box center [295, 650] width 62 height 12
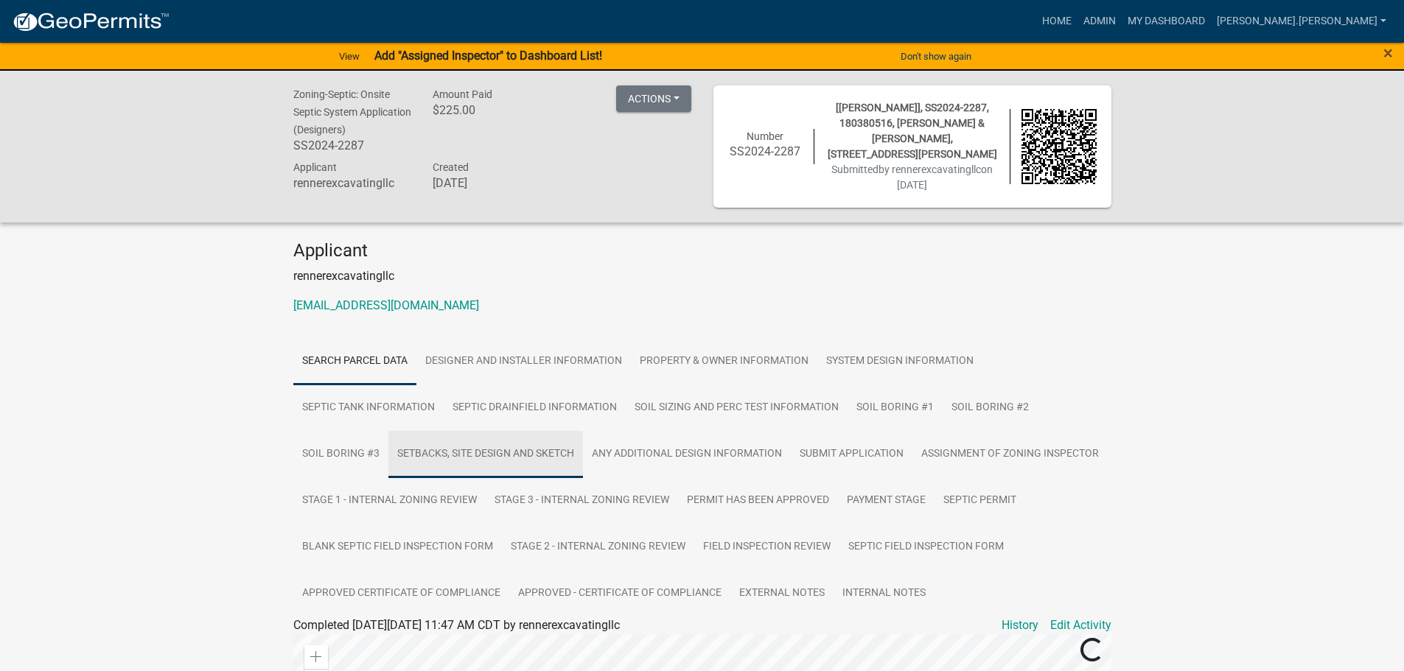
click at [427, 464] on link "Setbacks, Site Design and Sketch" at bounding box center [485, 454] width 195 height 47
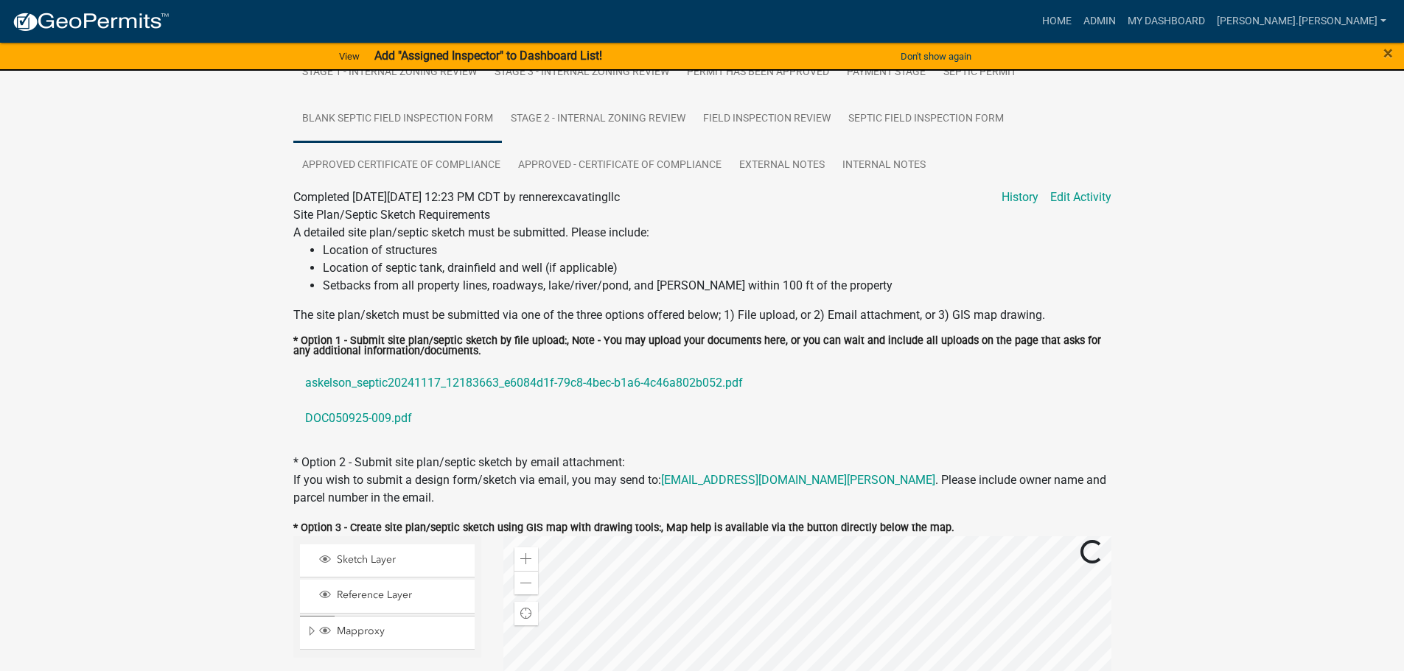
scroll to position [442, 0]
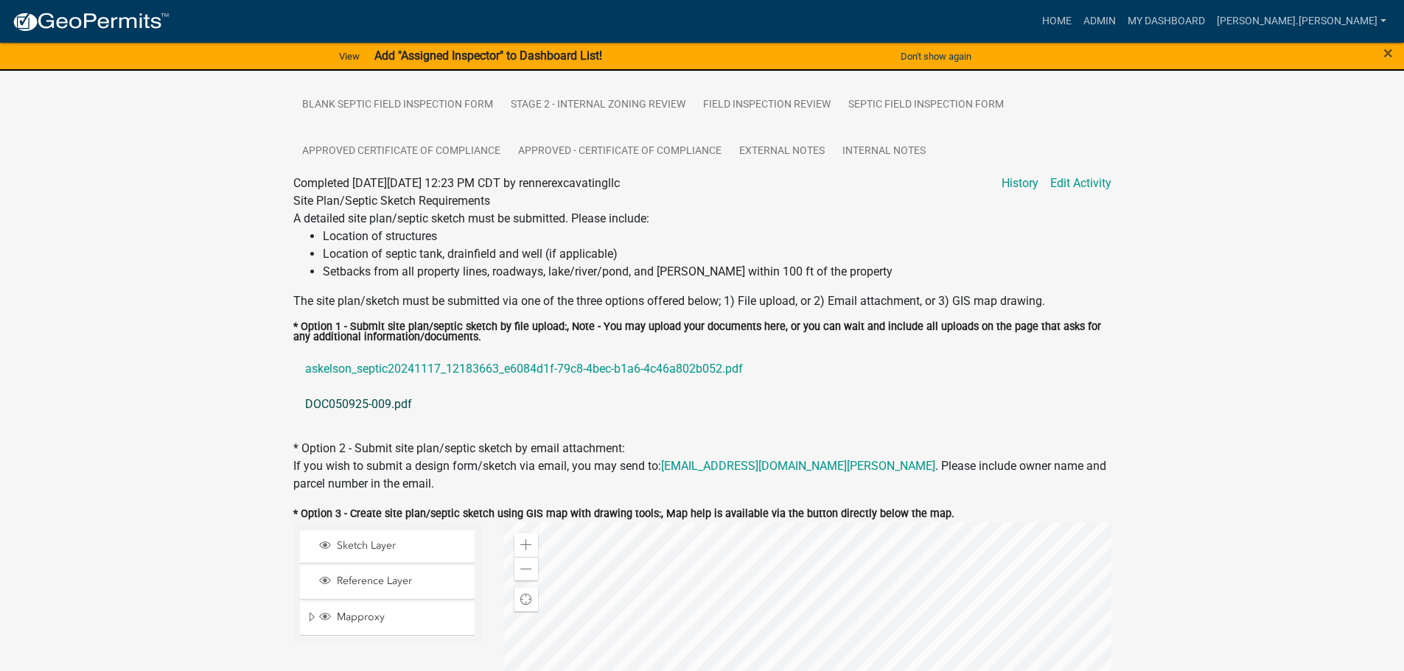
click at [380, 398] on link "DOC050925-009.pdf" at bounding box center [702, 404] width 818 height 35
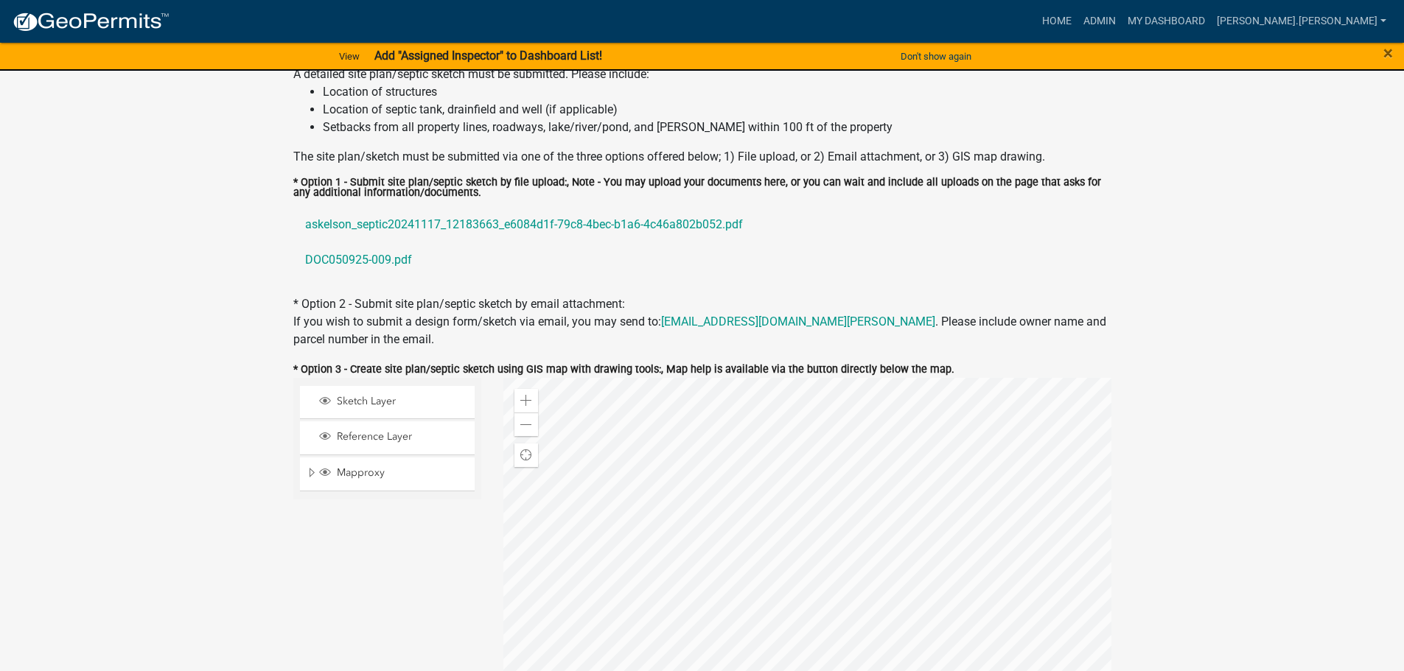
scroll to position [590, 0]
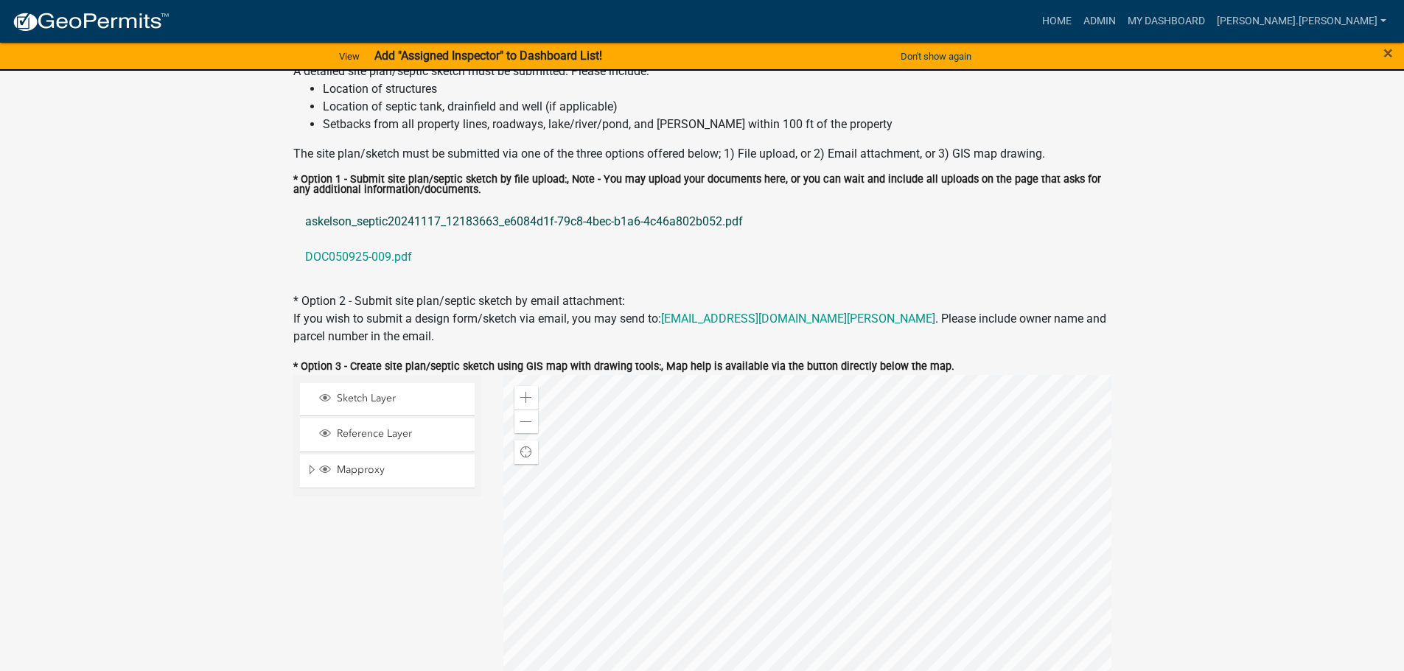
click at [399, 217] on link "askelson_septic20241117_12183663_e6084d1f-79c8-4bec-b1a6-4c46a802b052.pdf" at bounding box center [702, 221] width 818 height 35
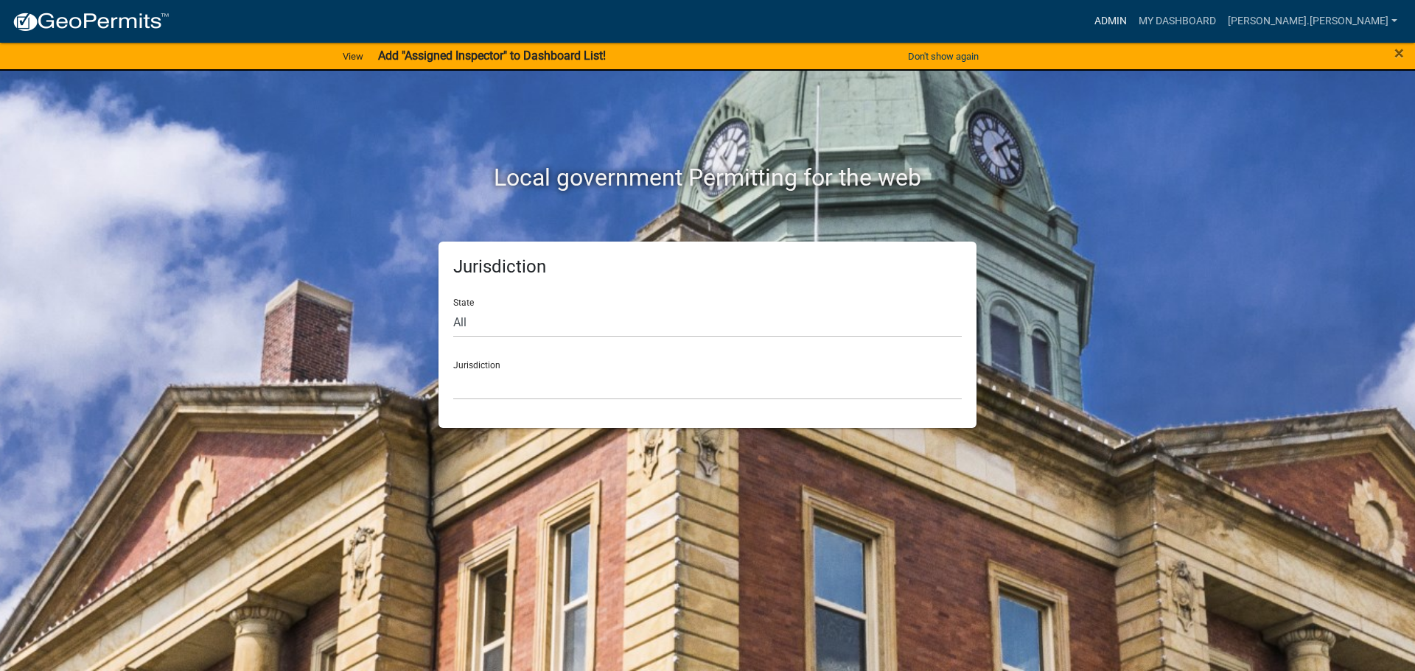
click at [1133, 21] on link "Admin" at bounding box center [1110, 21] width 44 height 28
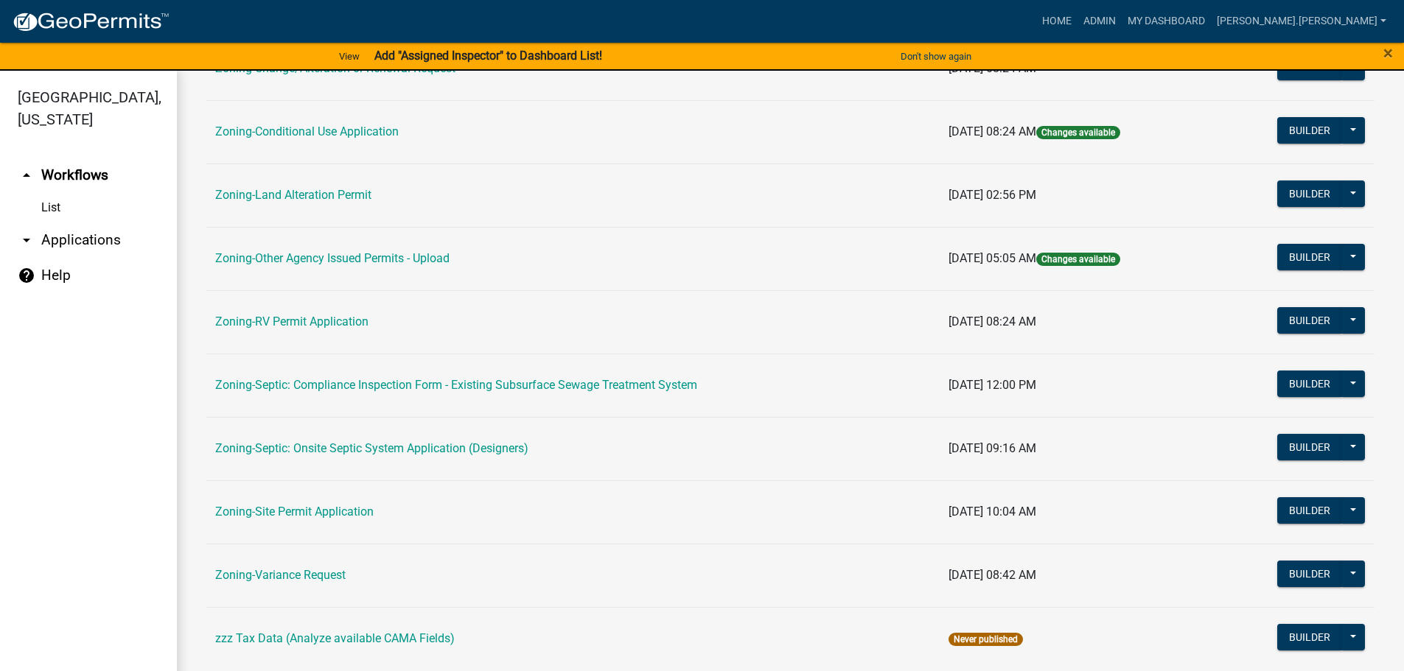
scroll to position [442, 0]
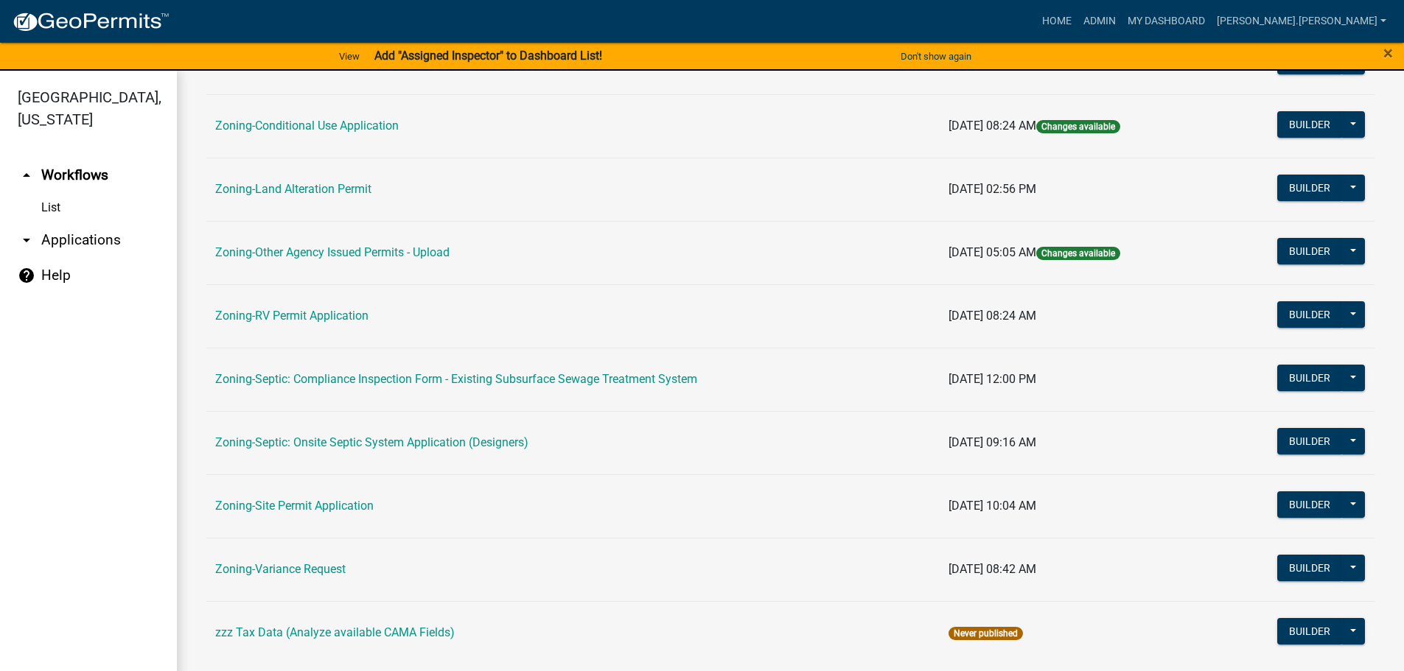
click at [312, 498] on td "Zoning-Site Permit Application" at bounding box center [572, 506] width 733 height 63
click at [321, 507] on link "Zoning-Site Permit Application" at bounding box center [294, 506] width 158 height 14
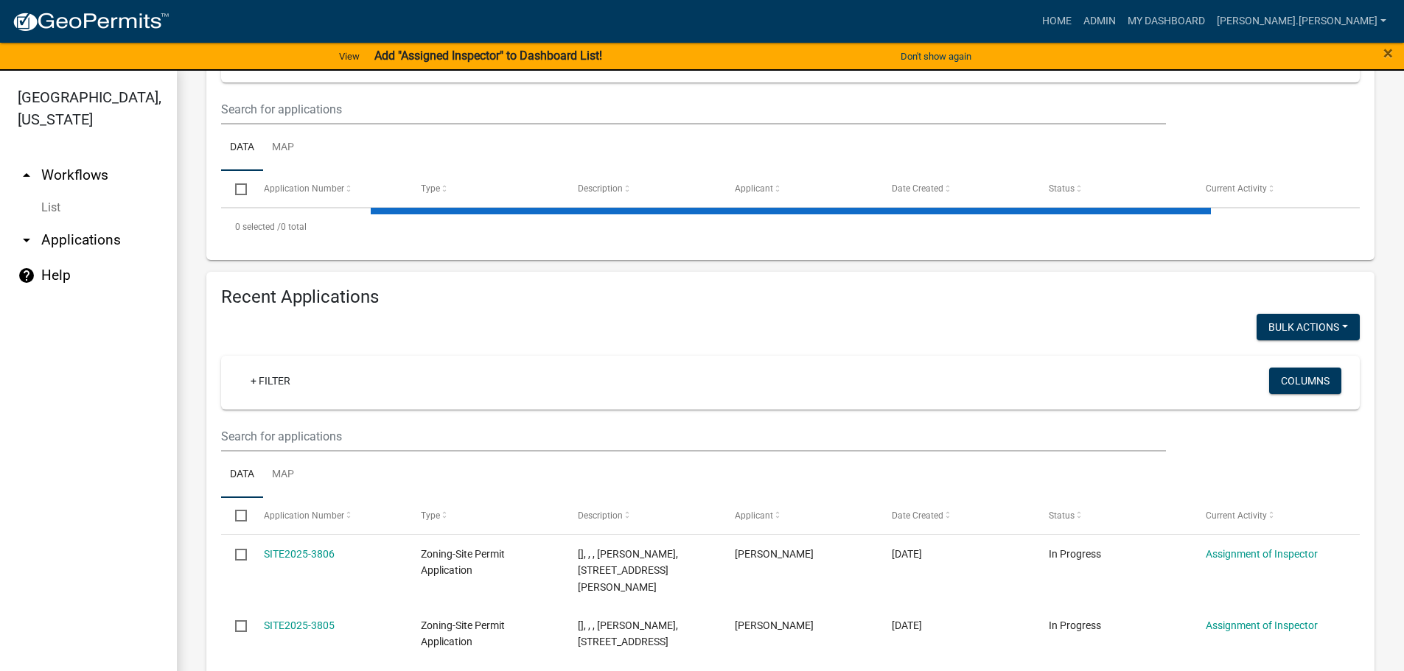
scroll to position [474, 0]
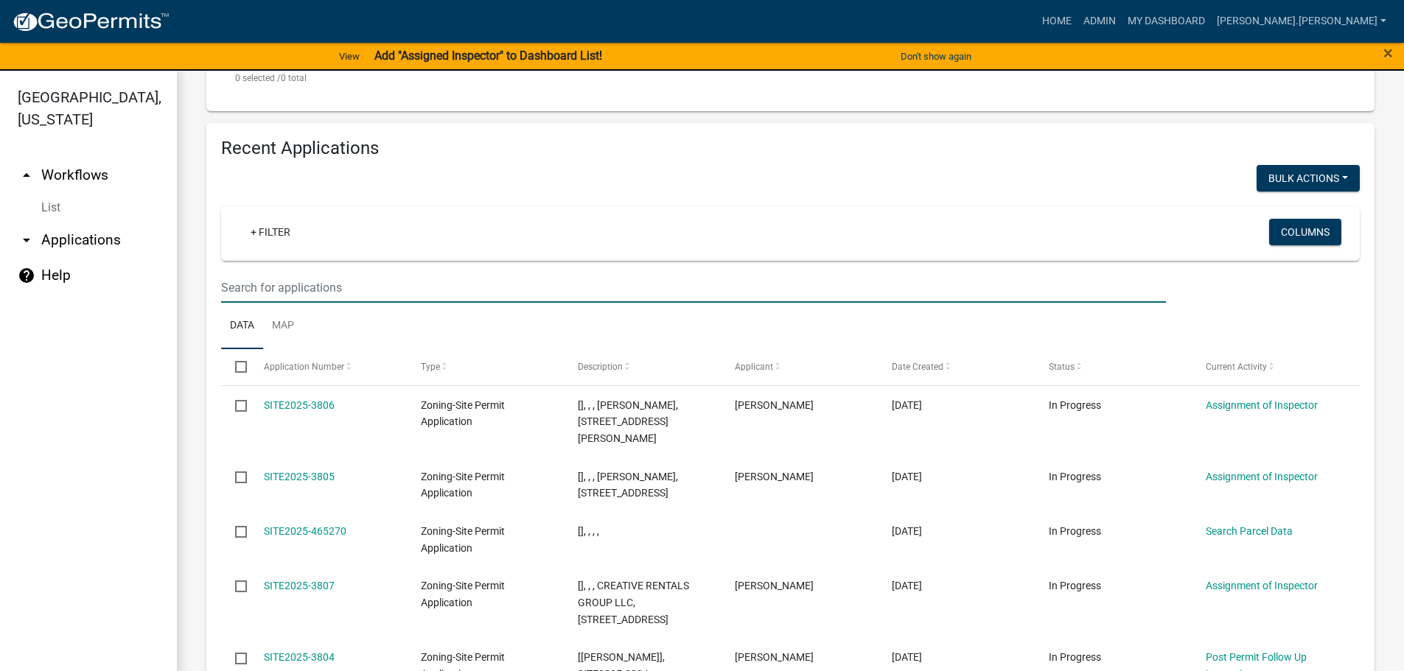
click at [352, 288] on input "text" at bounding box center [693, 288] width 945 height 30
click at [550, 248] on div "+ Filter" at bounding box center [603, 234] width 750 height 30
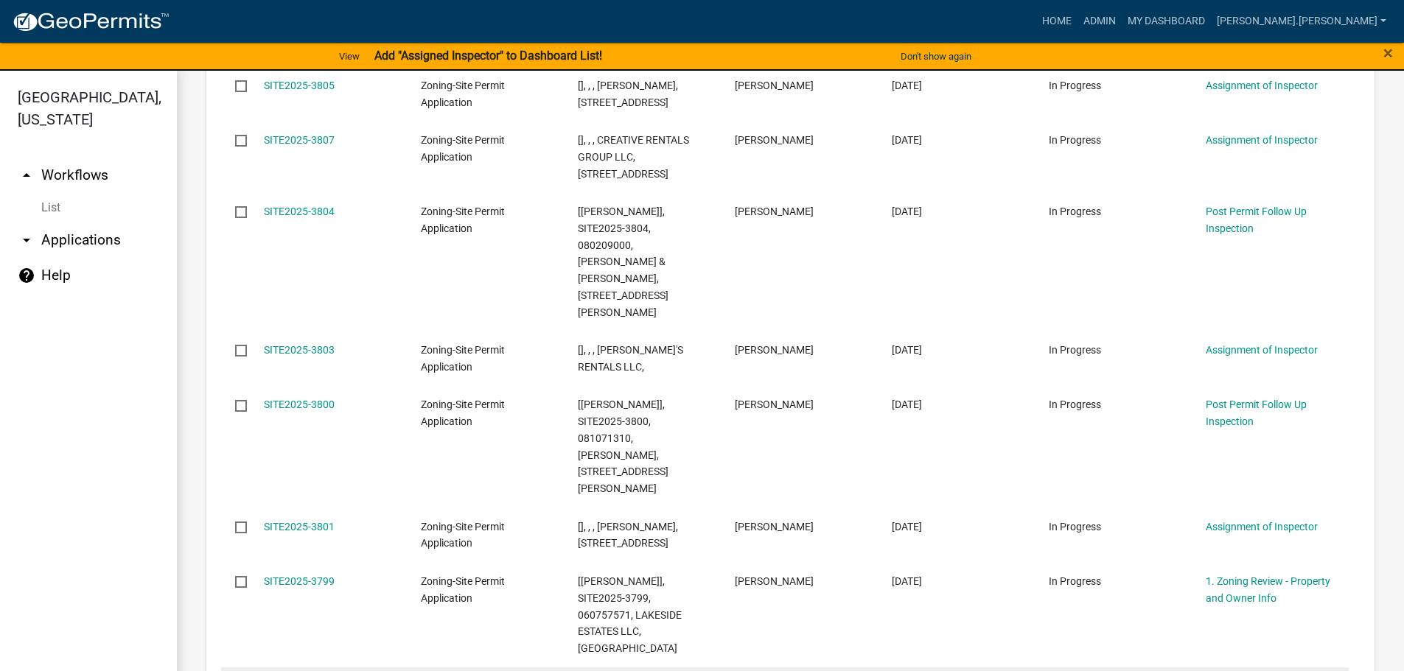
drag, startPoint x: 553, startPoint y: 253, endPoint x: 535, endPoint y: 118, distance: 136.0
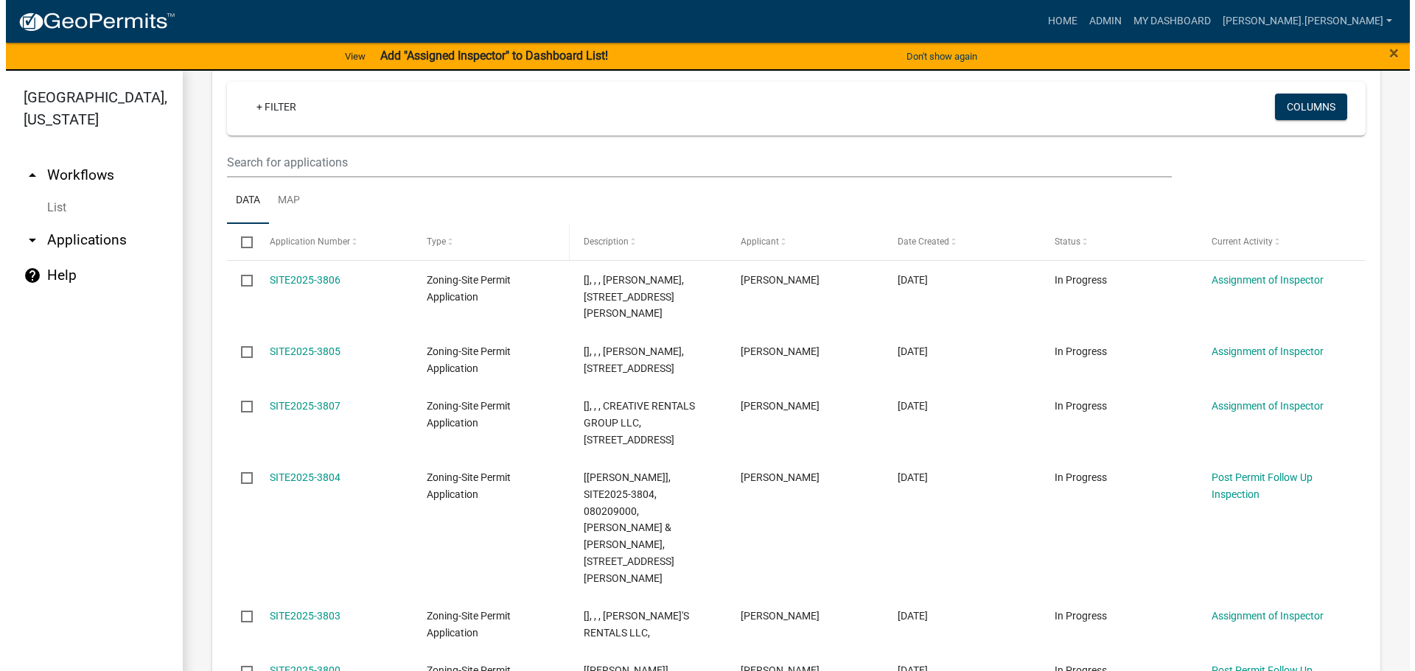
scroll to position [131, 0]
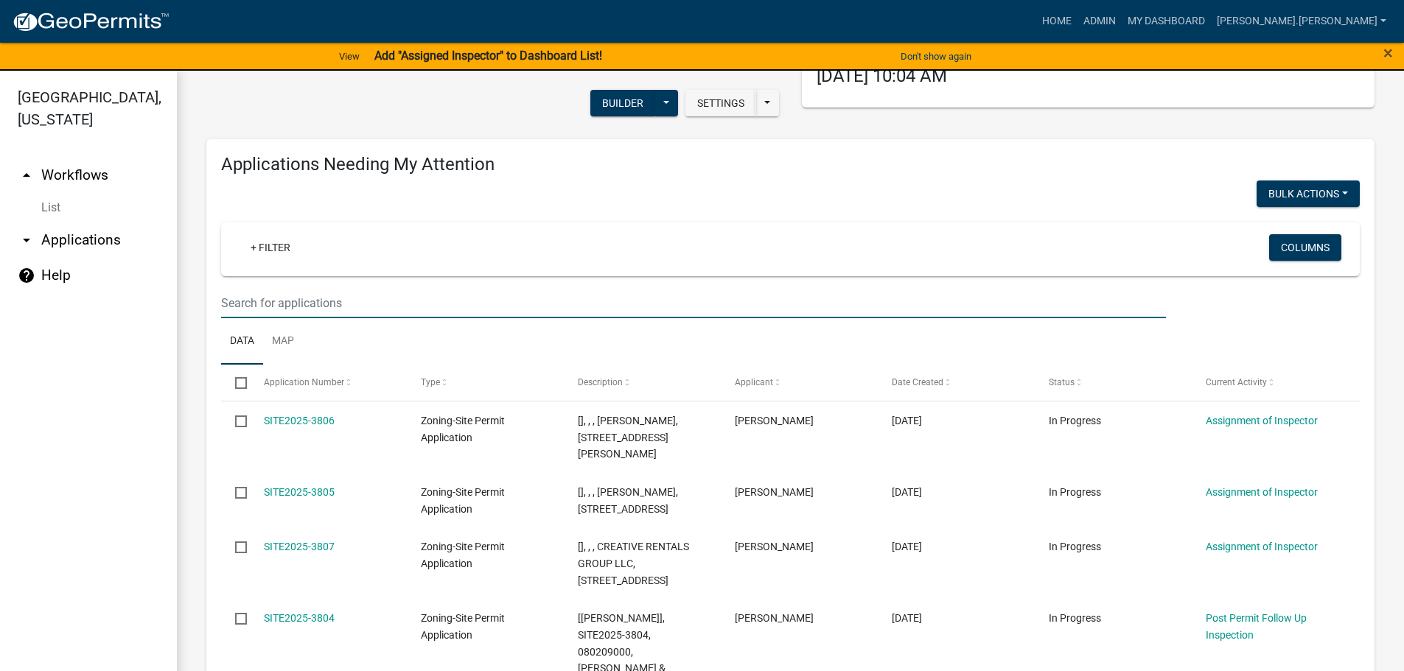
click at [449, 301] on input "text" at bounding box center [693, 303] width 945 height 30
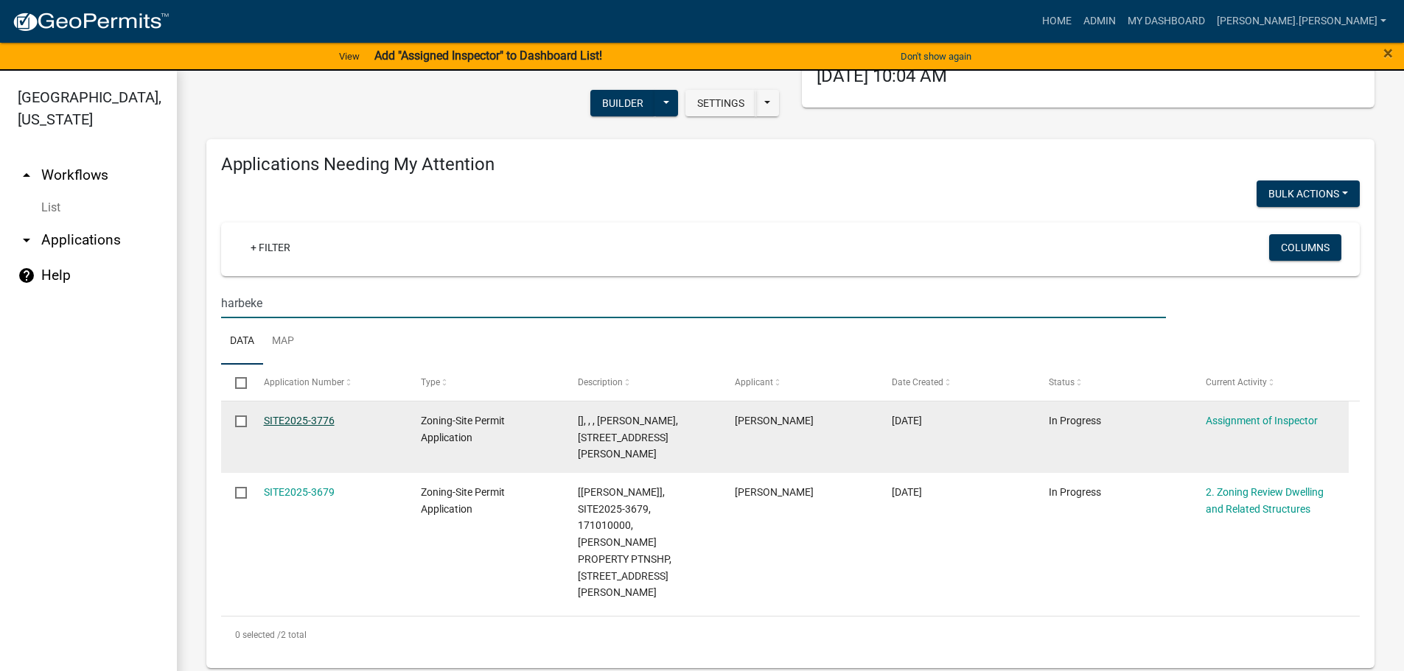
type input "harbeke"
click at [304, 416] on link "SITE2025-3776" at bounding box center [299, 421] width 71 height 12
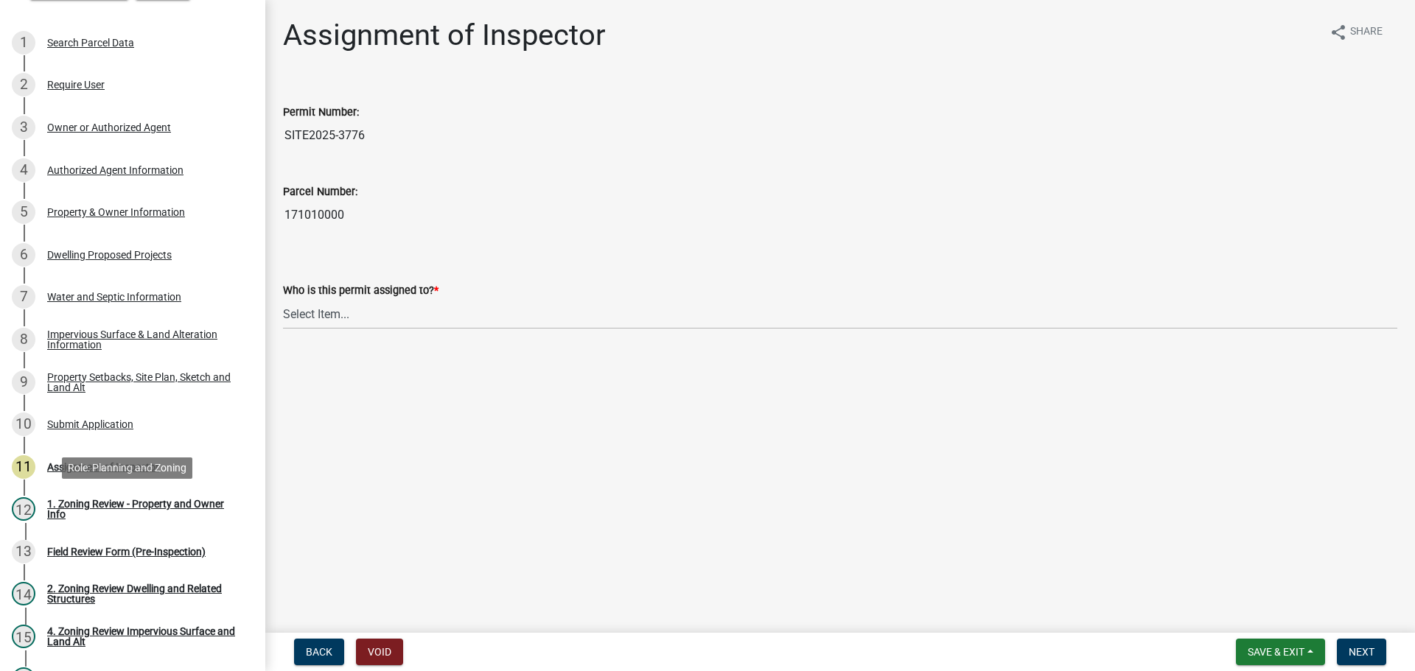
scroll to position [147, 0]
click at [302, 315] on select "Select Item... Jeff Rusness Kyle Vareberg Nicole Bradbury Susan Rockwell Tyler …" at bounding box center [840, 314] width 1114 height 30
click at [283, 299] on select "Select Item... Jeff Rusness Kyle Vareberg Nicole Bradbury Susan Rockwell Tyler …" at bounding box center [840, 314] width 1114 height 30
select select "c0b6e50c-983d-48c1-a910-e8bd43c13b77"
drag, startPoint x: 1364, startPoint y: 647, endPoint x: 1340, endPoint y: 645, distance: 24.4
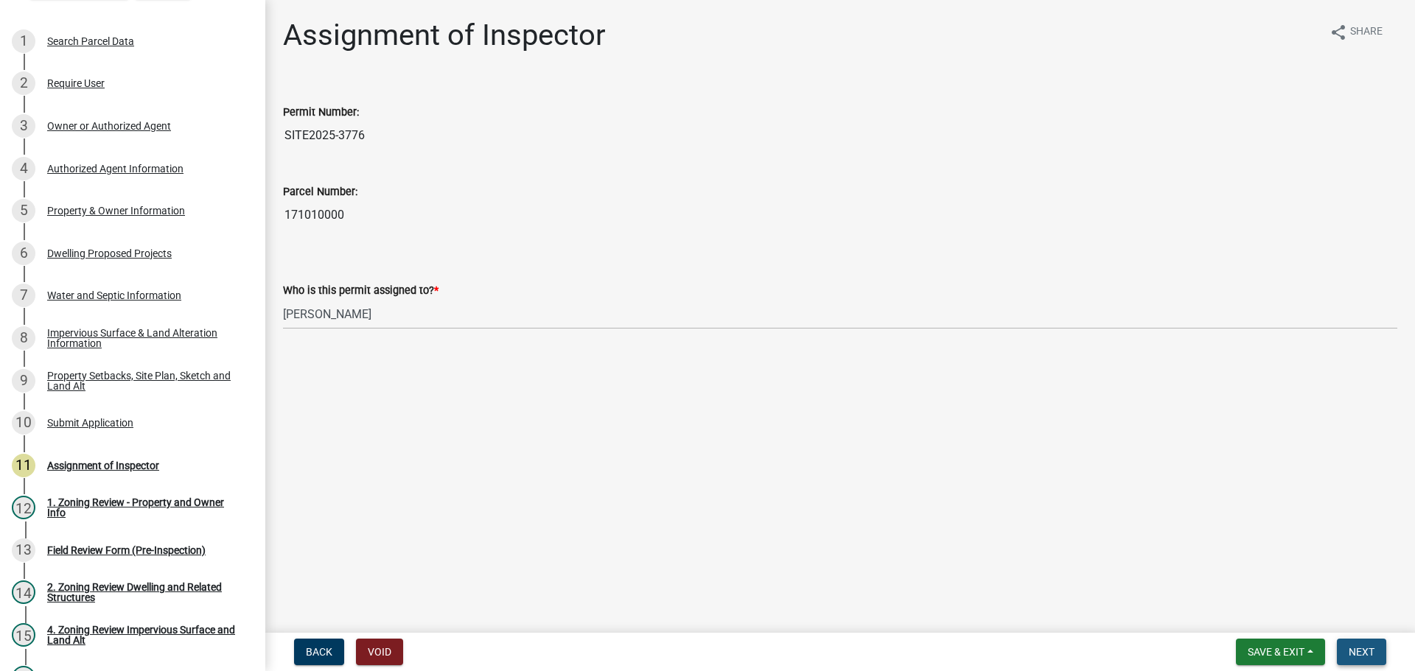
click at [1364, 648] on span "Next" at bounding box center [1362, 652] width 26 height 12
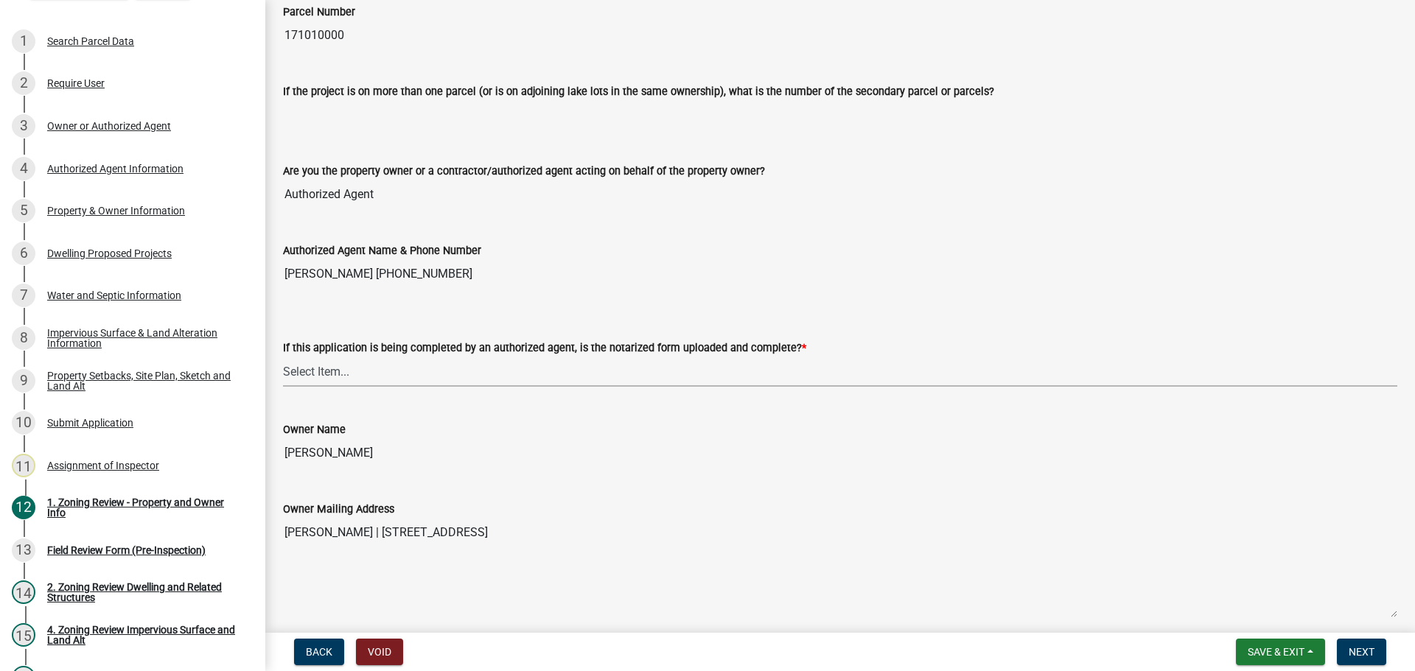
click at [332, 371] on select "Select Item... Yes No N/A" at bounding box center [840, 372] width 1114 height 30
click at [283, 357] on select "Select Item... Yes No N/A" at bounding box center [840, 372] width 1114 height 30
select select "b279cdb4-a9c7-4e65-a8bd-797316f5be14"
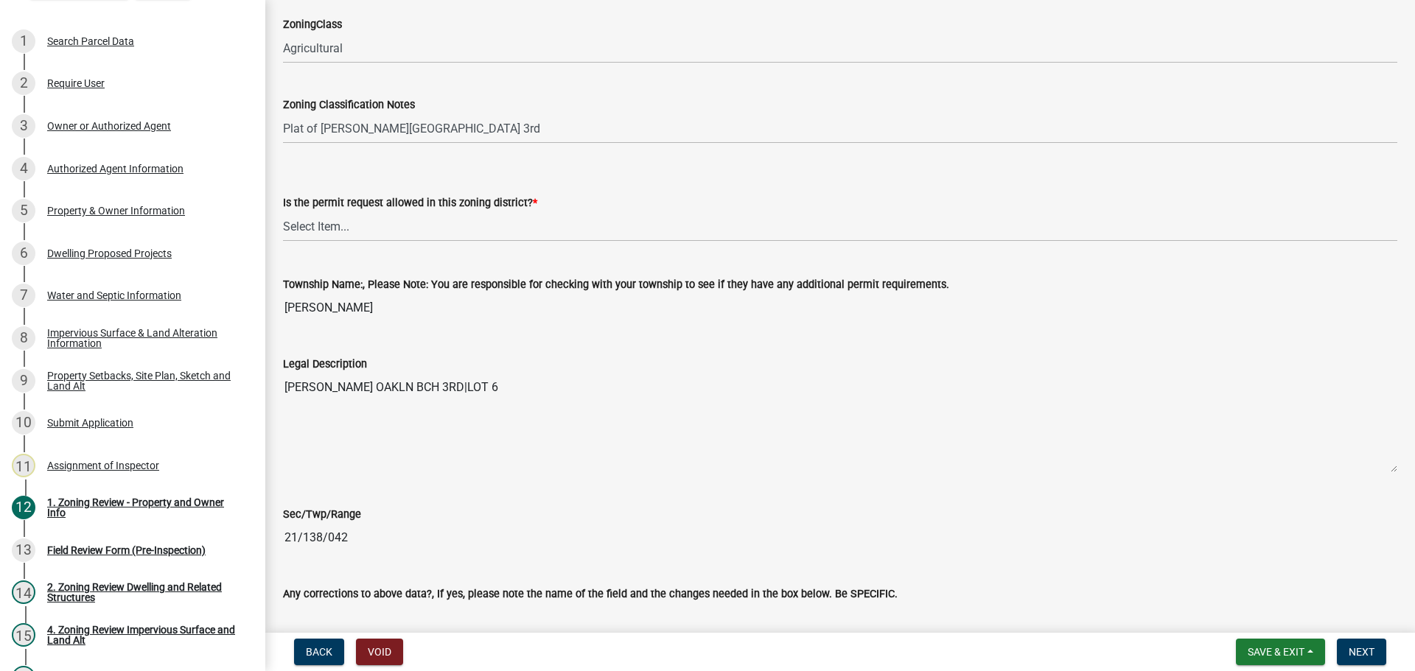
scroll to position [1032, 0]
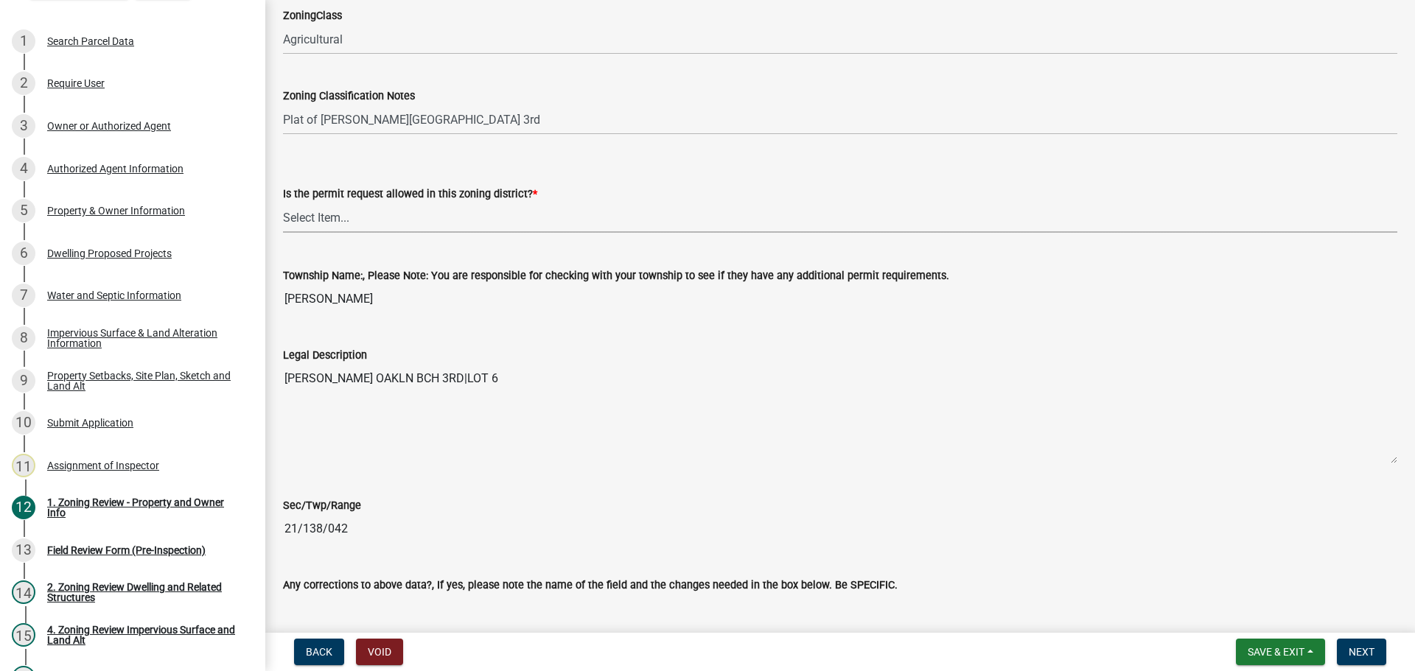
click at [346, 214] on select "Select Item... Yes No" at bounding box center [840, 218] width 1114 height 30
click at [283, 203] on select "Select Item... Yes No" at bounding box center [840, 218] width 1114 height 30
select select "b4f32c46-6248-4748-b47c-fa4933858724"
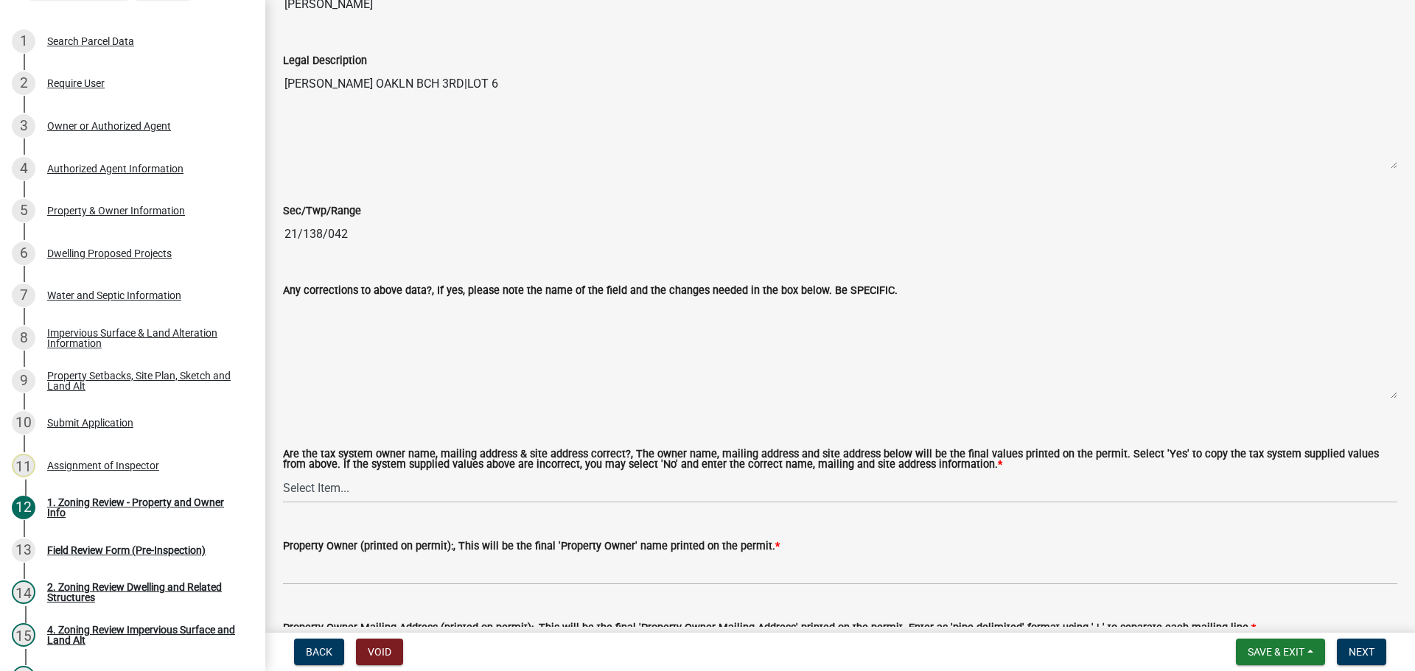
scroll to position [1548, 0]
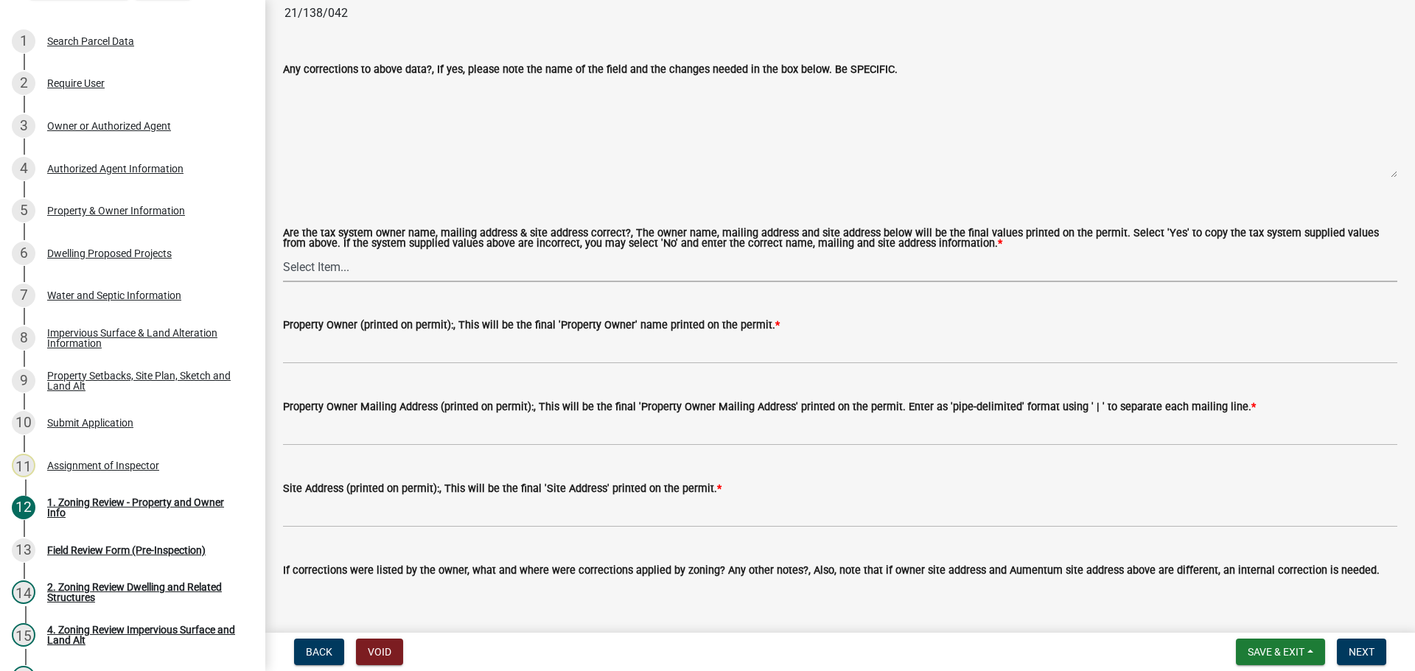
click at [345, 259] on select "Select Item... Yes No" at bounding box center [840, 267] width 1114 height 30
click at [283, 253] on select "Select Item... Yes No" at bounding box center [840, 267] width 1114 height 30
select select "ab6c2257-4786-48e5-86d0-1194833f57c8"
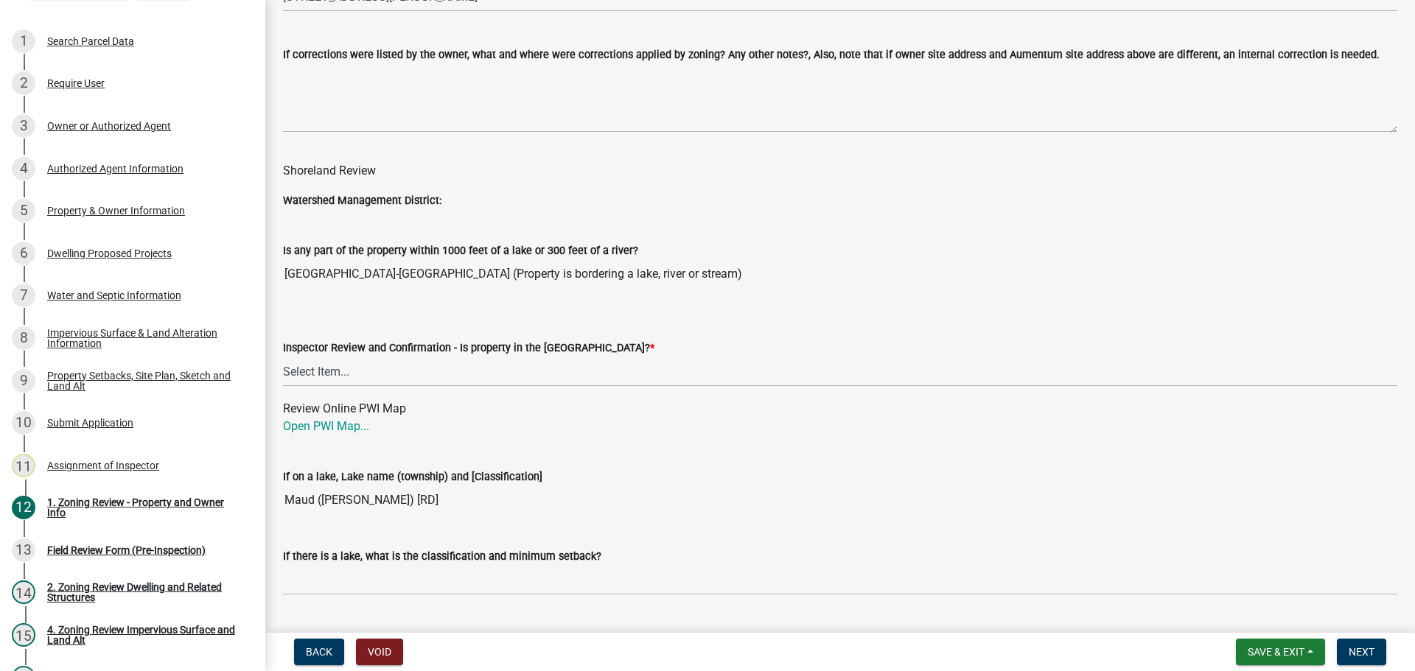
scroll to position [2137, 0]
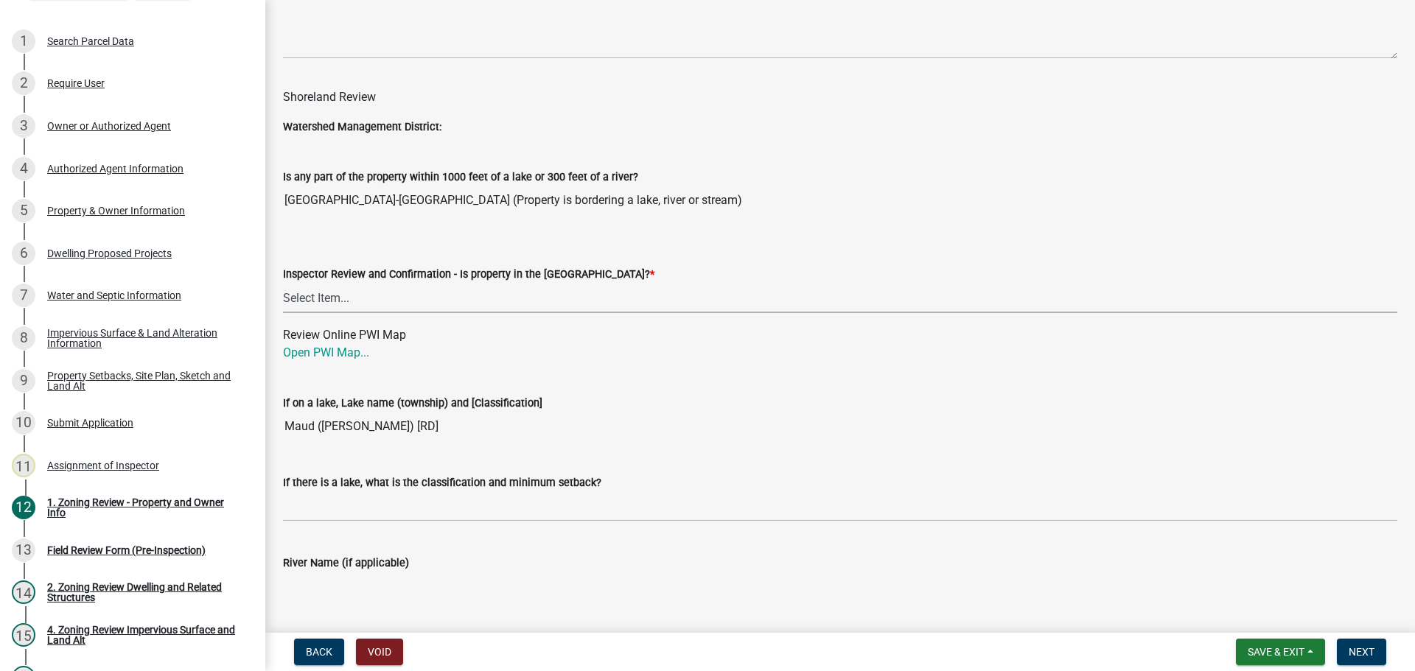
click at [458, 284] on select "Select Item... Within Shoreland District (SD) Not in Shoreland District (NOTSL)" at bounding box center [840, 298] width 1114 height 30
click at [283, 284] on select "Select Item... Within Shoreland District (SD) Not in Shoreland District (NOTSL)" at bounding box center [840, 298] width 1114 height 30
select select "de99b201-fb85-4000-88f5-6f49f4ff2101"
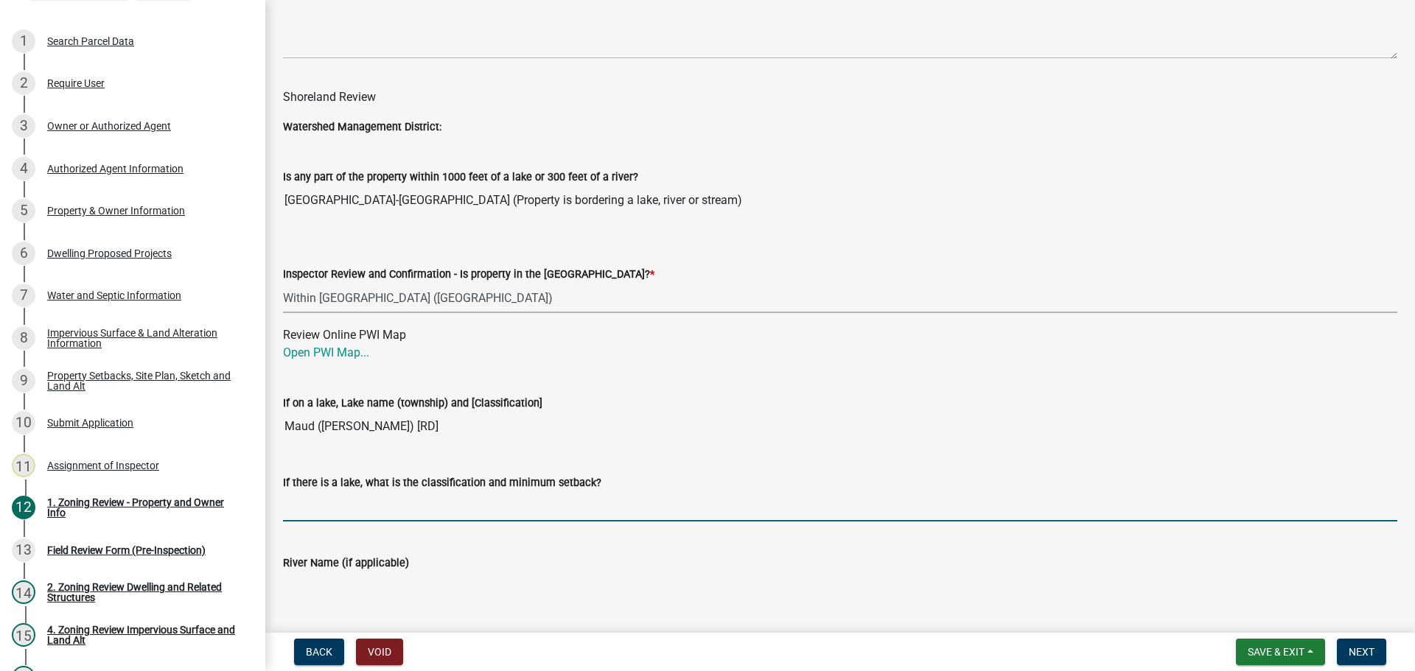
click at [411, 511] on input "If there is a lake, what is the classification and minimum setback?" at bounding box center [840, 507] width 1114 height 30
type input "RD100"
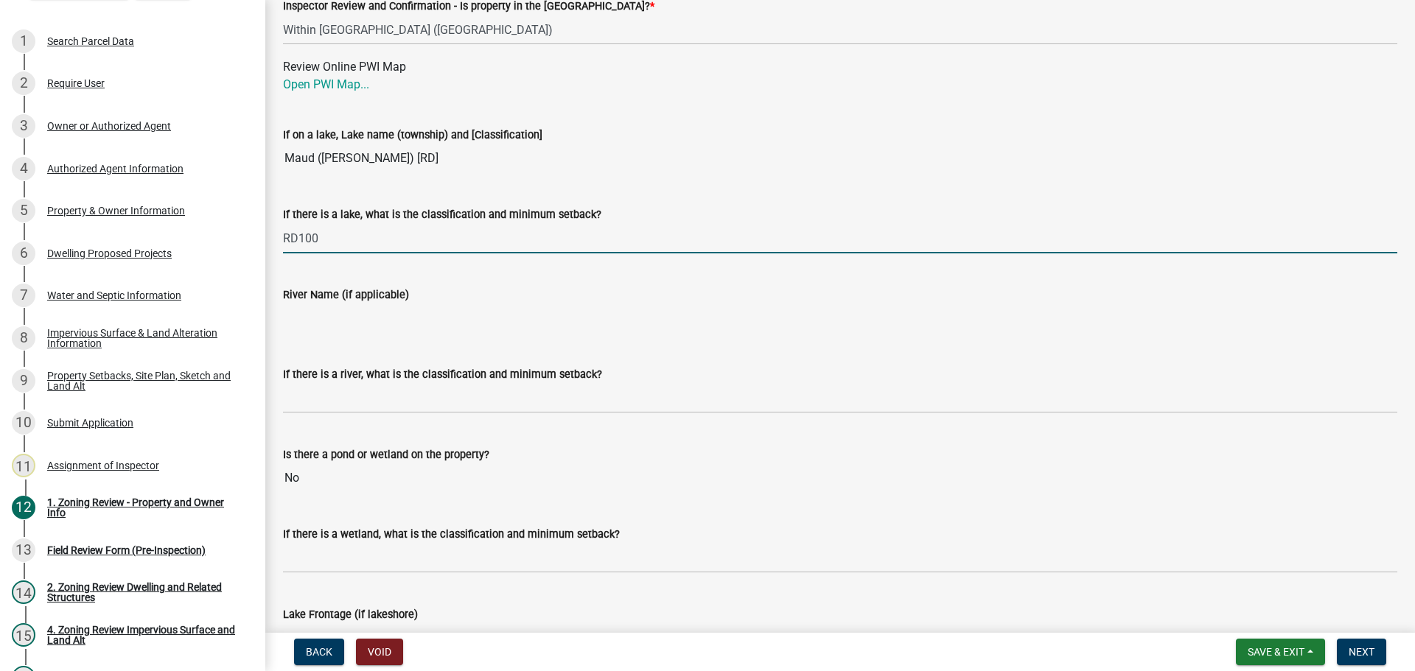
scroll to position [2432, 0]
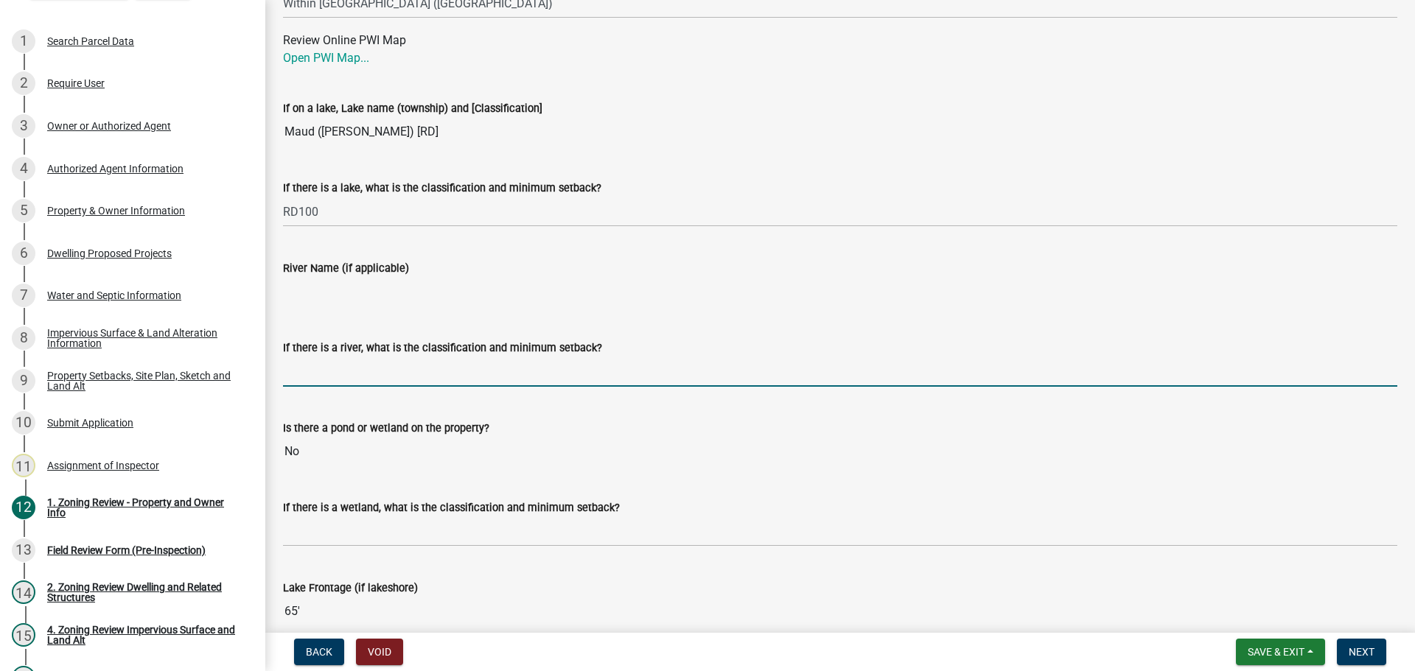
click at [405, 374] on input "If there is a river, what is the classification and minimum setback?" at bounding box center [840, 372] width 1114 height 30
type input "N/A"
click at [376, 515] on div "If there is a wetland, what is the classification and minimum setback?" at bounding box center [840, 508] width 1114 height 18
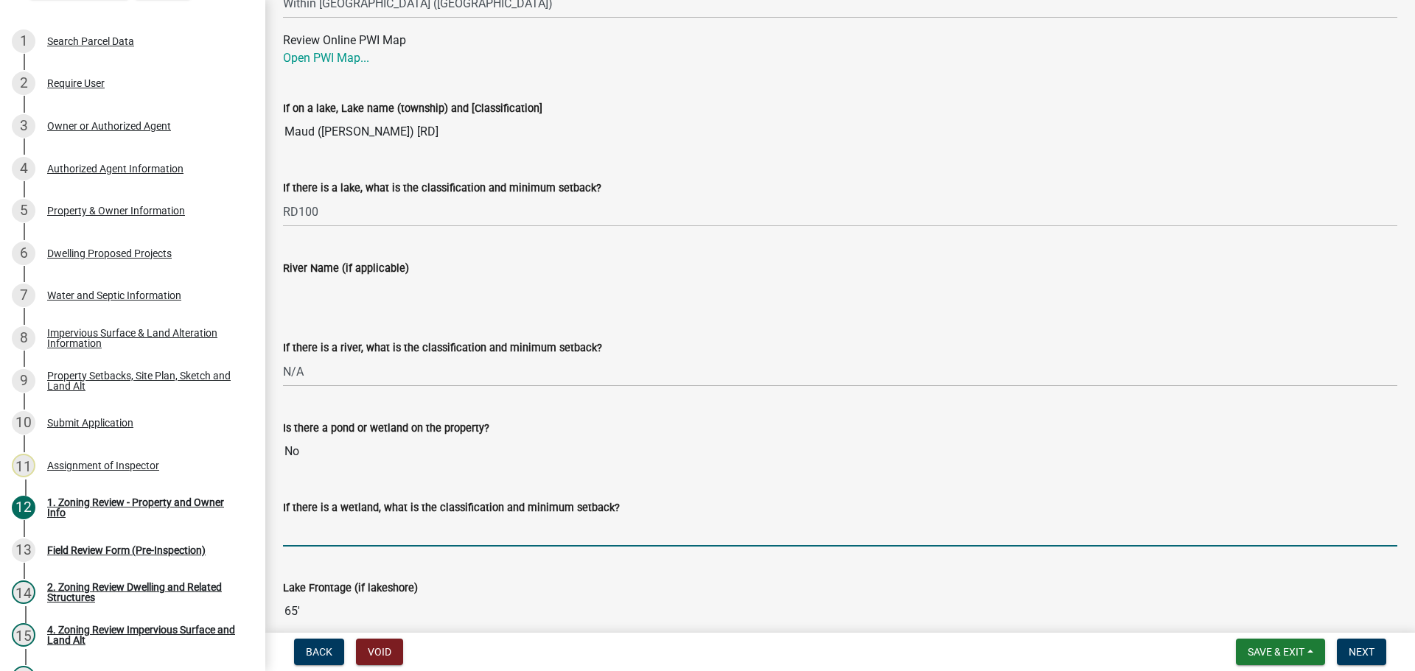
click at [363, 529] on input "If there is a wetland, what is the classification and minimum setback?" at bounding box center [840, 532] width 1114 height 30
type input "N/A"
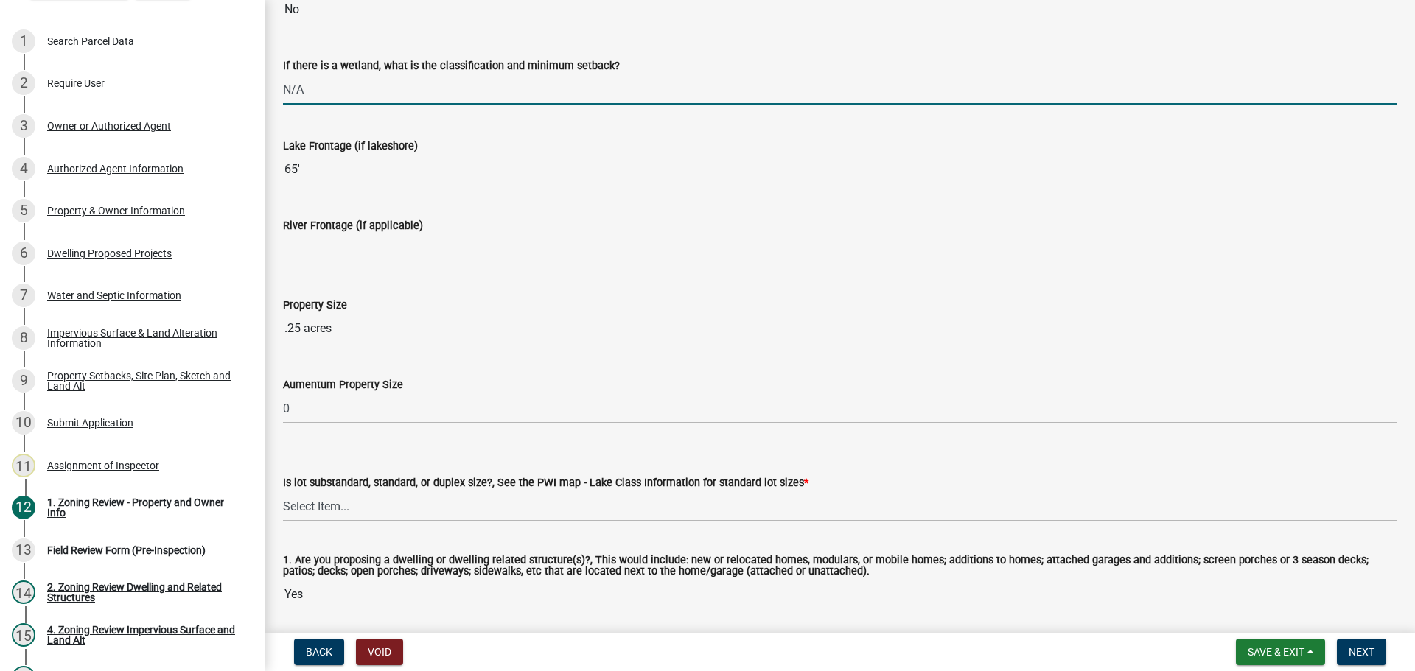
scroll to position [2948, 0]
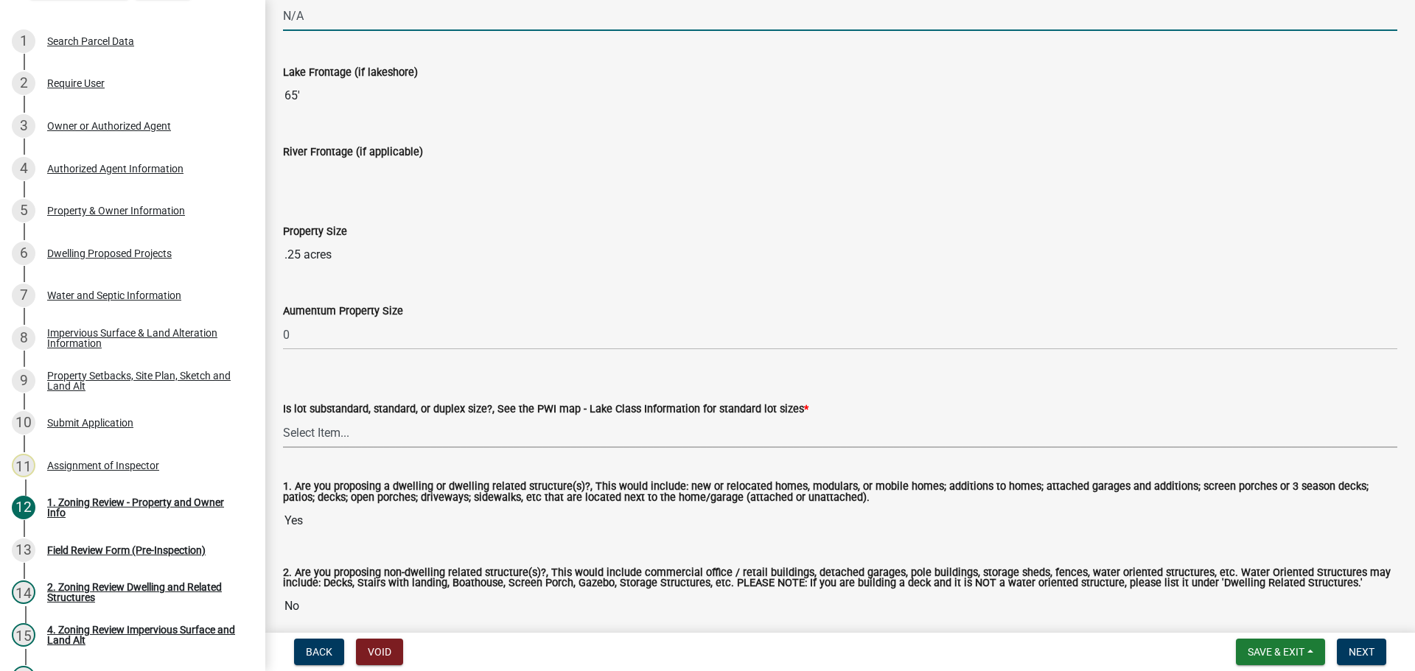
click at [402, 426] on select "Select Item... Non-Riparian and not back lot Substandard Non-Riparian Backlot S…" at bounding box center [840, 433] width 1114 height 30
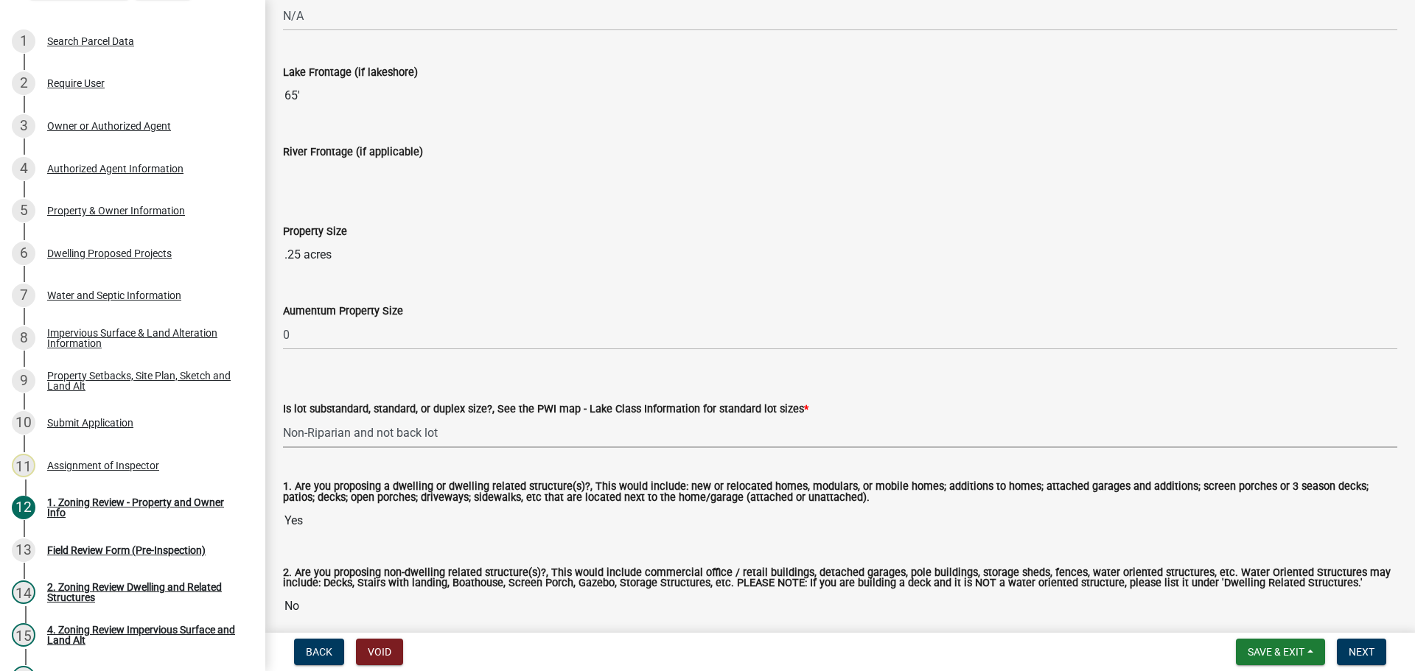
click at [283, 419] on select "Select Item... Non-Riparian and not back lot Substandard Non-Riparian Backlot S…" at bounding box center [840, 433] width 1114 height 30
select select "d94a228a-13b2-461d-ba2b-a9964ed903a2"
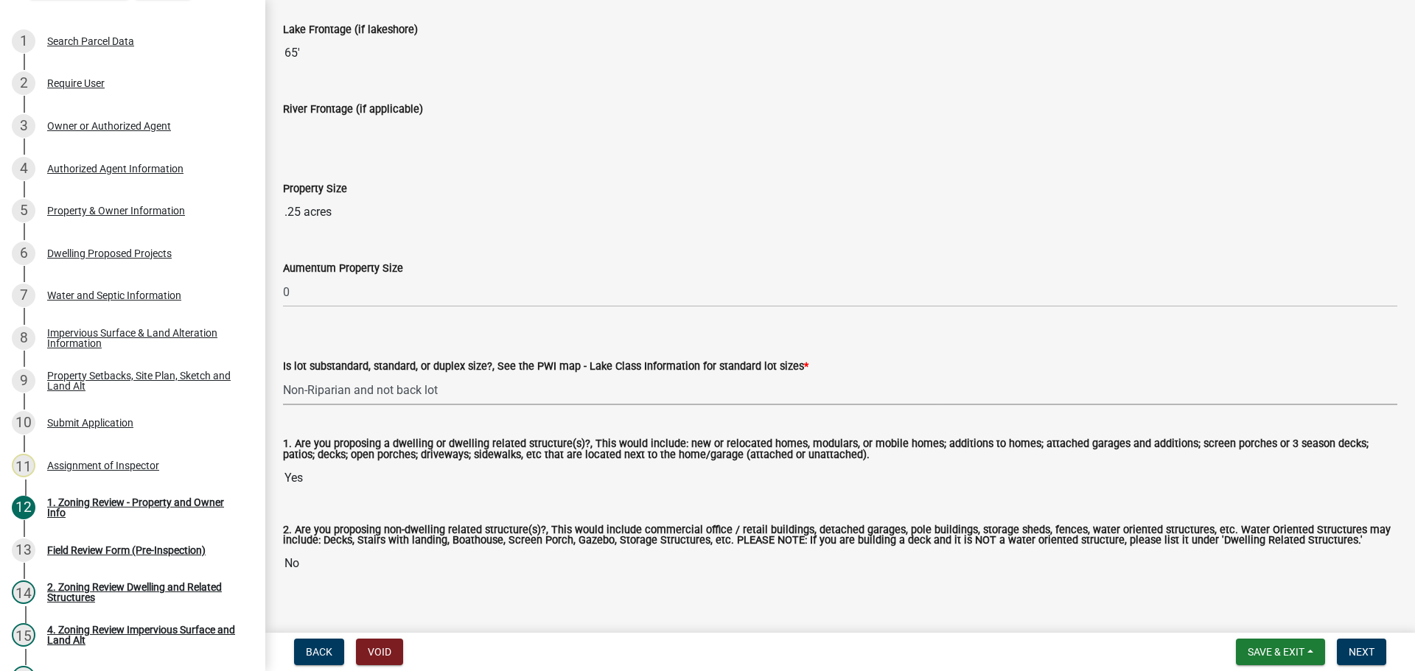
scroll to position [3013, 0]
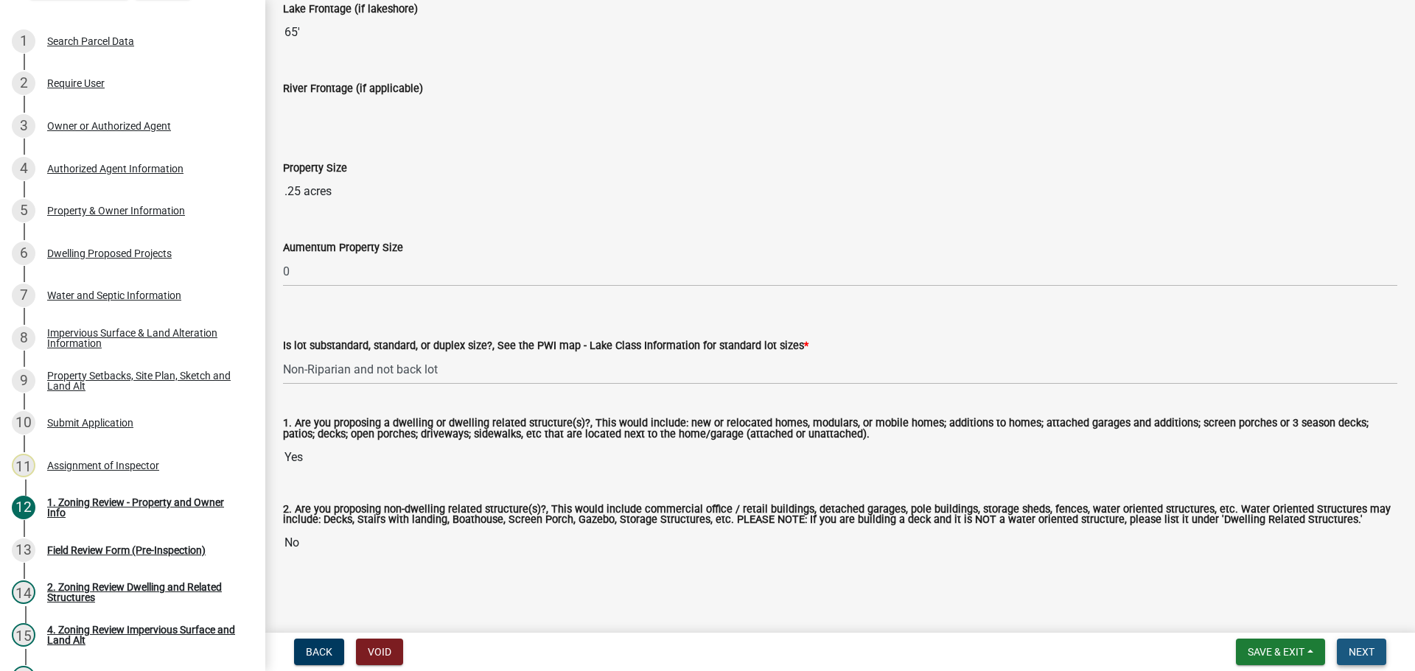
click at [1363, 654] on span "Next" at bounding box center [1362, 652] width 26 height 12
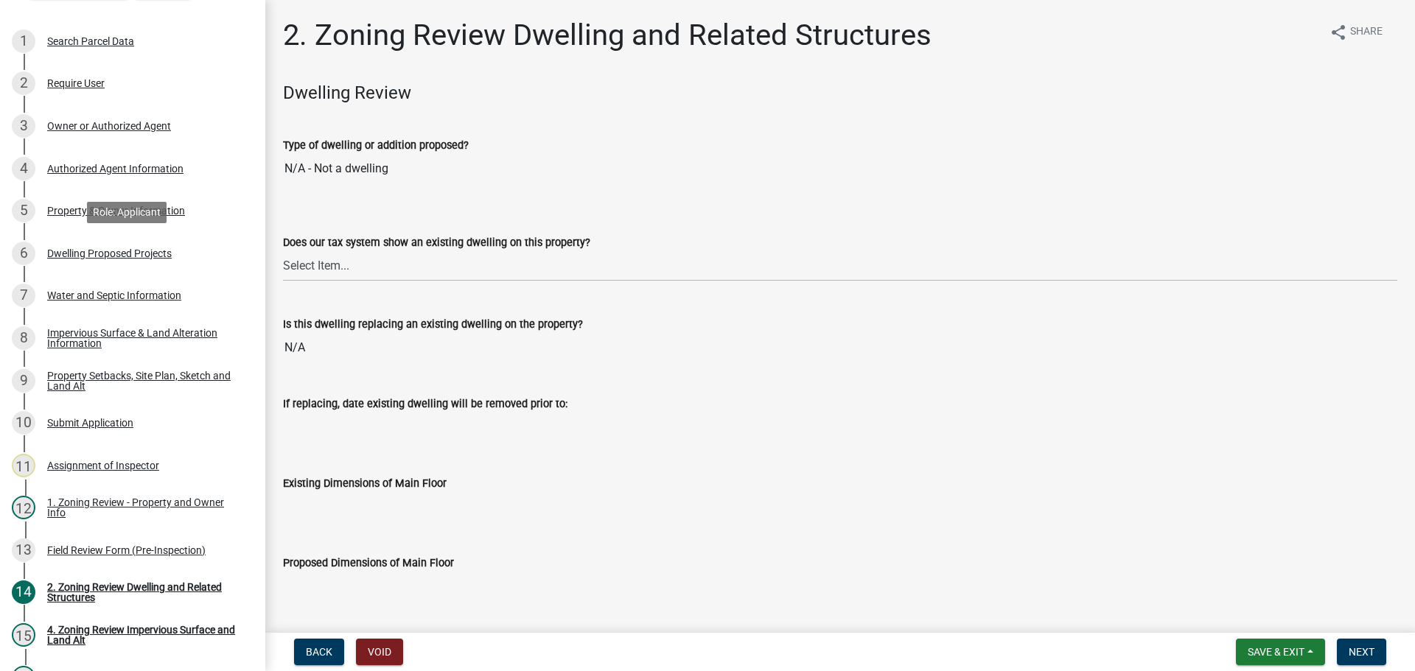
click at [139, 248] on div "Dwelling Proposed Projects" at bounding box center [109, 253] width 125 height 10
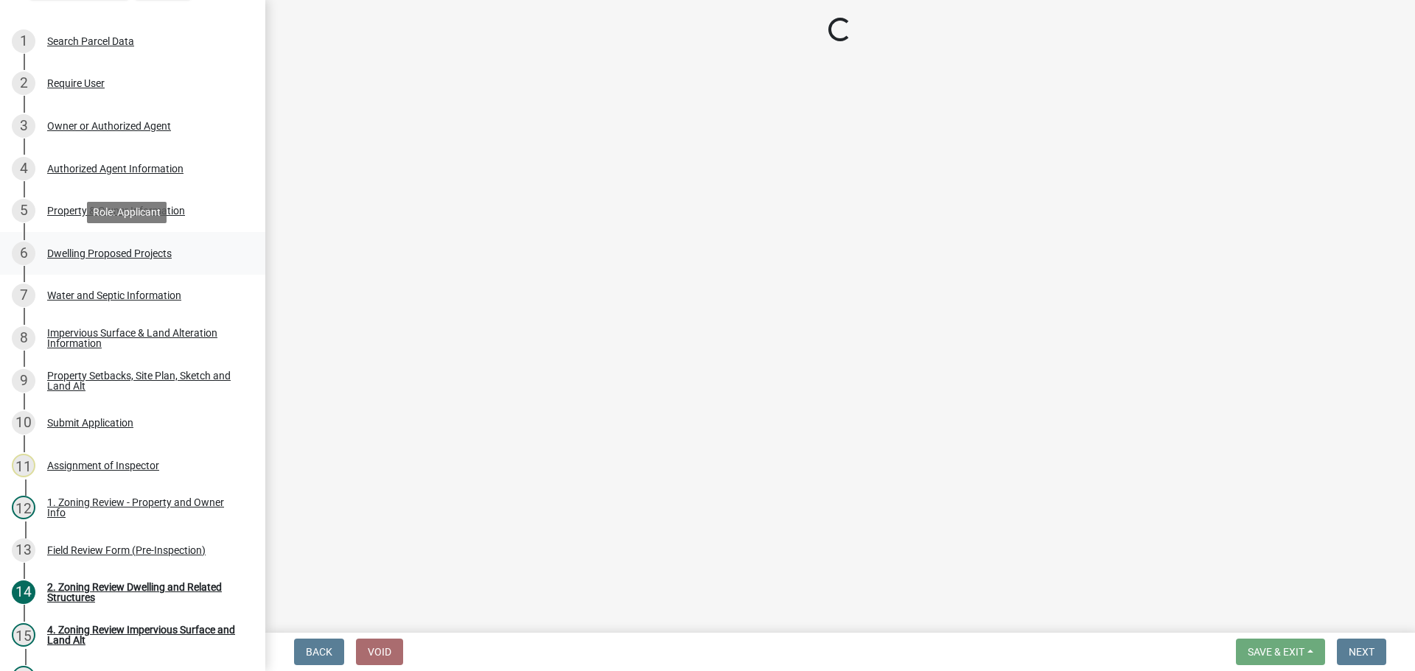
select select "a5b58647-72e6-4a45-9816-4b1990647a33"
select select "2dc577ba-aef6-4196-bc52-35577603d189"
select select "11c1c089-3b44-43c0-9549-3c9eeea2451f"
select select "cbc699c5-a6de-4f3d-a533-ae678b946106"
select select "ab9119d1-7da9-49c4-9fac-8c142204c89d"
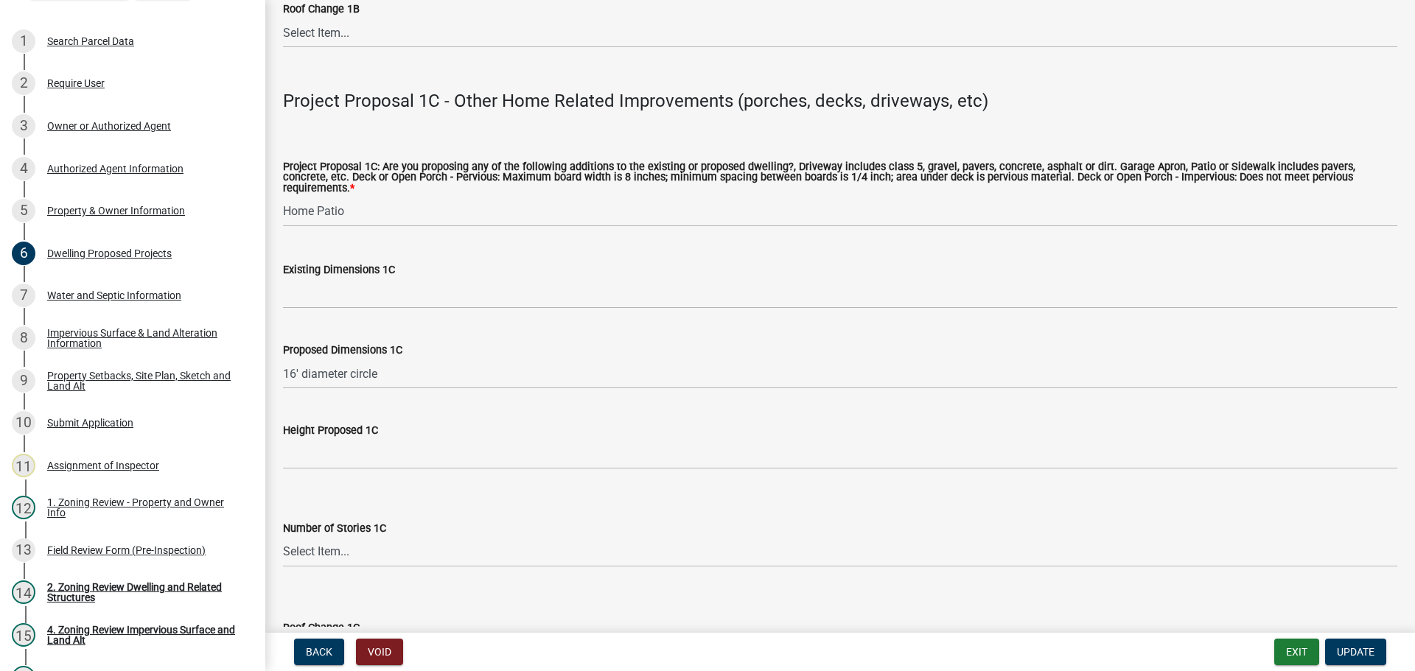
scroll to position [2579, 0]
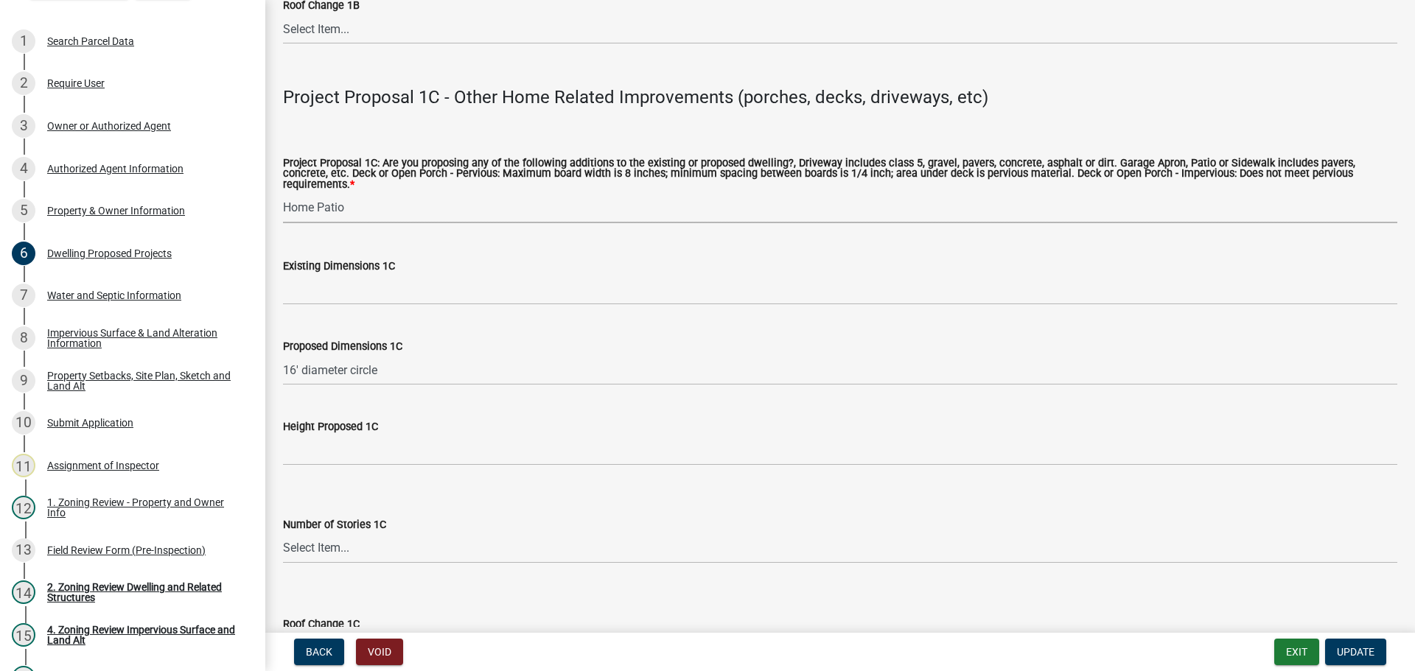
click at [360, 203] on select "Select Item... N/A Driveway Garage Apron Home Patio Sidewalk Deck - Pervious De…" at bounding box center [840, 208] width 1114 height 30
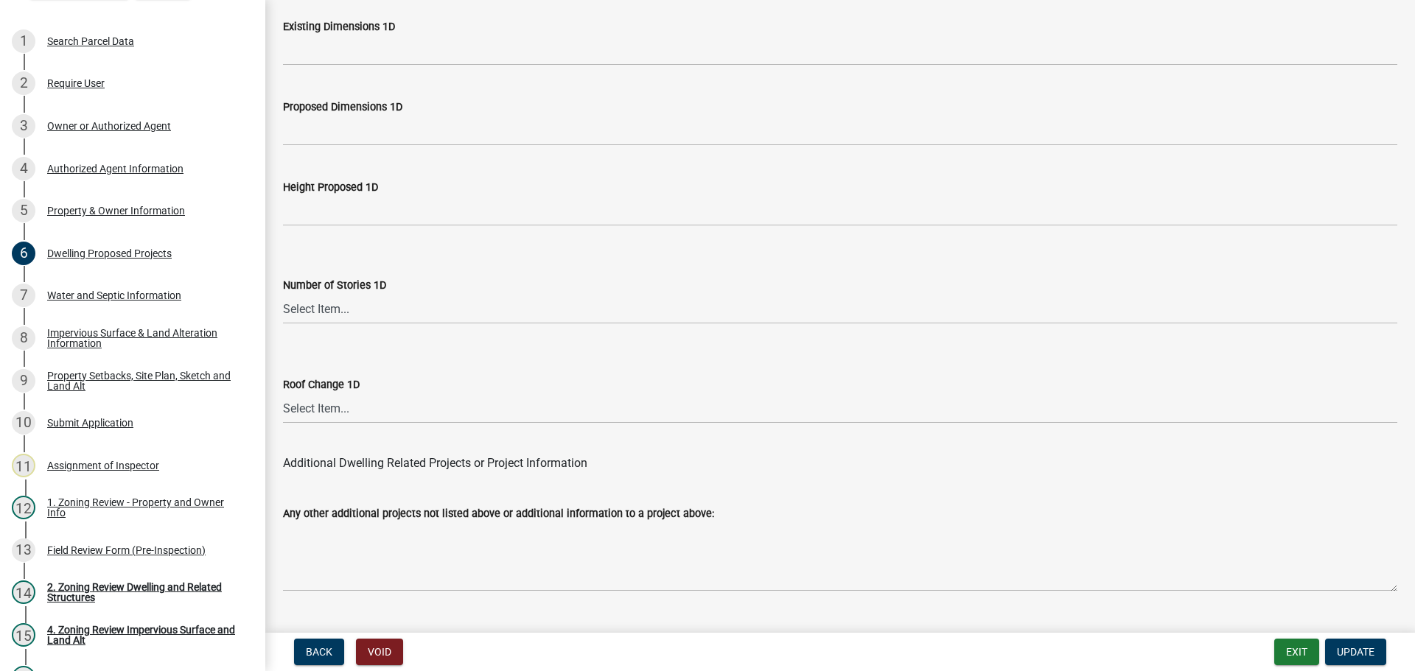
scroll to position [3534, 0]
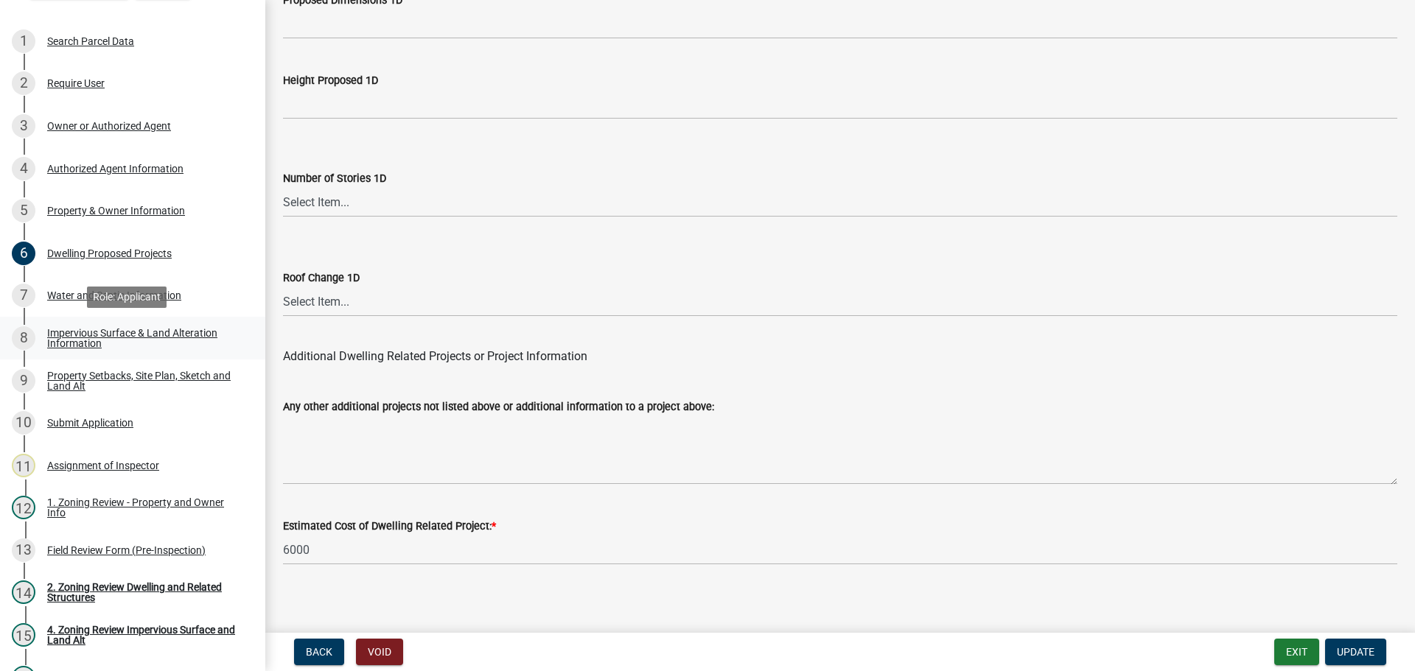
click at [140, 343] on div "Impervious Surface & Land Alteration Information" at bounding box center [144, 338] width 195 height 21
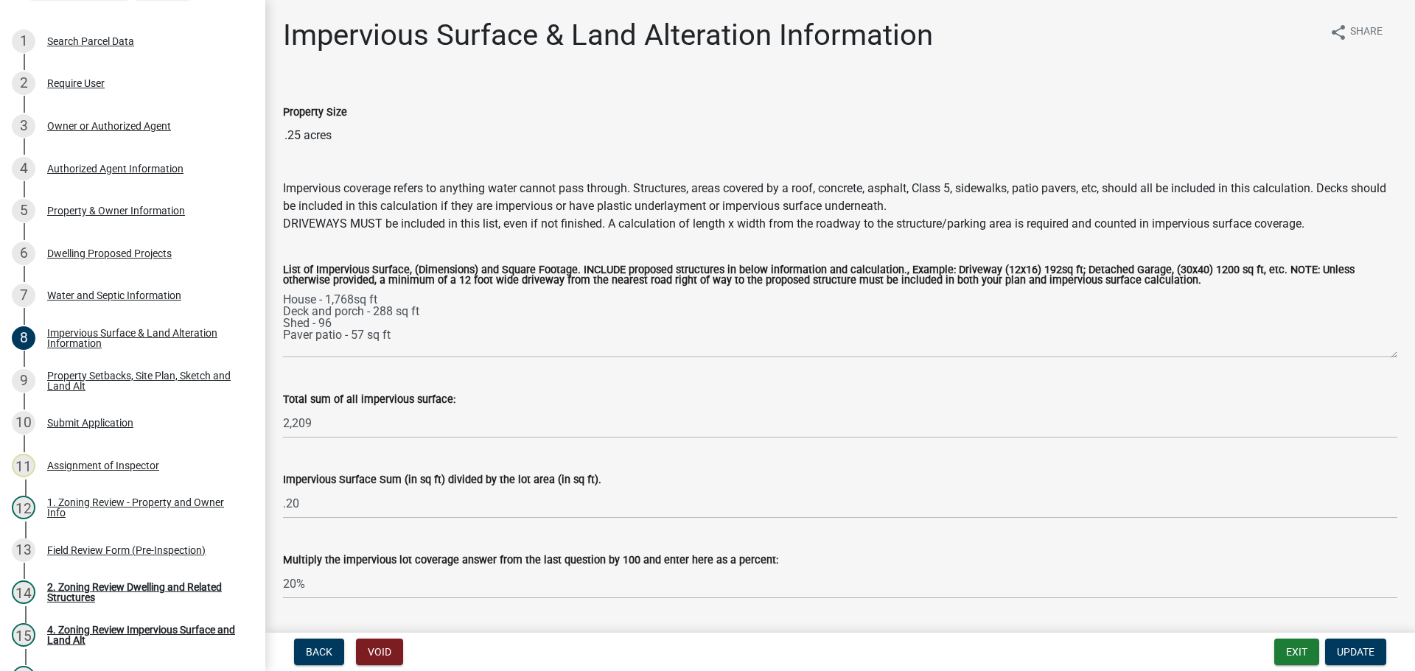
scroll to position [42, 0]
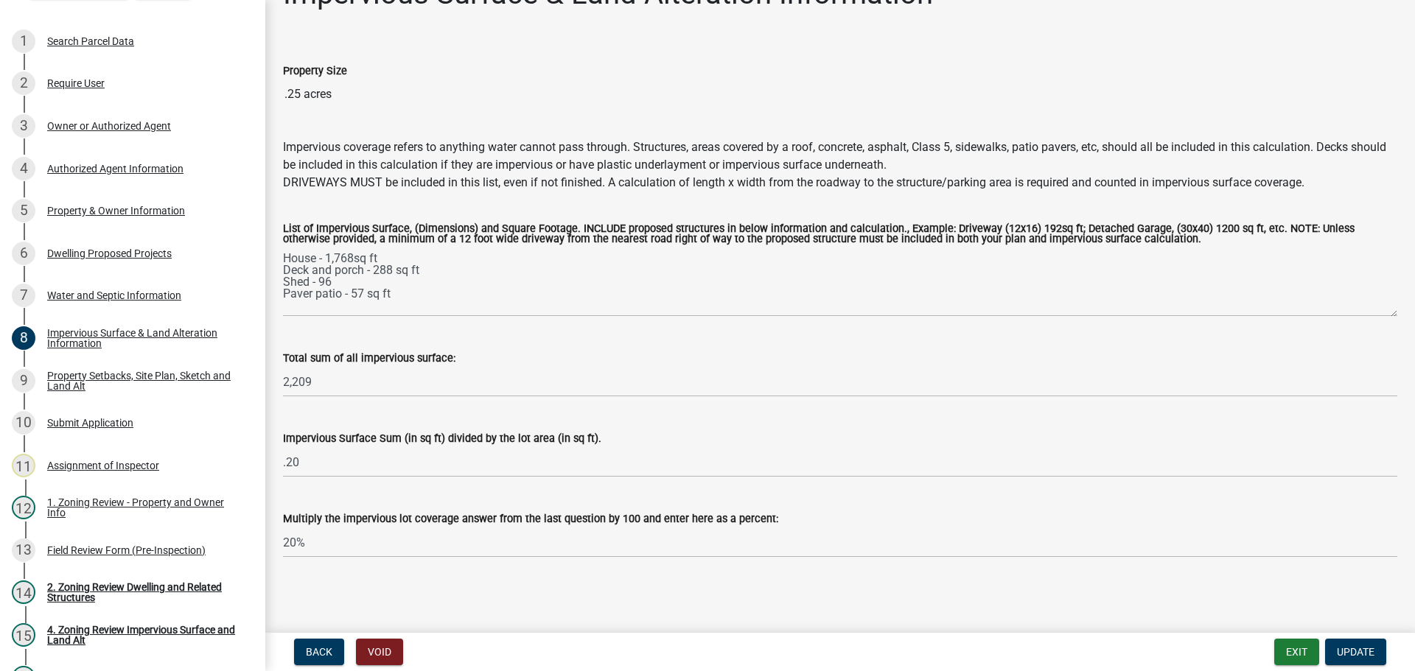
click at [1026, 333] on div "Total sum of all impervious surface: 2,209" at bounding box center [840, 363] width 1114 height 69
click at [876, 193] on wm-data-entity-input "Impervious coverage refers to anything water cannot pass through. Structures, a…" at bounding box center [840, 162] width 1114 height 83
click at [135, 250] on div "Dwelling Proposed Projects" at bounding box center [109, 253] width 125 height 10
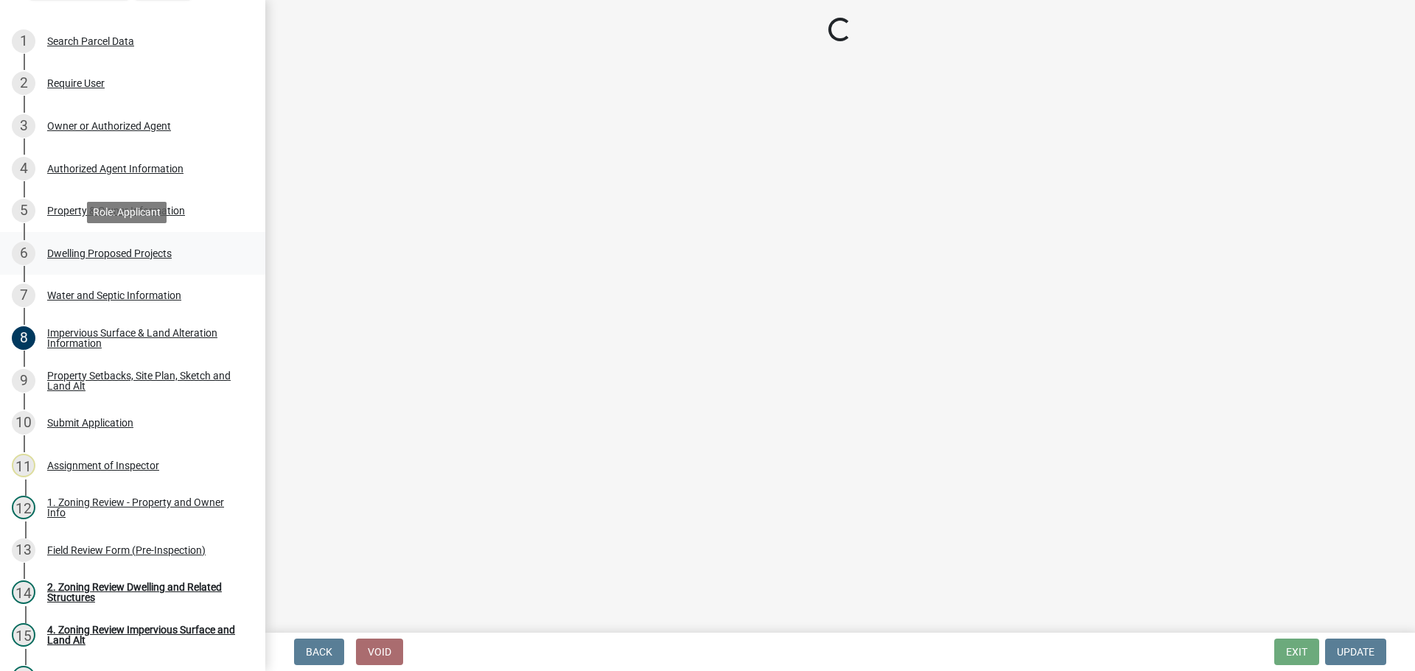
scroll to position [0, 0]
select select "a5b58647-72e6-4a45-9816-4b1990647a33"
select select "2dc577ba-aef6-4196-bc52-35577603d189"
select select "11c1c089-3b44-43c0-9549-3c9eeea2451f"
select select "cbc699c5-a6de-4f3d-a533-ae678b946106"
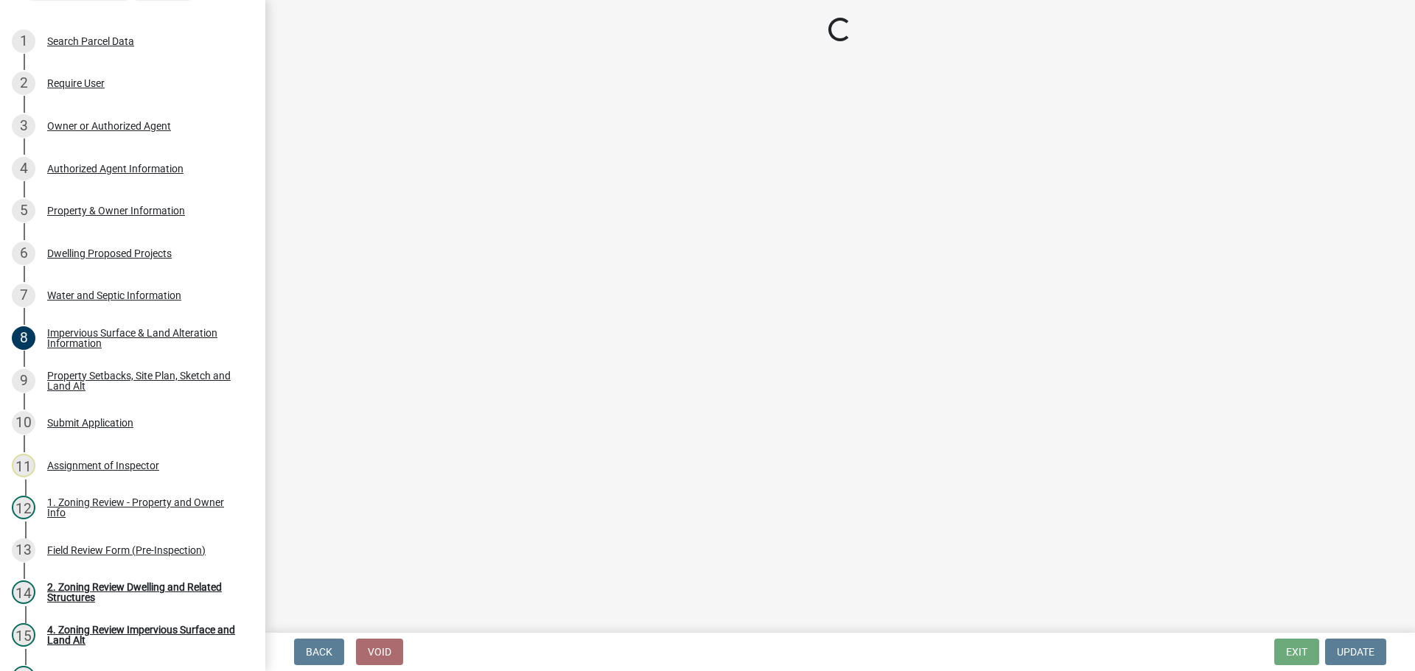
select select "ab9119d1-7da9-49c4-9fac-8c142204c89d"
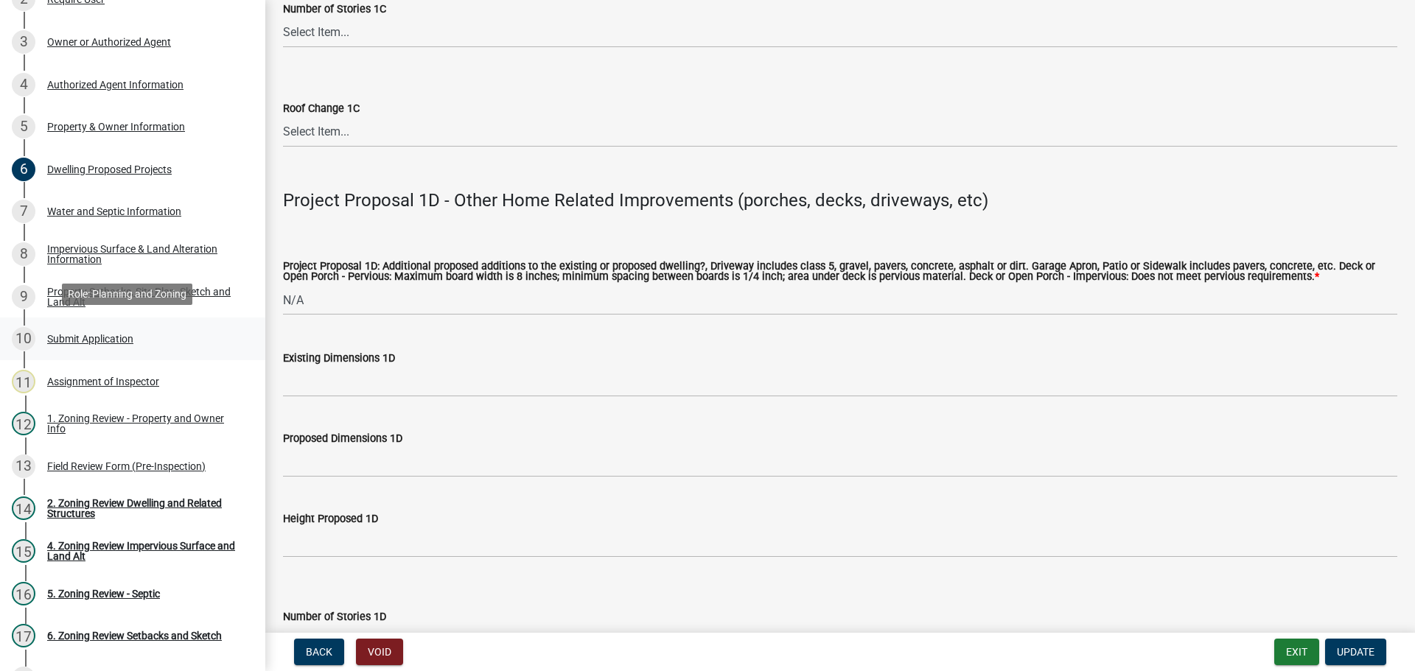
scroll to position [363, 0]
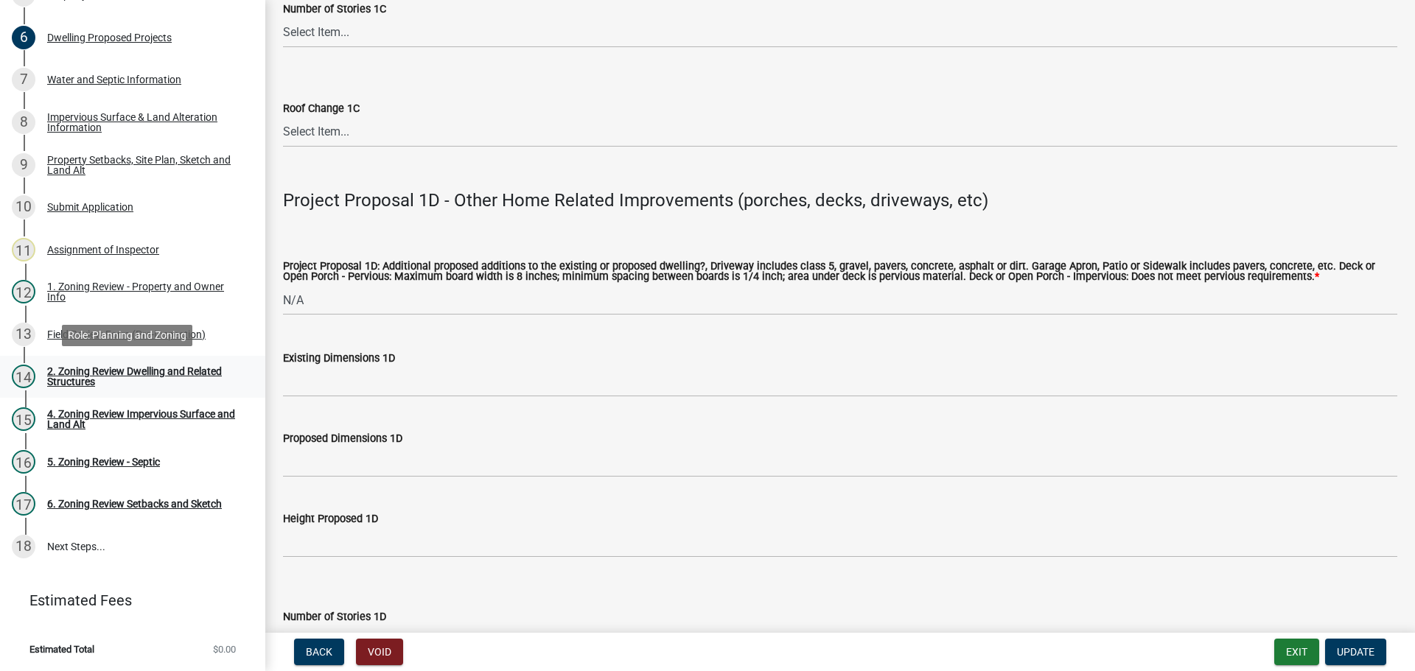
click at [127, 376] on div "2. Zoning Review Dwelling and Related Structures" at bounding box center [144, 376] width 195 height 21
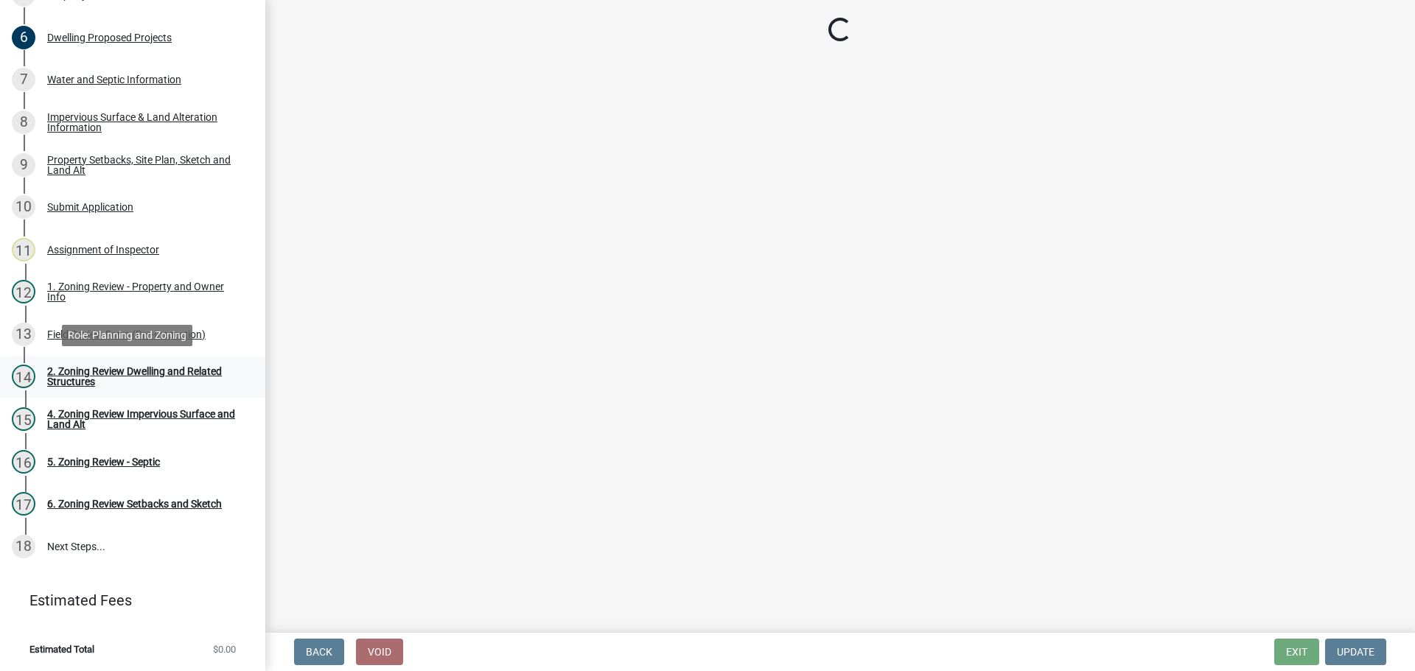
scroll to position [0, 0]
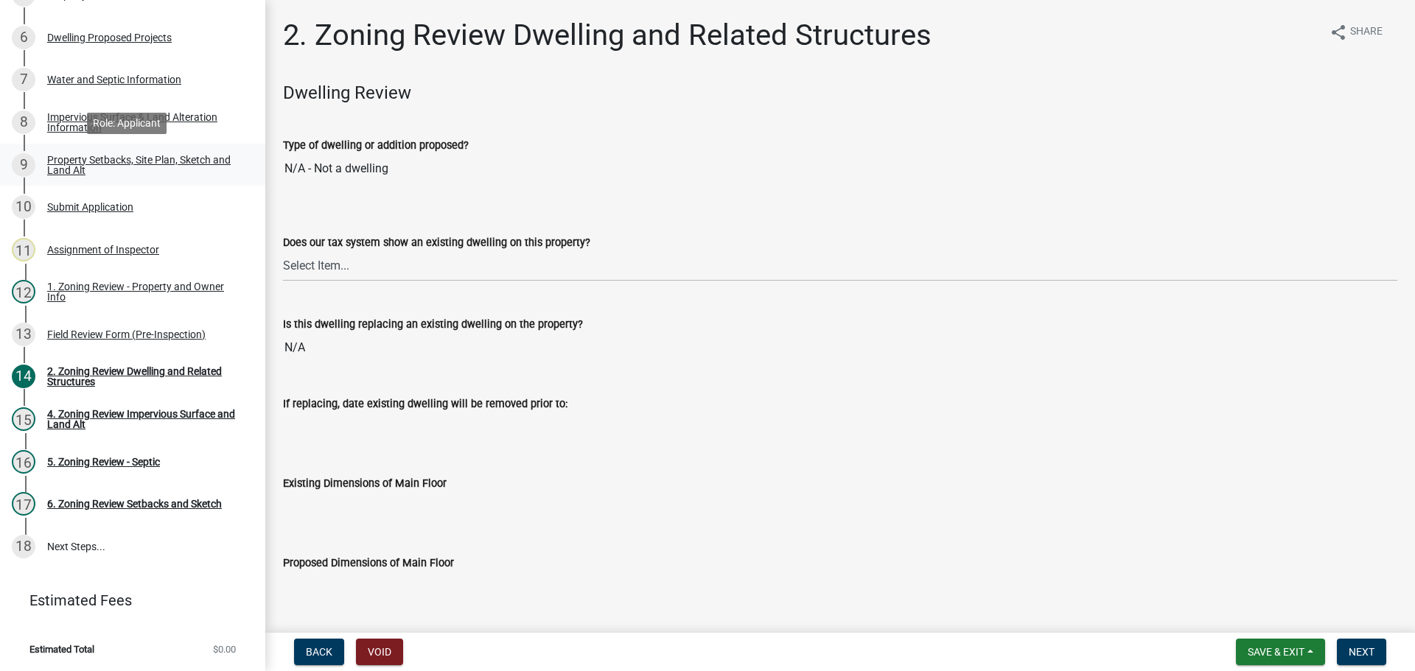
click at [117, 146] on link "9 Property Setbacks, Site Plan, Sketch and Land Alt" at bounding box center [132, 165] width 265 height 43
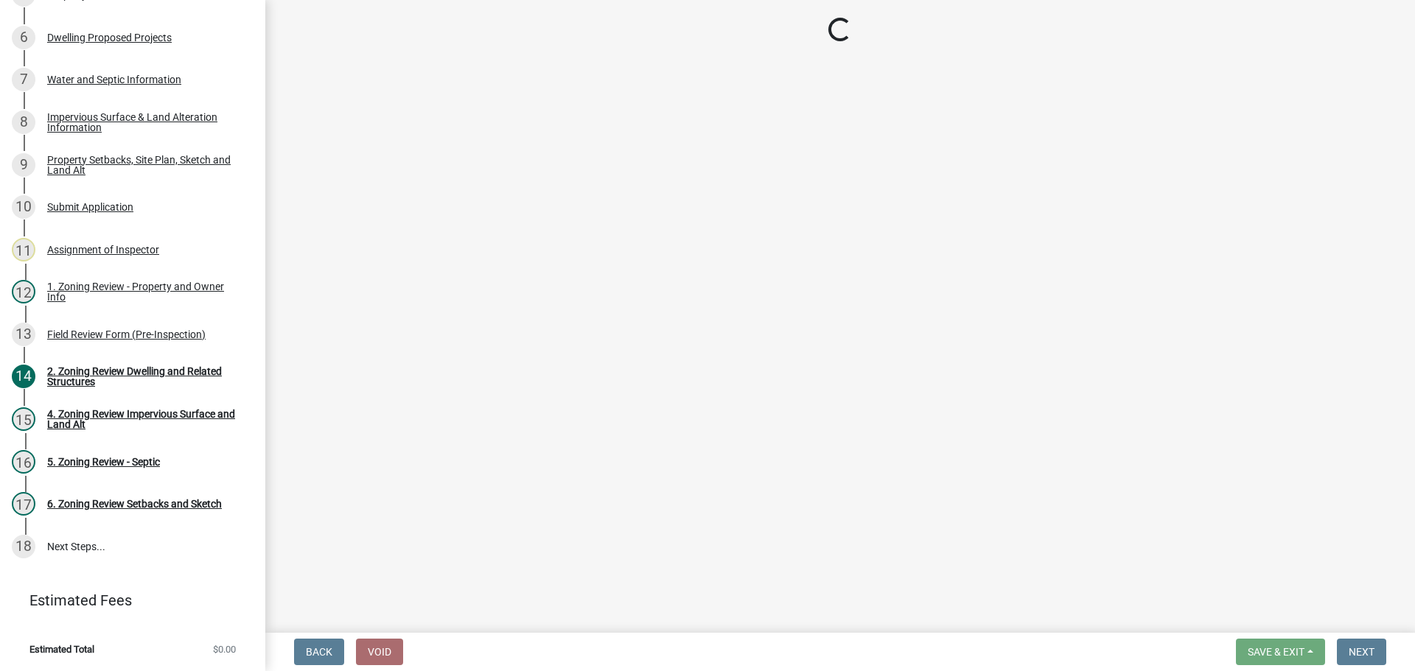
select select "7b13c63f-e699-4112-b373-98fbd28ec536"
select select "d831abd6-69dc-4cfd-a389-e0e69ee6df9d"
select select "b56a4575-9846-47cf-8067-c59a4853da22"
select select "12f785fb-c378-4b18-841c-21c73dc99083"
select select "5c3bc124-316a-4e31-81ed-fa9247a28fef"
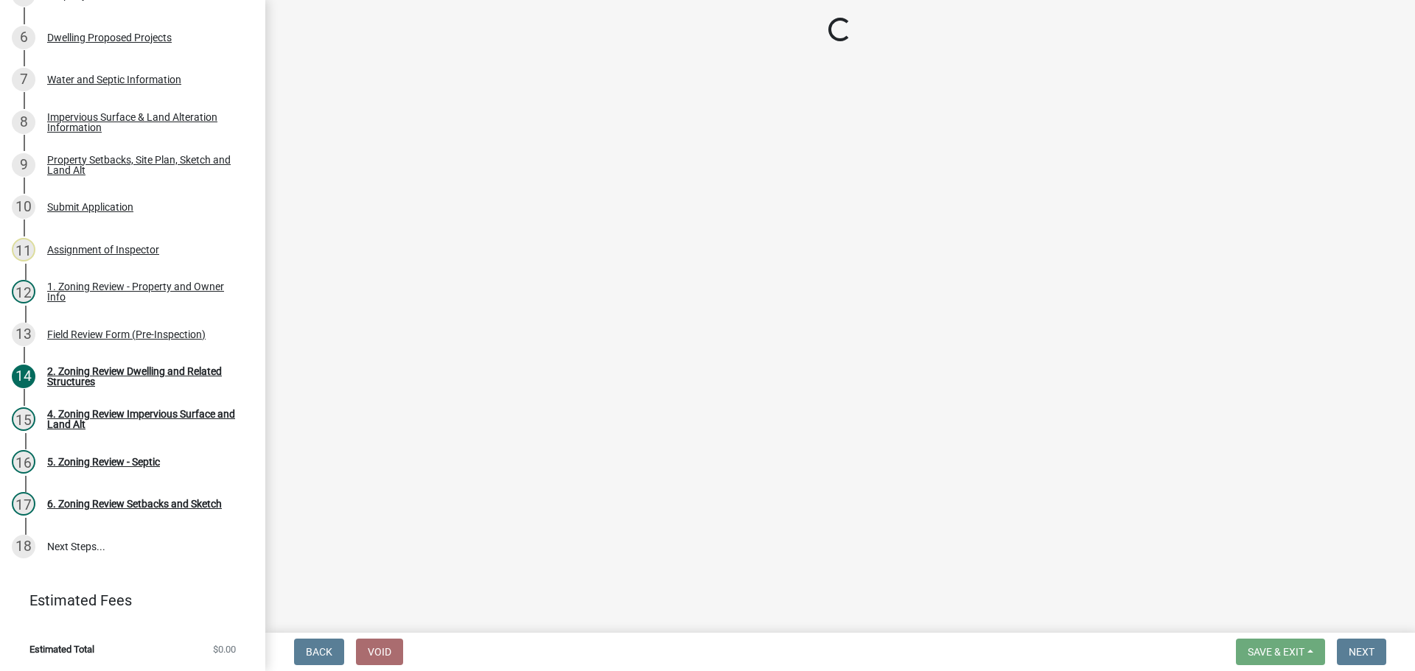
select select "aa6c7ffd-a452-4f17-af46-2abaeaed4180"
select select "5ad4ab64-b44e-481c-9000-9e5907aa74e1"
select select "3ef6ed64-418f-4dfa-9020-48b6b52c6910"
select select "c8b8ea71-7088-4e87-a493-7bc88cc2835b"
select select "1418c7e3-4054-4b00-84b5-d09b9560f30a"
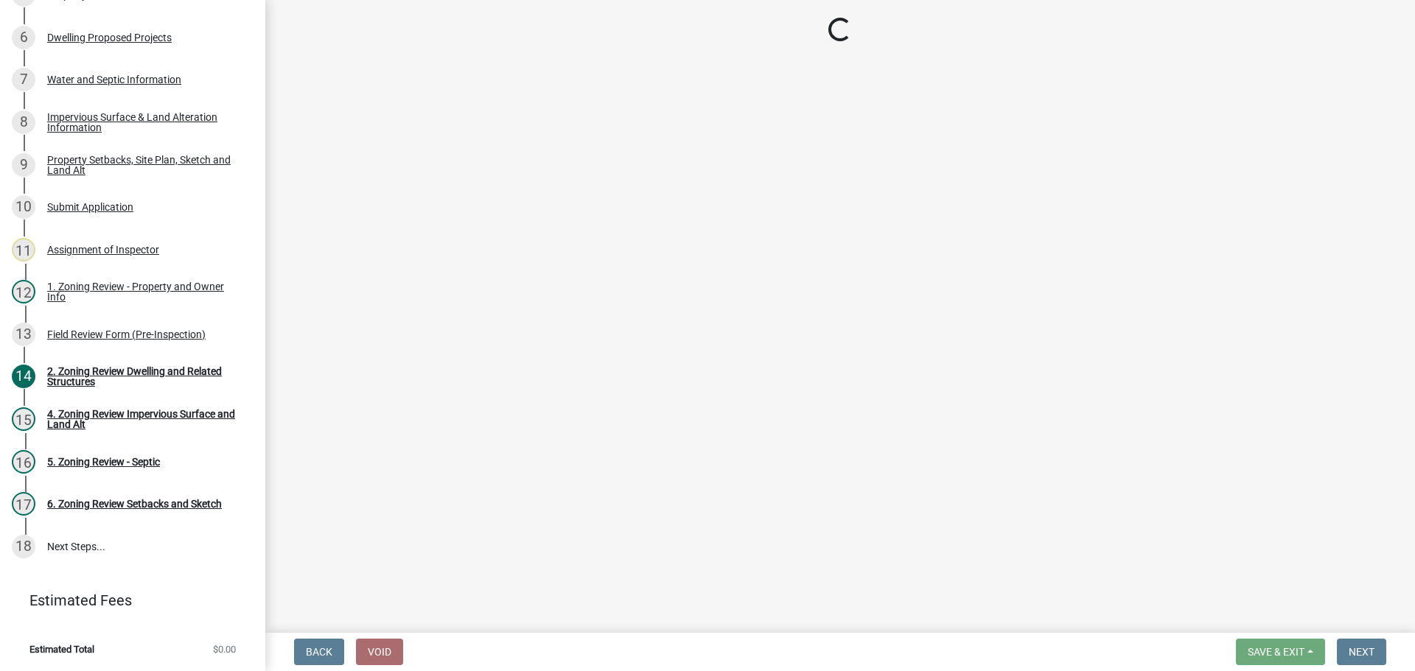
select select "19d13e65-c93d-443e-910a-7a17299544cc"
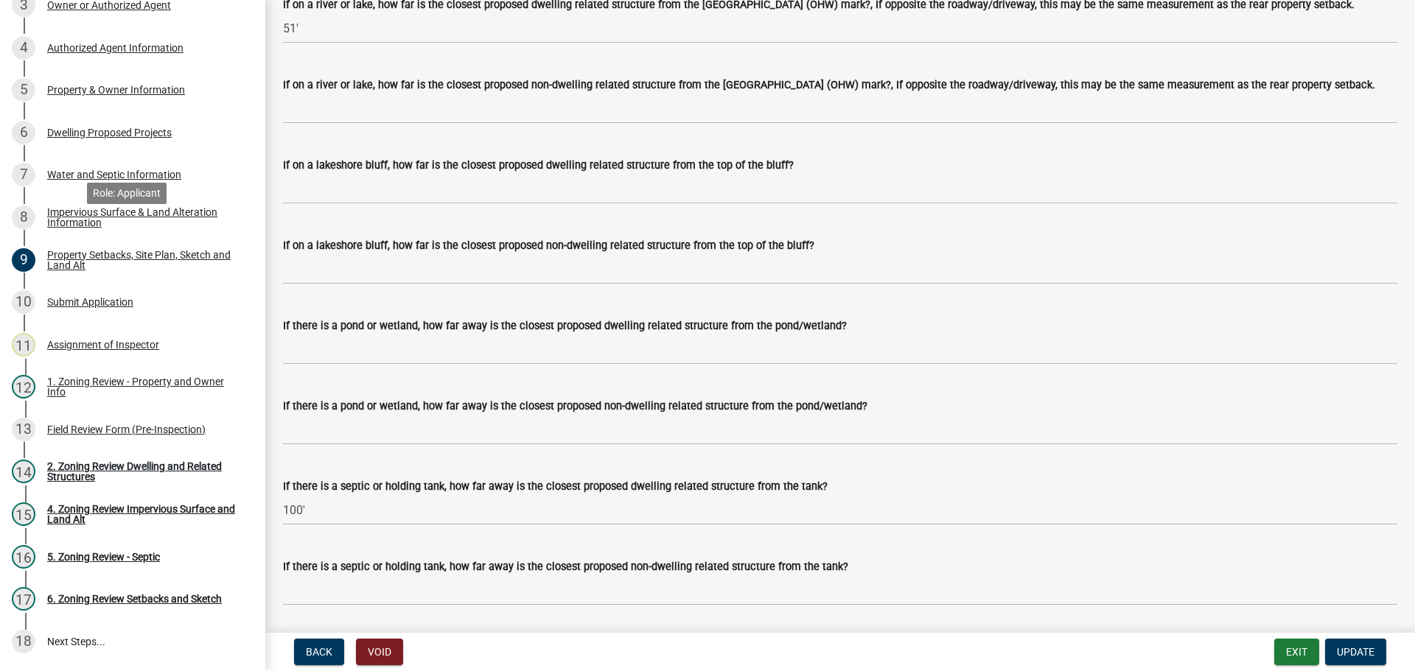
scroll to position [216, 0]
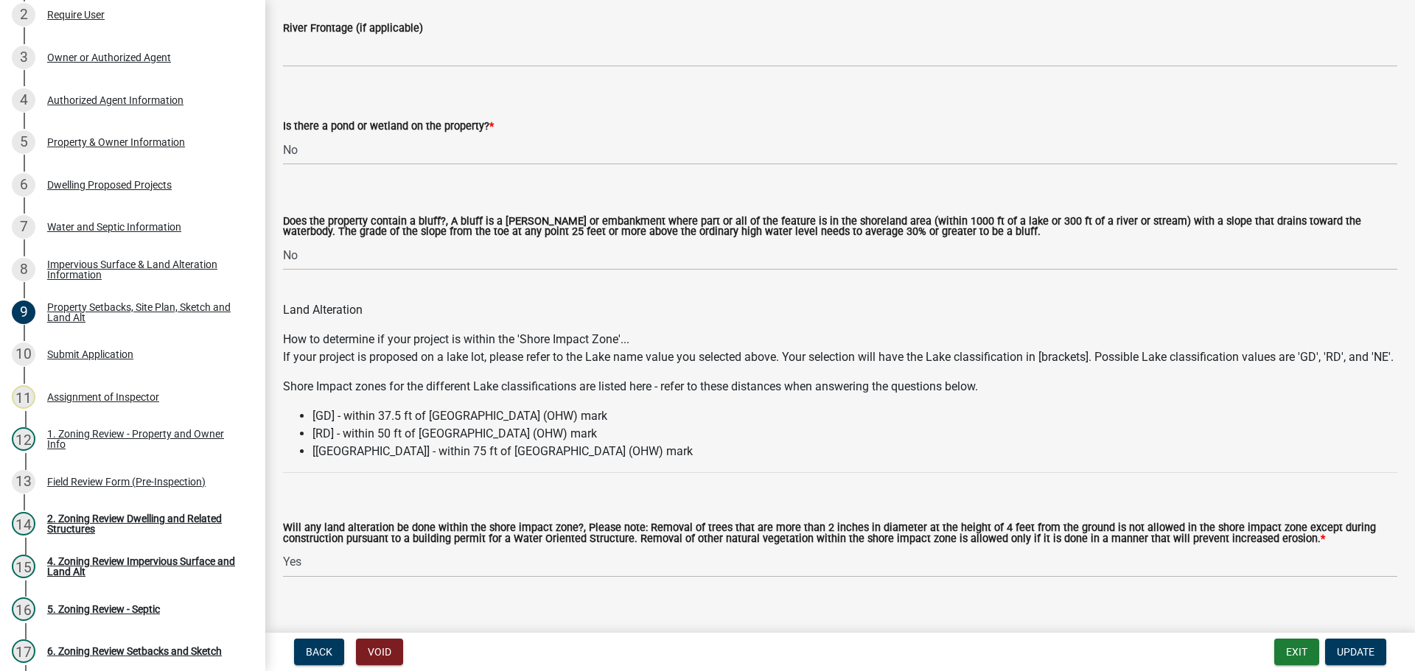
drag, startPoint x: 397, startPoint y: 273, endPoint x: 361, endPoint y: 111, distance: 166.1
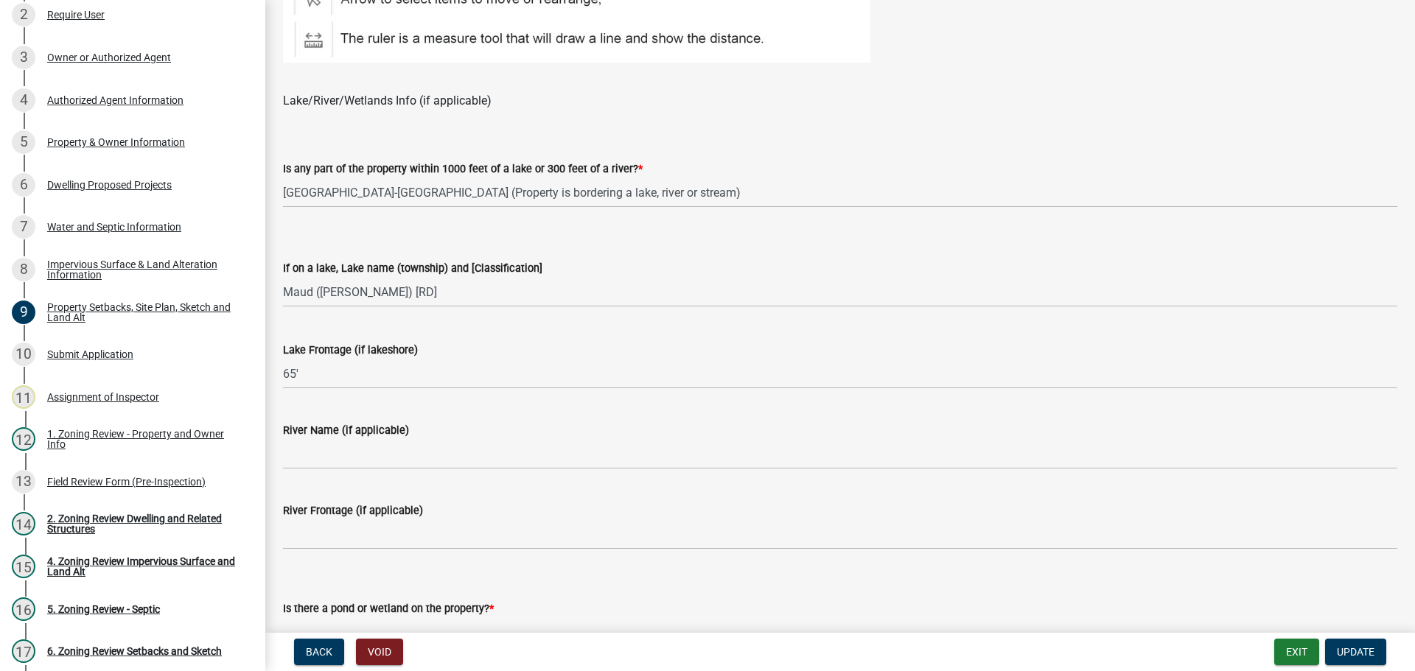
drag, startPoint x: 385, startPoint y: 201, endPoint x: 359, endPoint y: 63, distance: 140.2
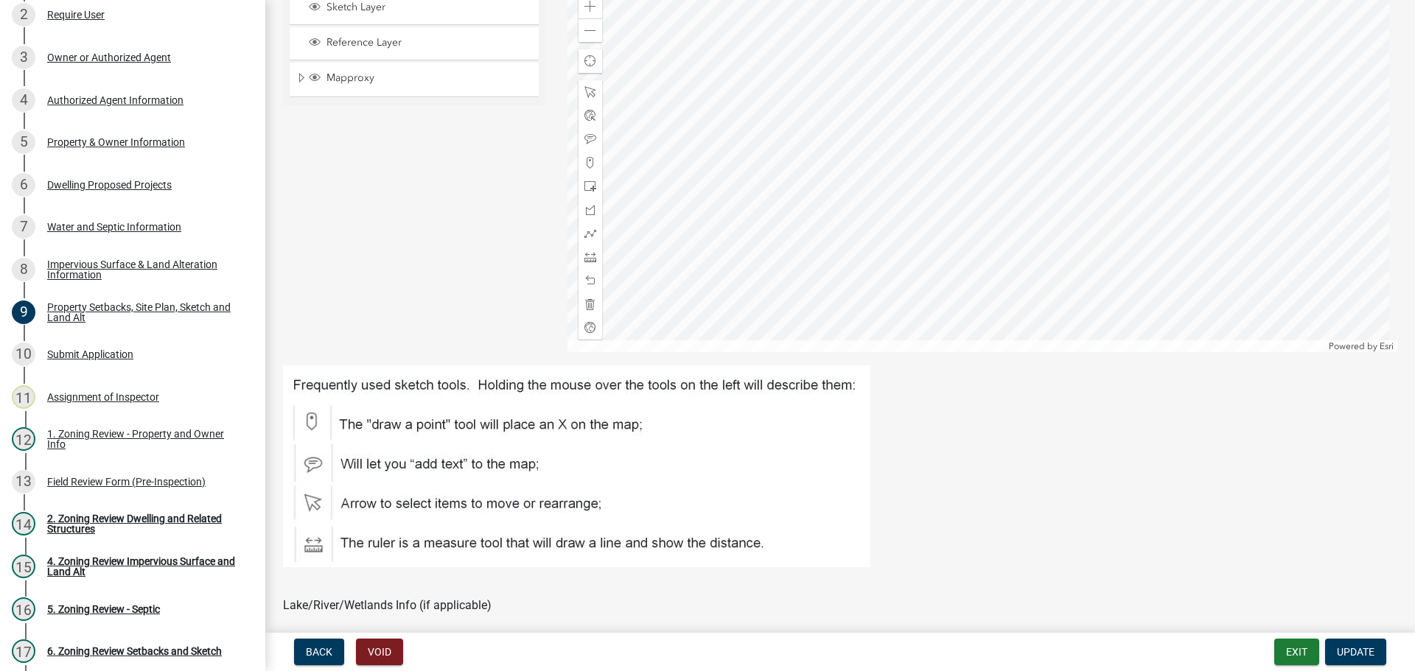
drag, startPoint x: 353, startPoint y: 41, endPoint x: 351, endPoint y: 29, distance: 12.7
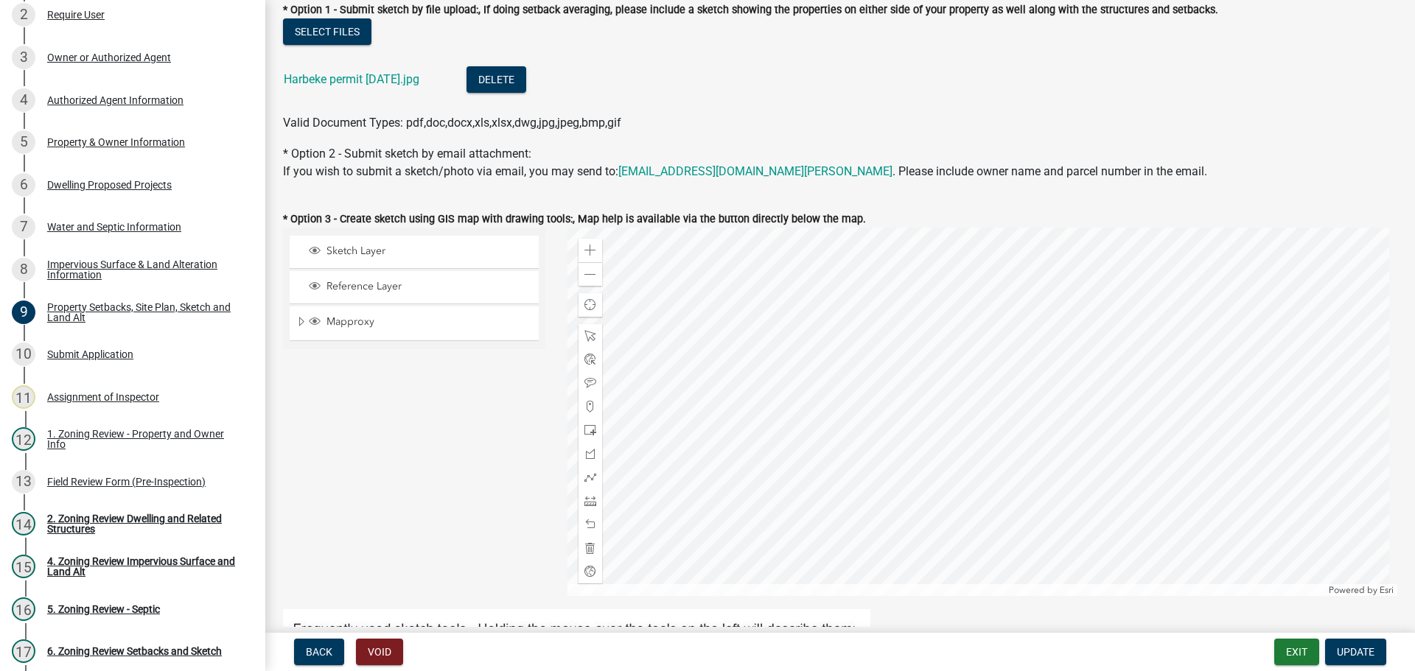
scroll to position [184, 0]
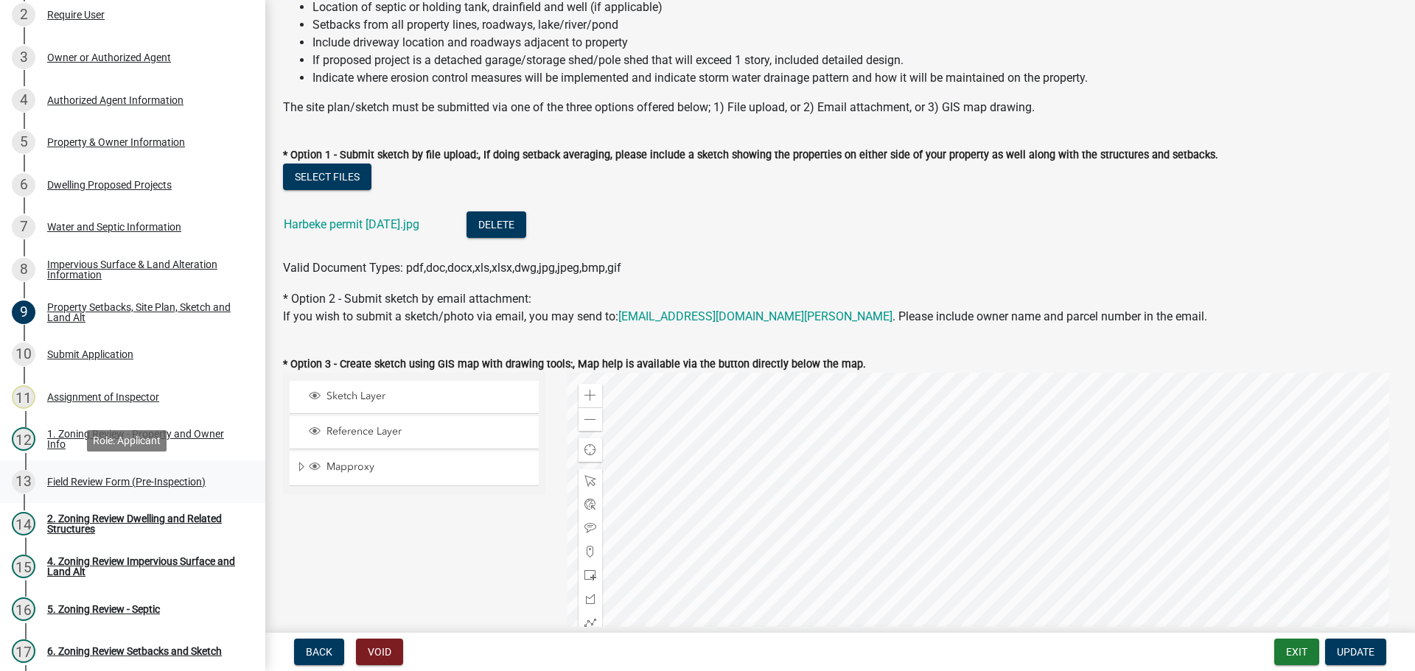
click at [134, 487] on div "Field Review Form (Pre-Inspection)" at bounding box center [126, 482] width 158 height 10
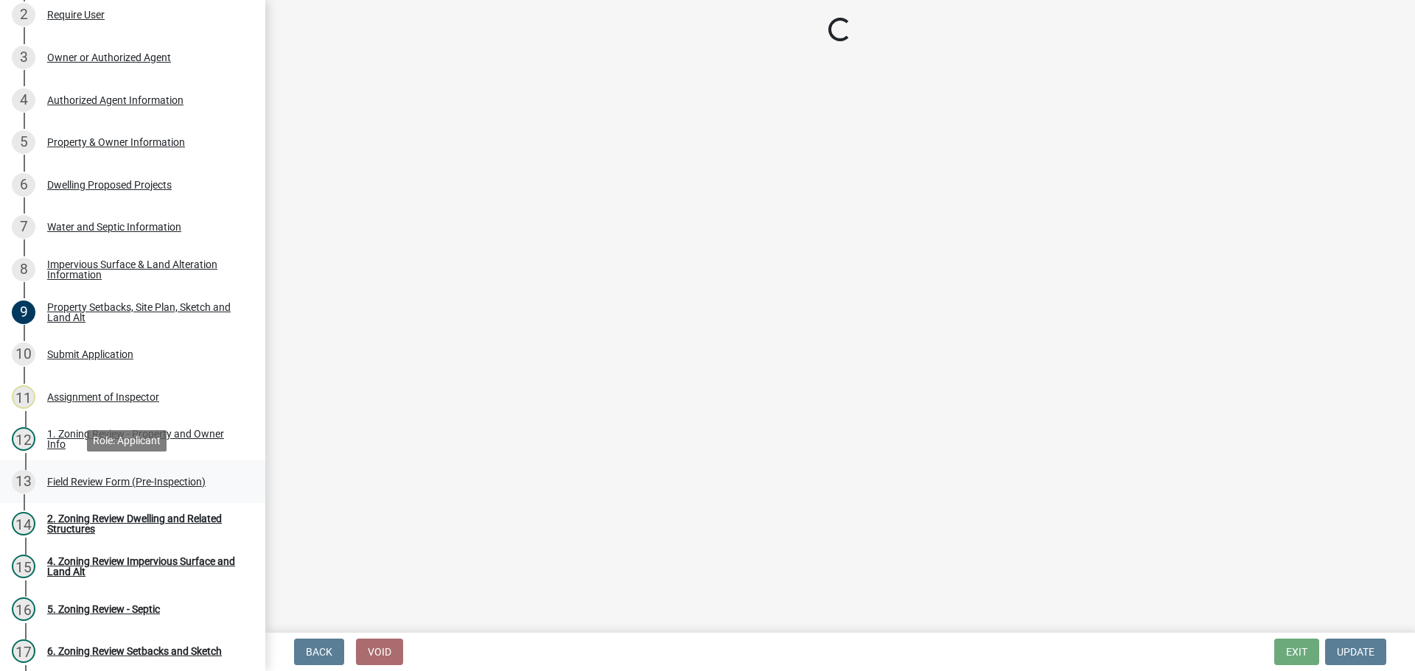
scroll to position [0, 0]
click at [151, 307] on div "Property Setbacks, Site Plan, Sketch and Land Alt" at bounding box center [144, 312] width 195 height 21
select select "7b13c63f-e699-4112-b373-98fbd28ec536"
select select "d831abd6-69dc-4cfd-a389-e0e69ee6df9d"
select select "b56a4575-9846-47cf-8067-c59a4853da22"
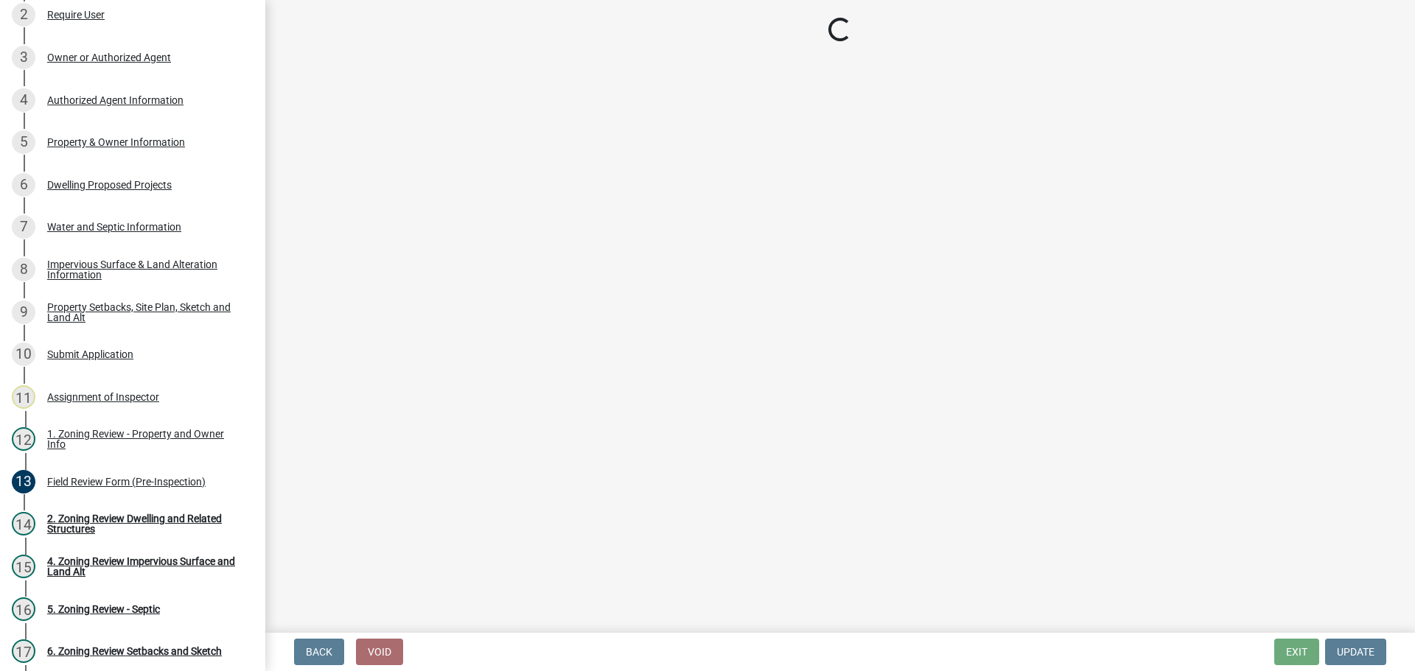
select select "12f785fb-c378-4b18-841c-21c73dc99083"
select select "5c3bc124-316a-4e31-81ed-fa9247a28fef"
select select "aa6c7ffd-a452-4f17-af46-2abaeaed4180"
select select "5ad4ab64-b44e-481c-9000-9e5907aa74e1"
select select "3ef6ed64-418f-4dfa-9020-48b6b52c6910"
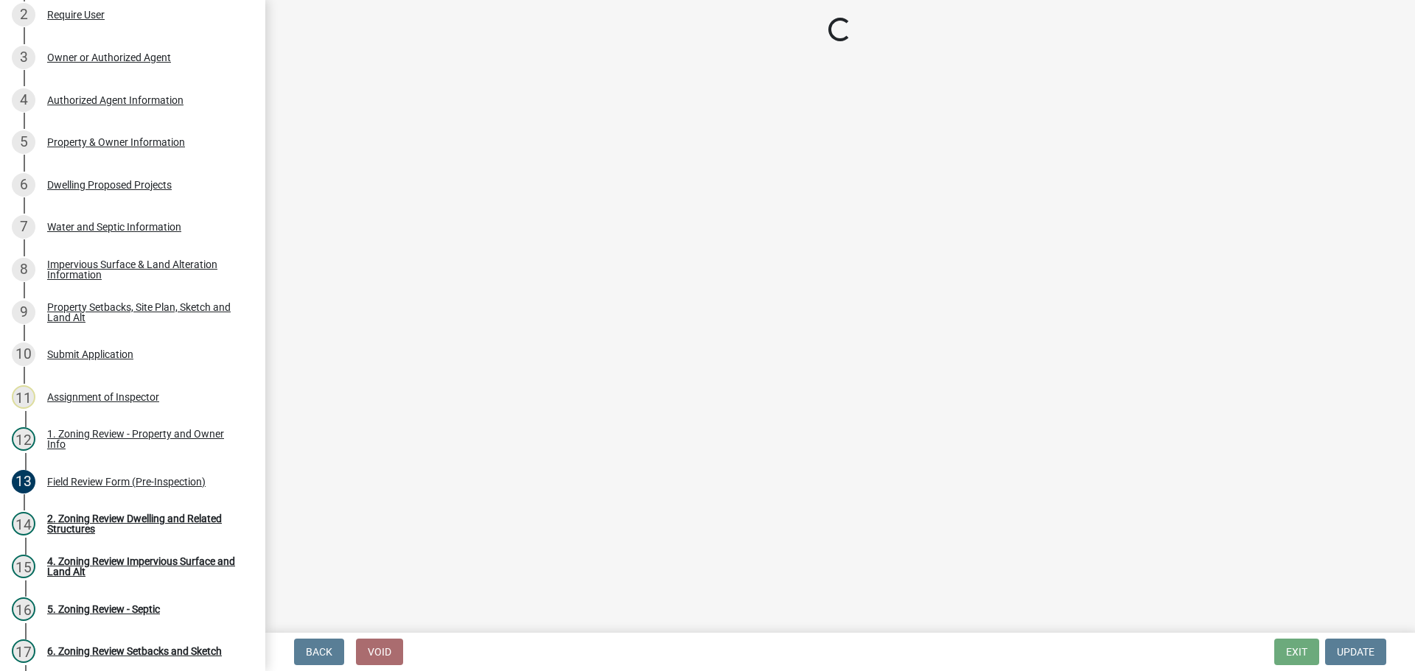
select select "c8b8ea71-7088-4e87-a493-7bc88cc2835b"
select select "1418c7e3-4054-4b00-84b5-d09b9560f30a"
select select "19d13e65-c93d-443e-910a-7a17299544cc"
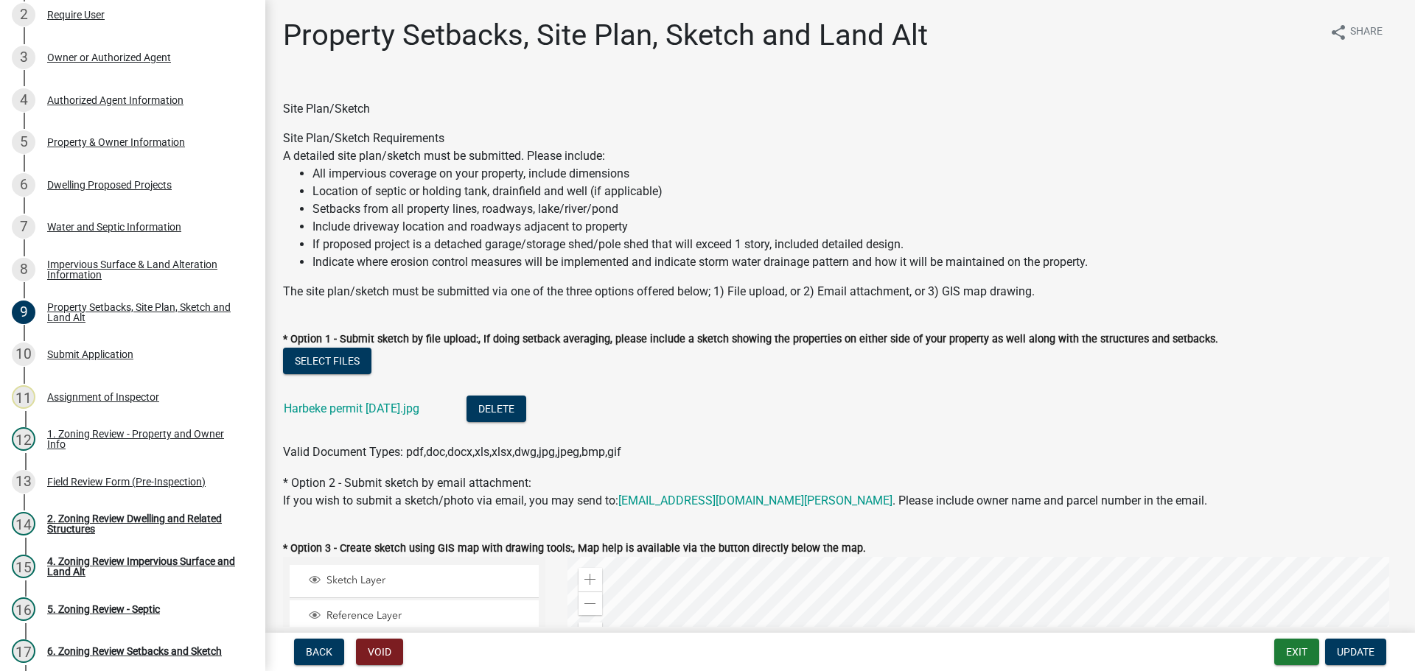
click at [357, 416] on div "Harbeke permit August 1.jpg" at bounding box center [363, 411] width 159 height 30
click at [357, 411] on link "Harbeke permit August 1.jpg" at bounding box center [352, 409] width 136 height 14
click at [118, 490] on div "13 Field Review Form (Pre-Inspection)" at bounding box center [127, 482] width 230 height 24
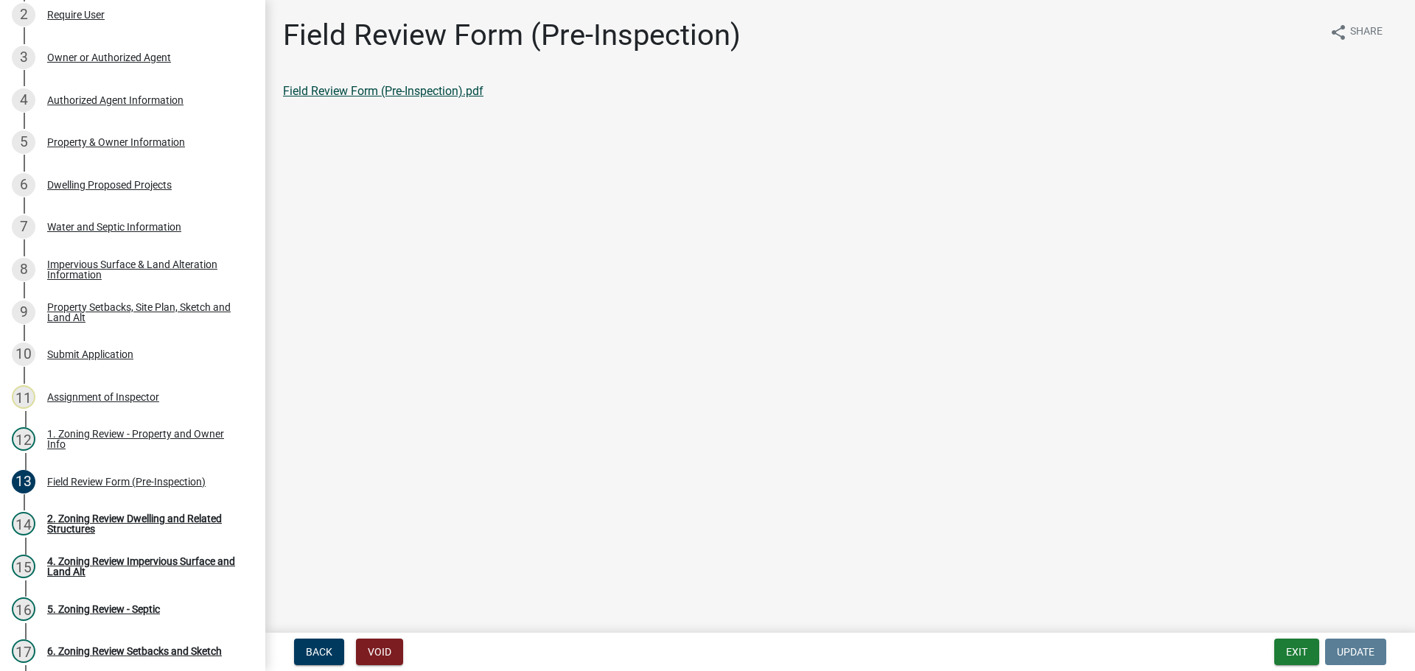
click at [404, 91] on link "Field Review Form (Pre-Inspection).pdf" at bounding box center [383, 91] width 200 height 14
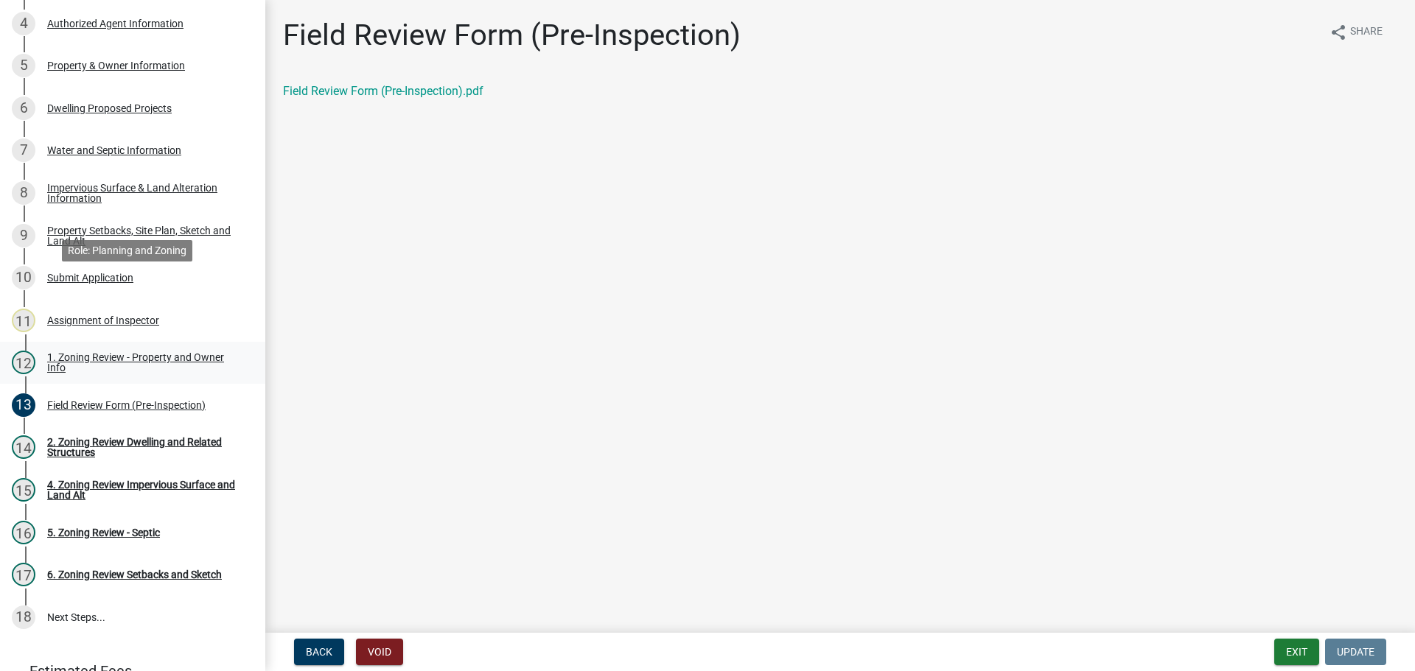
scroll to position [363, 0]
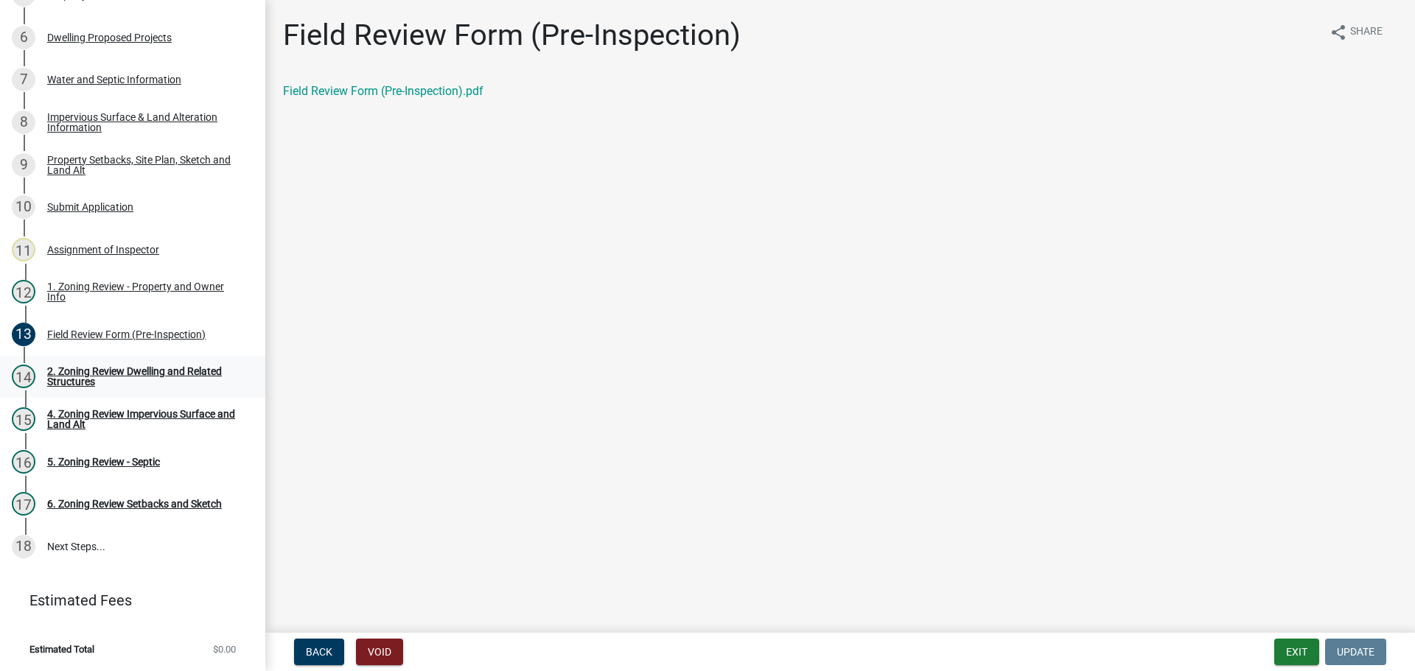
click at [133, 381] on div "2. Zoning Review Dwelling and Related Structures" at bounding box center [144, 376] width 195 height 21
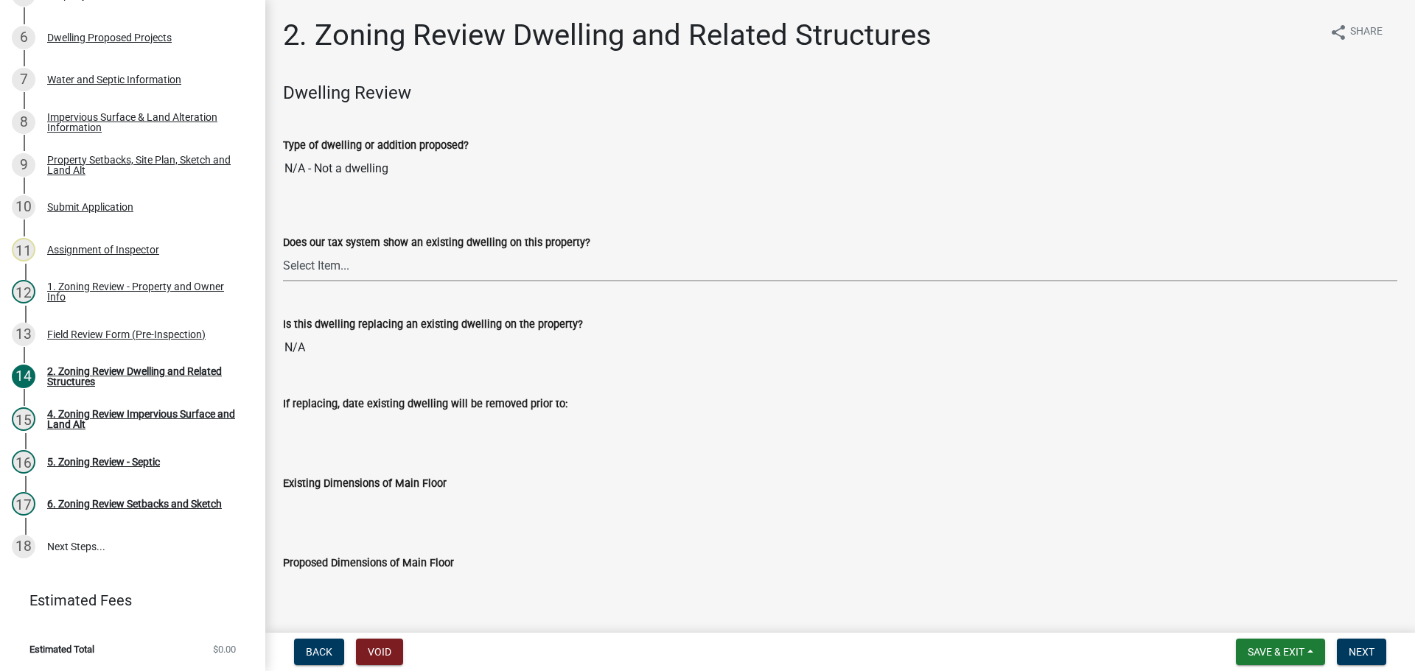
click at [469, 259] on select "Select Item... Yes No" at bounding box center [840, 266] width 1114 height 30
click at [283, 251] on select "Select Item... Yes No" at bounding box center [840, 266] width 1114 height 30
select select "f2f95036-4389-4179-8147-4ee015bbd016"
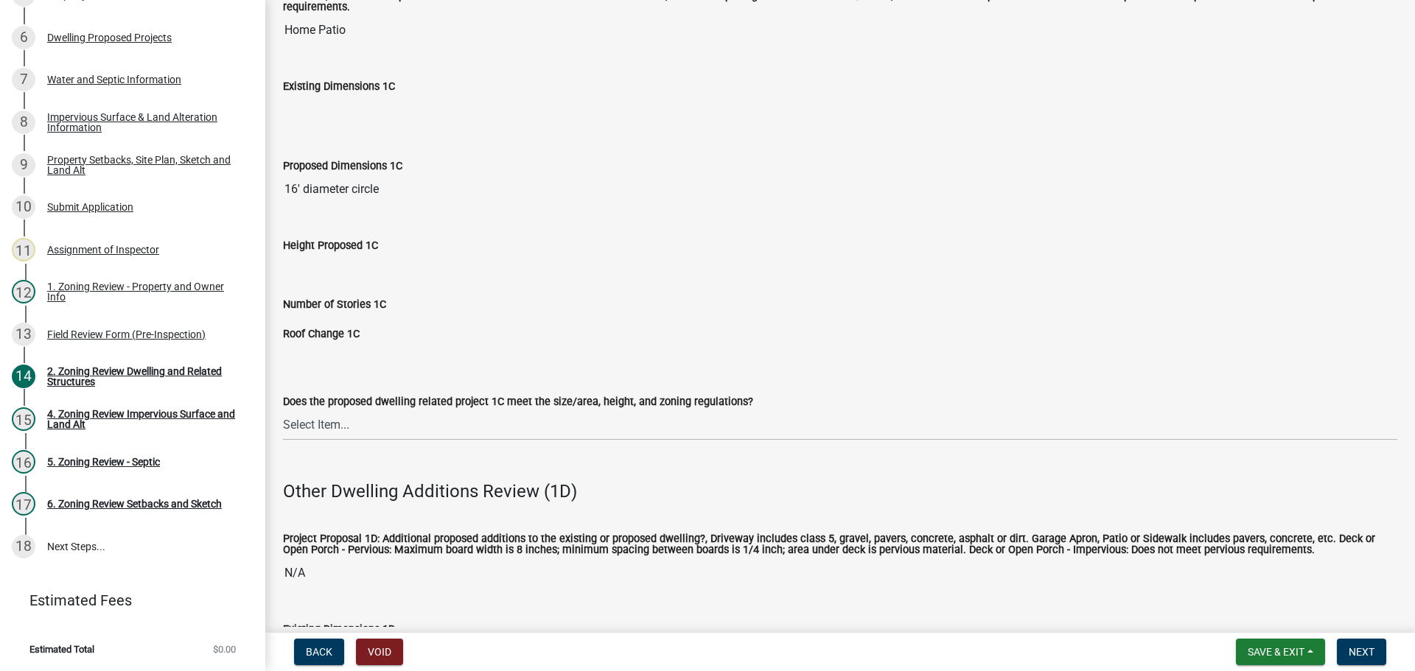
scroll to position [2211, 0]
click at [434, 420] on select "Select Item... No Yes" at bounding box center [840, 427] width 1114 height 30
click at [283, 412] on select "Select Item... No Yes" at bounding box center [840, 427] width 1114 height 30
select select "996e12f1-8349-4f33-ac9c-e9513ed3c9a2"
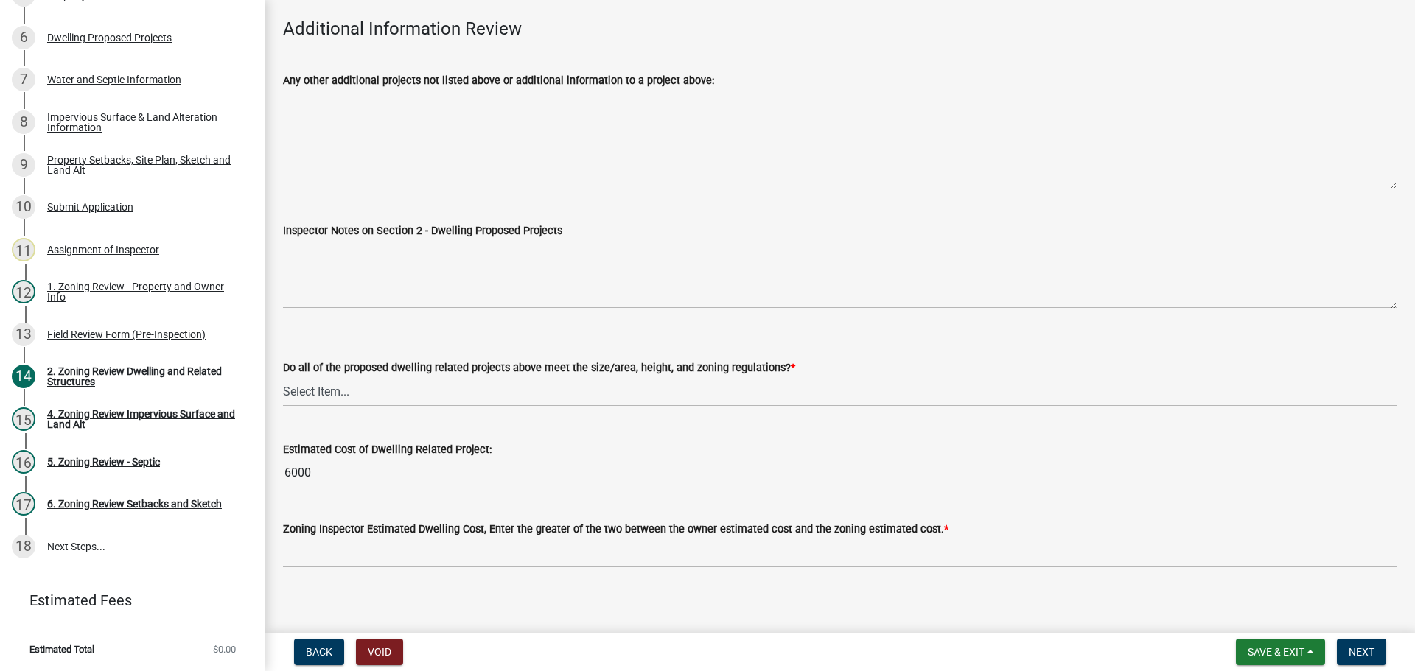
scroll to position [3221, 0]
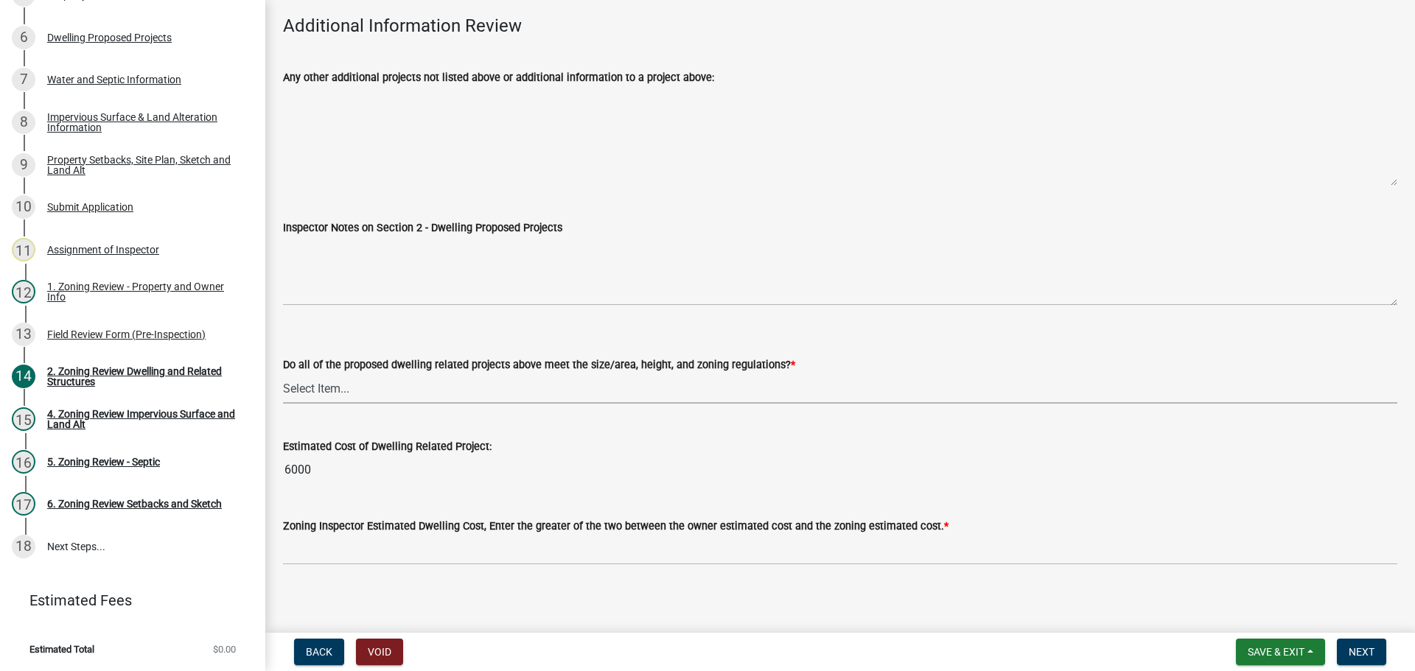
click at [436, 382] on select "Select Item... Yes No" at bounding box center [840, 389] width 1114 height 30
click at [283, 374] on select "Select Item... Yes No" at bounding box center [840, 389] width 1114 height 30
select select "583413f8-e9f7-4a70-8fe6-066f5b429c7e"
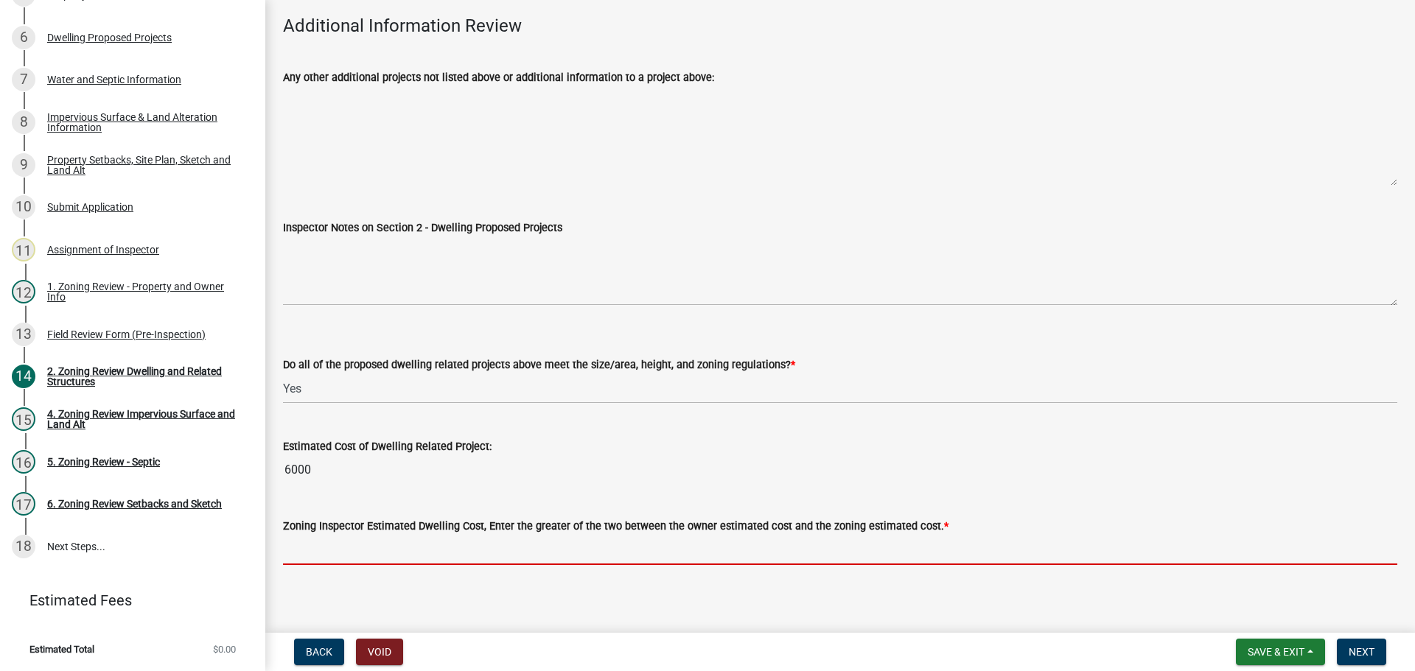
click at [380, 535] on input "text" at bounding box center [840, 550] width 1114 height 30
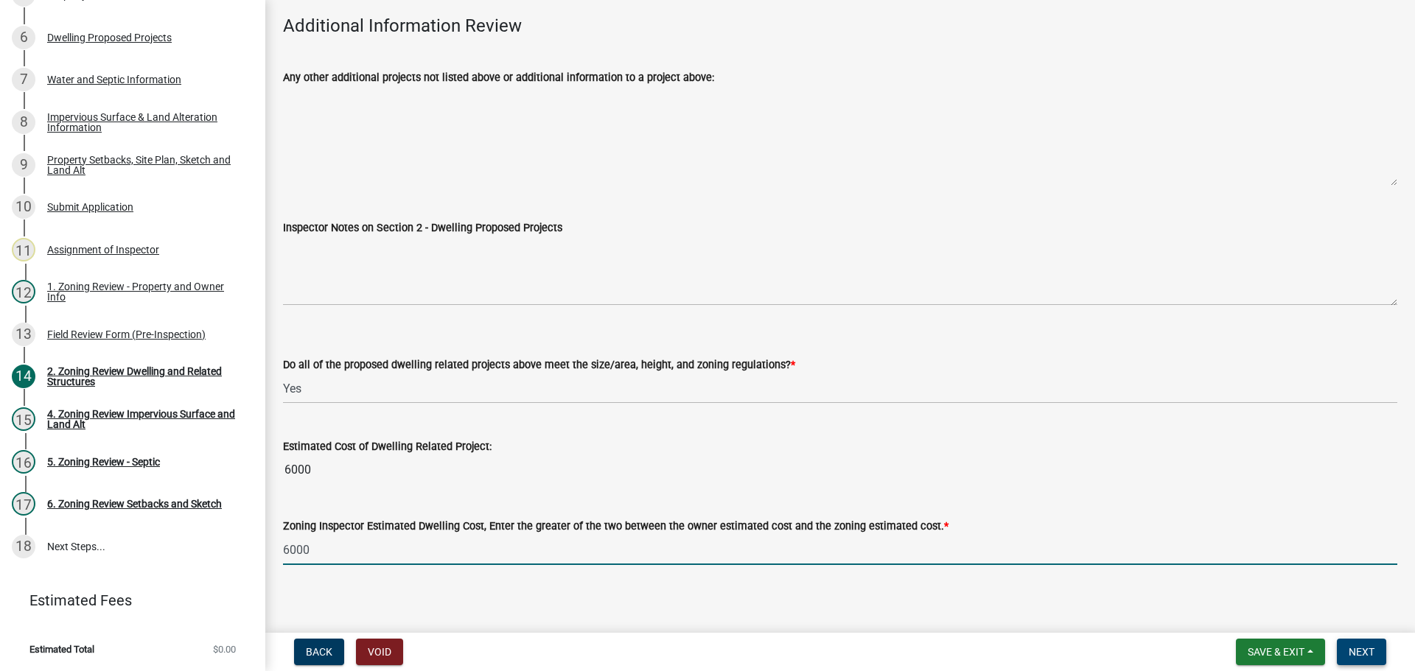
type input "6000"
click at [1357, 645] on button "Next" at bounding box center [1361, 652] width 49 height 27
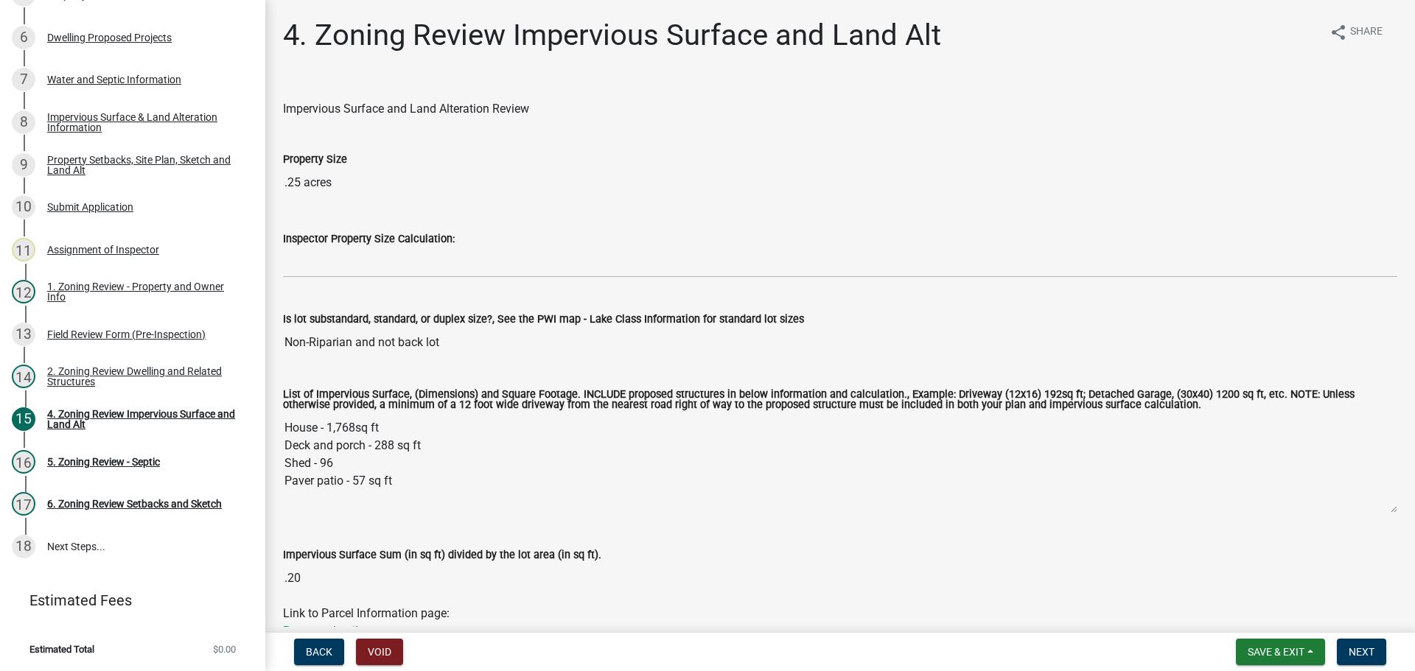
scroll to position [221, 0]
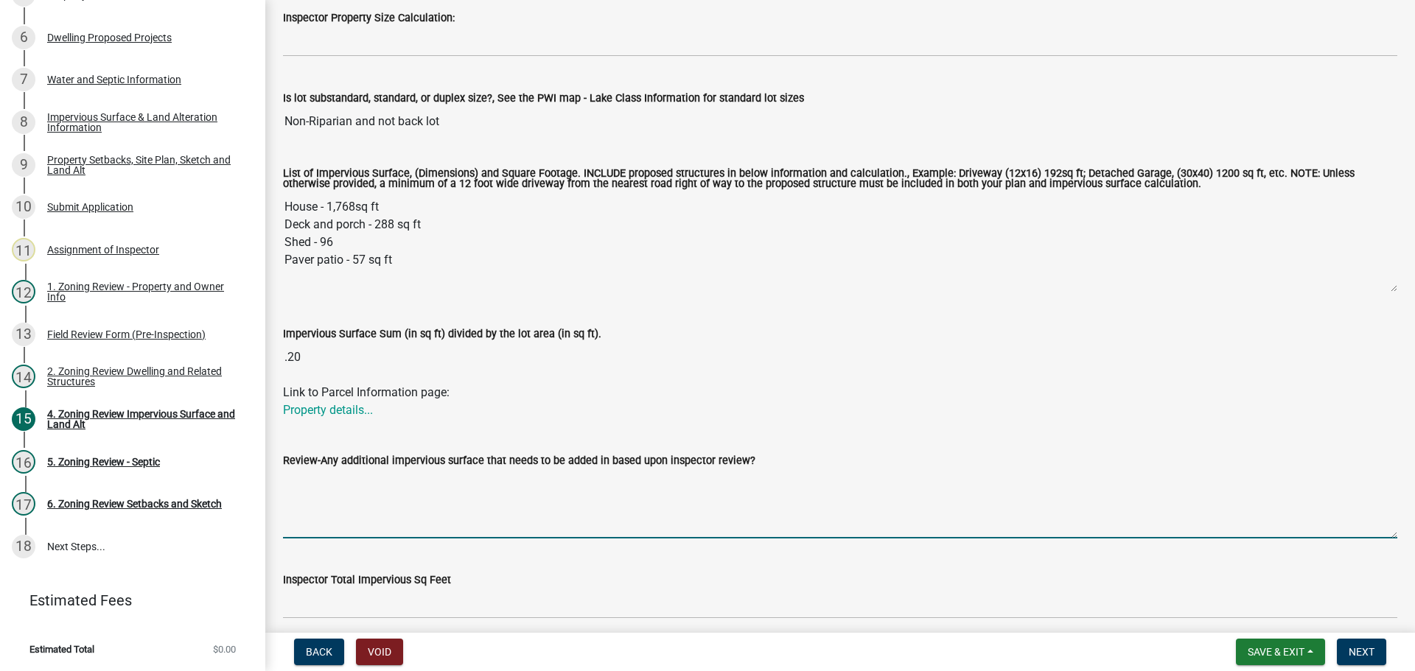
click at [356, 483] on textarea "Review-Any additional impervious surface that needs to be added in based upon i…" at bounding box center [840, 503] width 1114 height 69
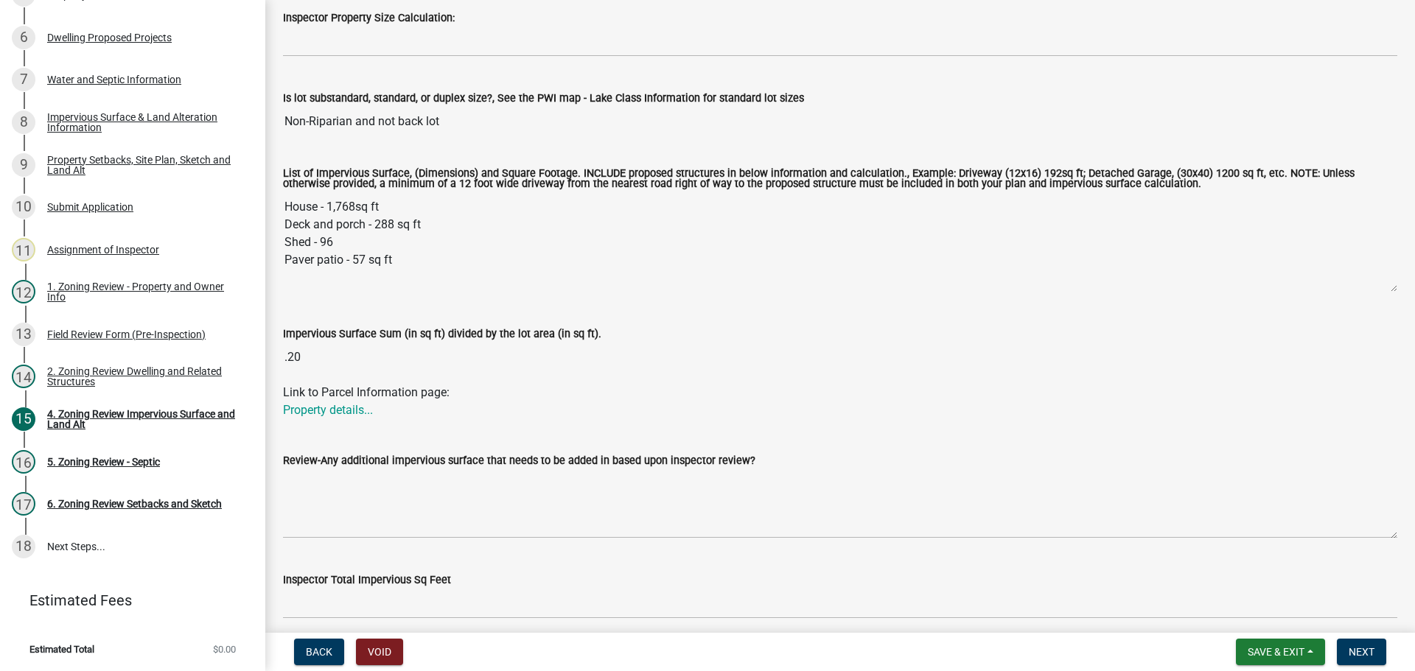
click at [613, 220] on textarea "House - 1,768sq ft Deck and porch - 288 sq ft Shed - 96 Paver patio - 57 sq ft" at bounding box center [840, 242] width 1114 height 100
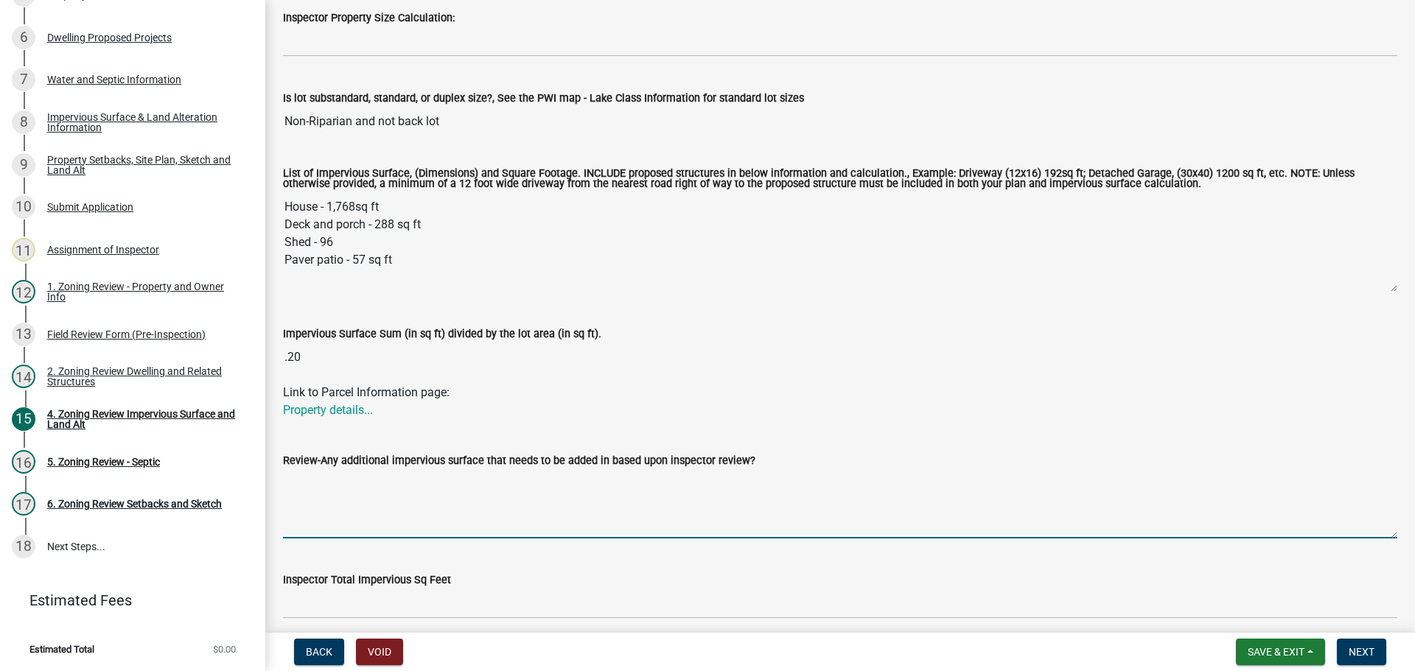
click at [504, 472] on textarea "Review-Any additional impervious surface that needs to be added in based upon i…" at bounding box center [840, 503] width 1114 height 69
paste textarea "lot 10951 house 1624 shed 96 parking 355 proposed patio 200"
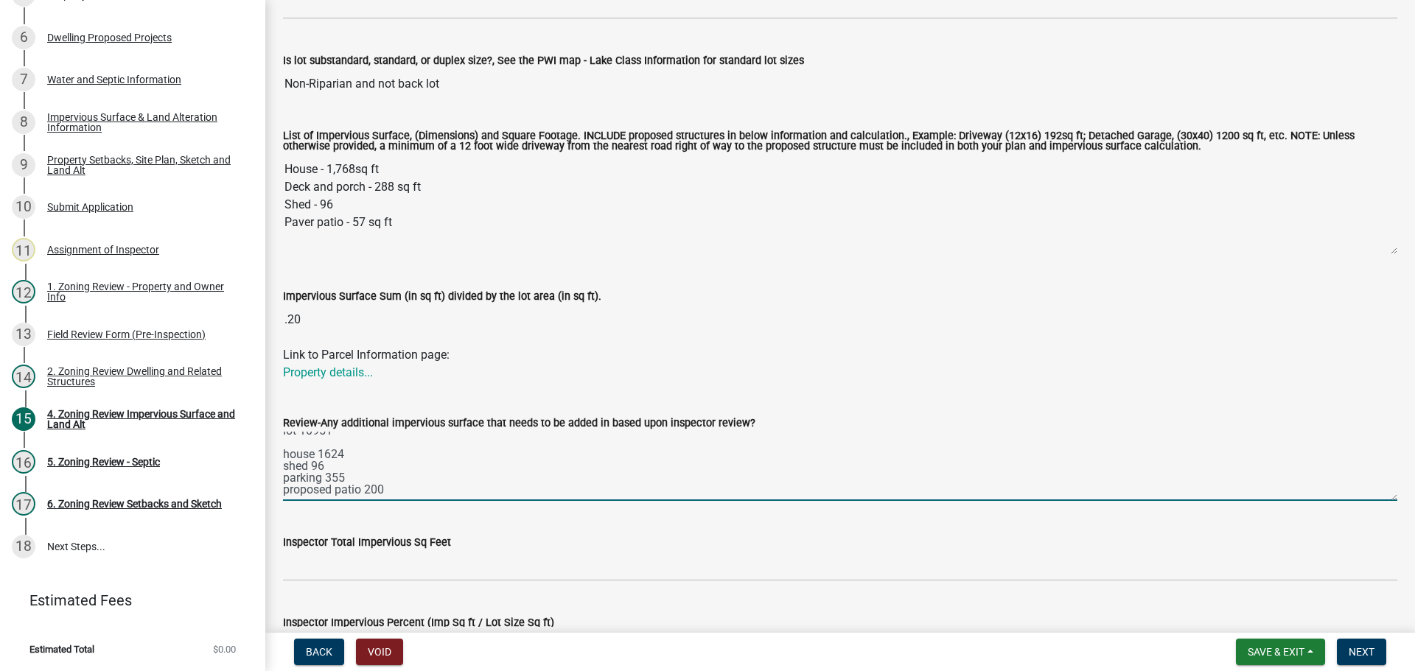
scroll to position [295, 0]
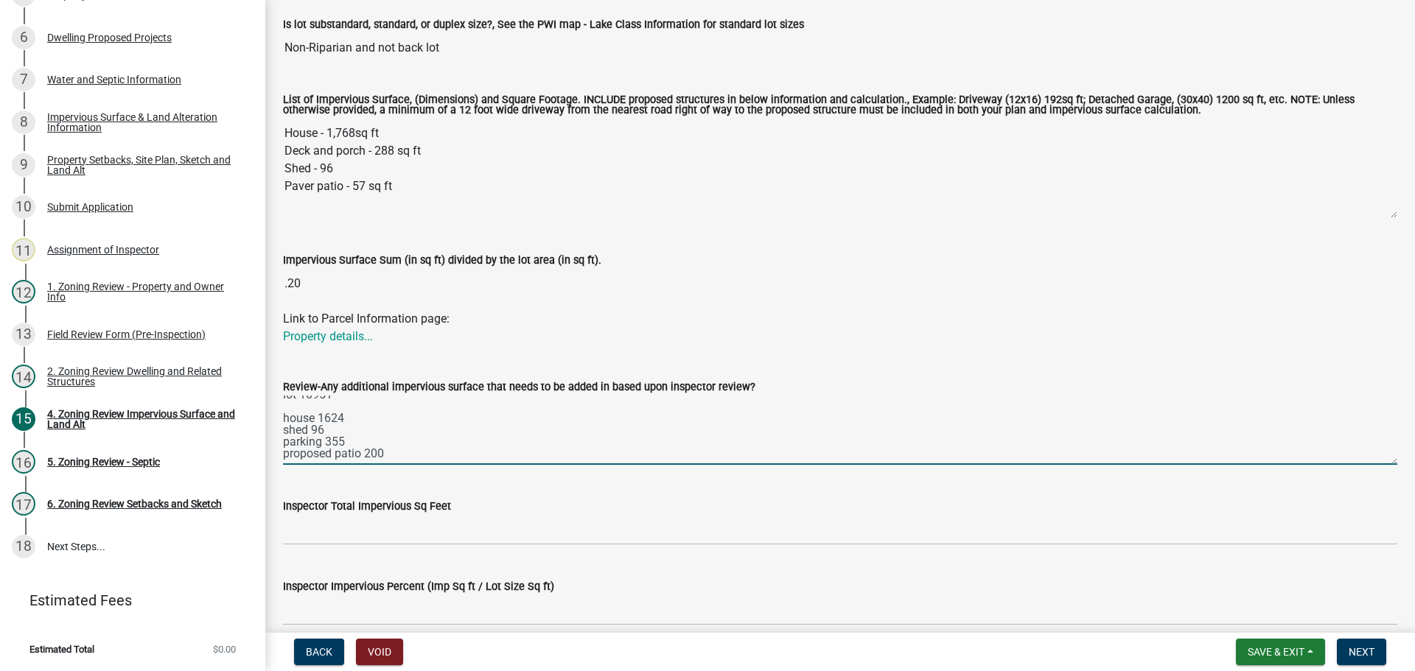
type textarea "lot 10951 house 1624 shed 96 parking 355 proposed patio 200"
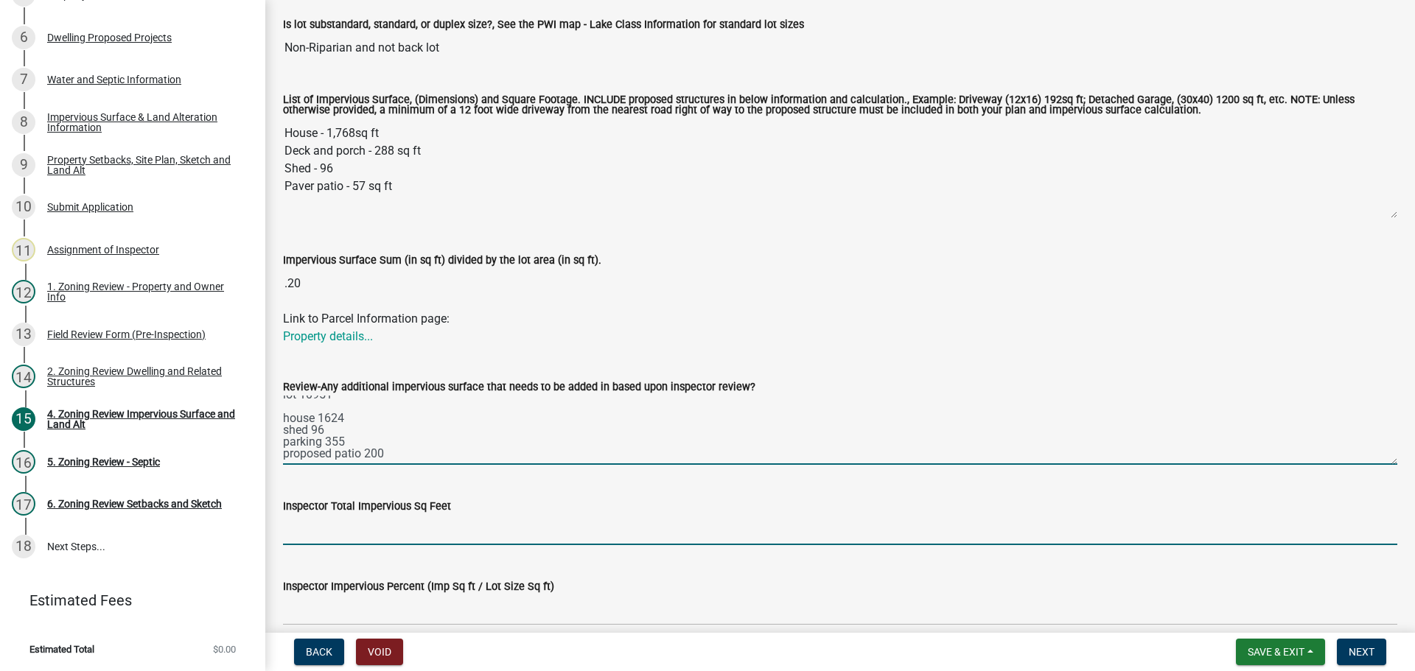
click at [426, 532] on input "Inspector Total Impervious Sq Feet" at bounding box center [840, 530] width 1114 height 30
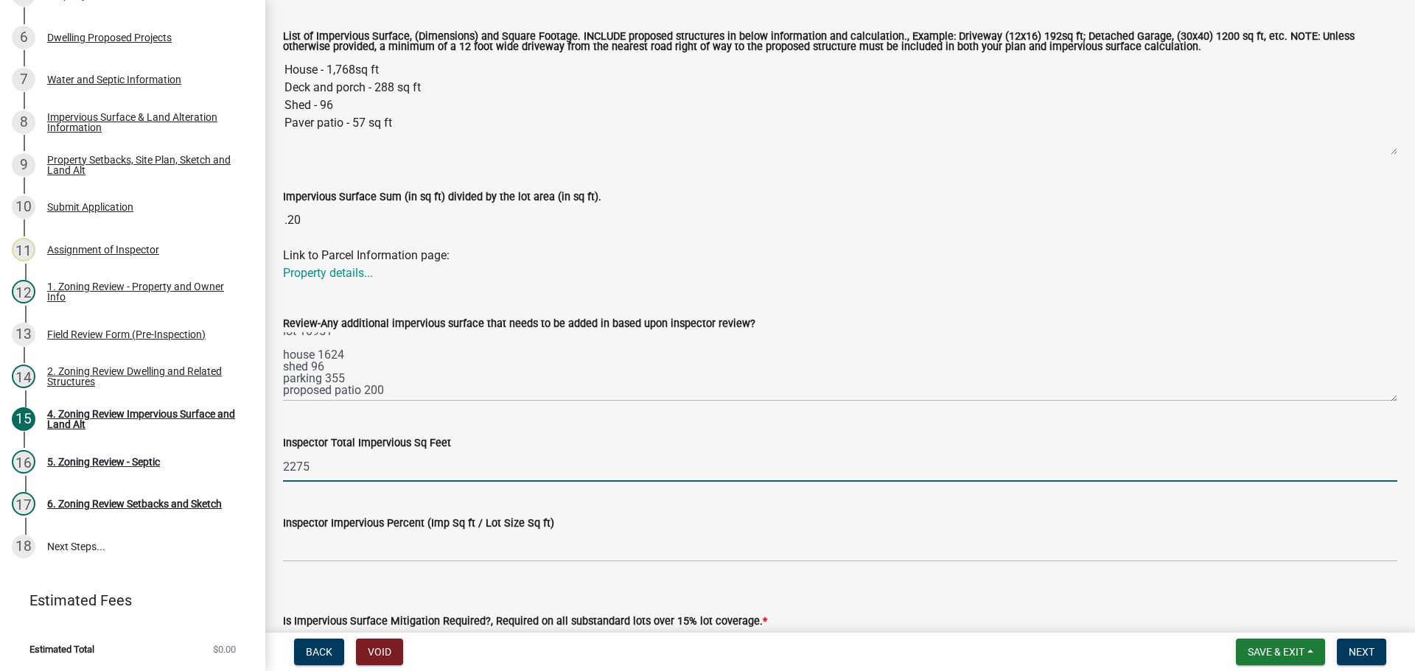
scroll to position [442, 0]
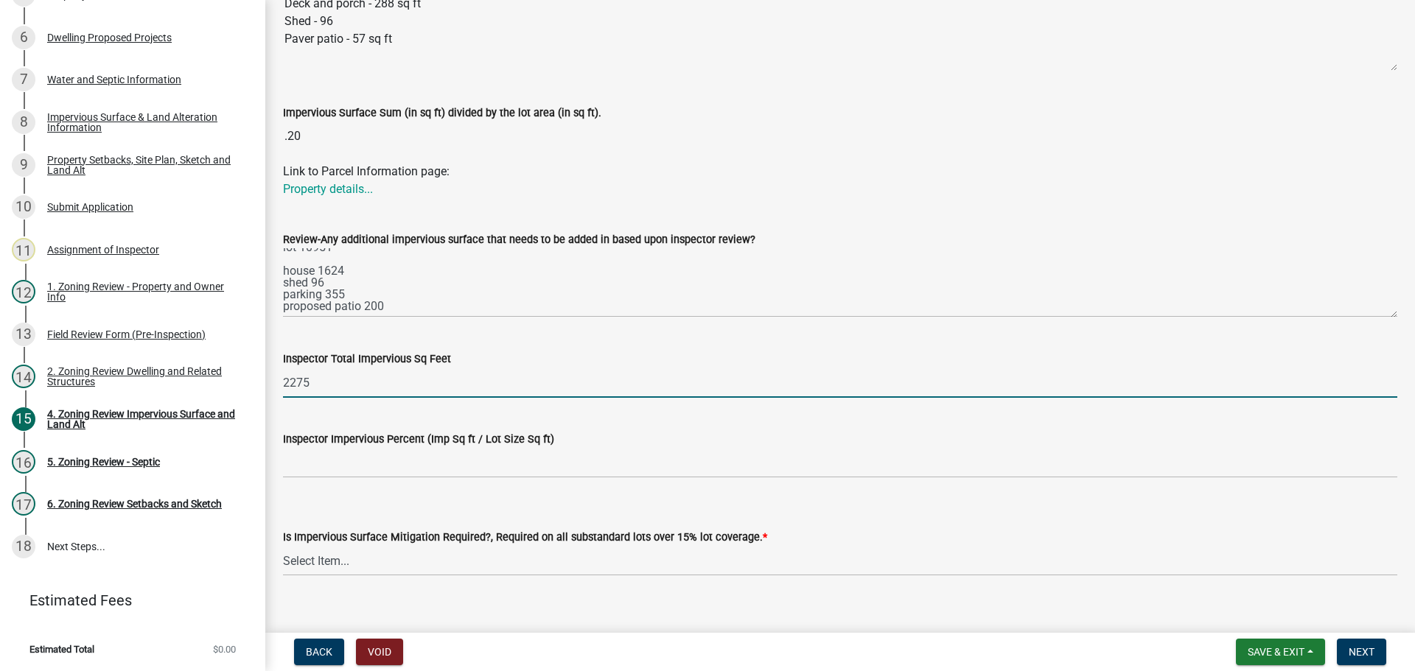
type input "2275"
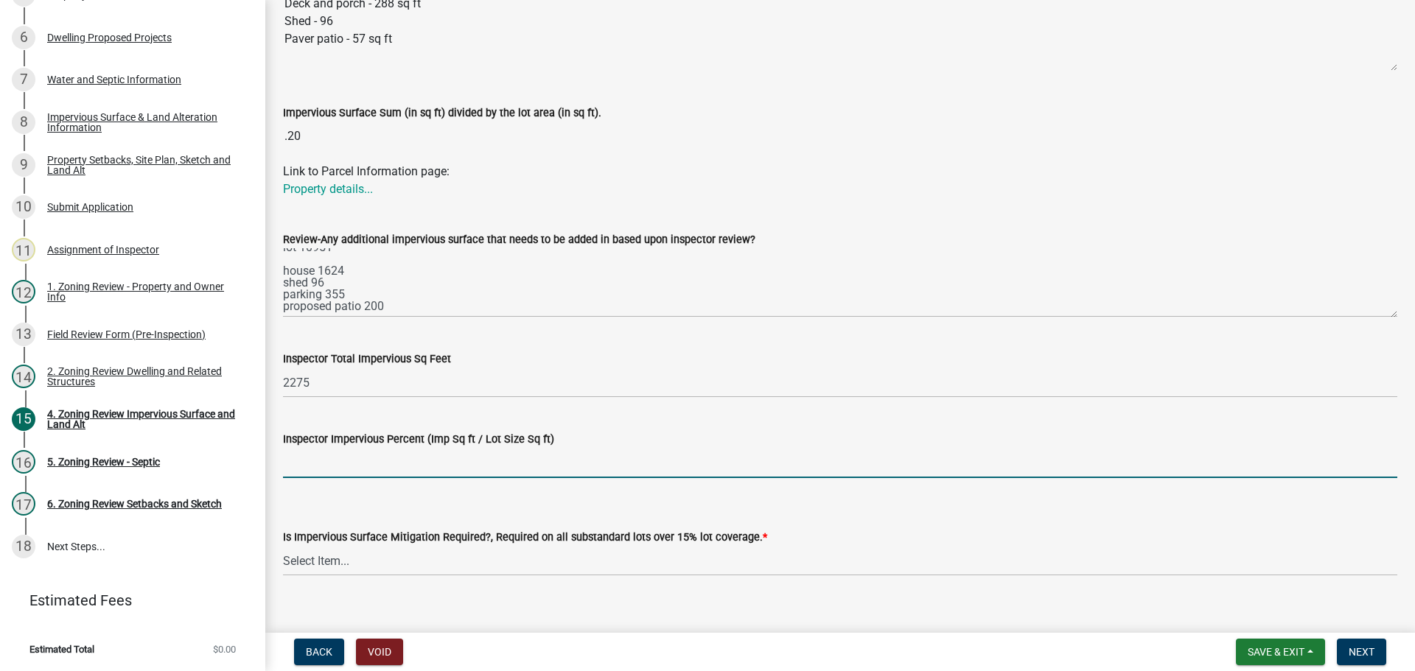
click at [486, 454] on input "Inspector Impervious Percent (Imp Sq ft / Lot Size Sq ft)" at bounding box center [840, 463] width 1114 height 30
type input "21%"
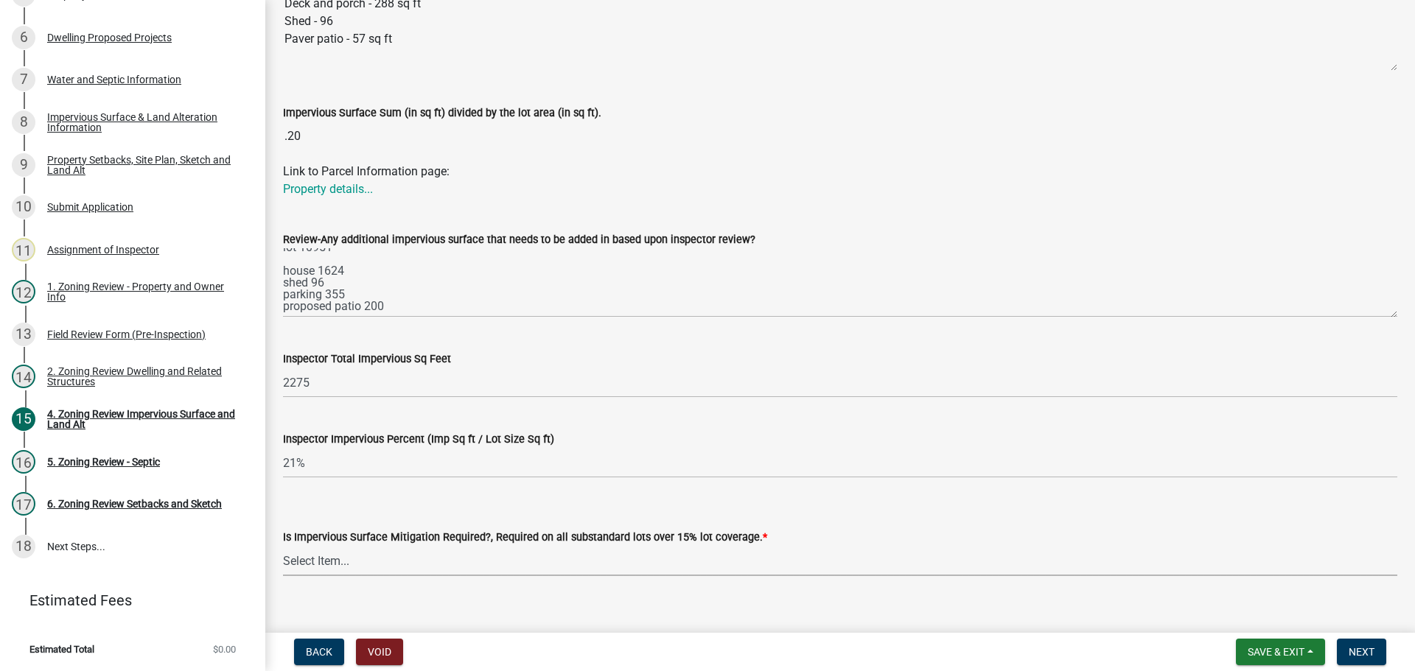
click at [691, 551] on select "Select Item... Yes- Over 15% substandard lot coverage No N/A" at bounding box center [840, 561] width 1114 height 30
click at [283, 547] on select "Select Item... Yes- Over 15% substandard lot coverage No N/A" at bounding box center [840, 561] width 1114 height 30
select select "bbc84f88-1c9e-4c06-bbd0-95e5e078d214"
click at [1349, 652] on span "Next" at bounding box center [1362, 652] width 26 height 12
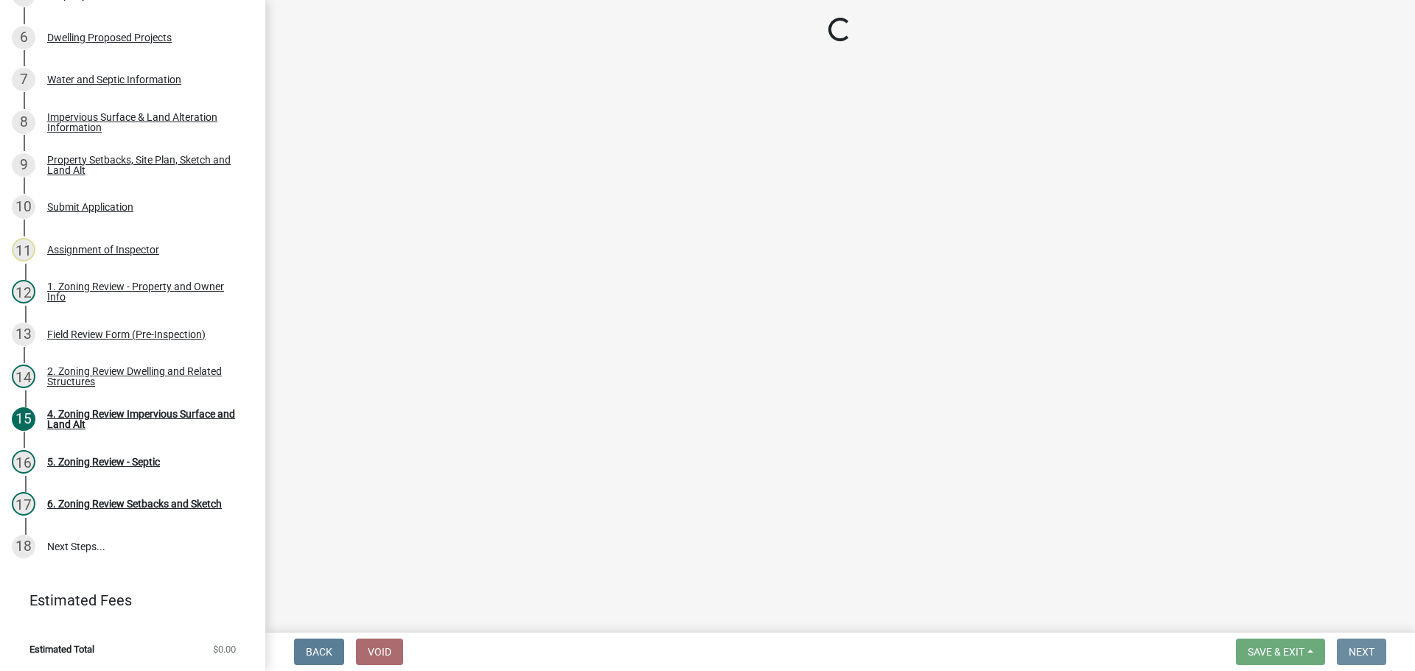
scroll to position [0, 0]
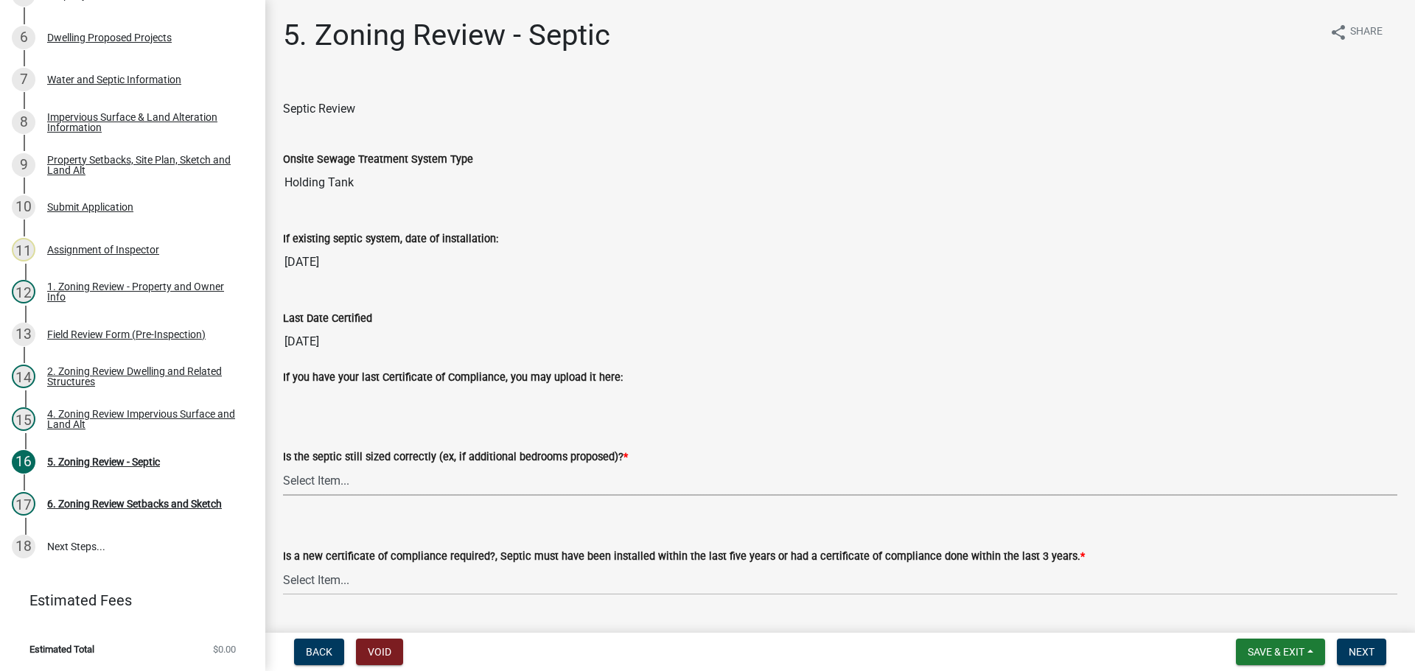
click at [355, 479] on select "Select Item... Yes No N/A" at bounding box center [840, 481] width 1114 height 30
click at [283, 466] on select "Select Item... Yes No N/A" at bounding box center [840, 481] width 1114 height 30
select select "b57b8896-1cf2-4a3f-b657-168f49e5b2e0"
click at [344, 575] on select "Select Item... Yes No" at bounding box center [840, 580] width 1114 height 30
click at [283, 565] on select "Select Item... Yes No" at bounding box center [840, 580] width 1114 height 30
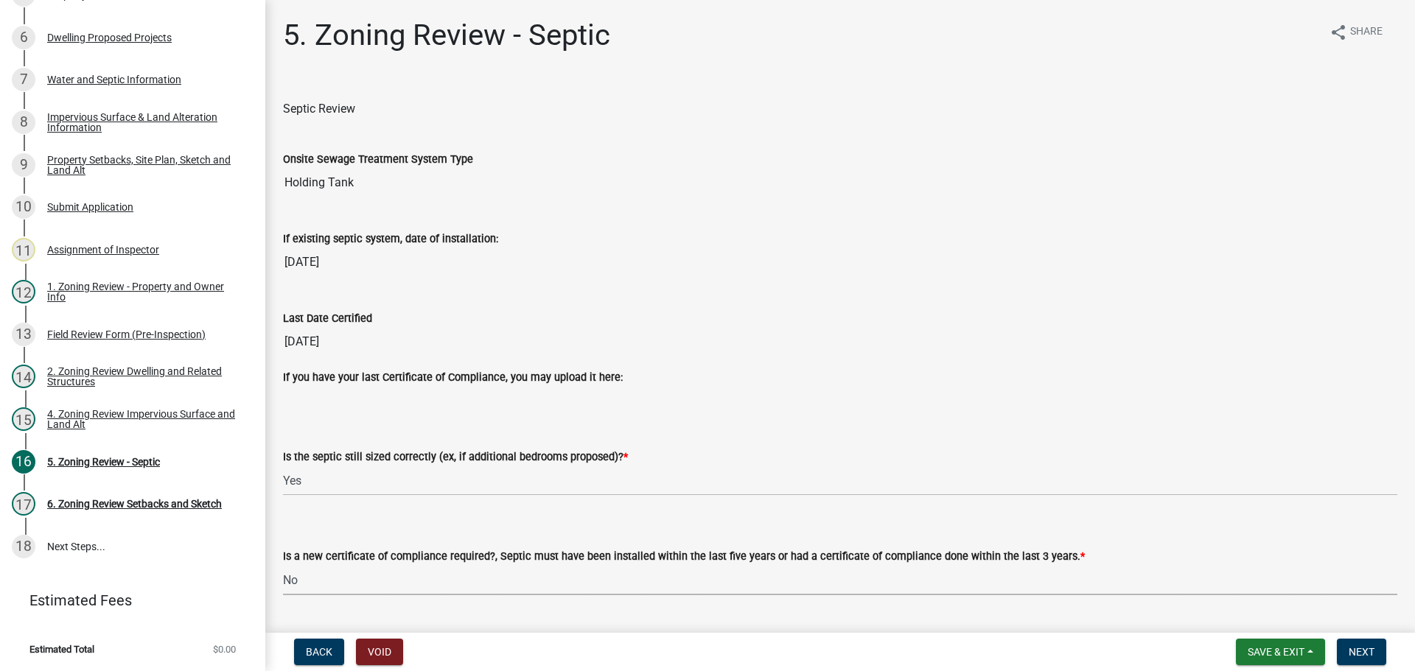
select select "2fd537d7-74b1-4ff9-a84c-837cf5598f43"
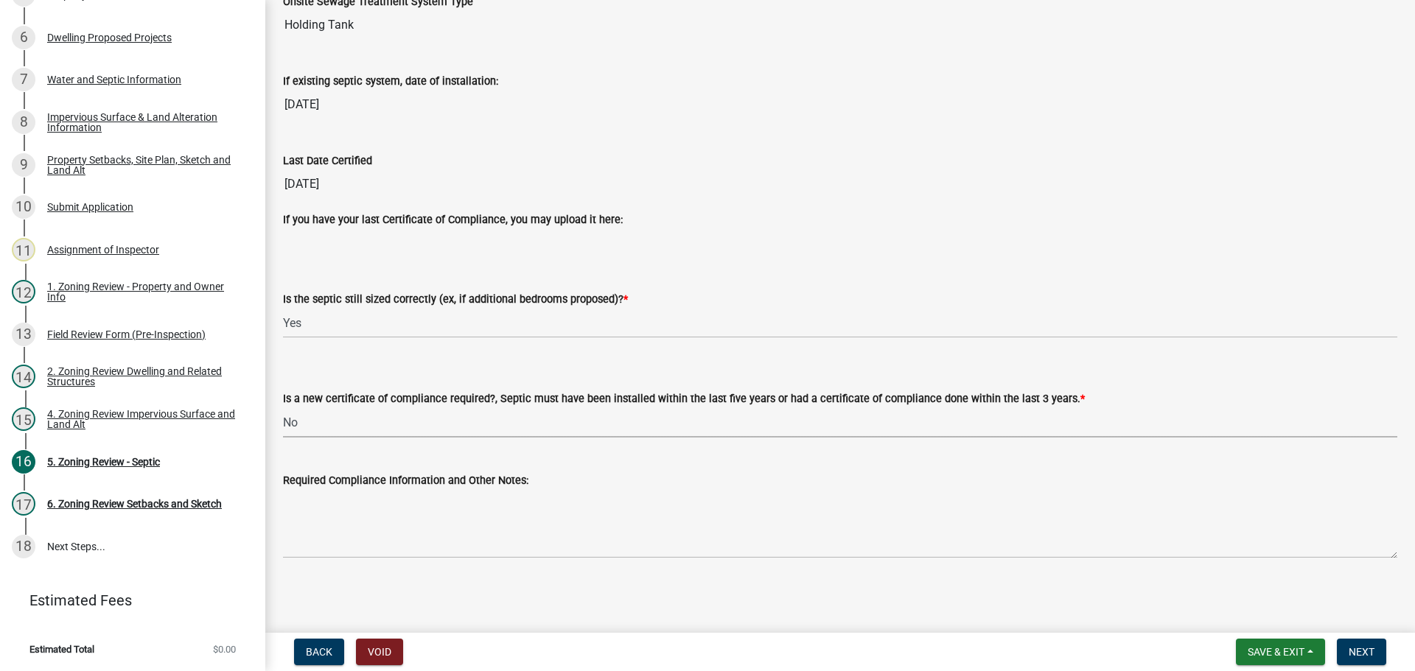
scroll to position [158, 0]
click at [1343, 655] on button "Next" at bounding box center [1361, 652] width 49 height 27
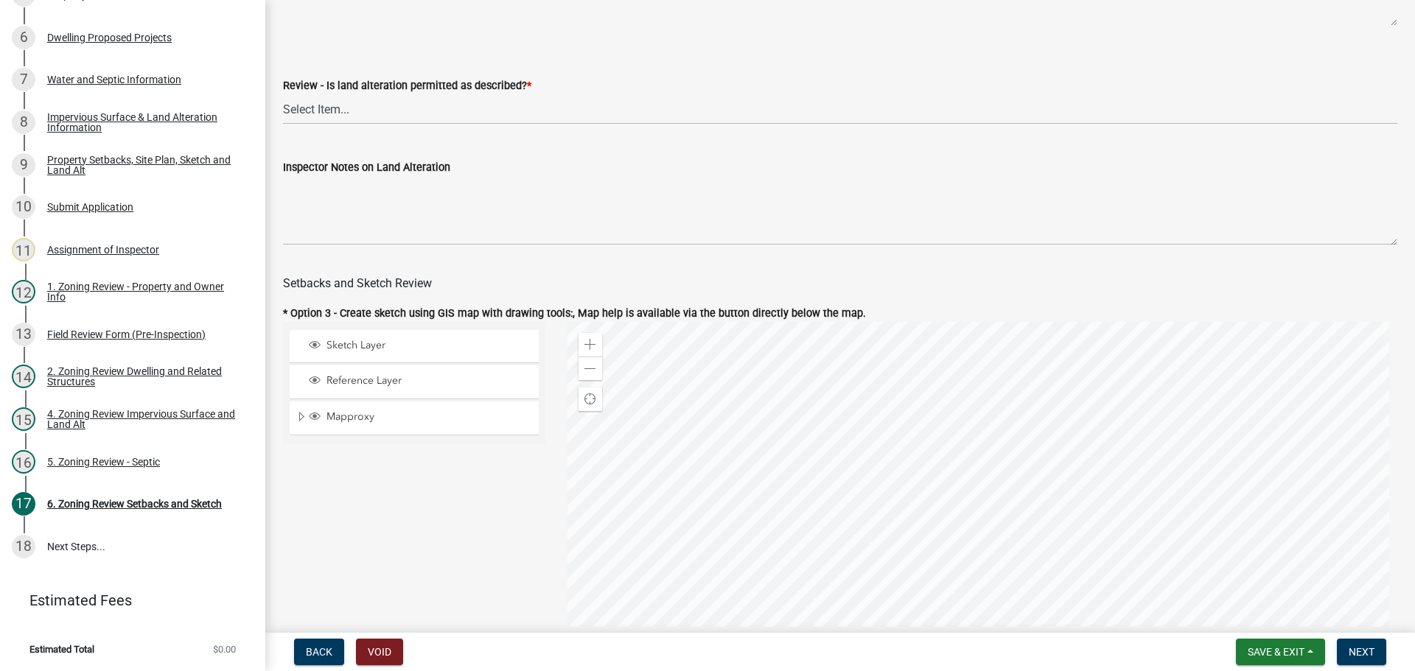
scroll to position [590, 0]
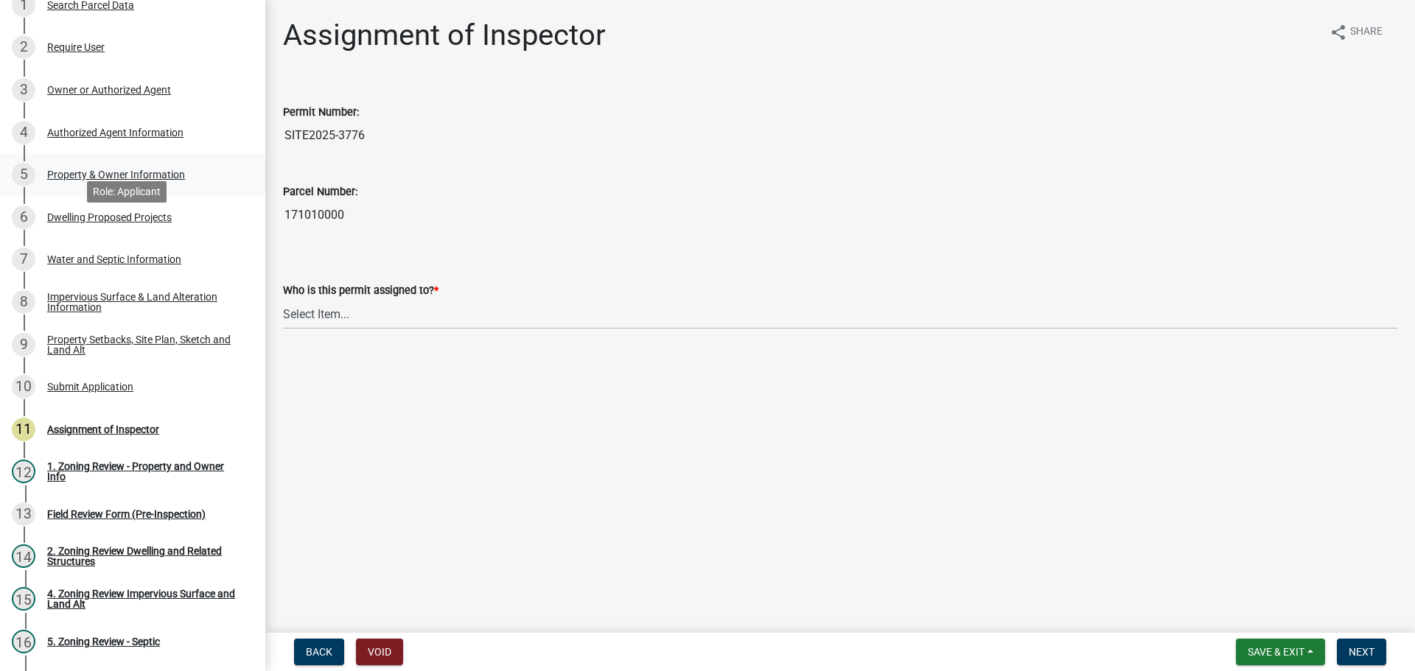
scroll to position [295, 0]
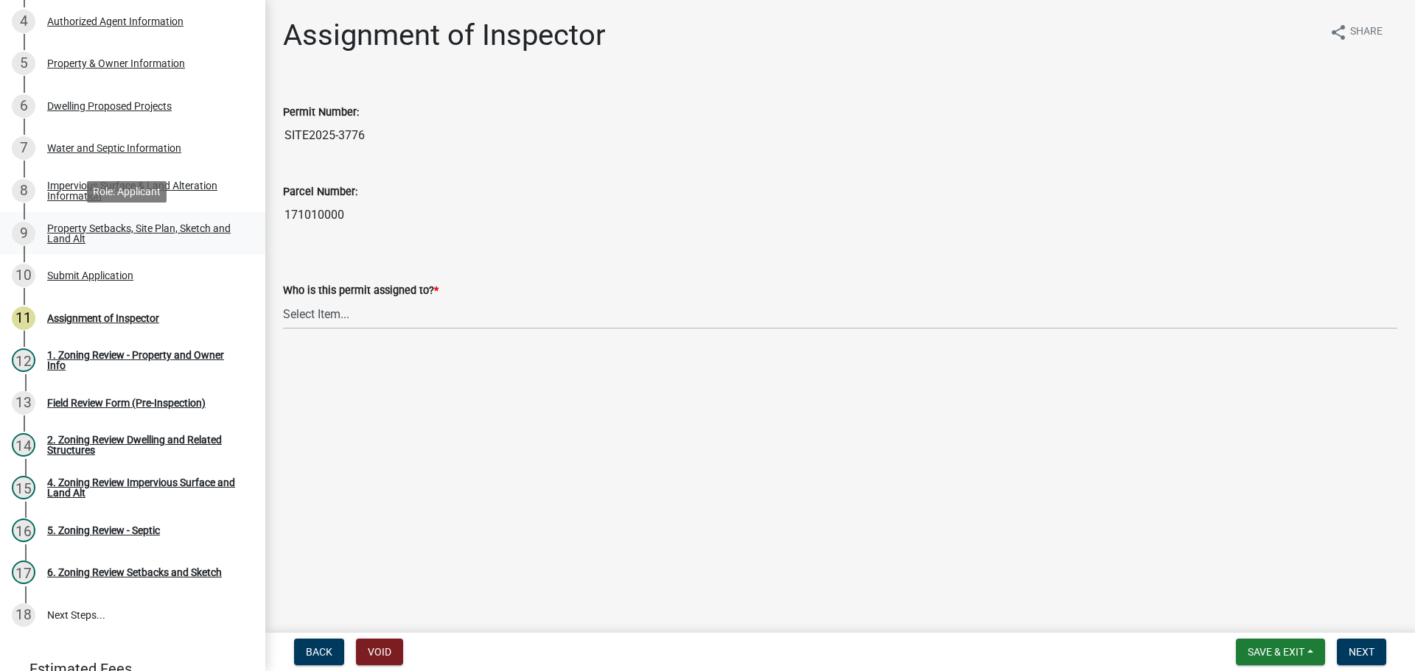
click at [157, 223] on div "Property Setbacks, Site Plan, Sketch and Land Alt" at bounding box center [144, 233] width 195 height 21
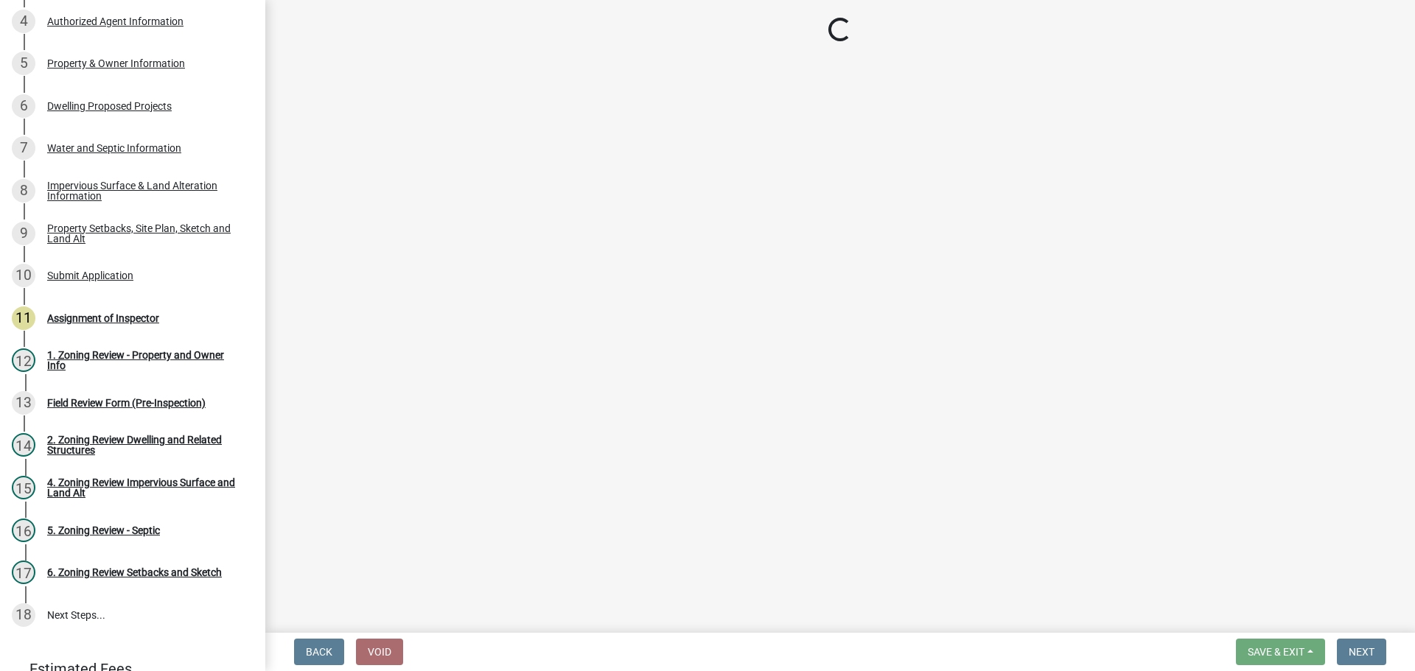
select select "7b13c63f-e699-4112-b373-98fbd28ec536"
select select "d831abd6-69dc-4cfd-a389-e0e69ee6df9d"
select select "b56a4575-9846-47cf-8067-c59a4853da22"
select select "12f785fb-c378-4b18-841c-21c73dc99083"
select select "5c3bc124-316a-4e31-81ed-fa9247a28fef"
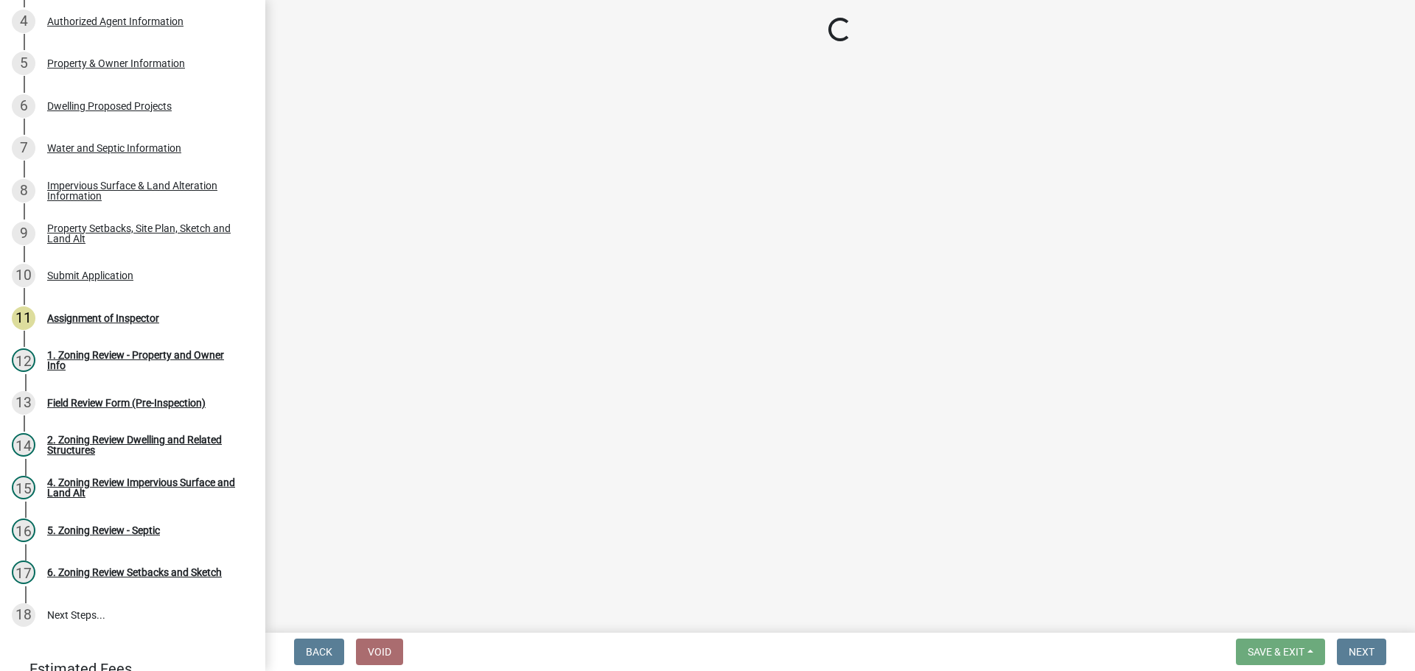
select select "aa6c7ffd-a452-4f17-af46-2abaeaed4180"
select select "5ad4ab64-b44e-481c-9000-9e5907aa74e1"
select select "3ef6ed64-418f-4dfa-9020-48b6b52c6910"
select select "c8b8ea71-7088-4e87-a493-7bc88cc2835b"
select select "1418c7e3-4054-4b00-84b5-d09b9560f30a"
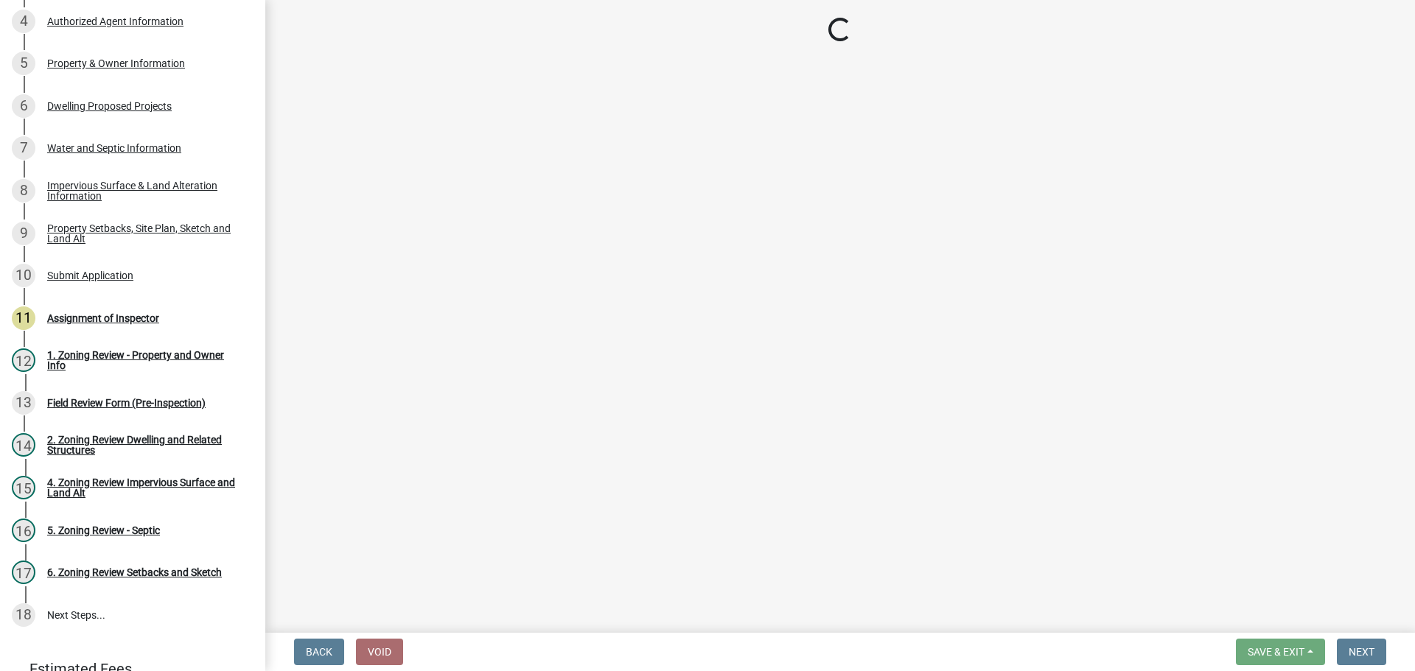
select select "19d13e65-c93d-443e-910a-7a17299544cc"
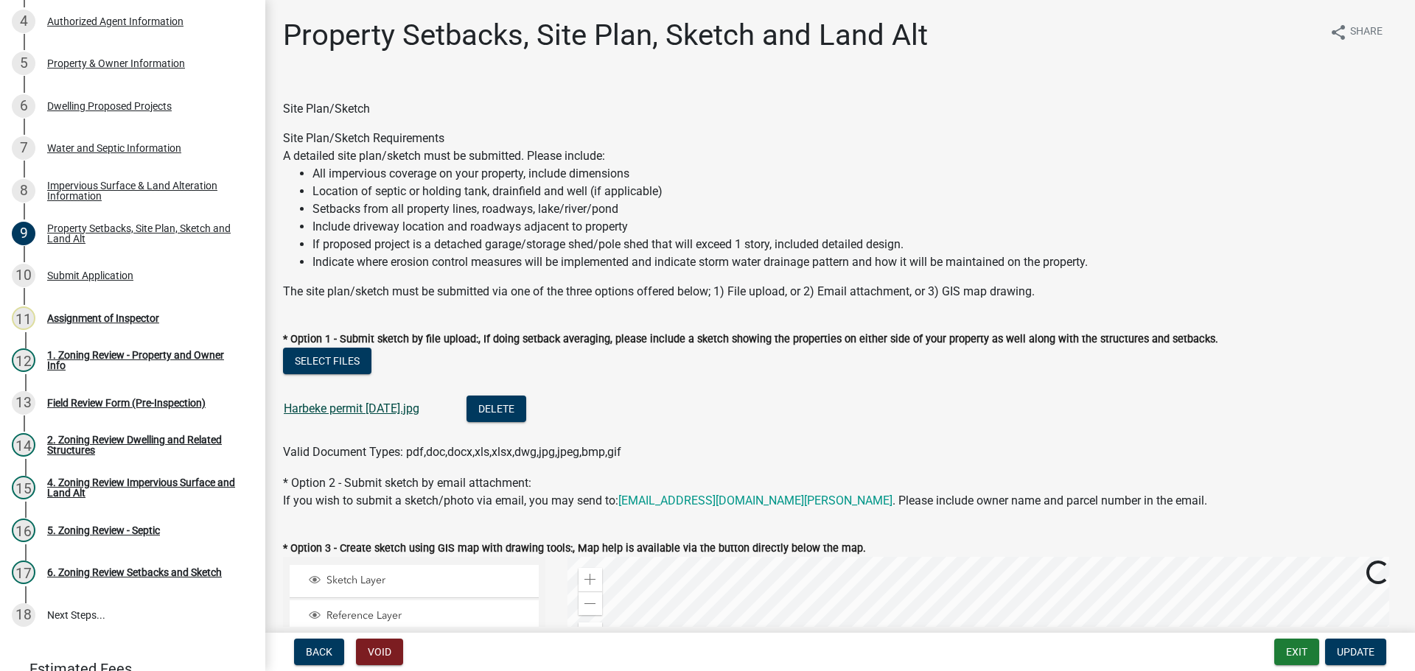
click at [380, 410] on link "Harbeke permit [DATE].jpg" at bounding box center [352, 409] width 136 height 14
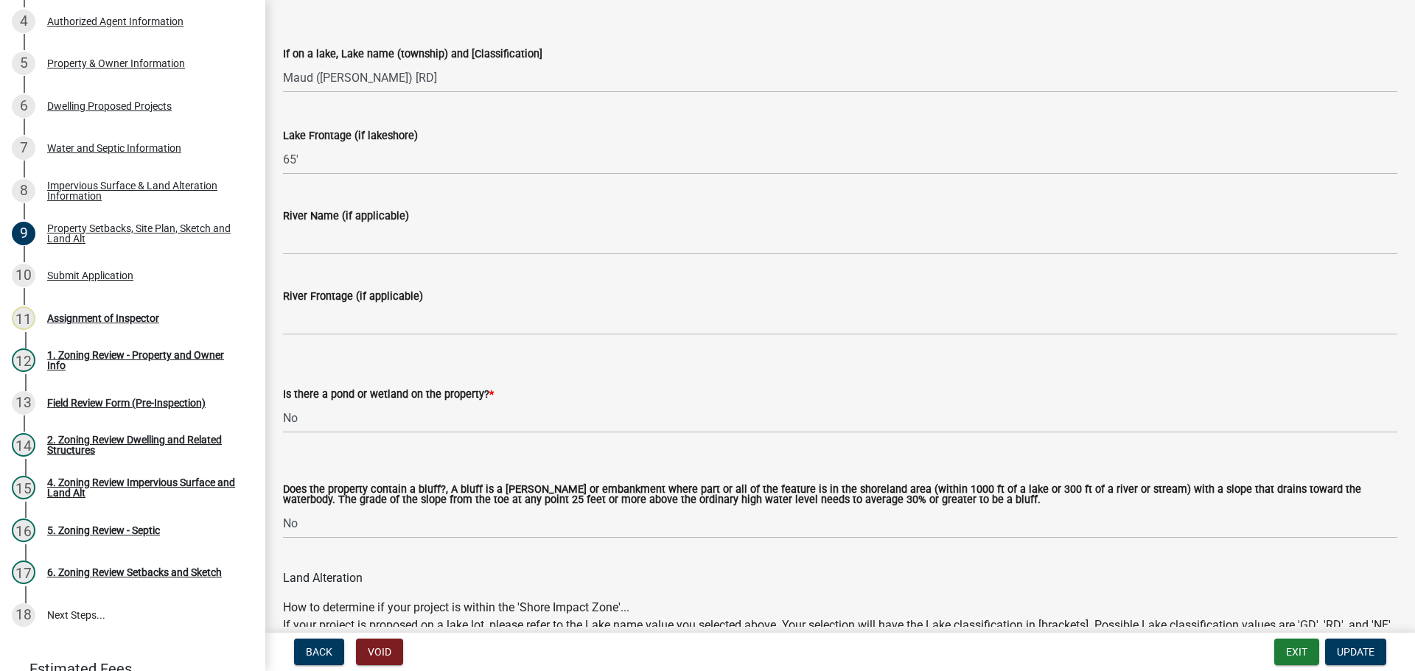
scroll to position [0, 0]
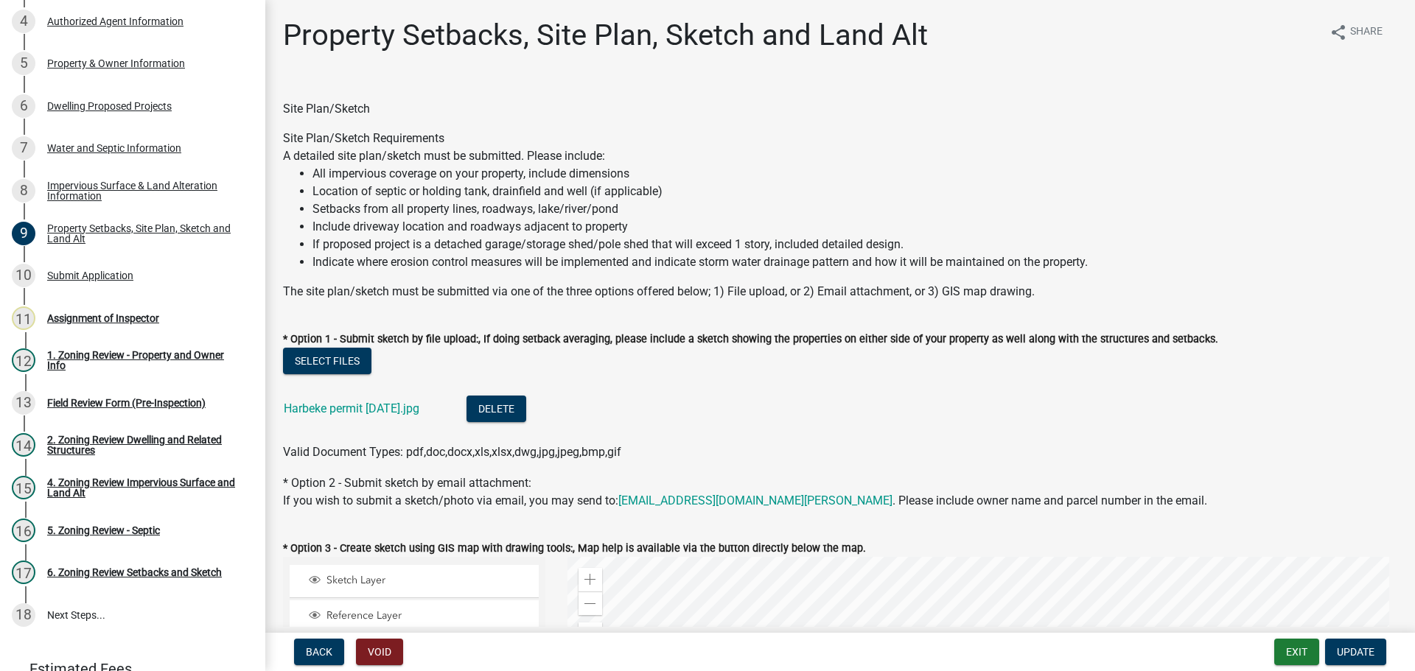
drag, startPoint x: 352, startPoint y: 382, endPoint x: 266, endPoint y: 112, distance: 282.9
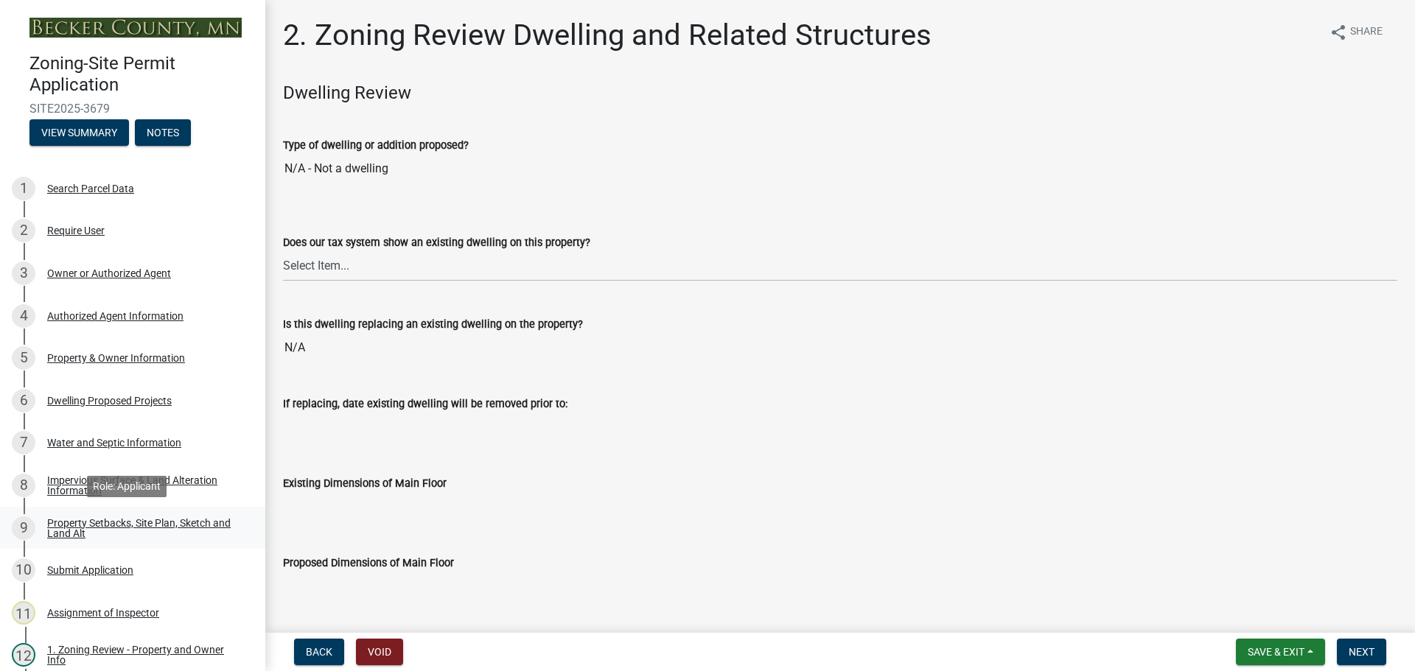
click at [138, 520] on div "Property Setbacks, Site Plan, Sketch and Land Alt" at bounding box center [144, 528] width 195 height 21
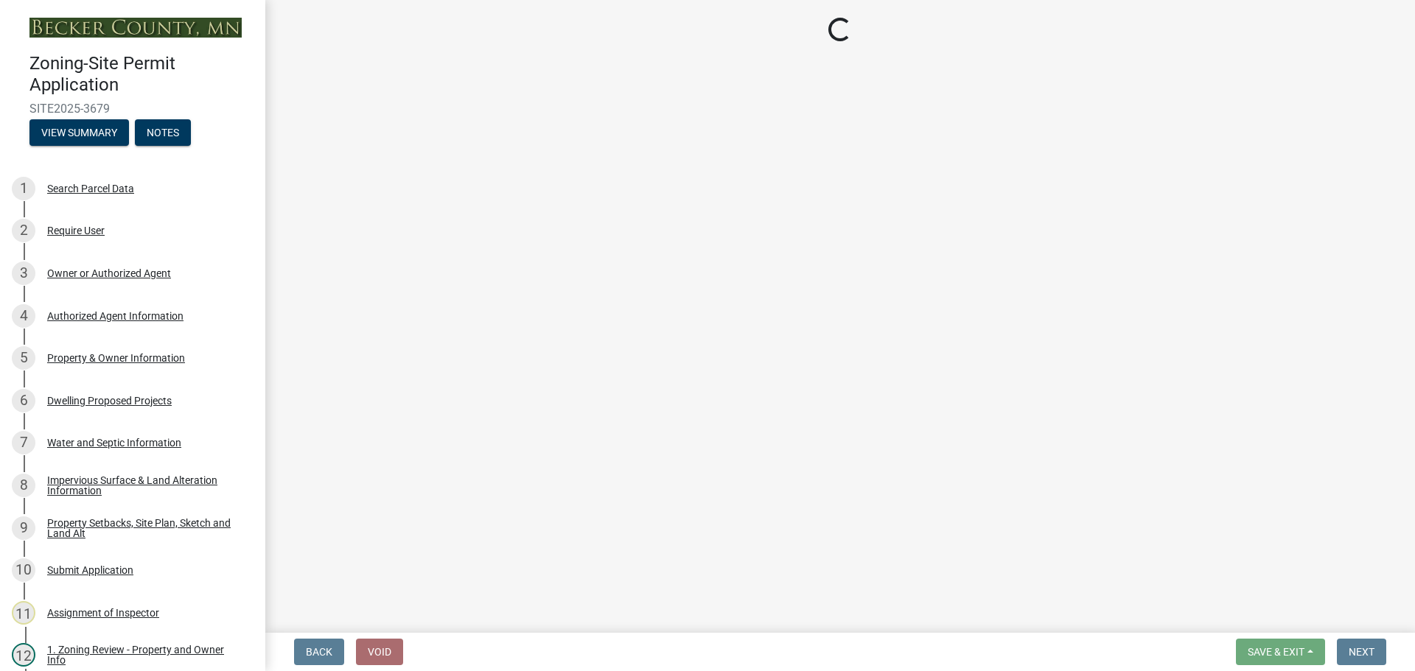
select select "7b13c63f-e699-4112-b373-98fbd28ec536"
select select "d831abd6-69dc-4cfd-a389-e0e69ee6df9d"
select select "b56a4575-9846-47cf-8067-c59a4853da22"
select select "12f785fb-c378-4b18-841c-21c73dc99083"
select select "5c3bc124-316a-4e31-81ed-fa9247a28fef"
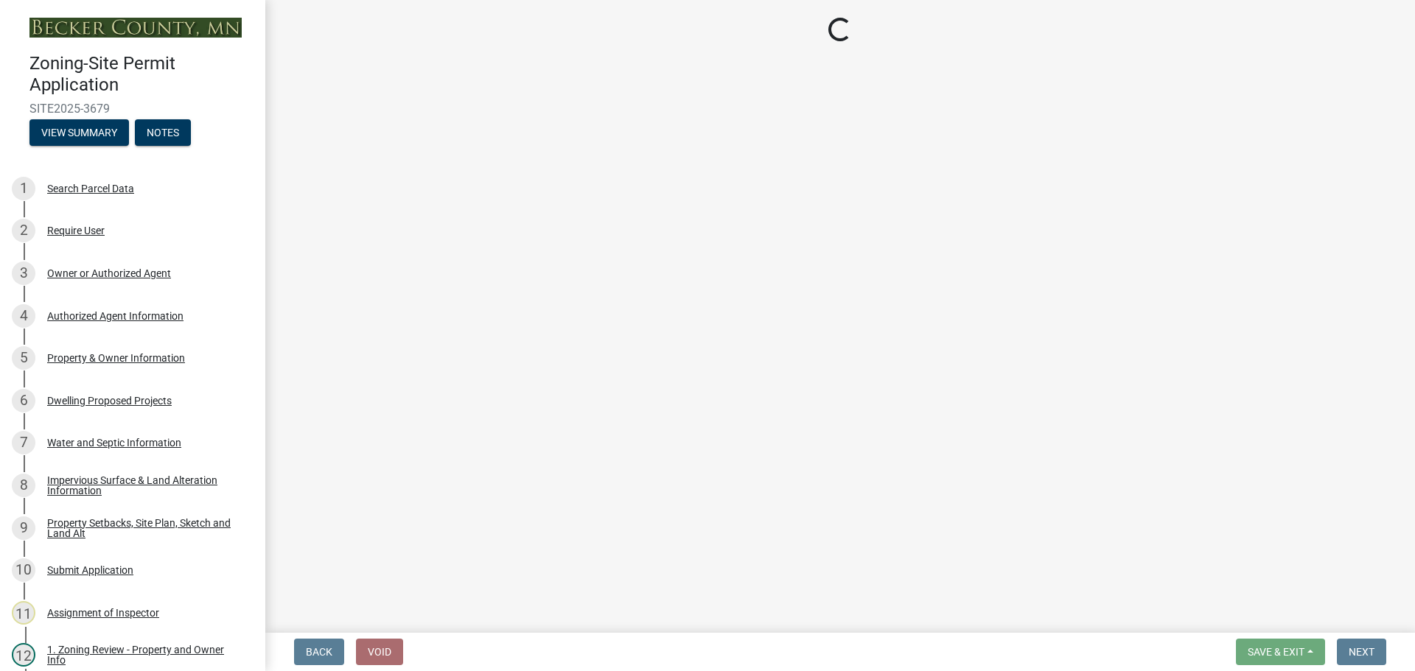
select select "aa6c7ffd-a452-4f17-af46-2abaeaed4180"
select select "5ad4ab64-b44e-481c-9000-9e5907aa74e1"
select select "3ef6ed64-418f-4dfa-9020-48b6b52c6910"
select select "c8b8ea71-7088-4e87-a493-7bc88cc2835b"
select select "1418c7e3-4054-4b00-84b5-d09b9560f30a"
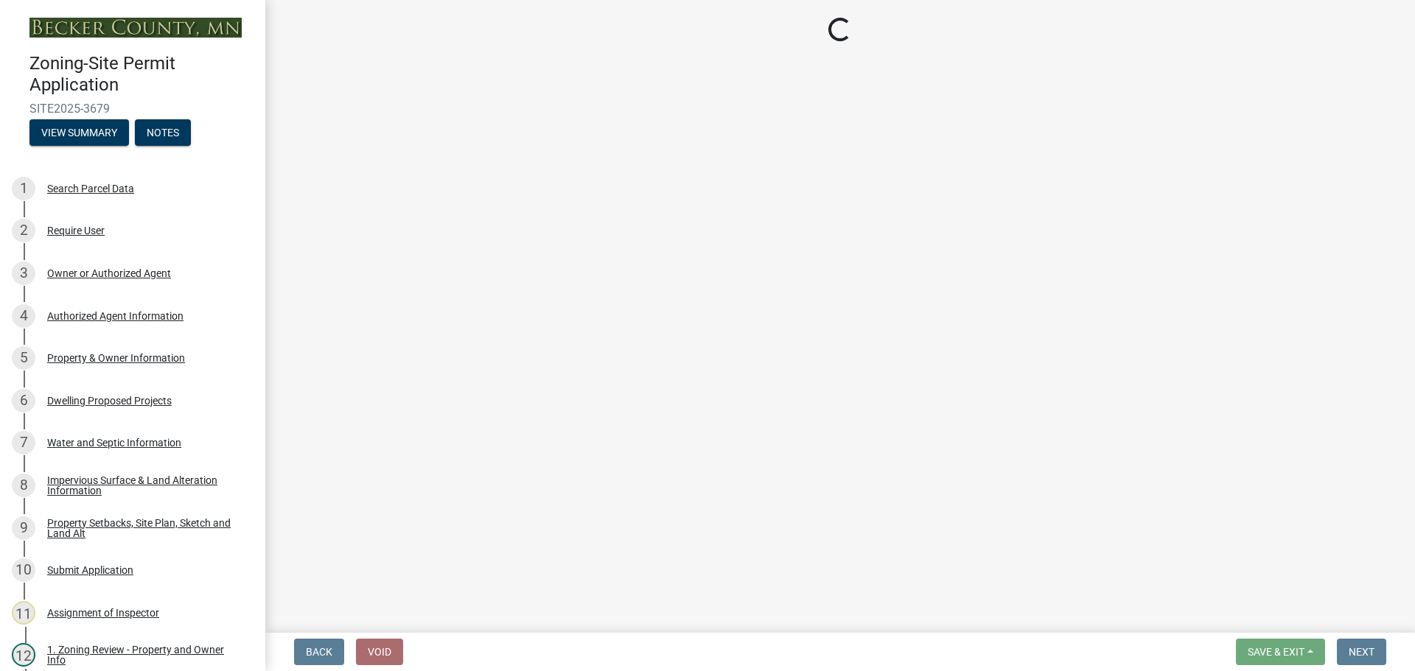
select select "4421853d-5e11-4b64-95ec-6c47066881cc"
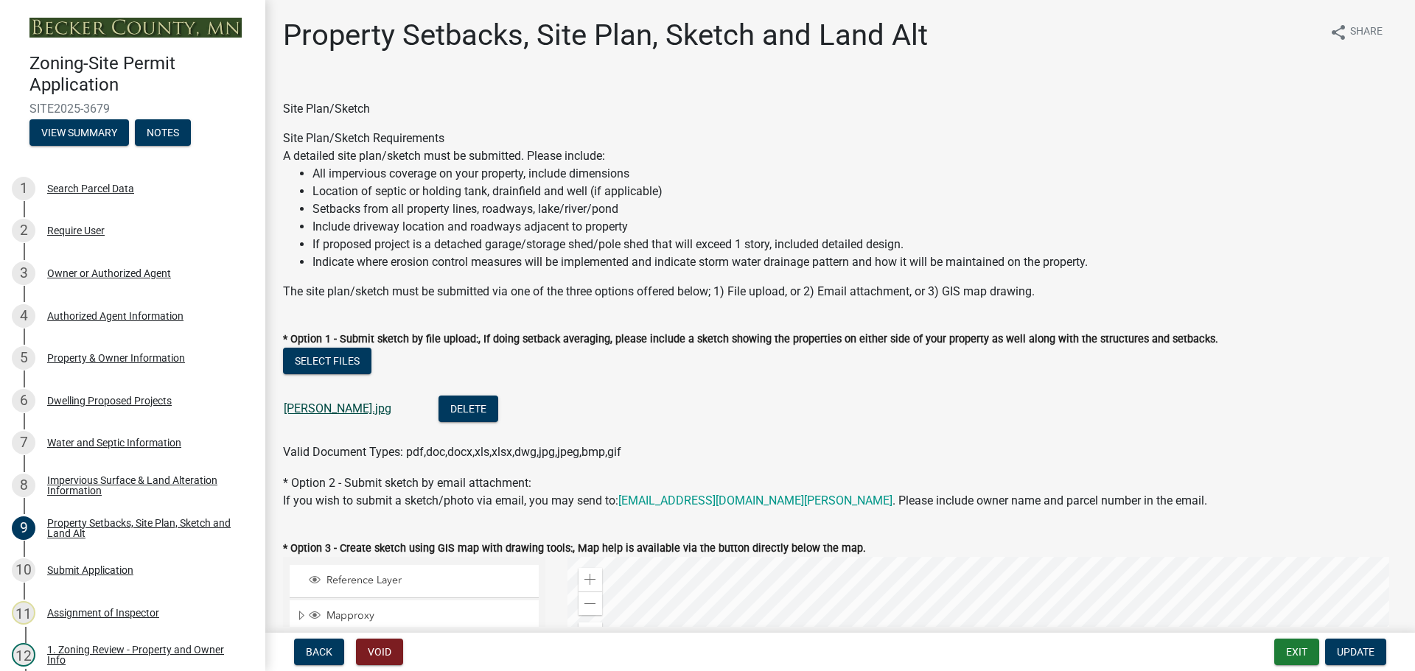
click at [358, 407] on link "Harbeke Permit.jpg" at bounding box center [338, 409] width 108 height 14
drag, startPoint x: 791, startPoint y: 388, endPoint x: 726, endPoint y: 226, distance: 174.6
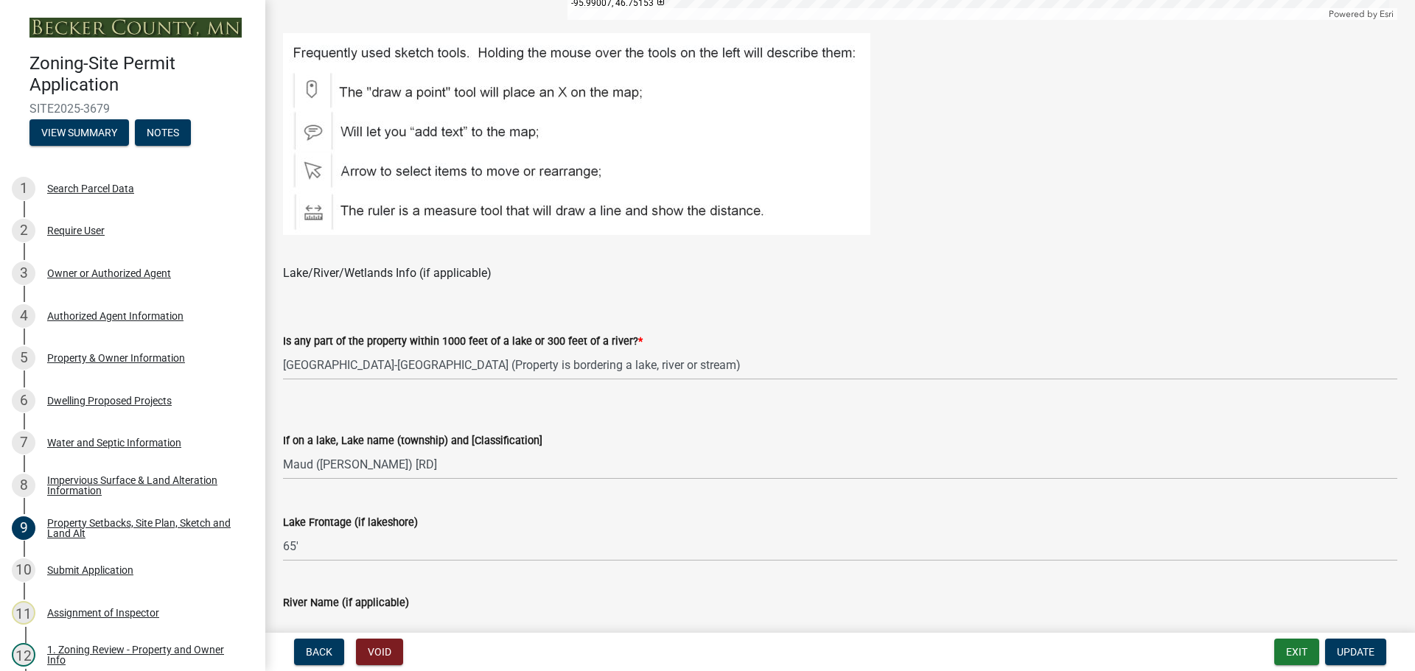
drag, startPoint x: 410, startPoint y: 363, endPoint x: 410, endPoint y: 400, distance: 37.6
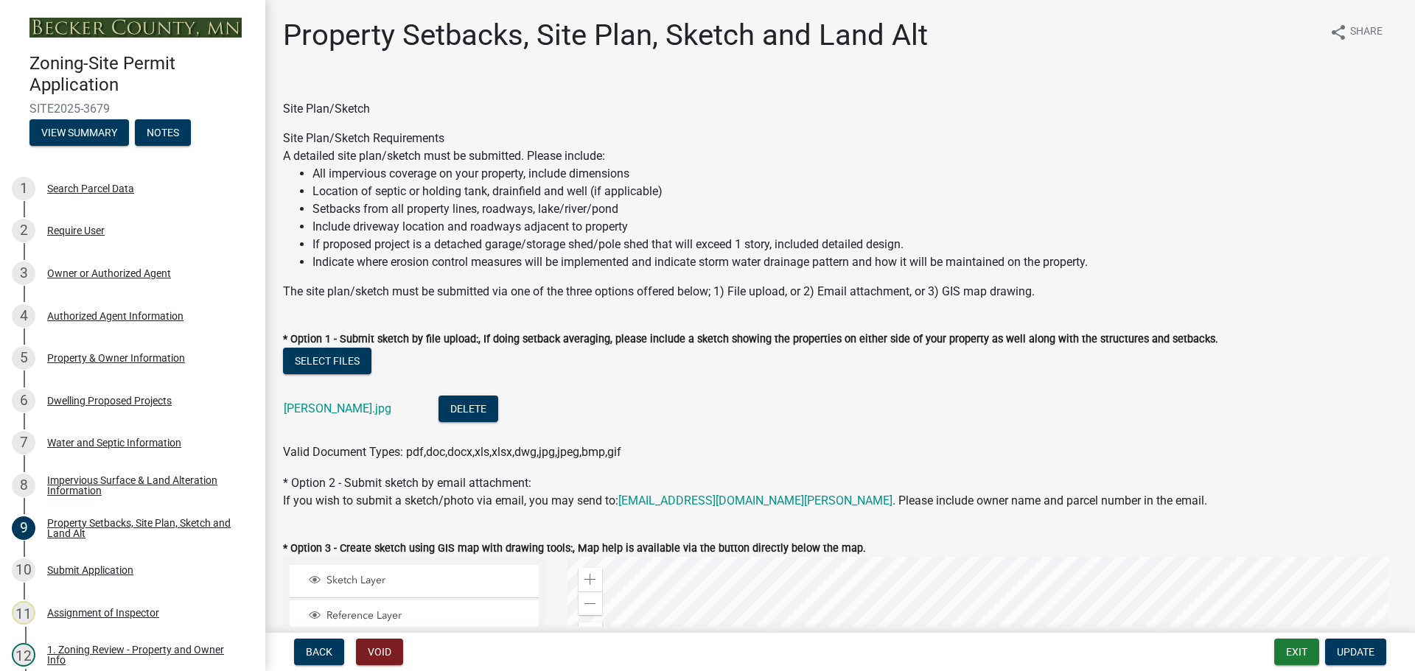
drag, startPoint x: 529, startPoint y: 474, endPoint x: 444, endPoint y: 193, distance: 293.3
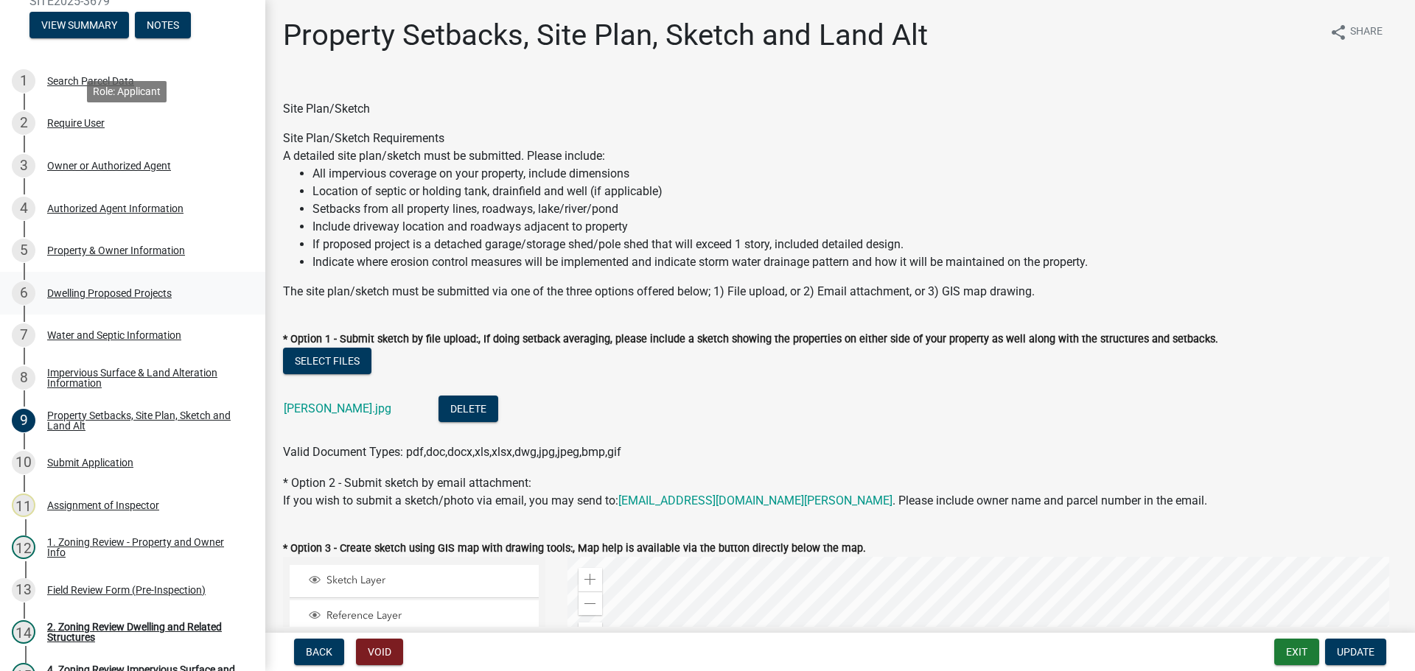
scroll to position [295, 0]
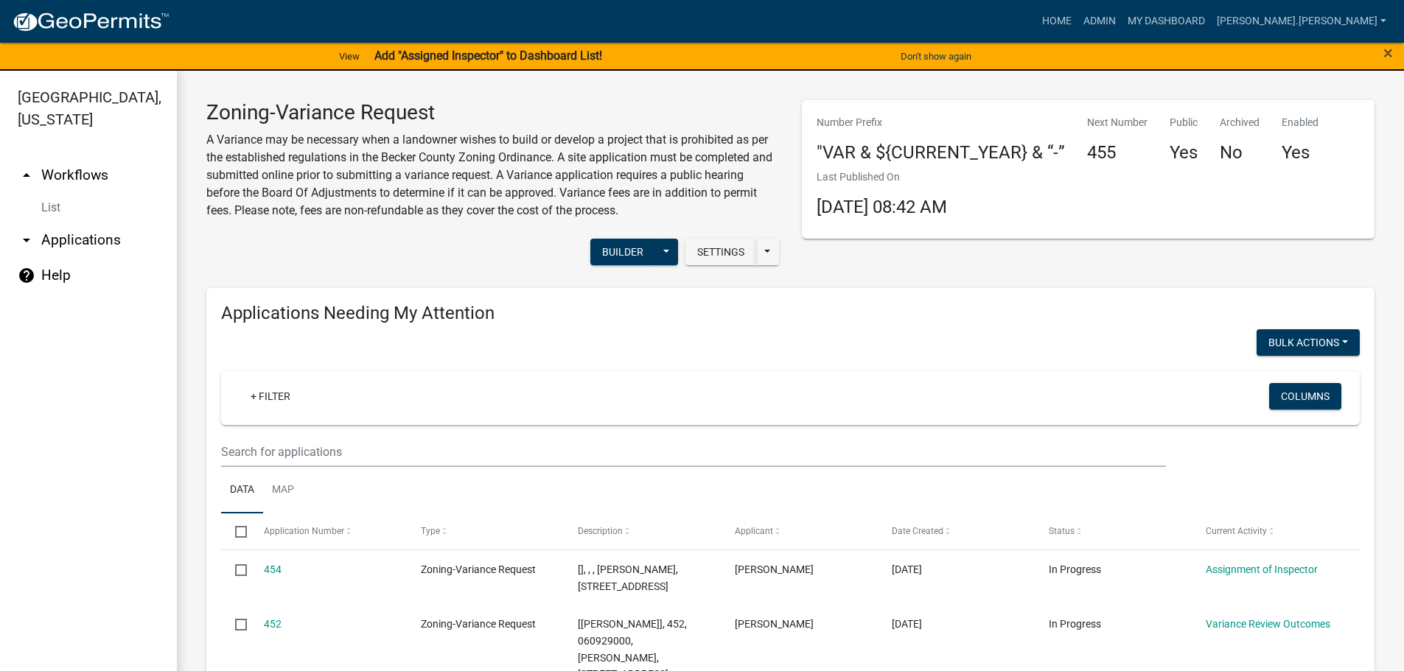
scroll to position [1710, 0]
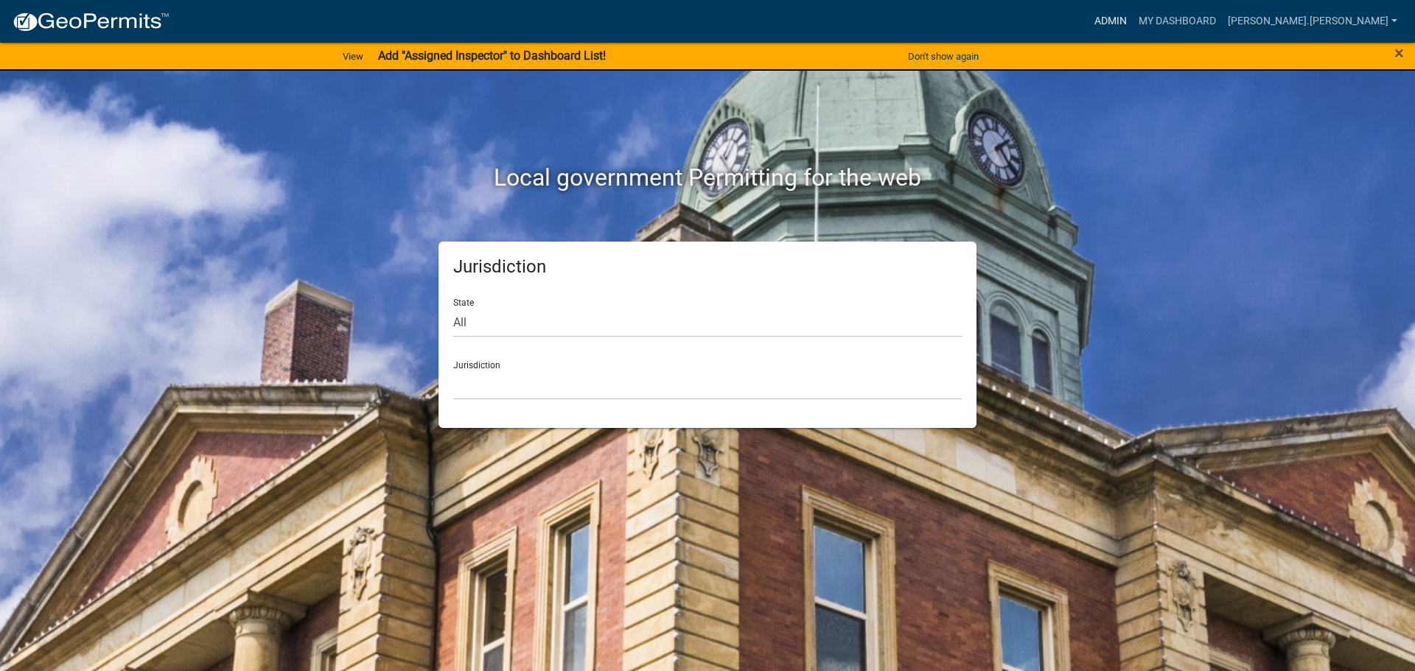
click at [1133, 24] on link "Admin" at bounding box center [1110, 21] width 44 height 28
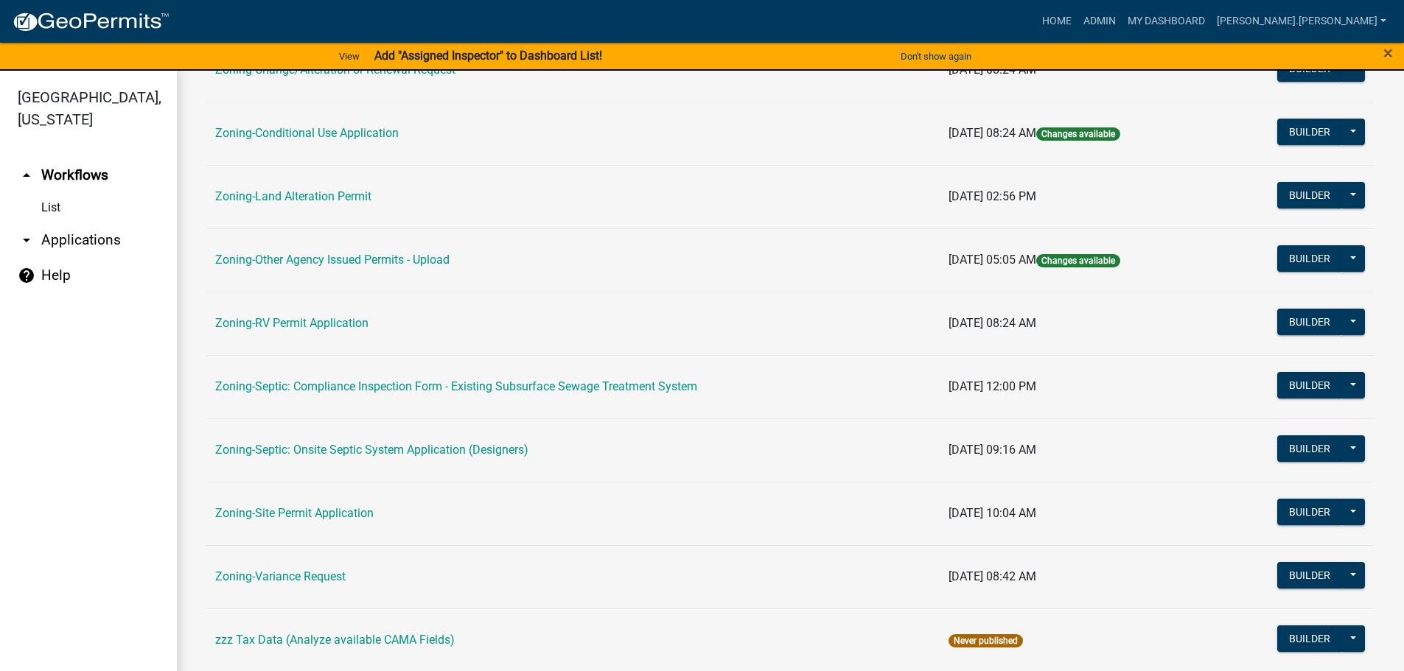
scroll to position [442, 0]
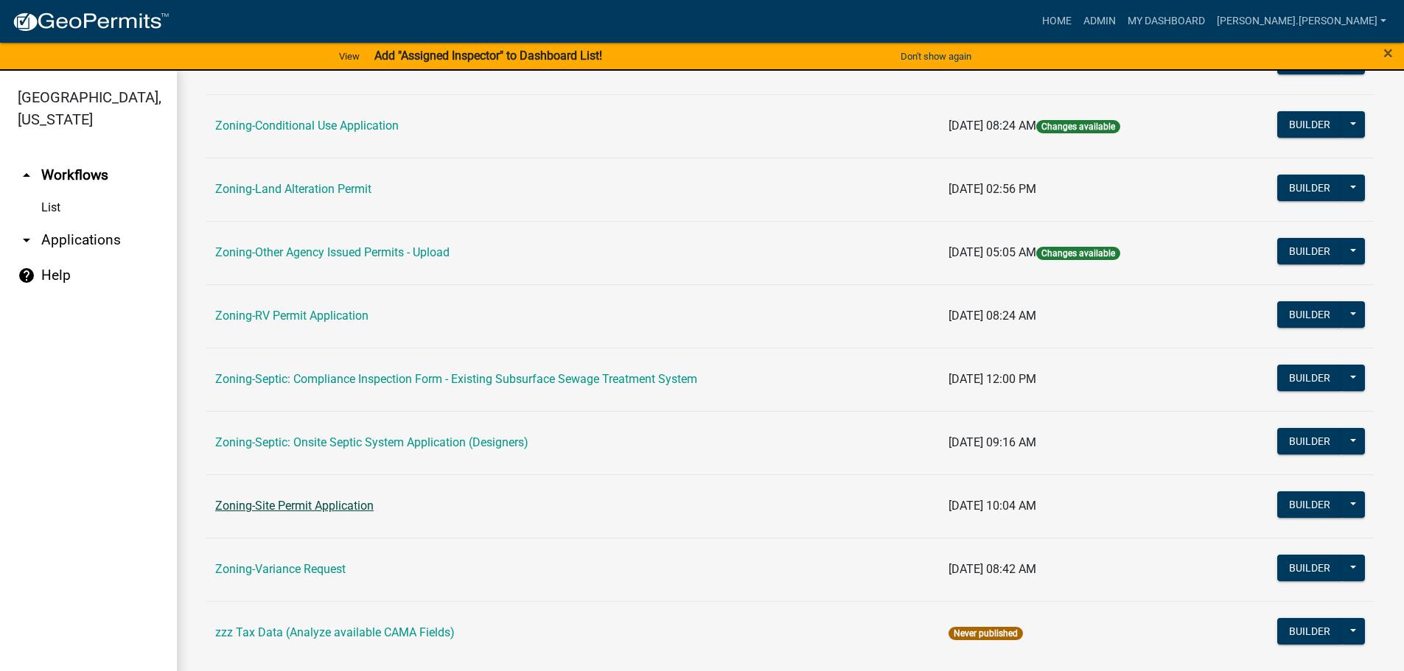
click at [324, 511] on link "Zoning-Site Permit Application" at bounding box center [294, 506] width 158 height 14
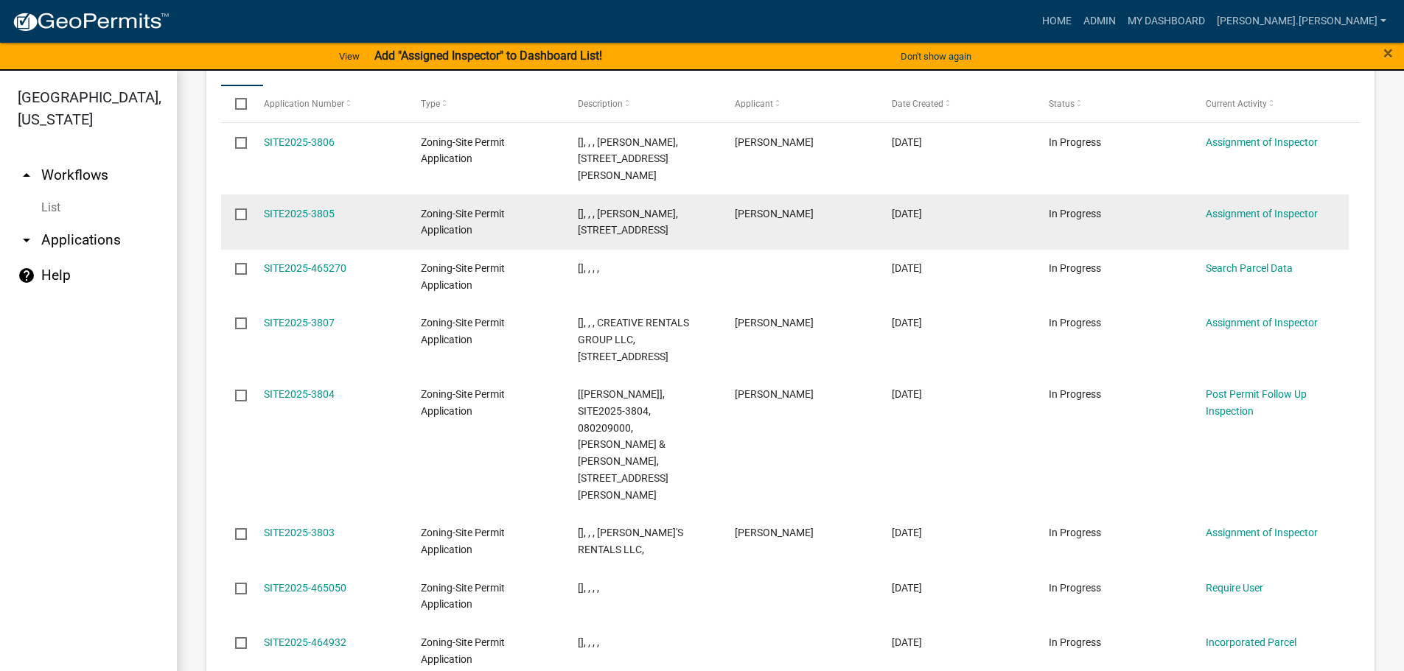
scroll to position [1587, 0]
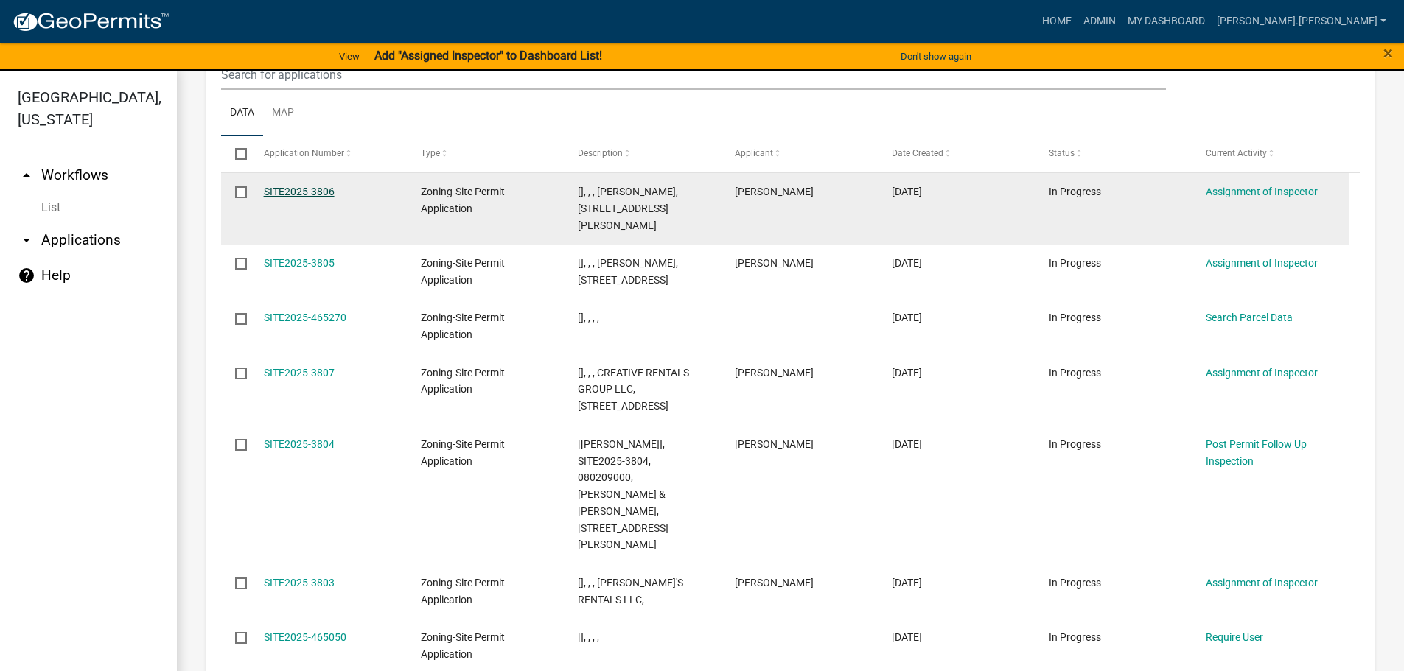
click at [292, 186] on link "SITE2025-3806" at bounding box center [299, 192] width 71 height 12
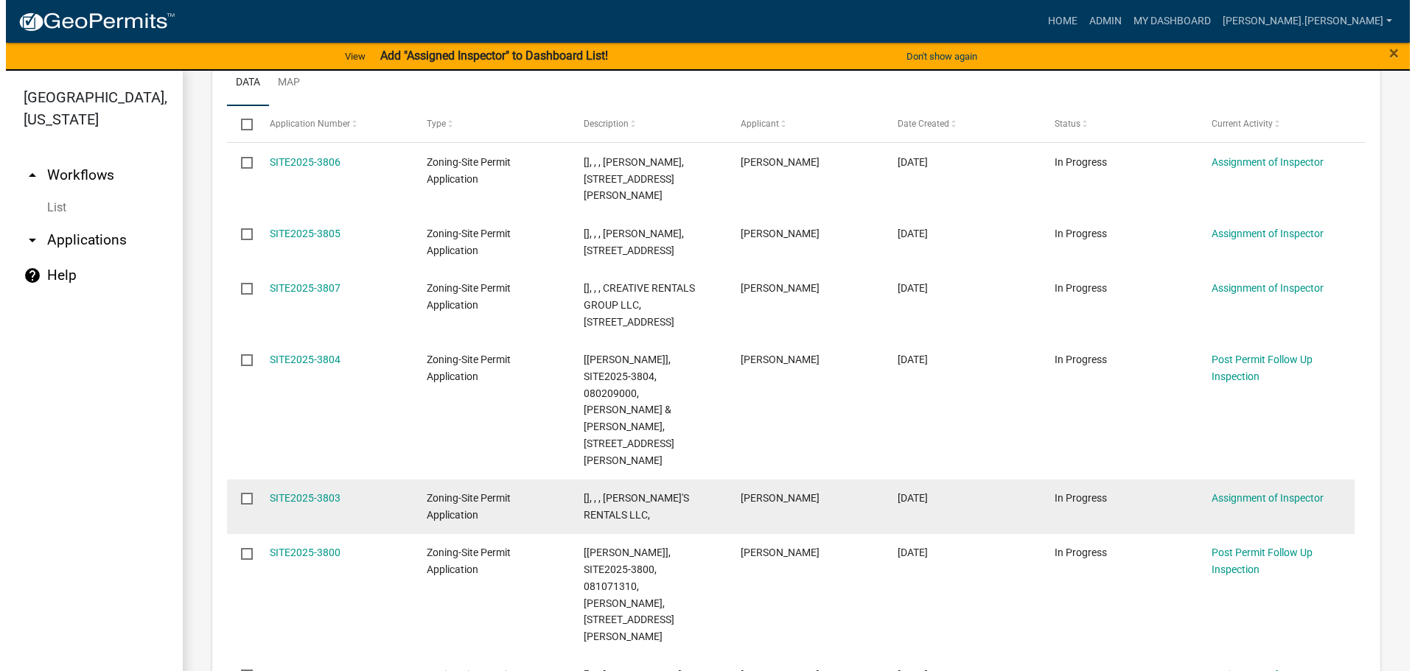
scroll to position [292, 0]
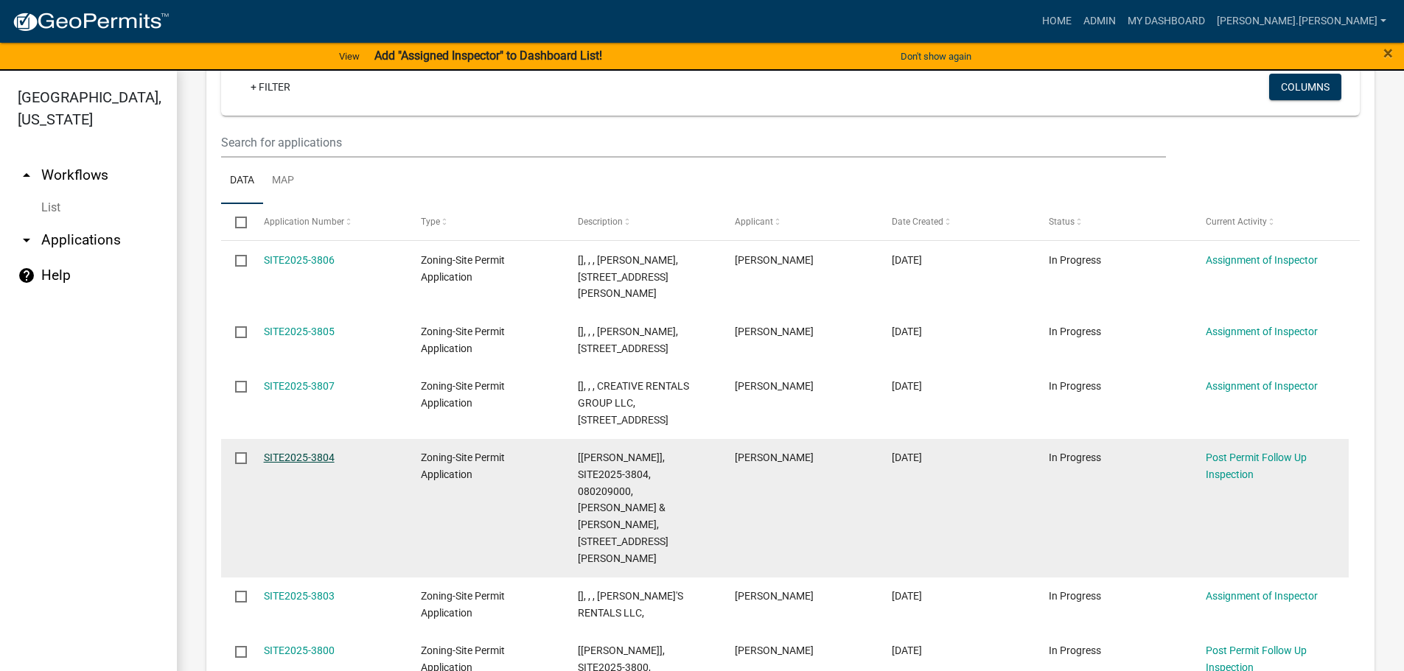
click at [293, 452] on link "SITE2025-3804" at bounding box center [299, 458] width 71 height 12
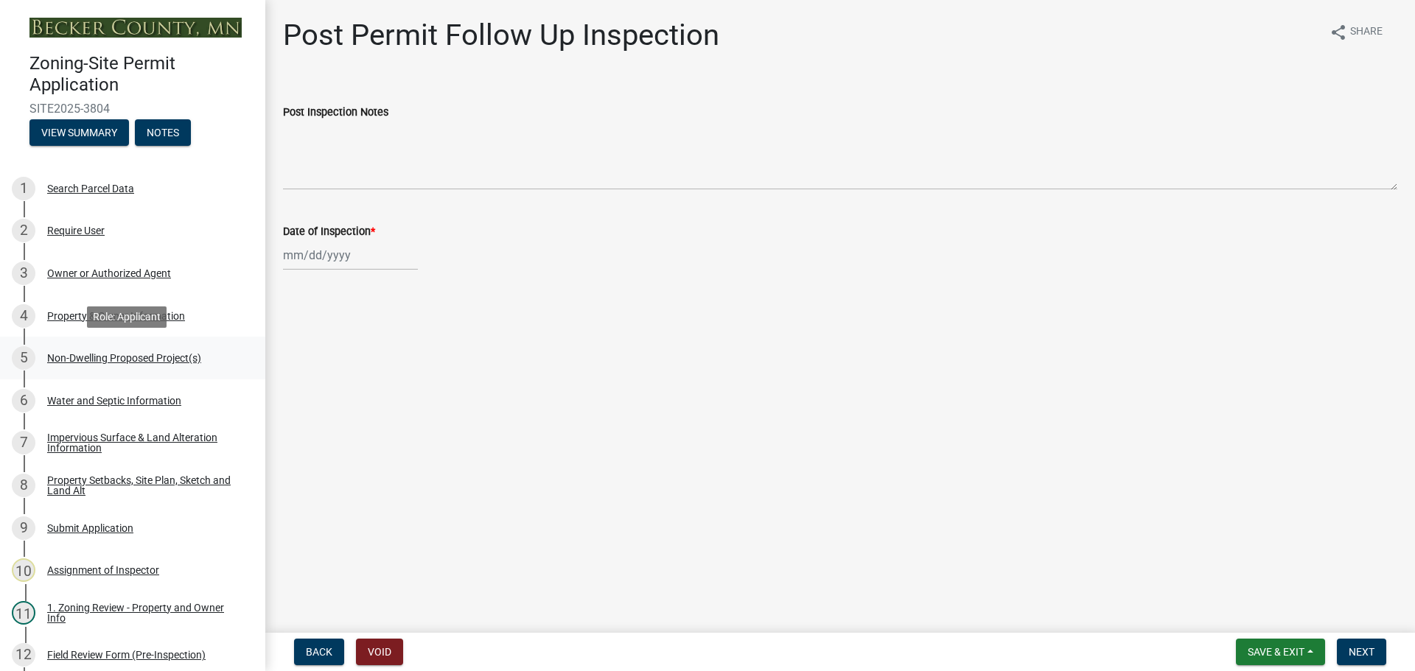
click at [150, 357] on div "Non-Dwelling Proposed Project(s)" at bounding box center [124, 358] width 154 height 10
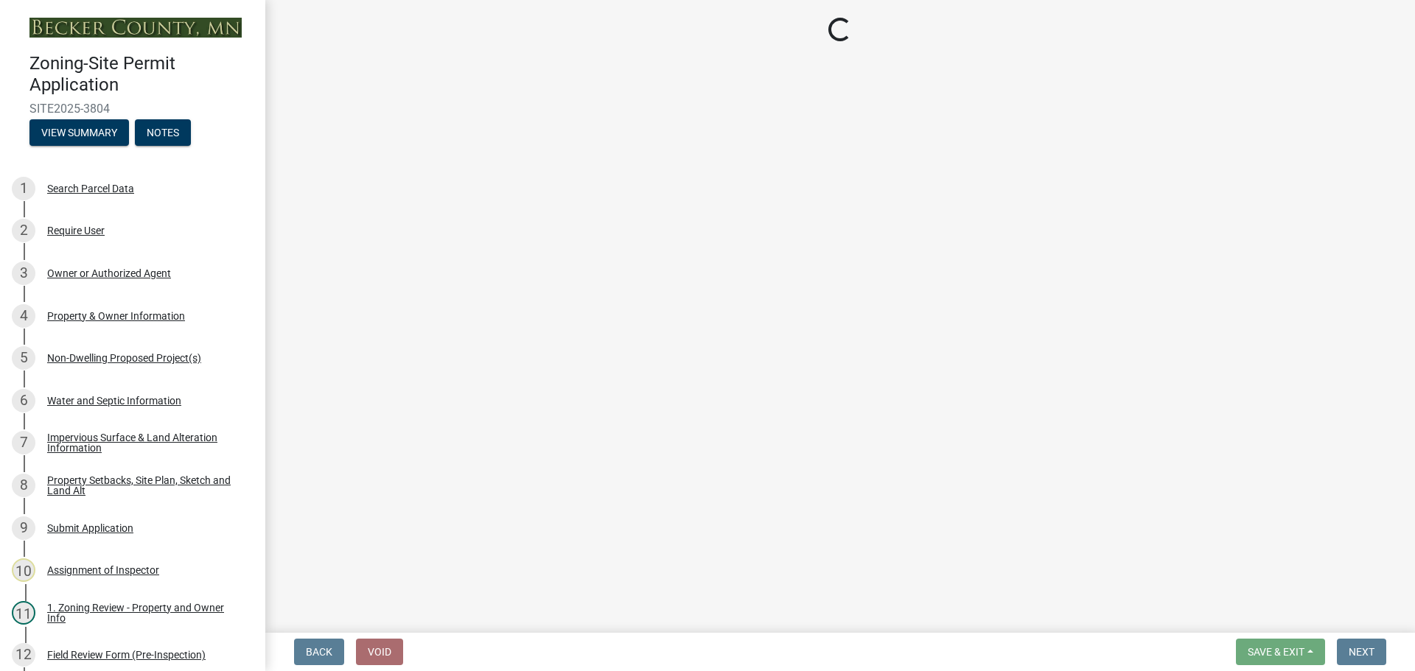
select select "97c48b8f-5b3b-4eb5-baa1-64080d5416e1"
select select "3a2d96d3-fd69-4ed9-bae4-7a5aa03a7e58"
select select "cf118f3b-6469-426f-b247-8aeebfb0198d"
select select "d5258256-81e9-4688-bc84-b01445ee29b6"
select select "258cbdbc-8629-455d-9fed-6a57bf82144e"
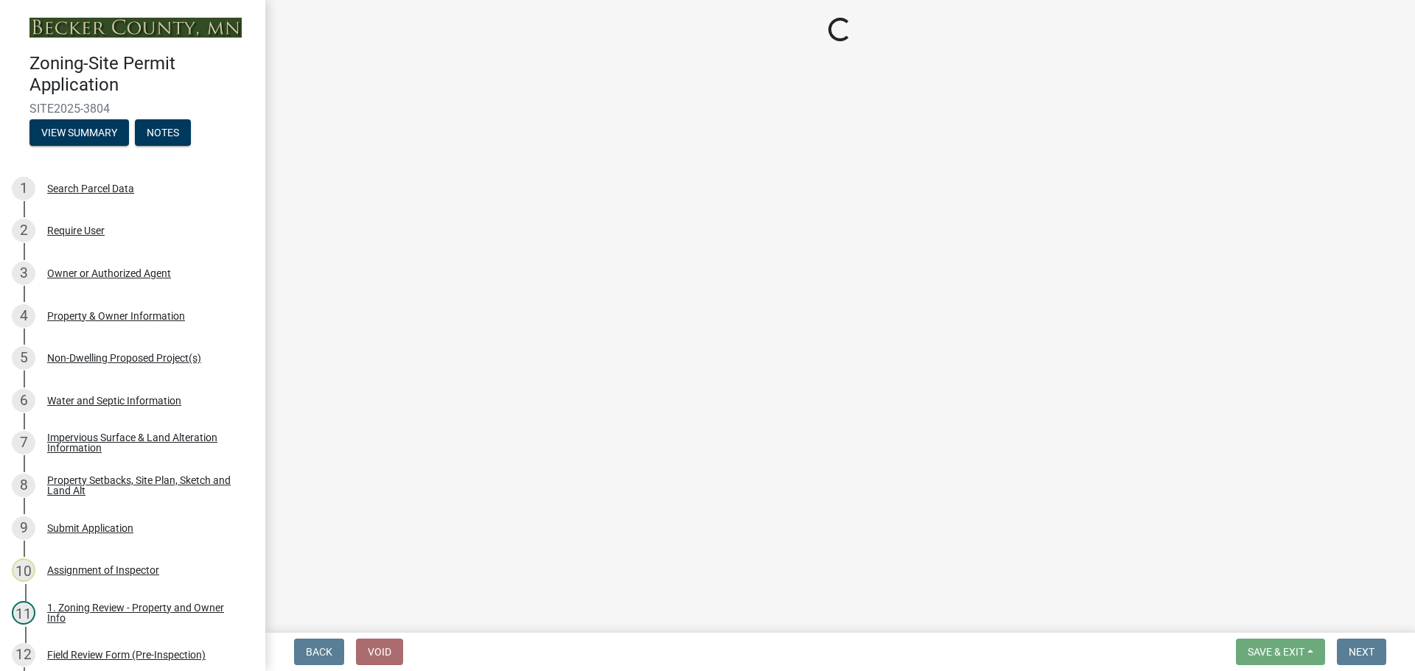
select select "a9a8393f-3c28-47b8-b6d9-84c94641c3fc"
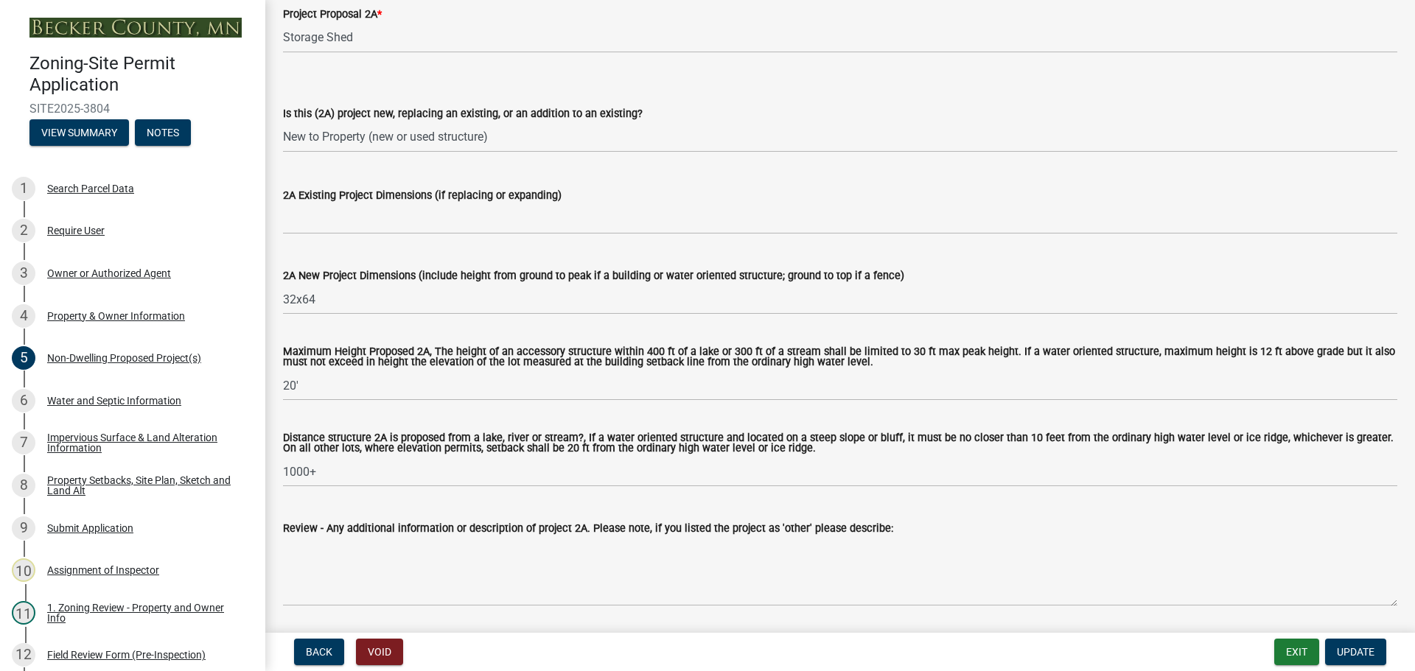
scroll to position [147, 0]
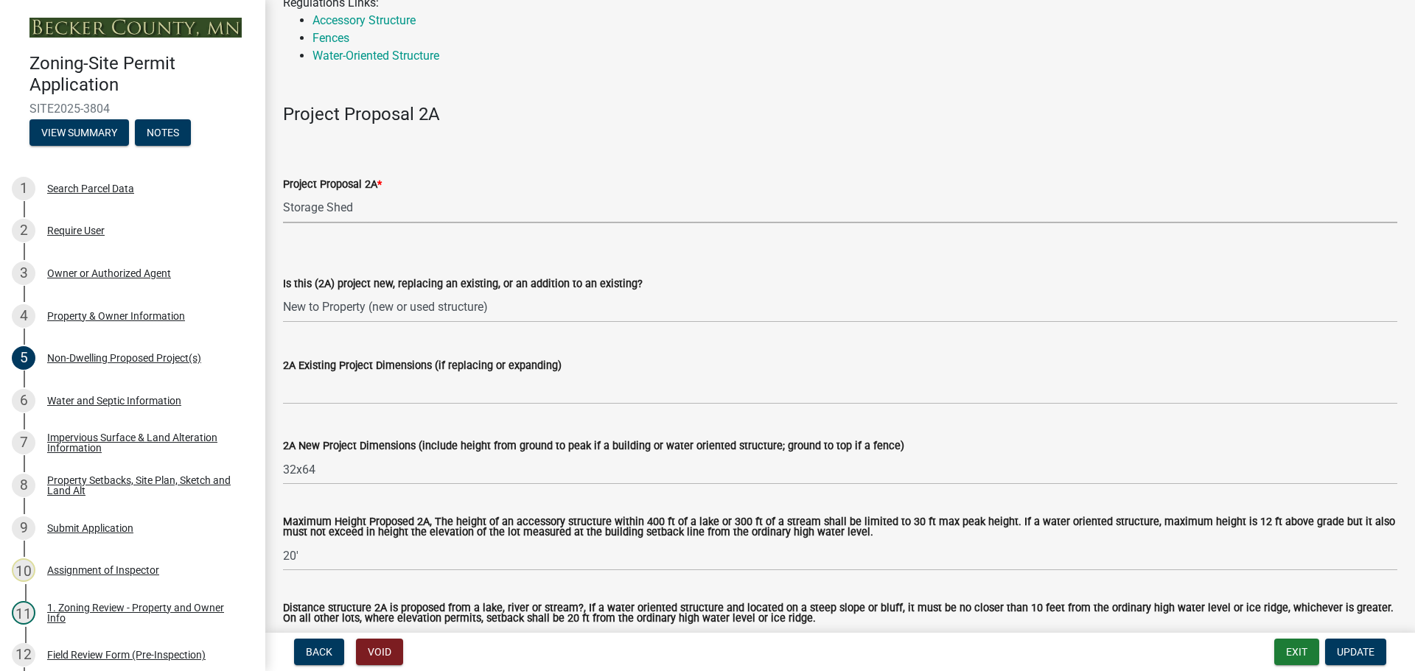
click at [385, 215] on select "Select Item... N/A Commercial Office/Retail Building Detached Garage Pole Build…" at bounding box center [840, 208] width 1114 height 30
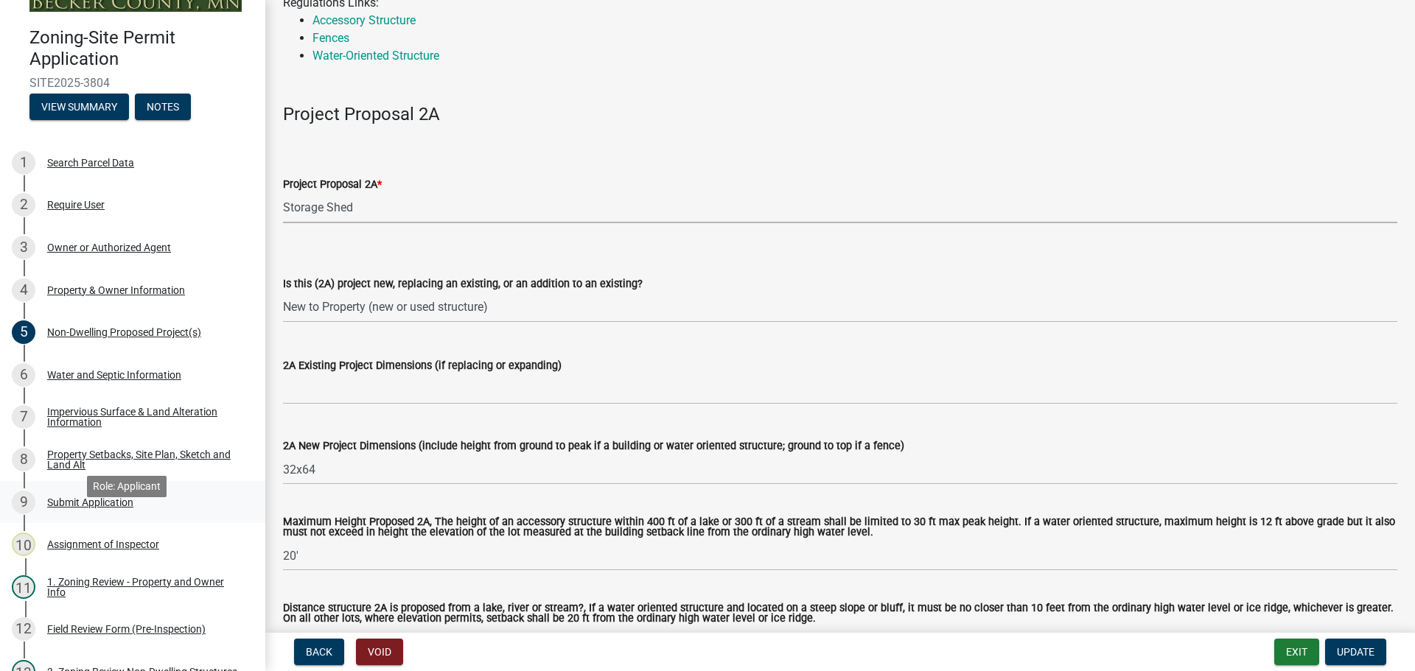
scroll to position [0, 0]
